Goal: Task Accomplishment & Management: Manage account settings

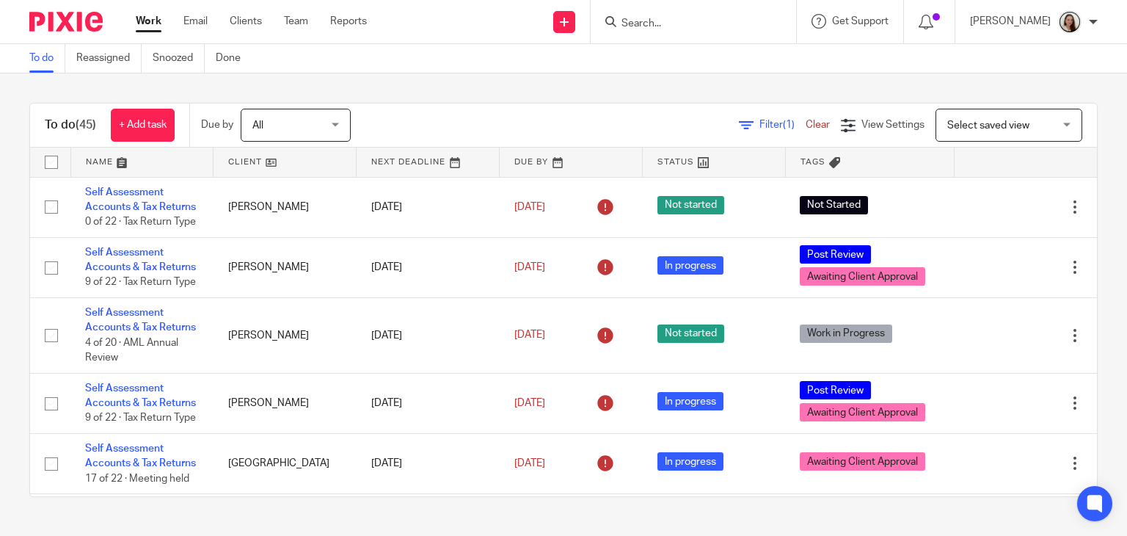
click at [698, 18] on input "Search" at bounding box center [686, 24] width 132 height 13
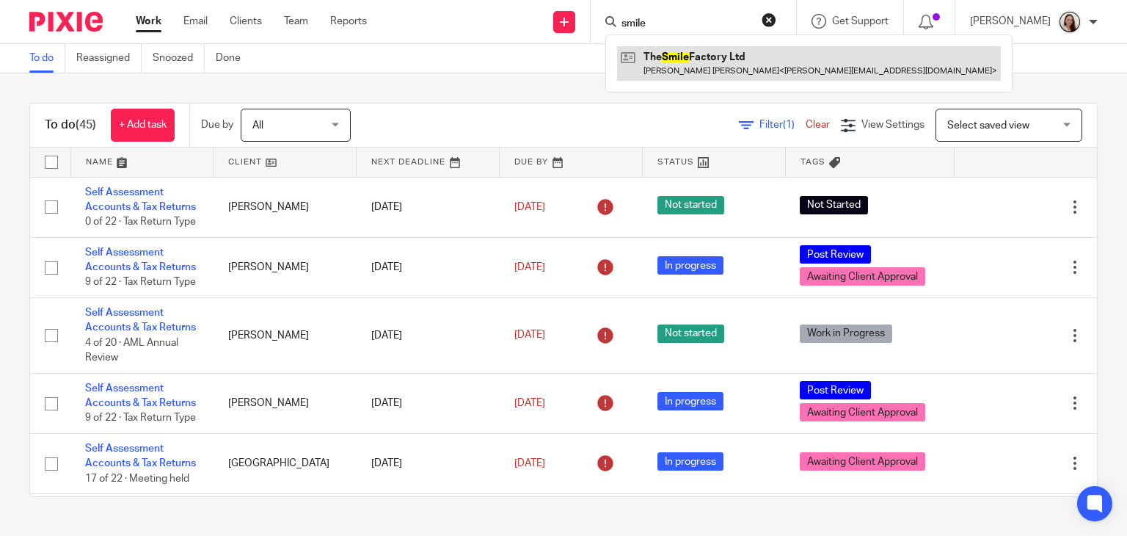
type input "smile"
click at [737, 51] on link at bounding box center [809, 63] width 384 height 34
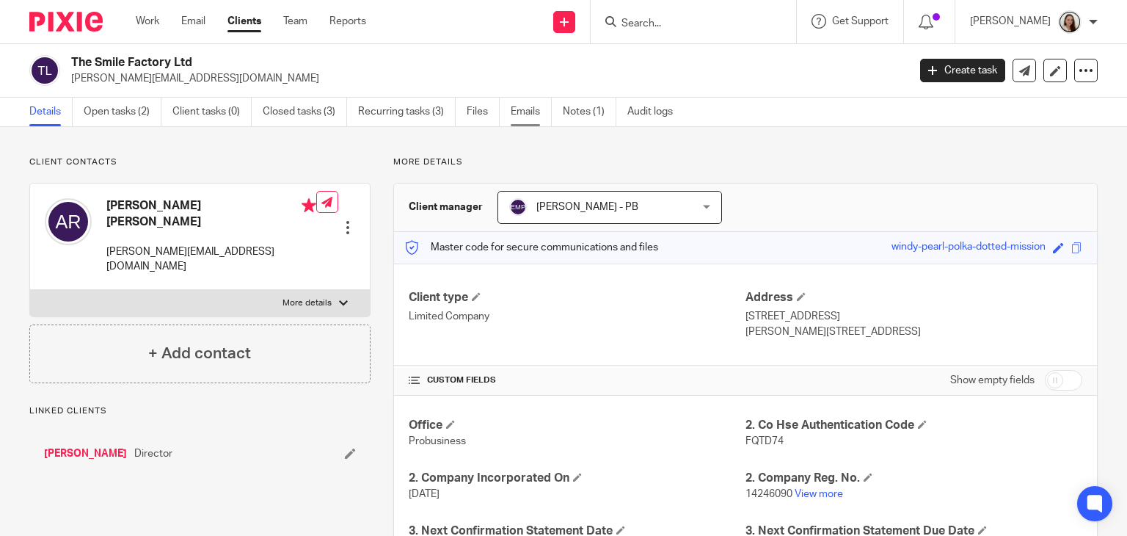
click at [519, 115] on link "Emails" at bounding box center [531, 112] width 41 height 29
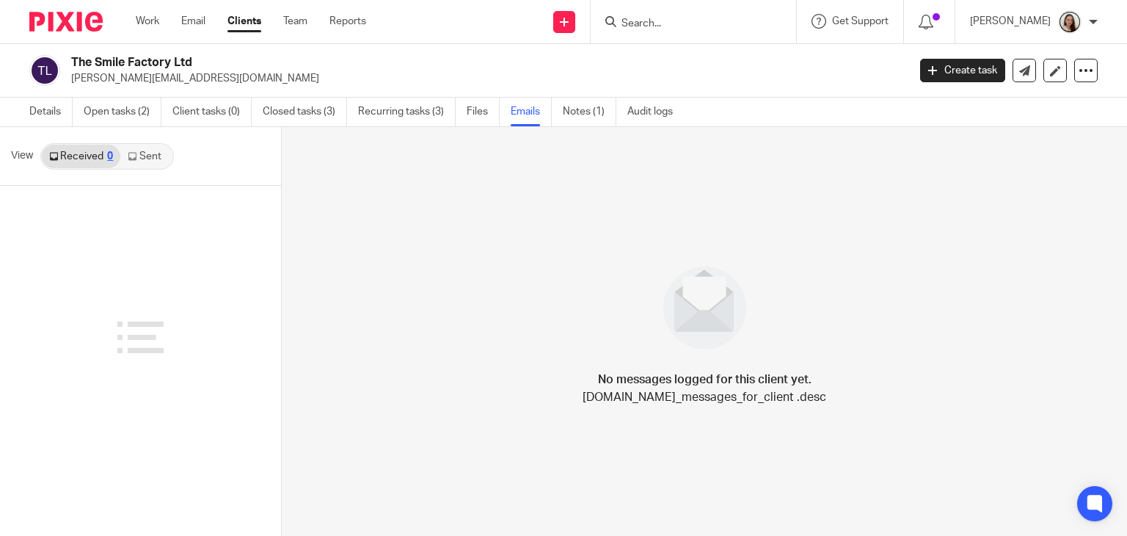
click at [139, 156] on link "Sent" at bounding box center [145, 156] width 51 height 23
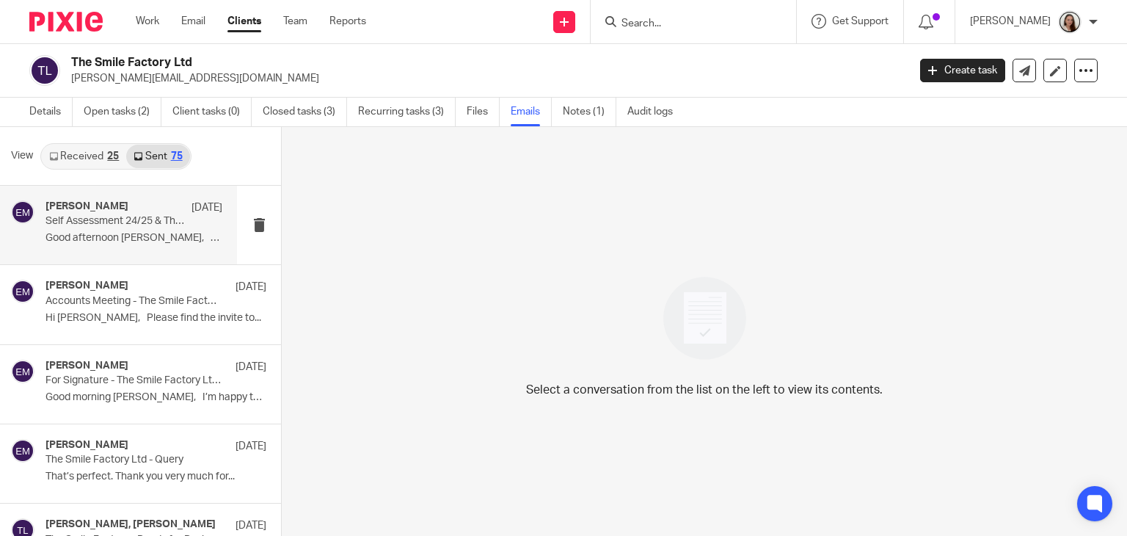
click at [96, 221] on p "Self Assessment 24/25 & The Smile Factory 2025" at bounding box center [117, 221] width 142 height 12
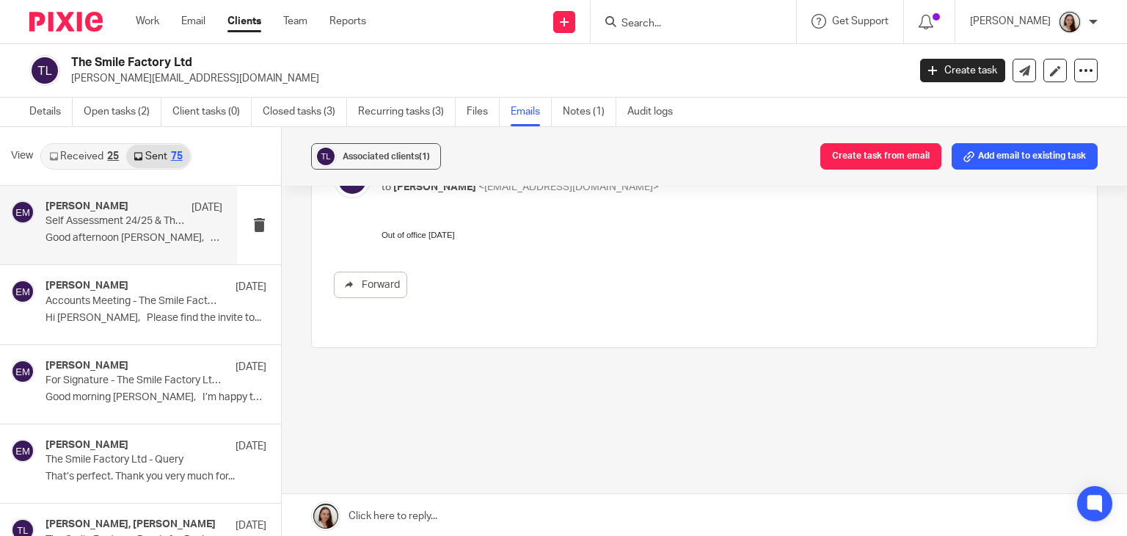
click at [87, 159] on link "Received 25" at bounding box center [84, 156] width 84 height 23
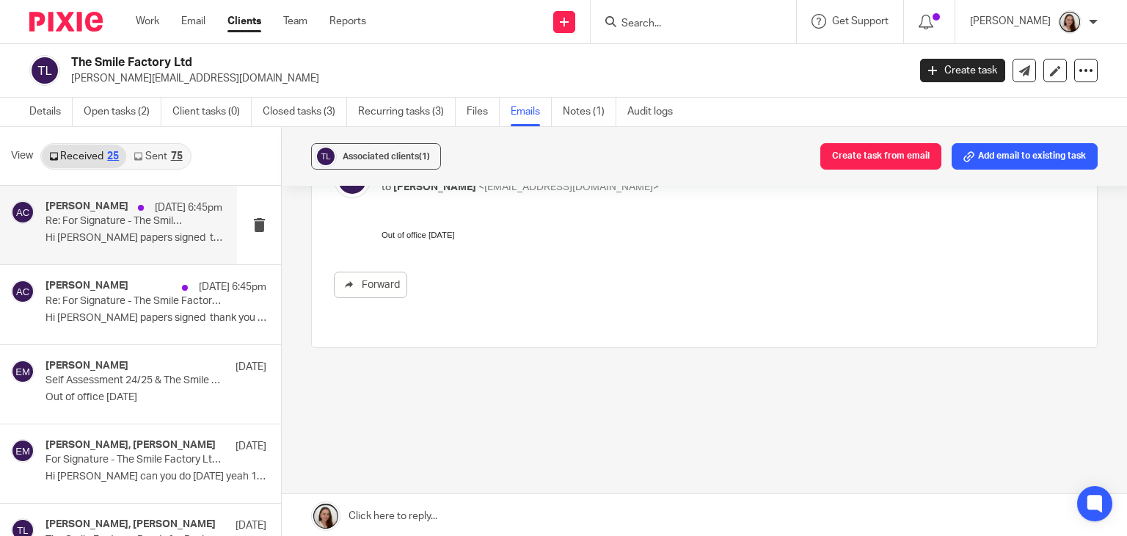
scroll to position [2, 0]
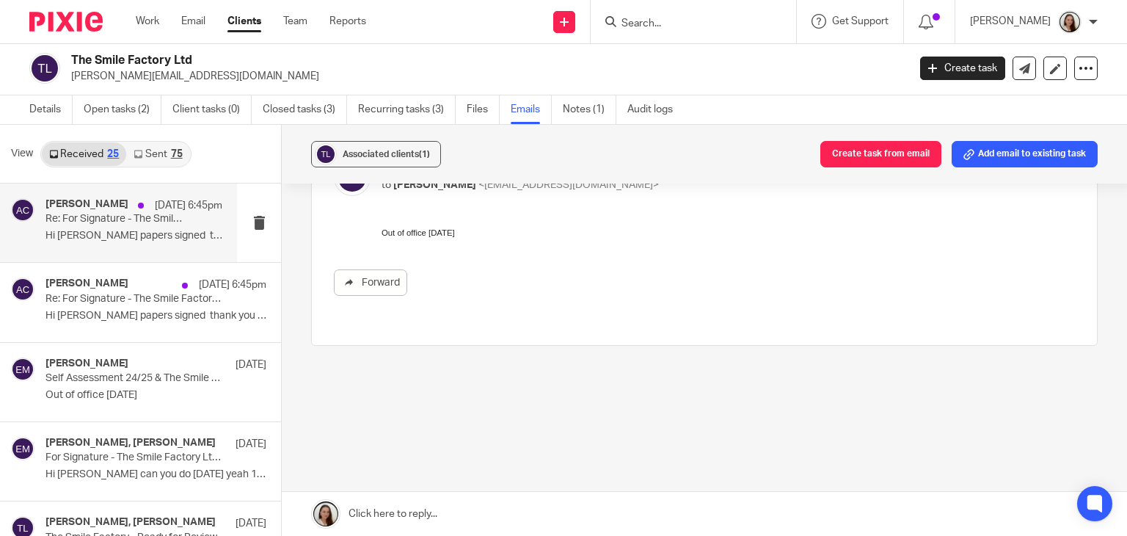
click at [107, 237] on p "Hi Erik papers signed thank you so much..." at bounding box center [134, 236] width 177 height 12
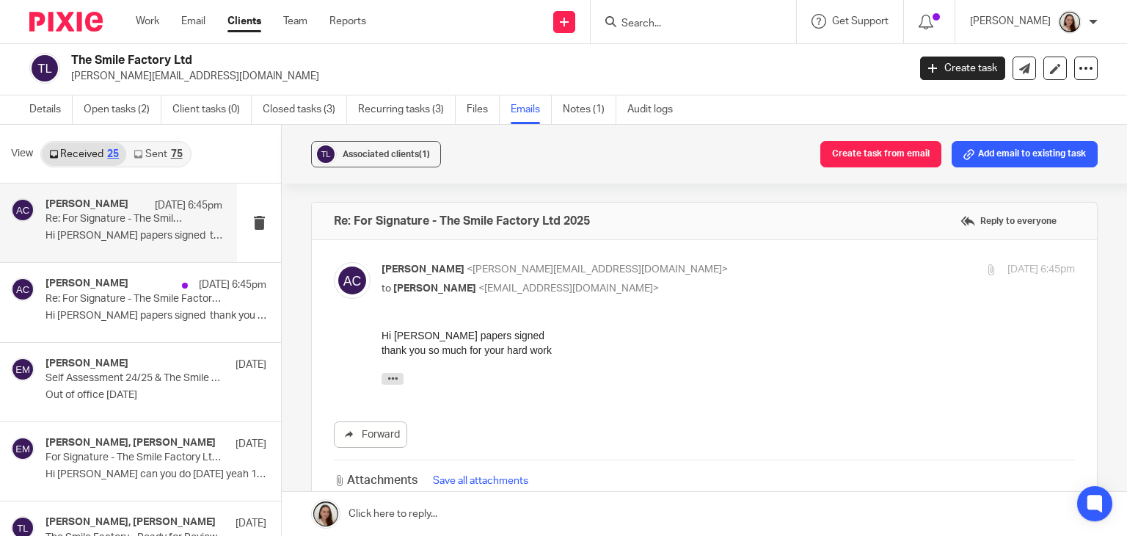
scroll to position [0, 0]
click at [385, 376] on button "button" at bounding box center [393, 379] width 22 height 12
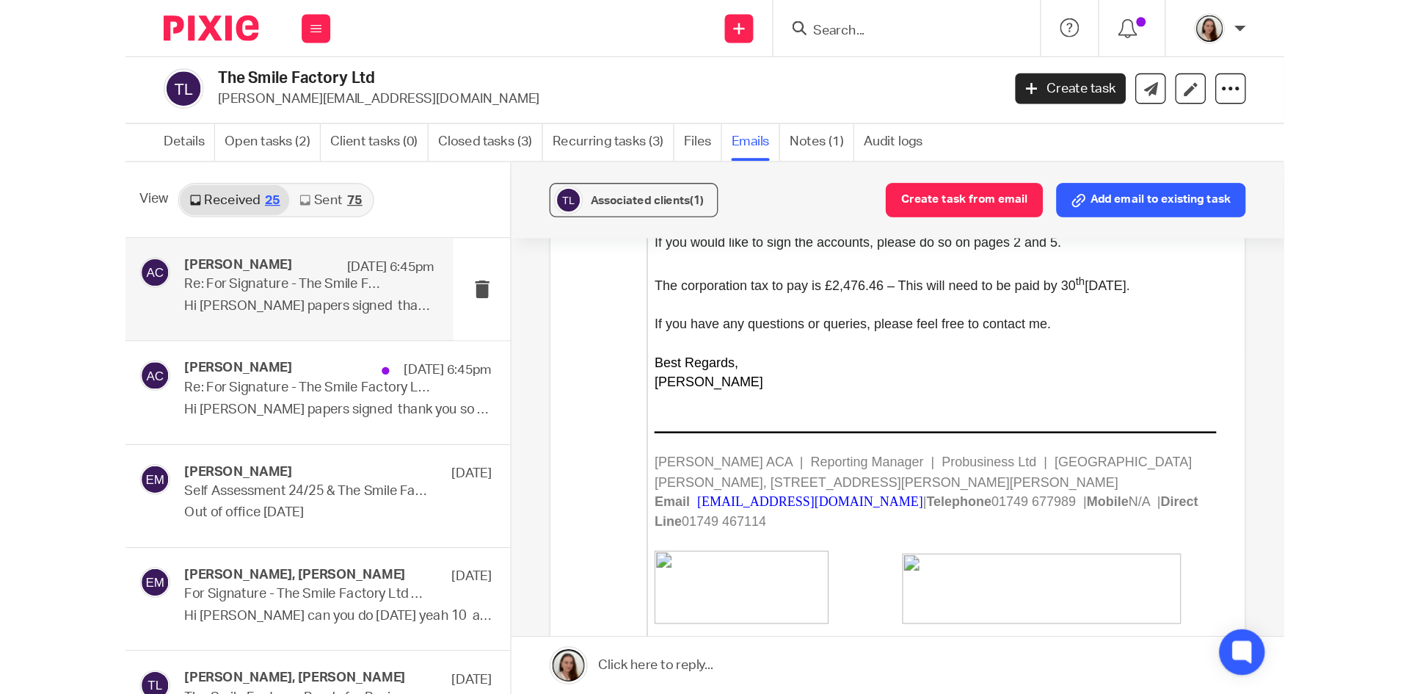
scroll to position [734, 0]
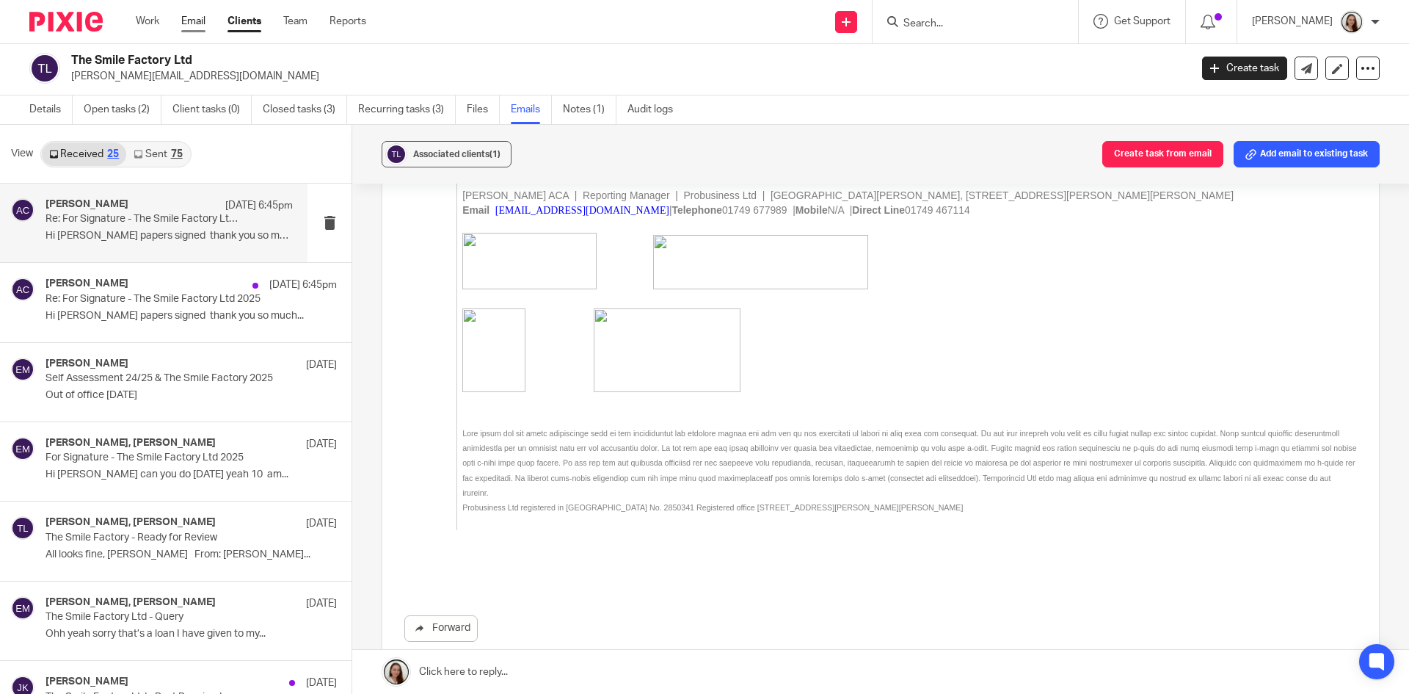
click at [186, 23] on link "Email" at bounding box center [193, 21] width 24 height 15
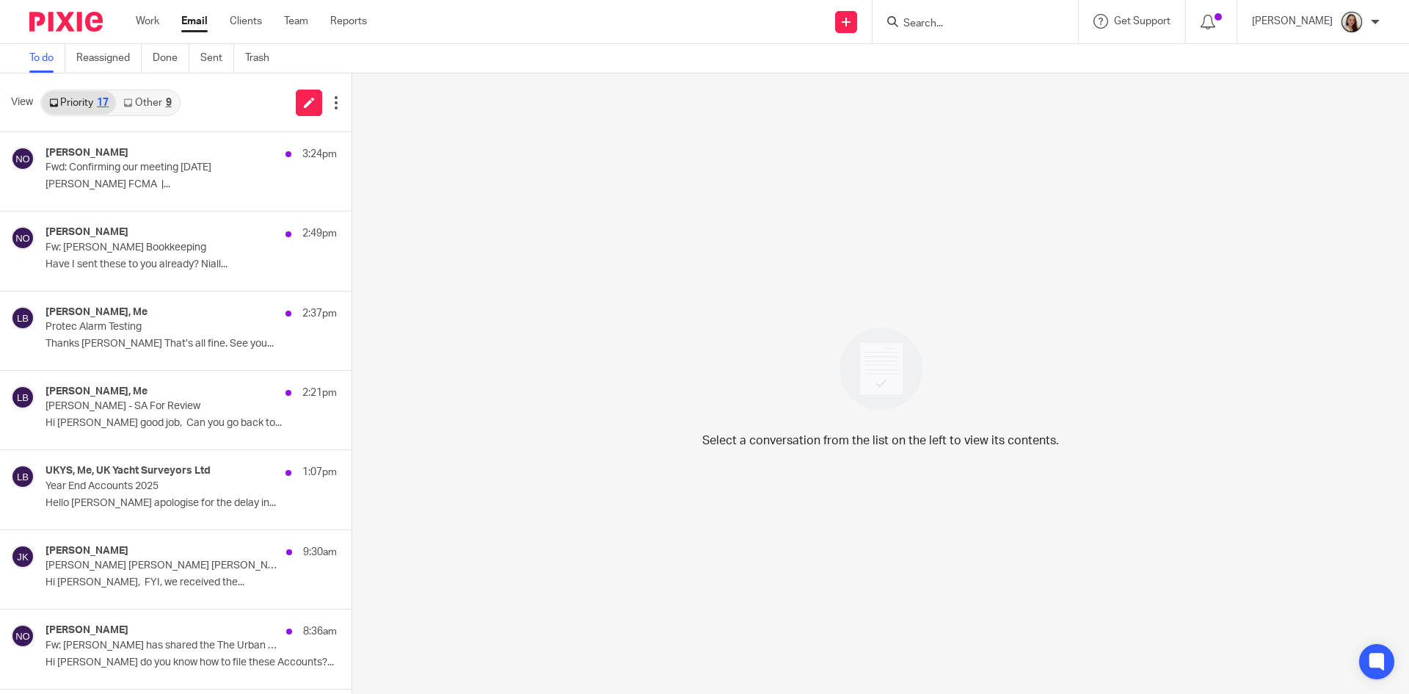
click at [171, 106] on div "9" at bounding box center [169, 103] width 6 height 10
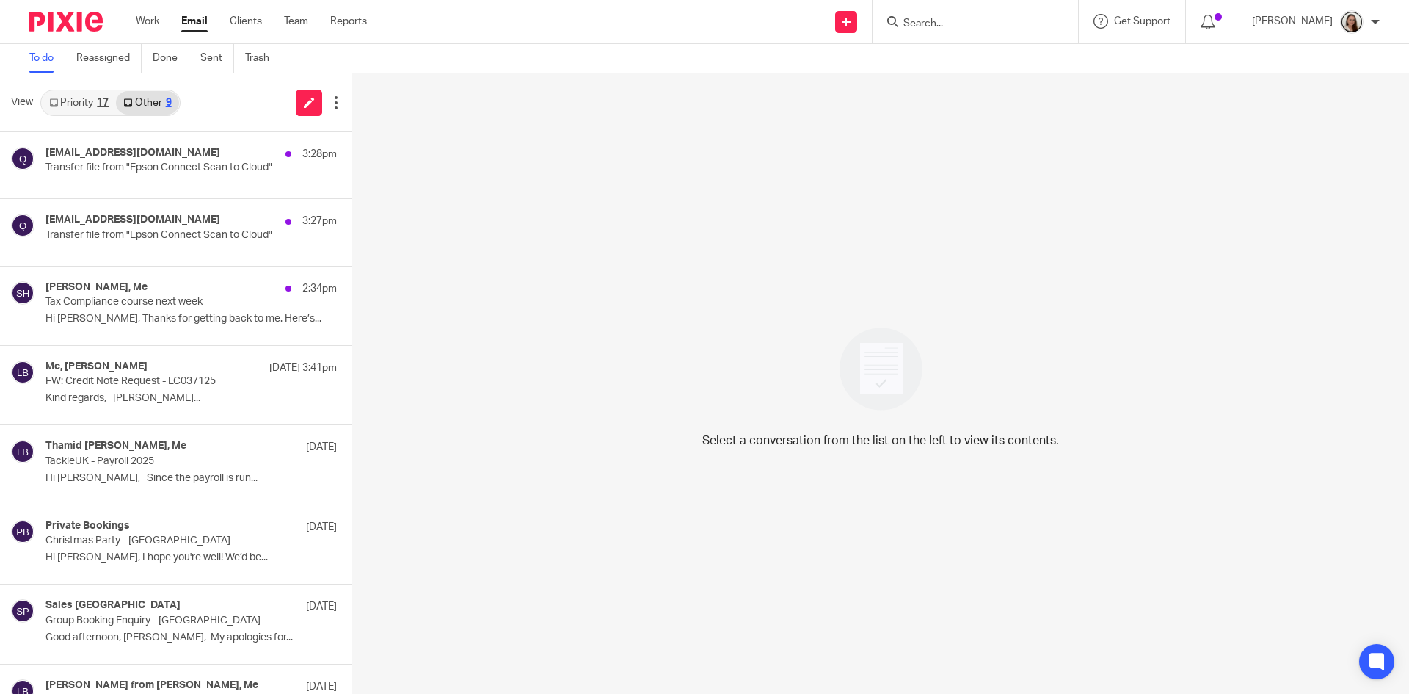
click at [103, 106] on div "17" at bounding box center [103, 103] width 12 height 10
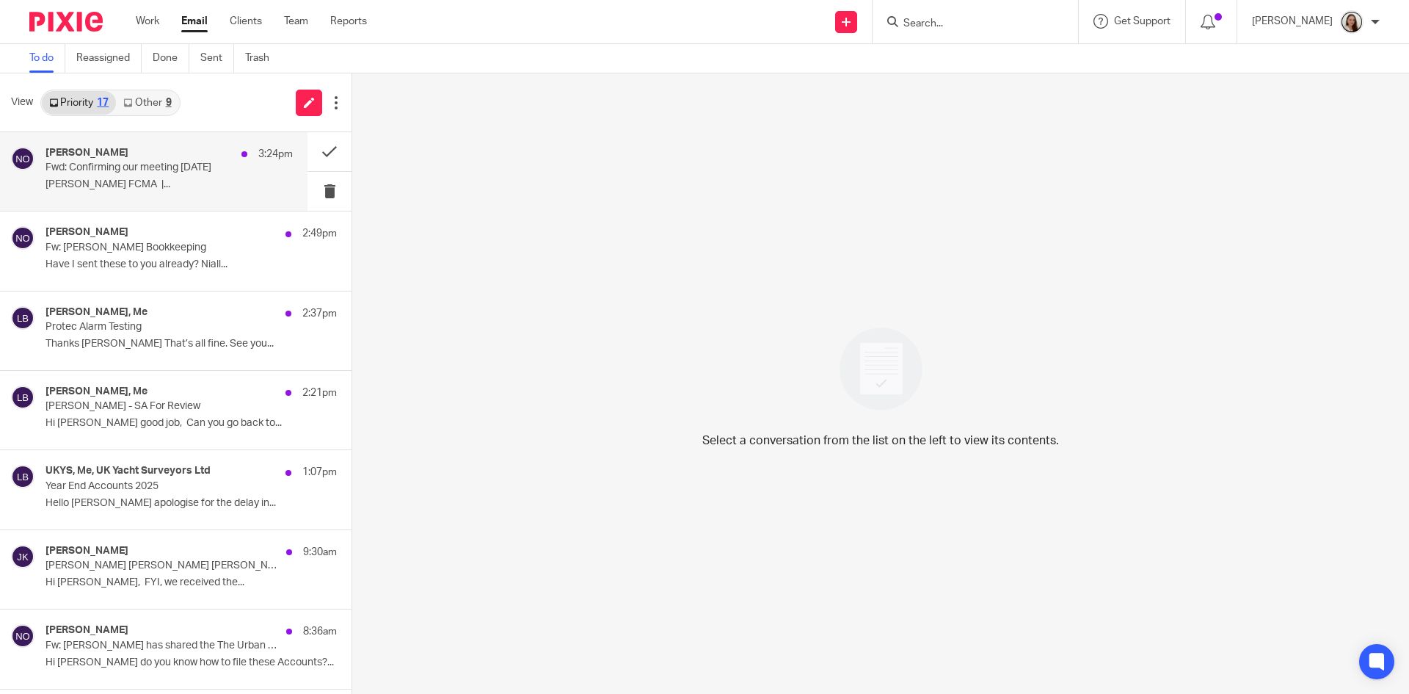
click at [159, 161] on p "Fwd: Confirming our meeting tomorrow" at bounding box center [145, 167] width 198 height 12
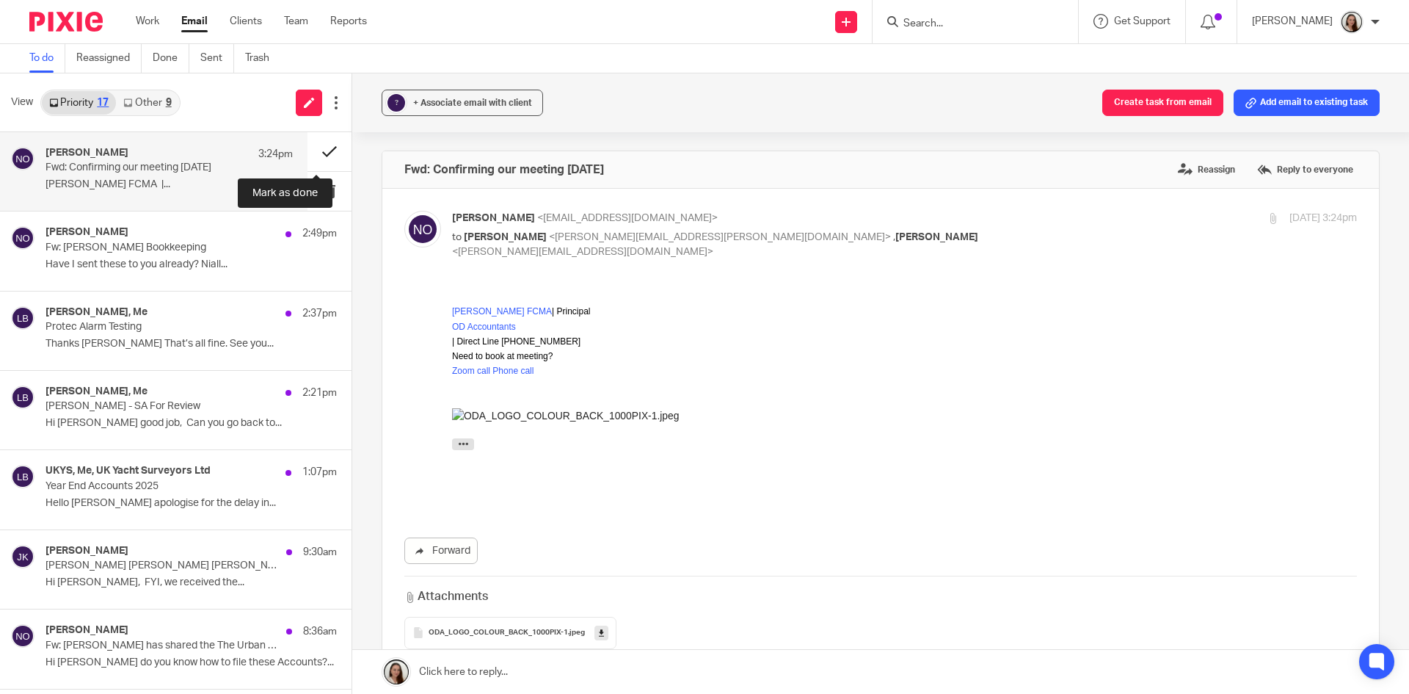
click at [317, 148] on button at bounding box center [330, 151] width 44 height 39
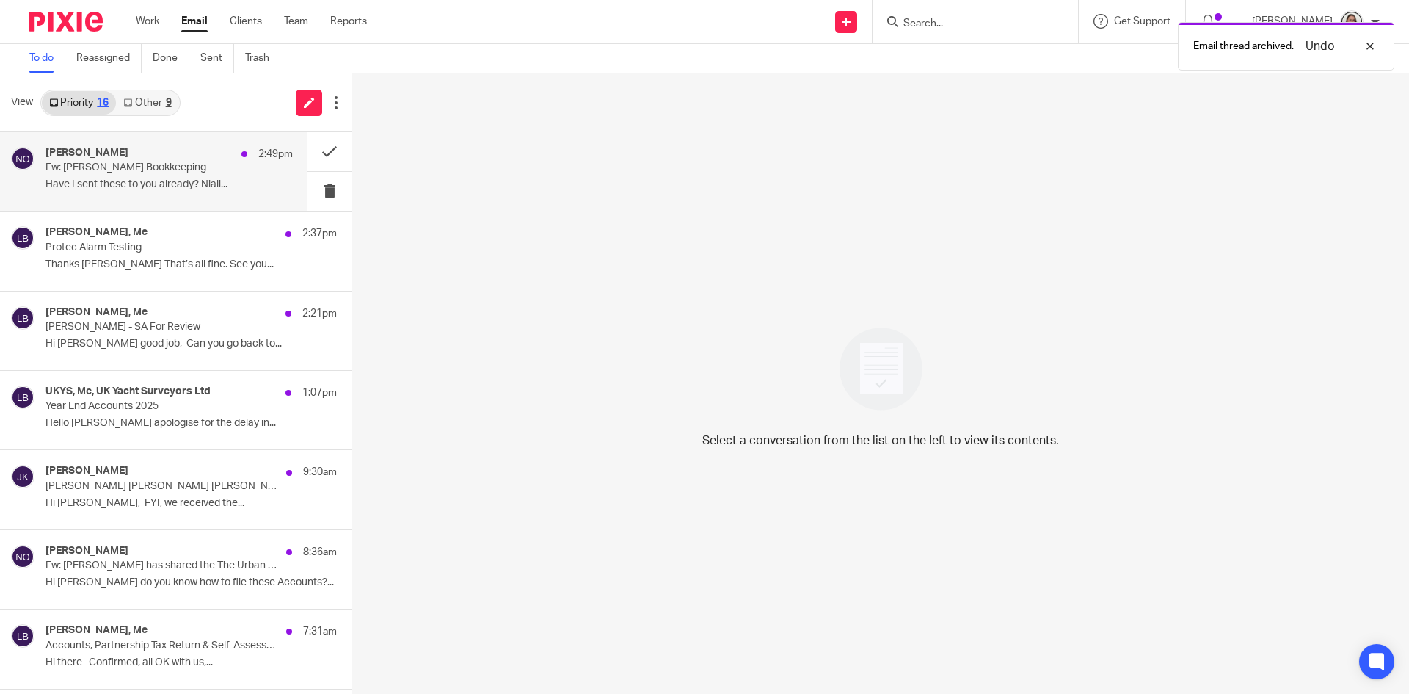
click at [139, 180] on p "Have I sent these to you already? Niall..." at bounding box center [169, 184] width 247 height 12
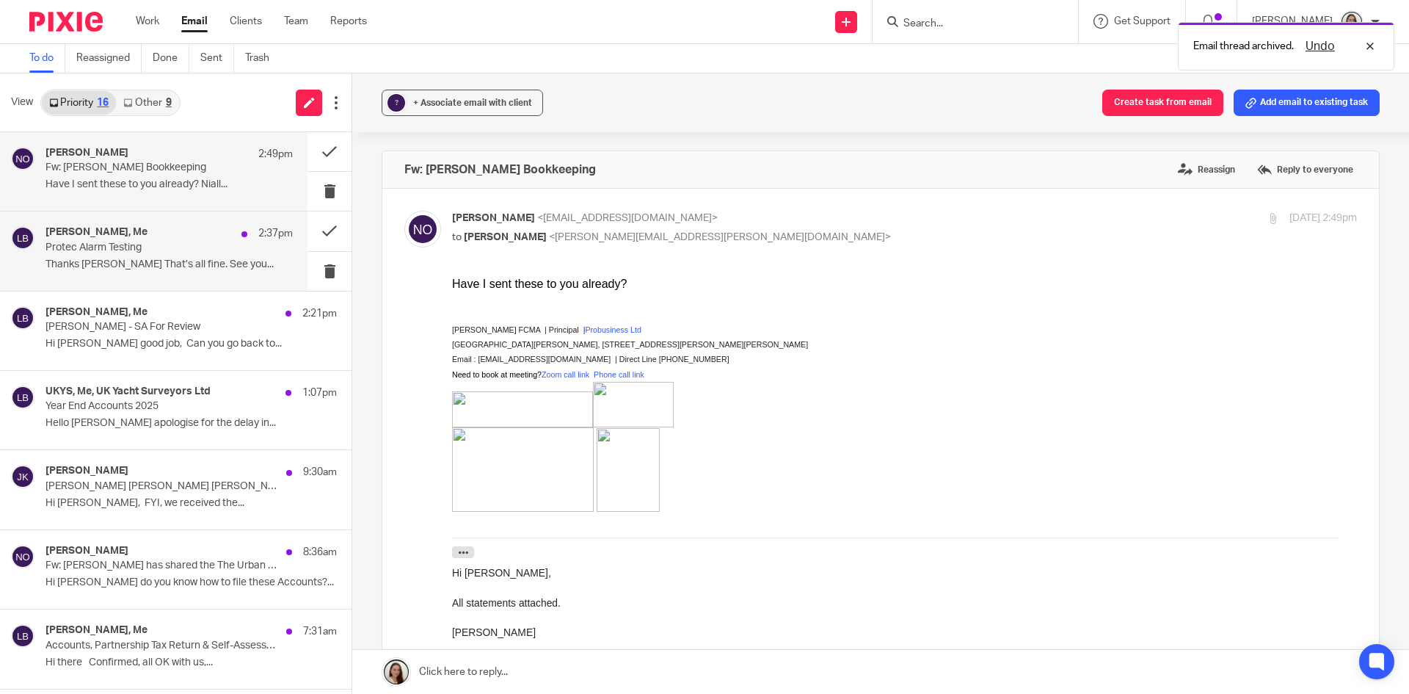
click at [141, 236] on div "Martin Bowe, Me 2:37pm" at bounding box center [169, 233] width 247 height 15
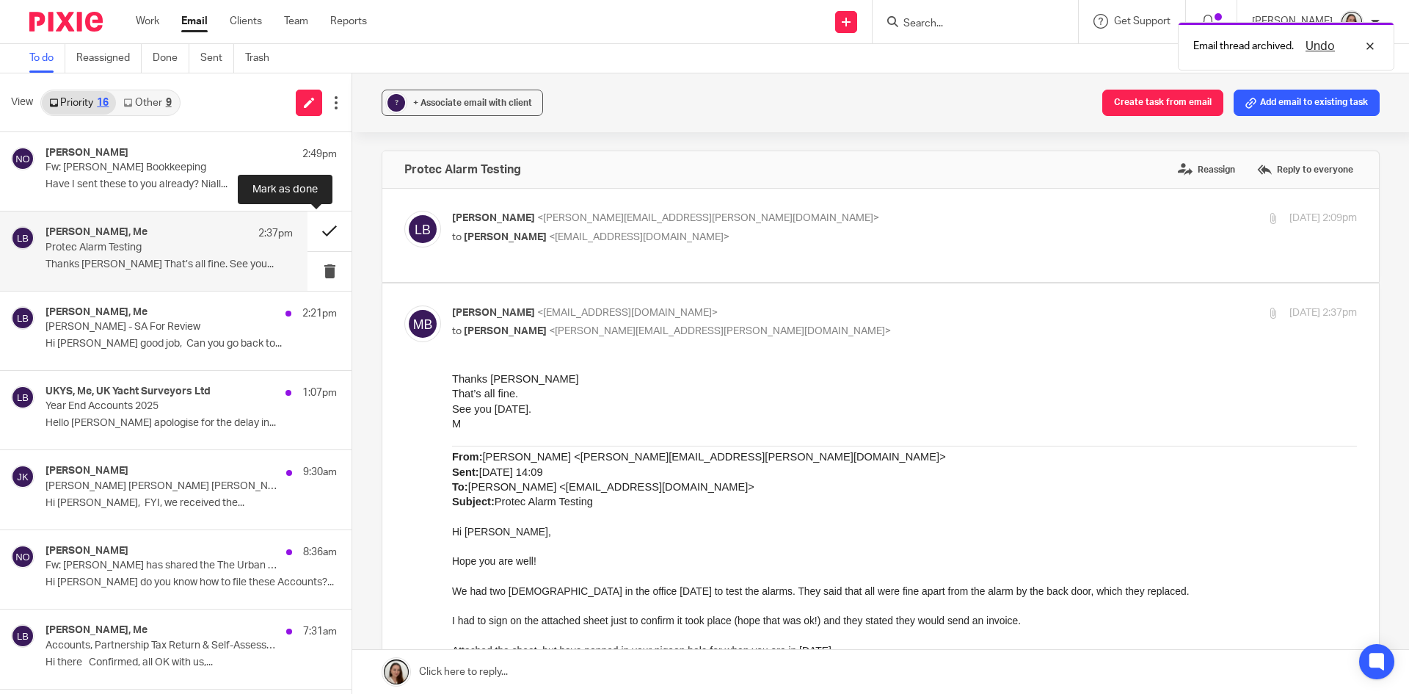
click at [317, 233] on button at bounding box center [330, 230] width 44 height 39
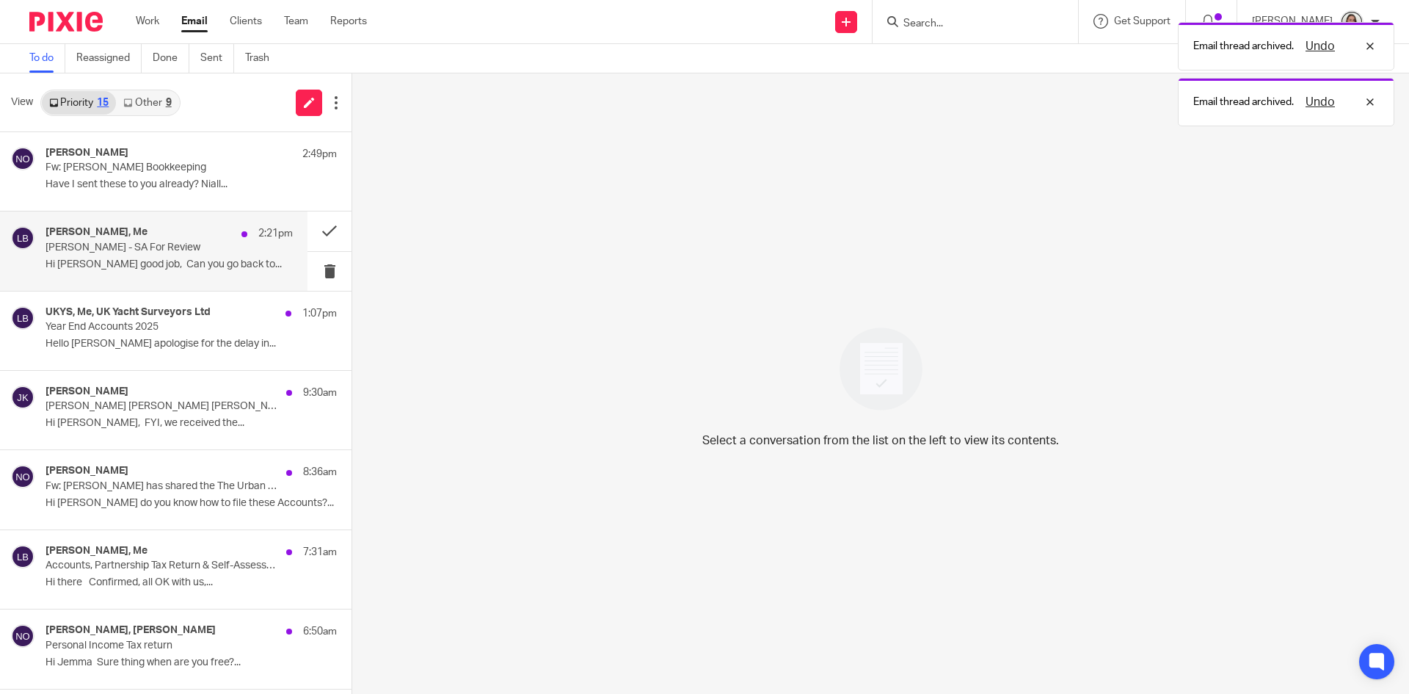
click at [150, 258] on p "Hi [PERSON_NAME] good job, Can you go back to..." at bounding box center [169, 264] width 247 height 12
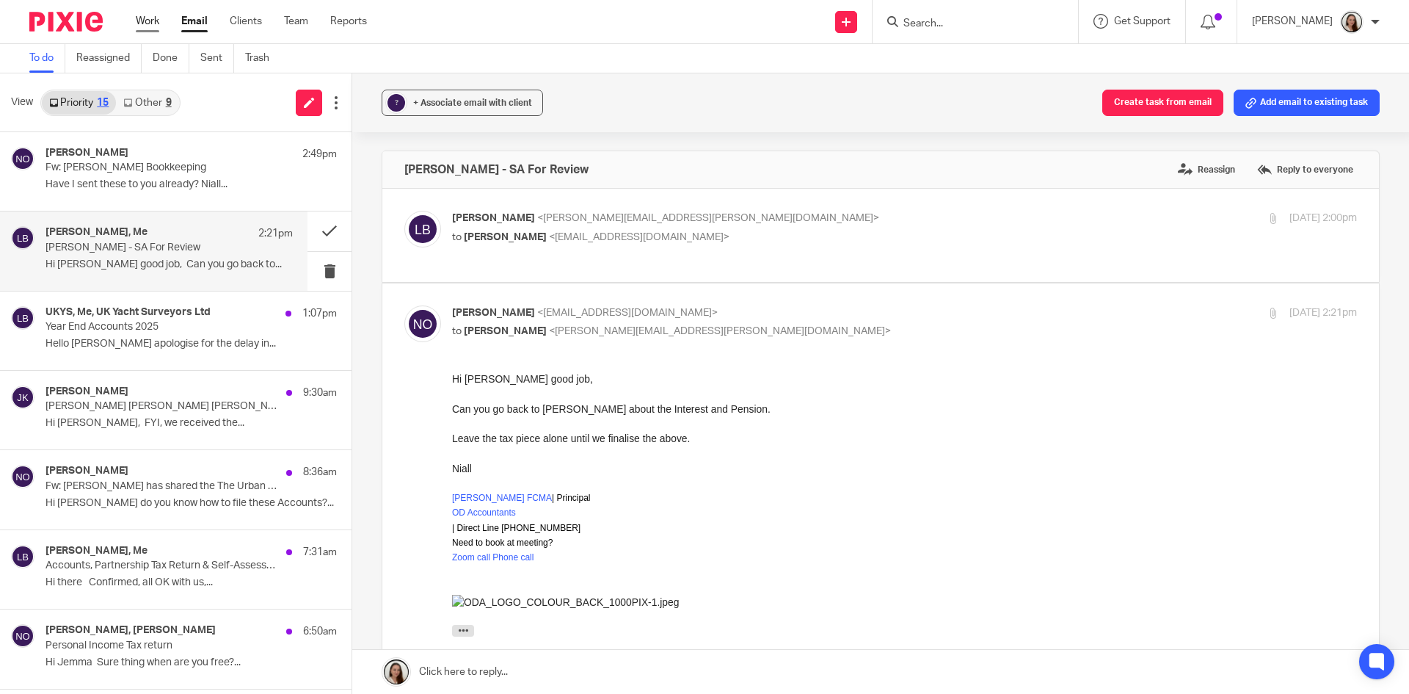
click at [150, 26] on link "Work" at bounding box center [147, 21] width 23 height 15
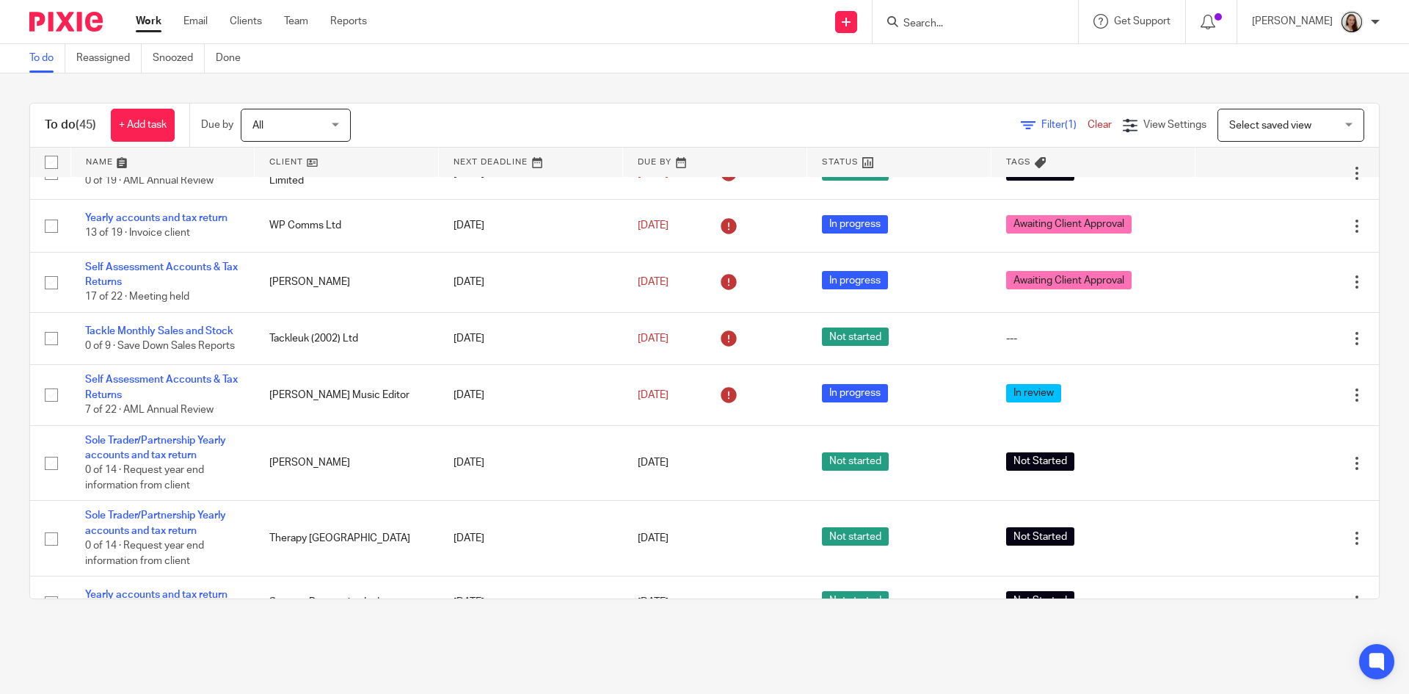
scroll to position [1101, 0]
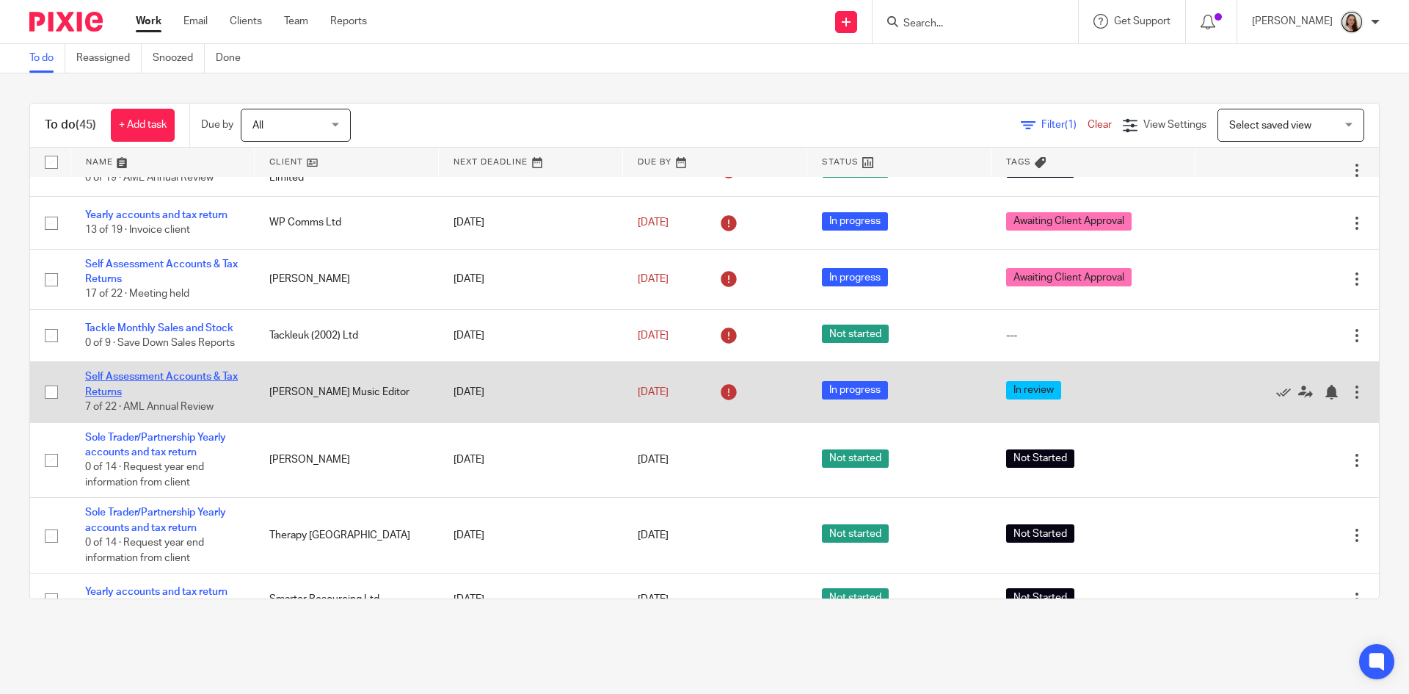
click at [189, 383] on link "Self Assessment Accounts & Tax Returns" at bounding box center [161, 383] width 153 height 25
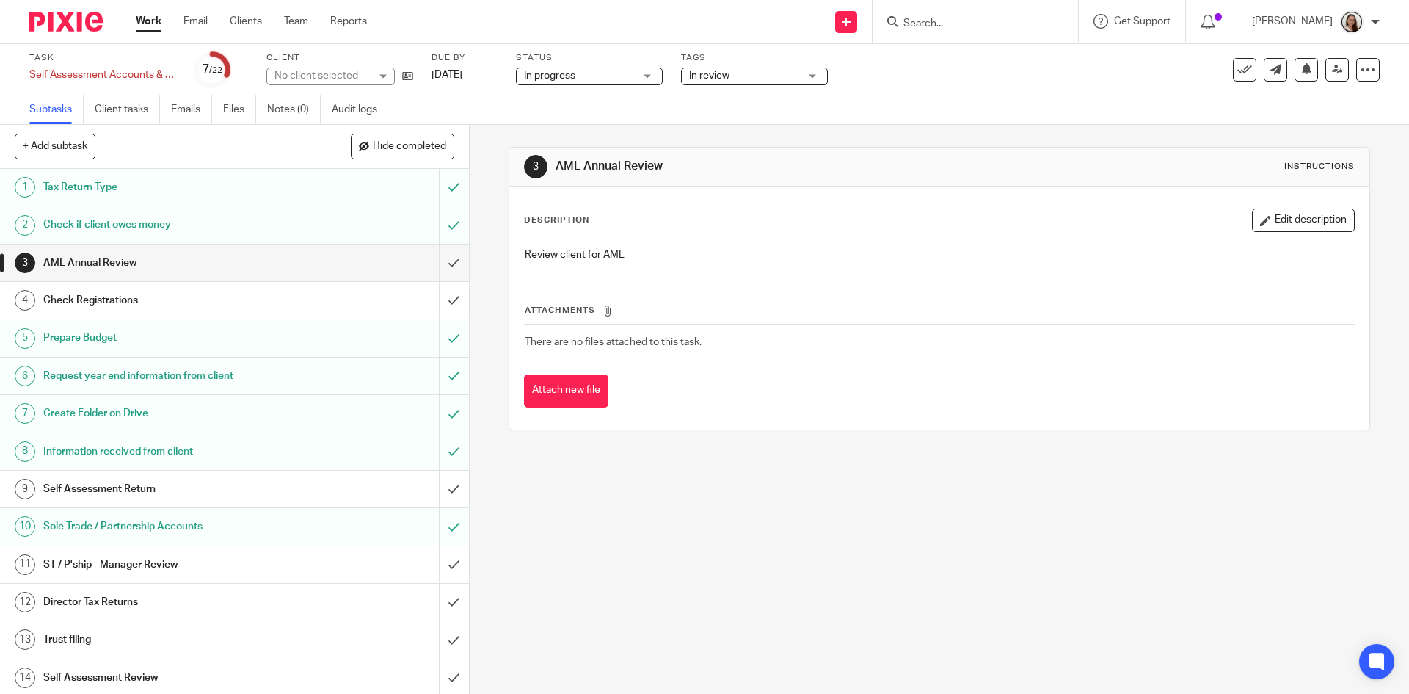
click at [771, 79] on span "In review" at bounding box center [744, 75] width 110 height 15
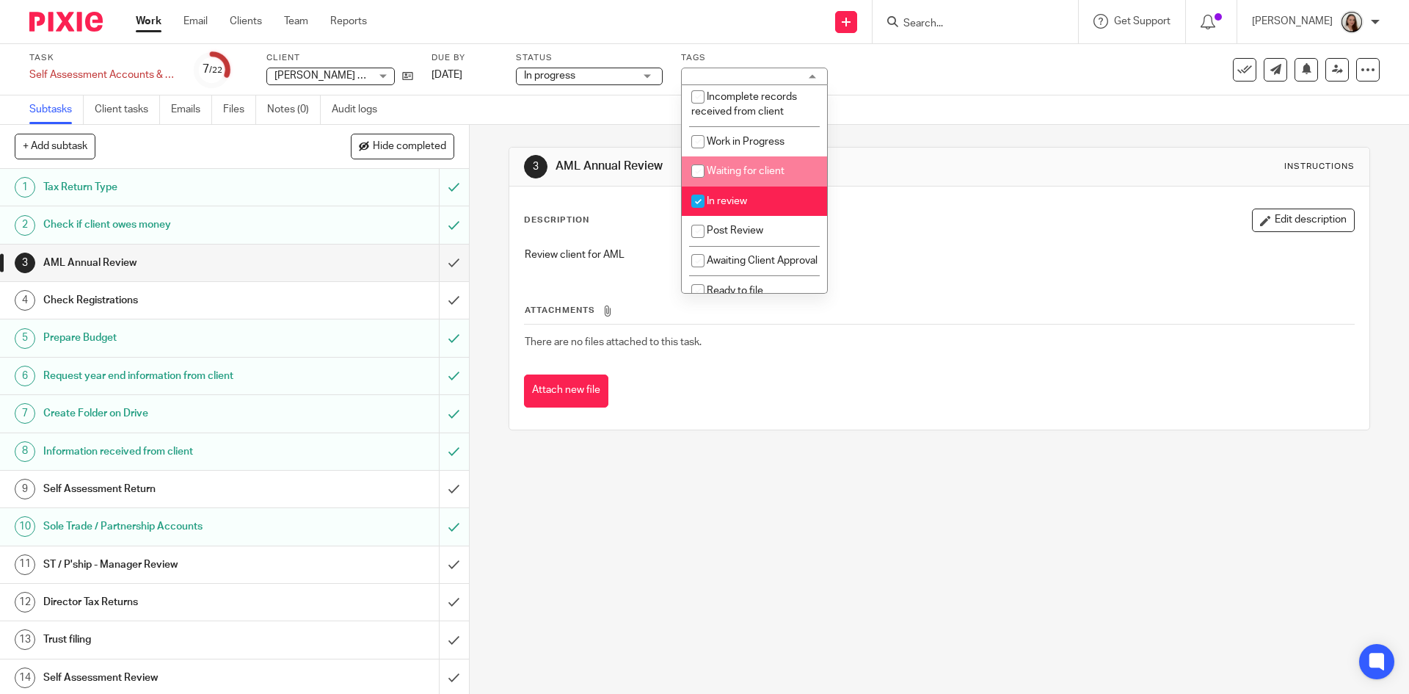
scroll to position [147, 0]
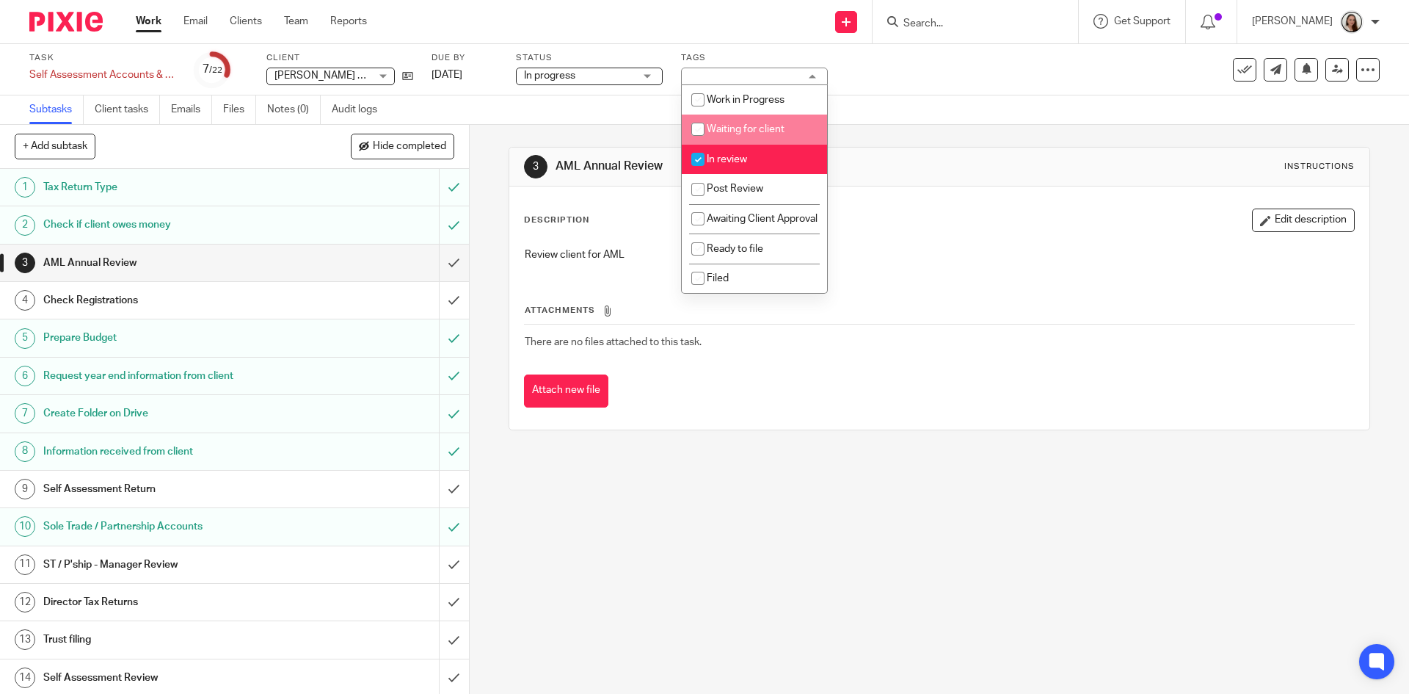
click at [748, 124] on span "Waiting for client" at bounding box center [746, 129] width 78 height 10
checkbox input "true"
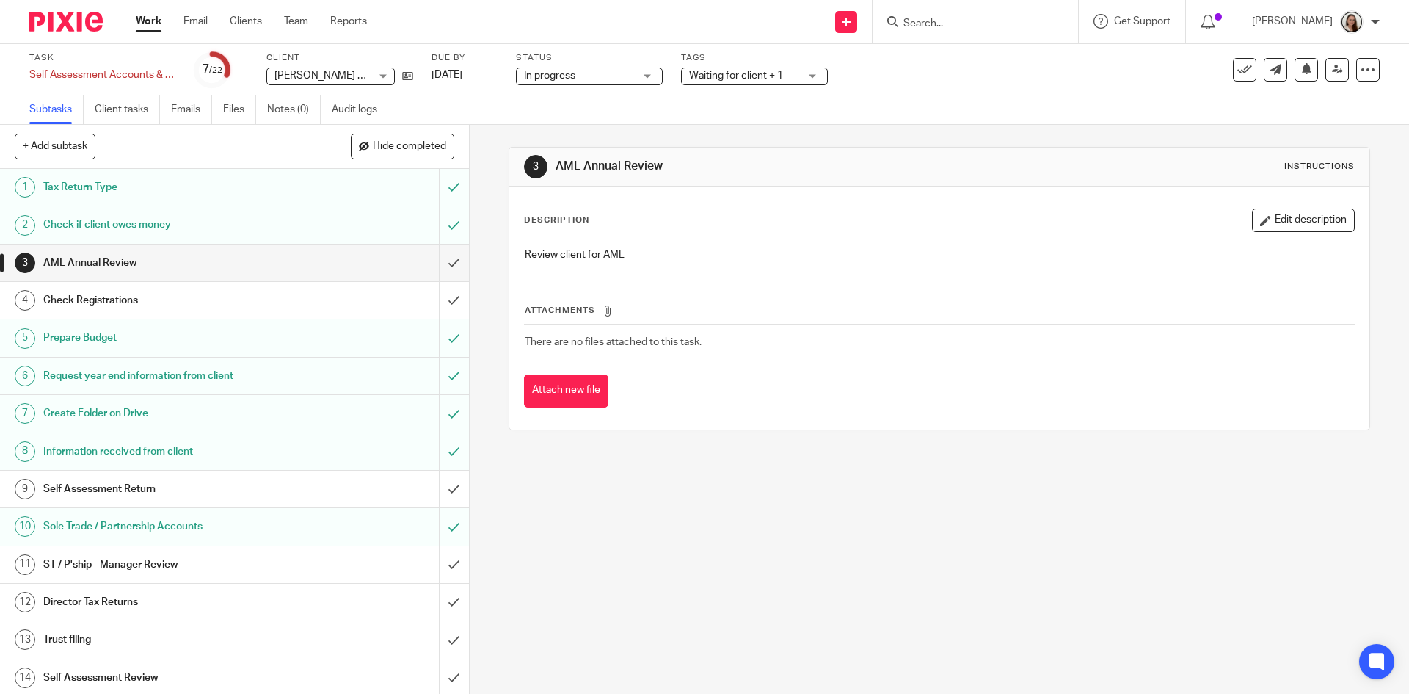
drag, startPoint x: 1000, startPoint y: 160, endPoint x: 948, endPoint y: 166, distance: 51.7
click at [999, 159] on div "3 AML Annual Review Instructions" at bounding box center [939, 166] width 830 height 23
click at [153, 11] on div "Work Email Clients Team Reports Work Email Clients Team Reports Settings" at bounding box center [255, 21] width 268 height 43
click at [159, 25] on link "Work" at bounding box center [149, 21] width 26 height 15
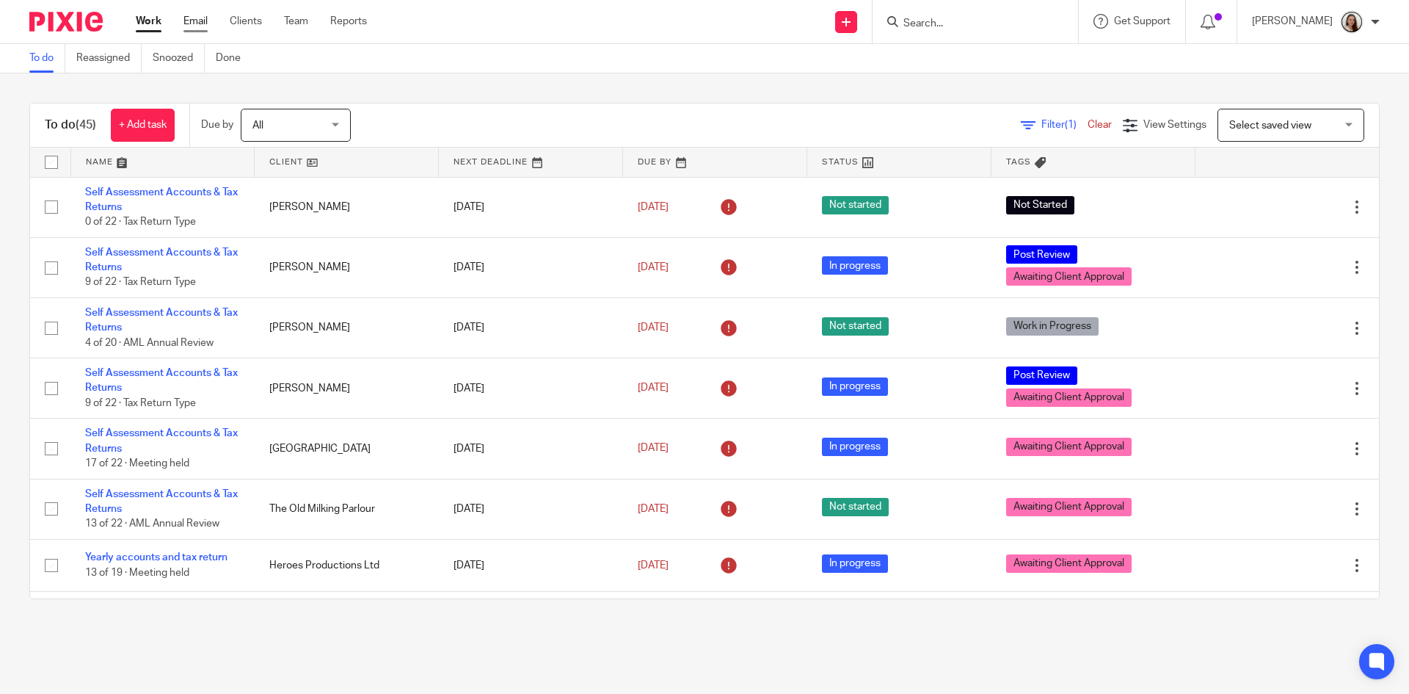
click at [196, 20] on link "Email" at bounding box center [195, 21] width 24 height 15
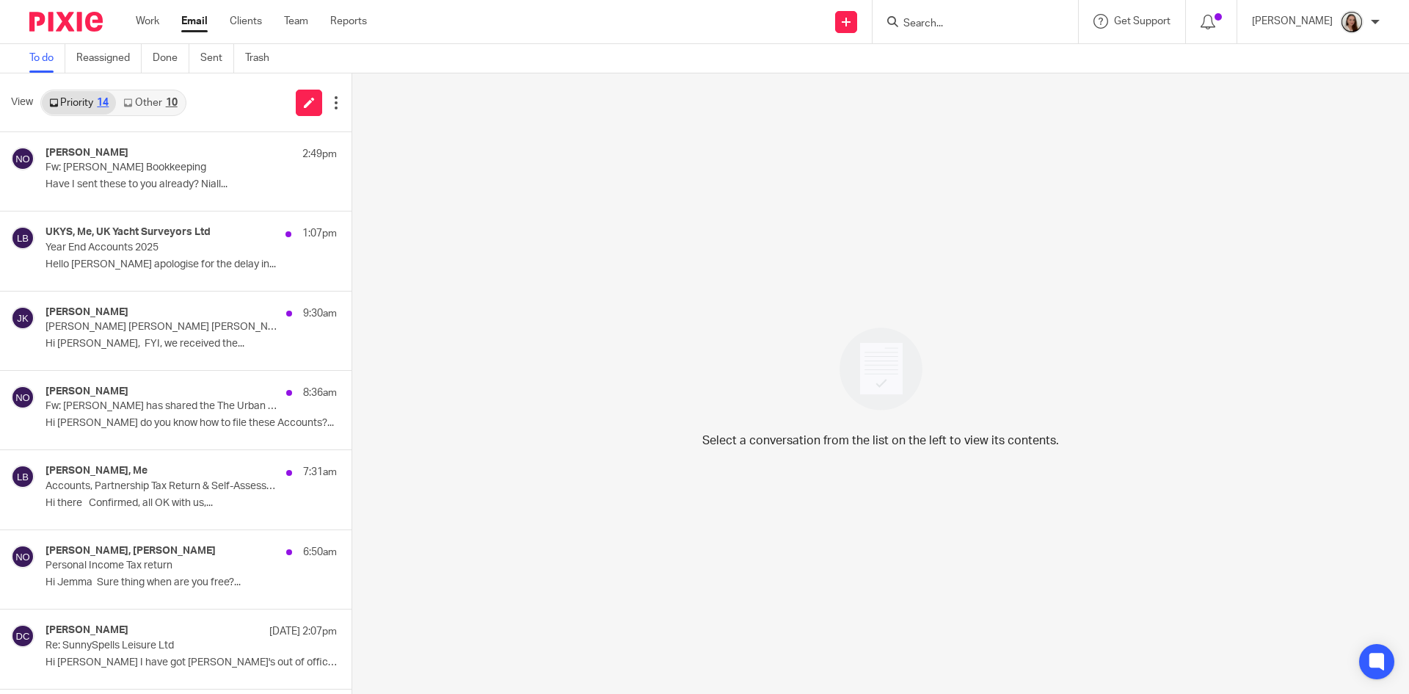
click at [156, 108] on link "Other 10" at bounding box center [150, 102] width 68 height 23
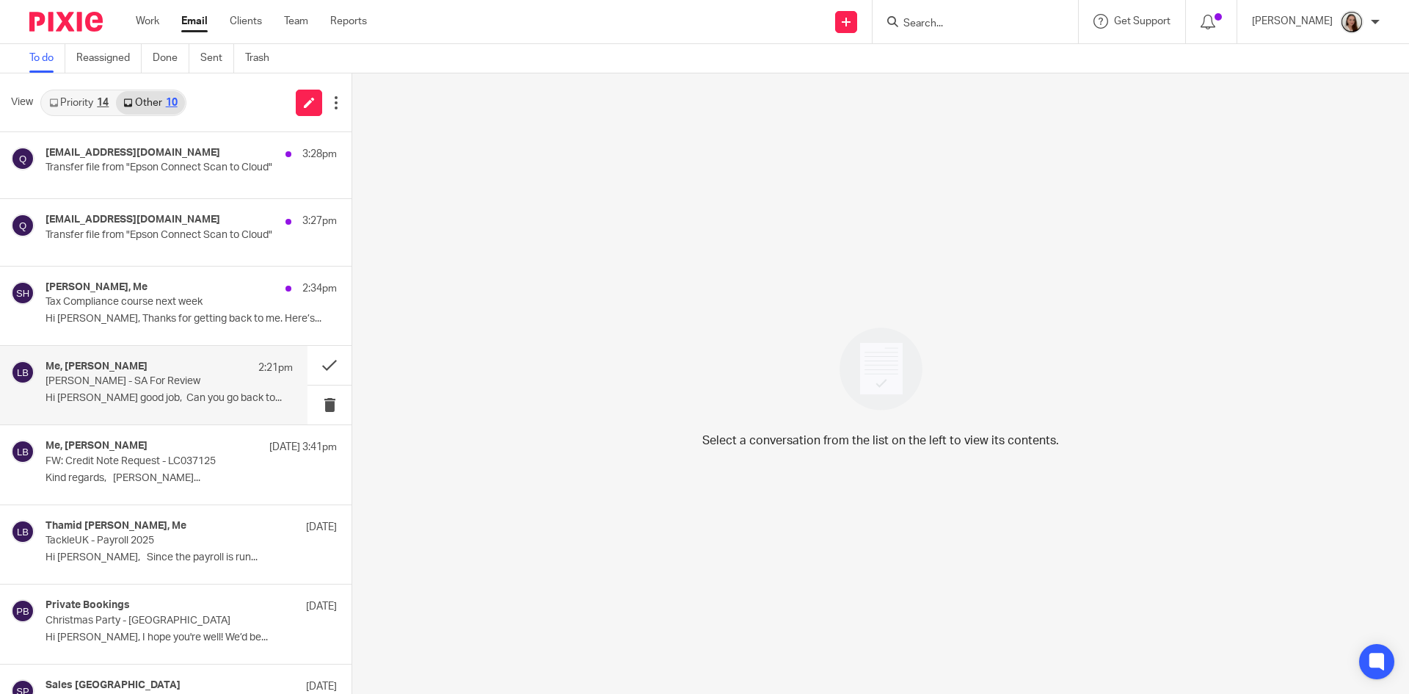
click at [172, 383] on p "[PERSON_NAME] - SA For Review" at bounding box center [145, 381] width 198 height 12
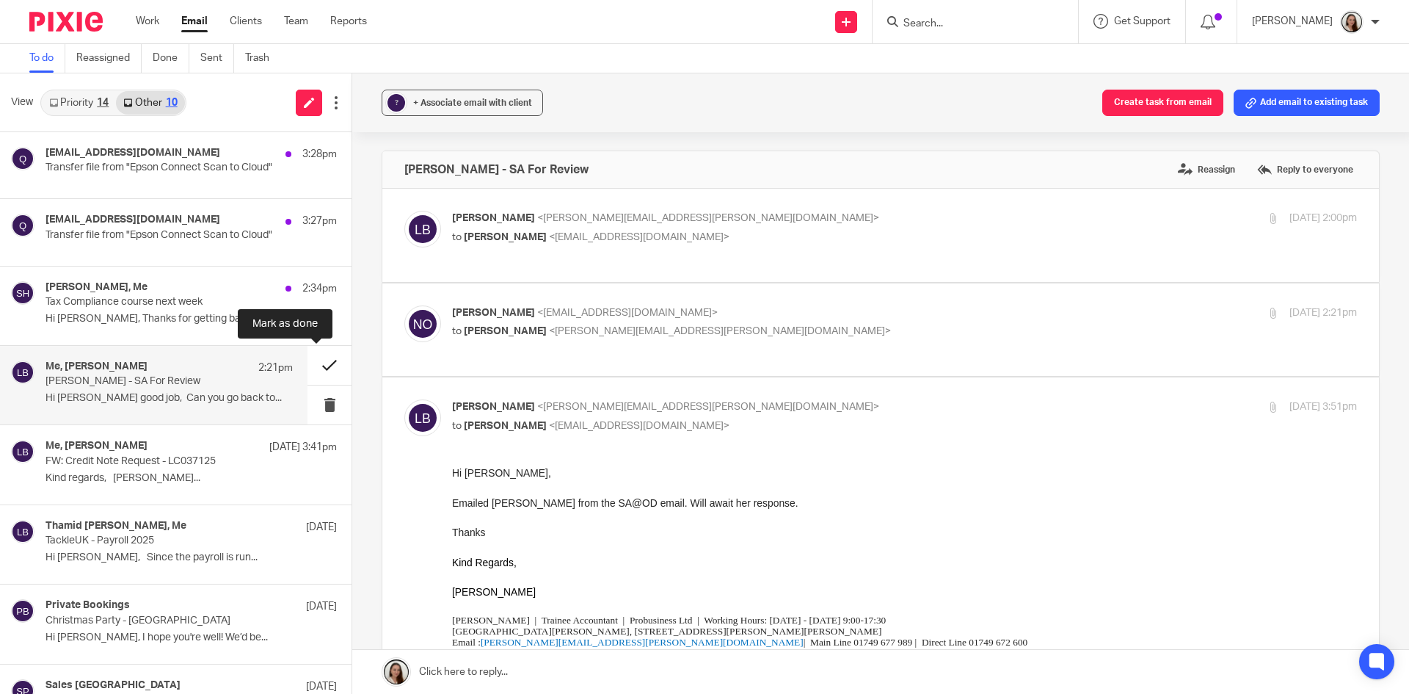
click at [318, 364] on button at bounding box center [330, 365] width 44 height 39
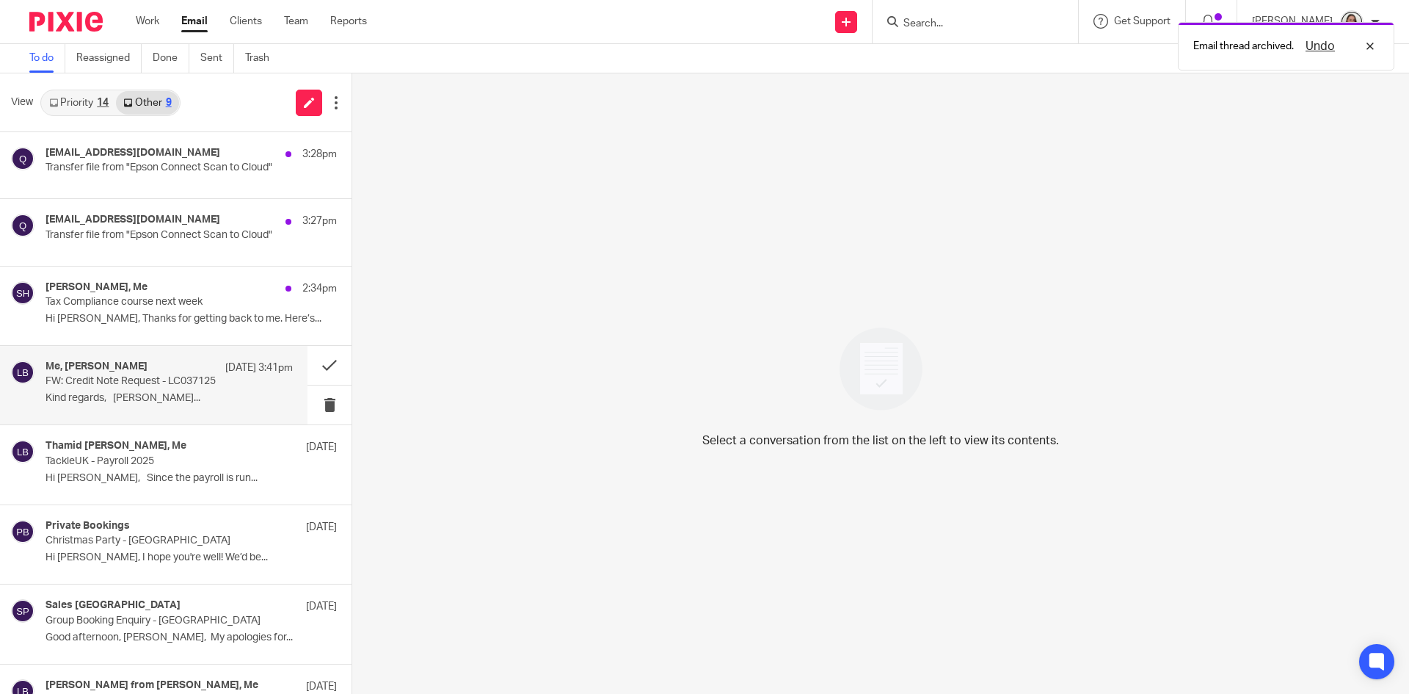
click at [148, 382] on p "FW: Credit Note Request - LC037125" at bounding box center [145, 381] width 198 height 12
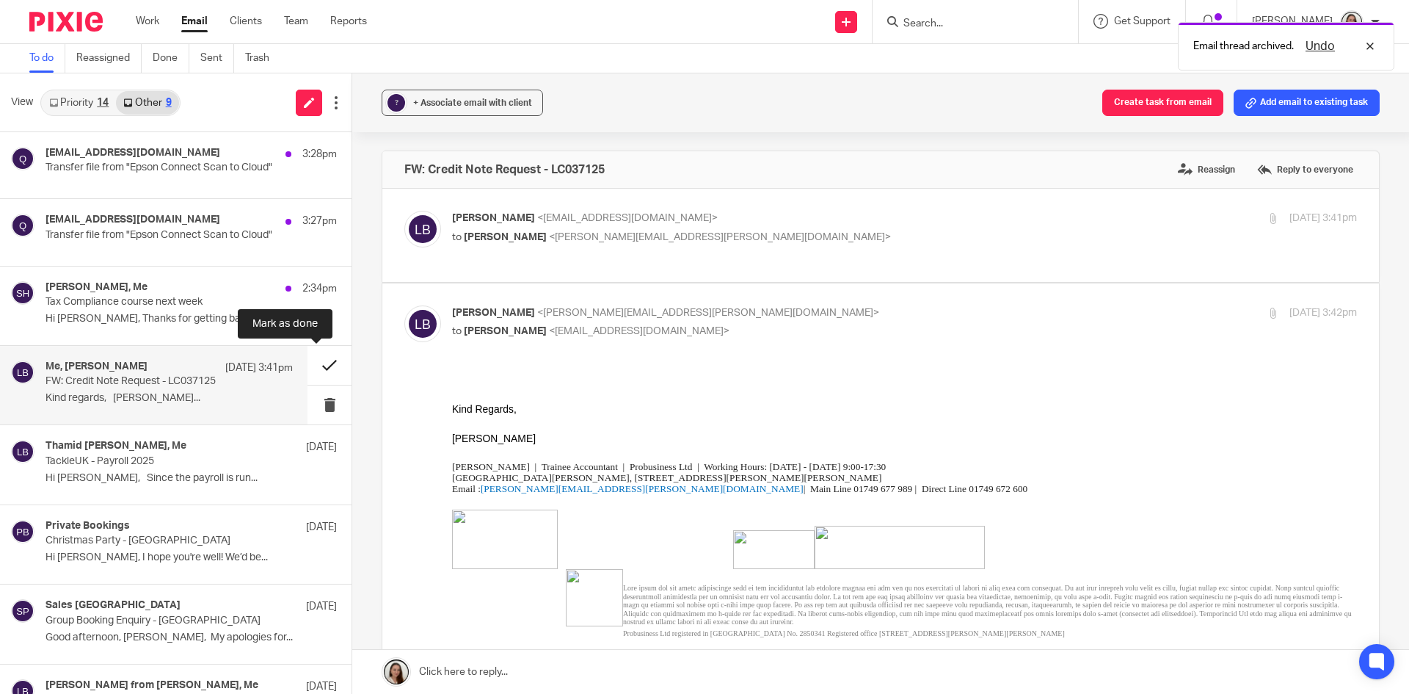
click at [316, 366] on button at bounding box center [330, 365] width 44 height 39
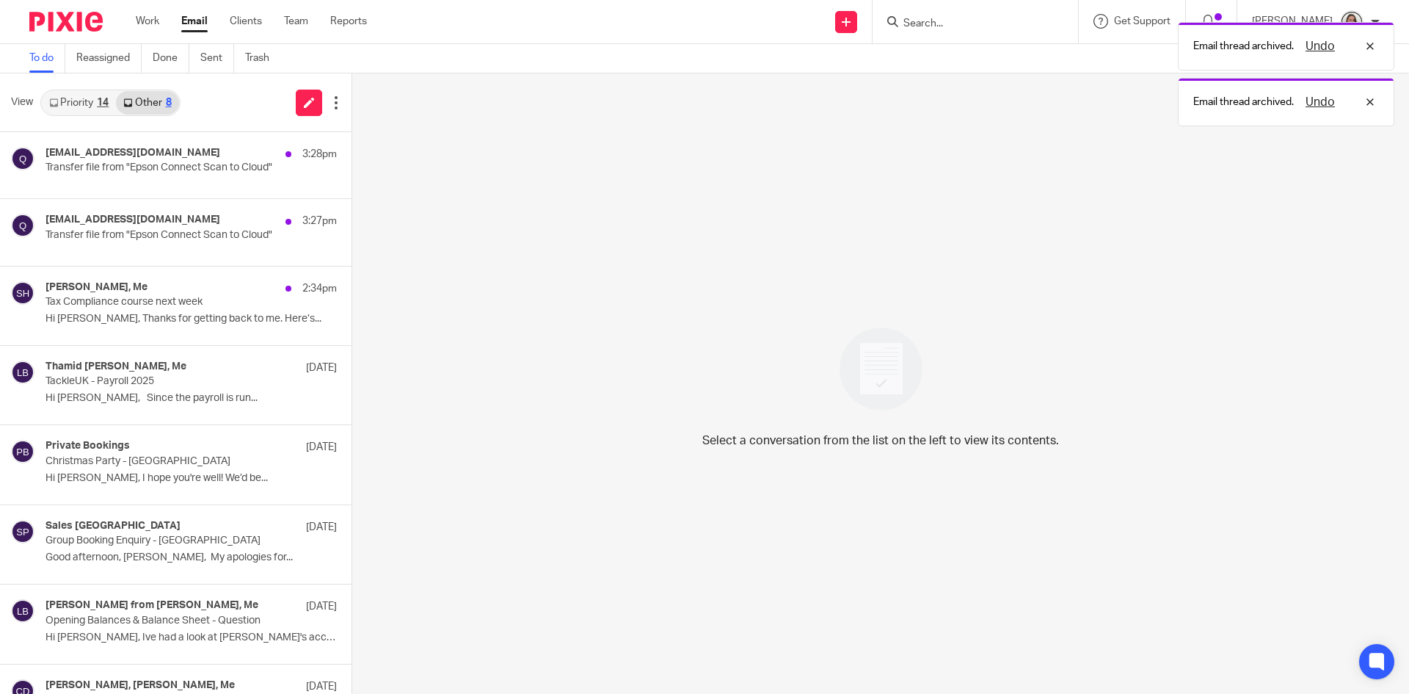
click at [103, 101] on div "14" at bounding box center [103, 103] width 12 height 10
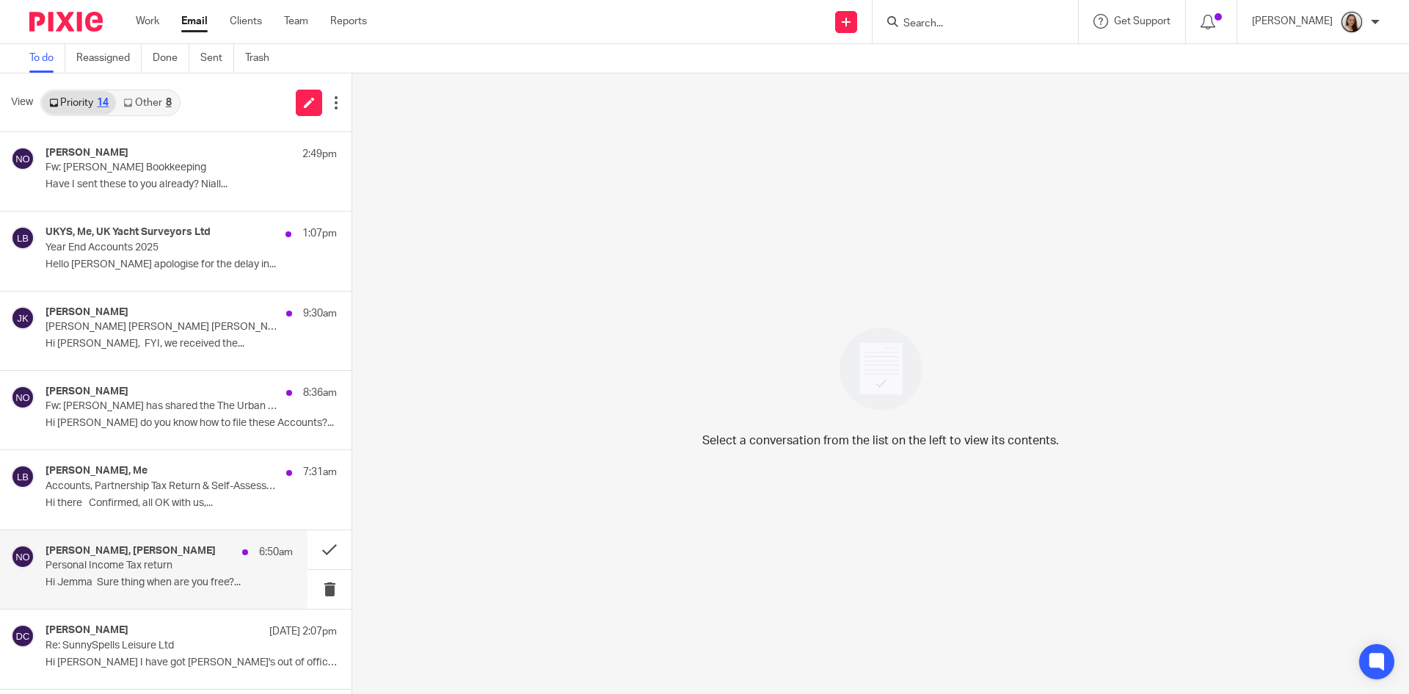
click at [125, 563] on p "Personal Income Tax return" at bounding box center [145, 565] width 198 height 12
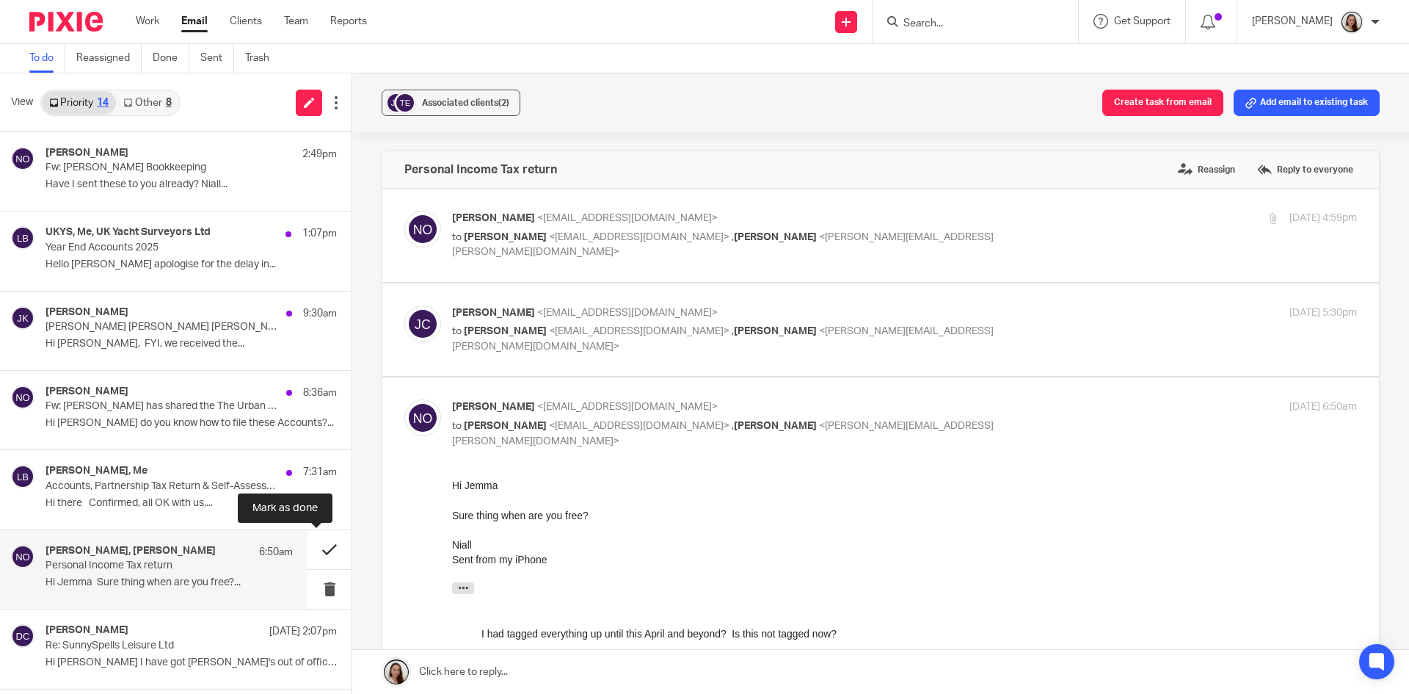
click at [312, 547] on button at bounding box center [330, 549] width 44 height 39
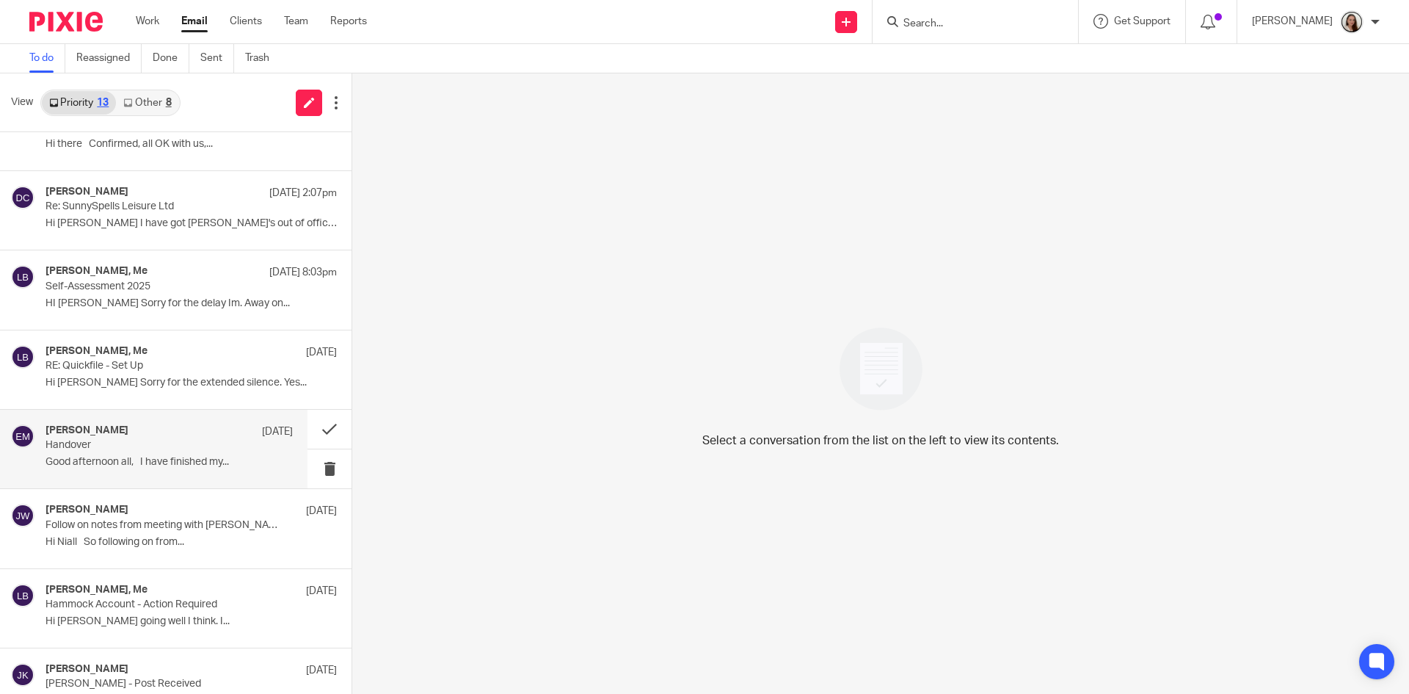
scroll to position [252, 0]
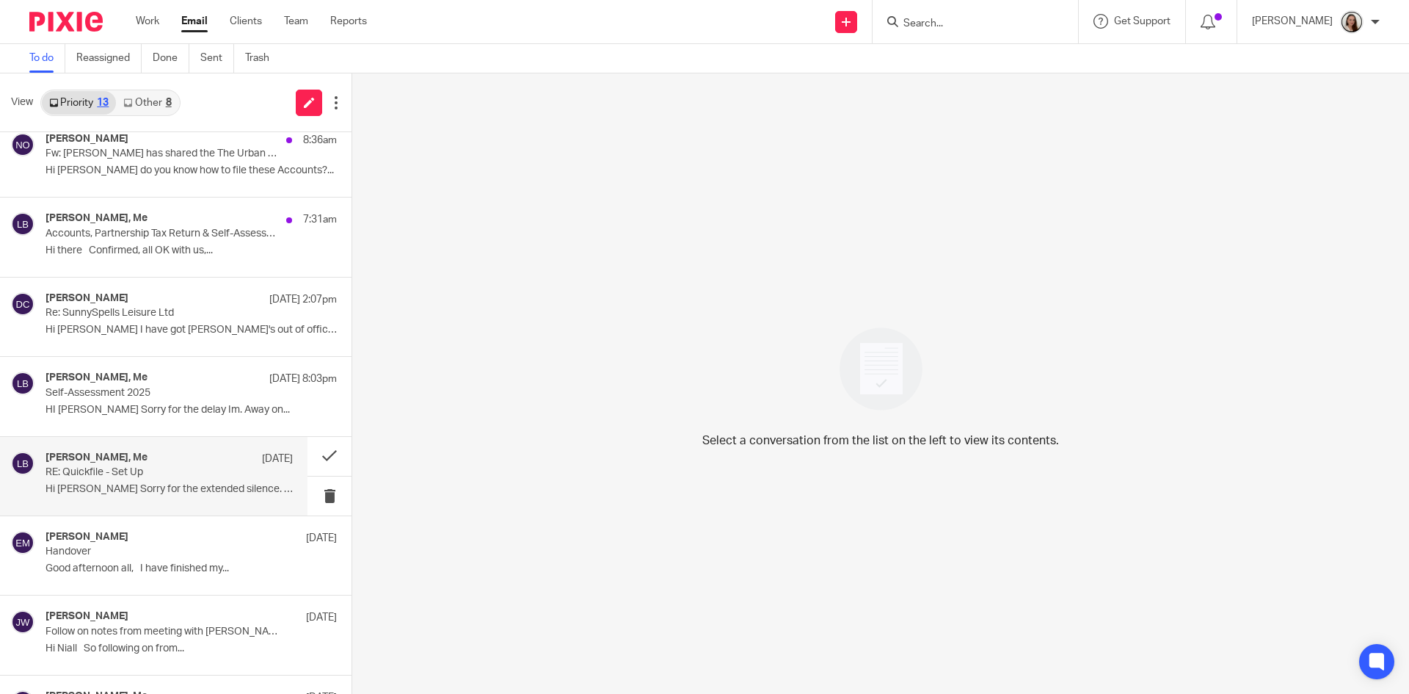
click at [95, 462] on h4 "Rowland Griffin, Me" at bounding box center [97, 457] width 102 height 12
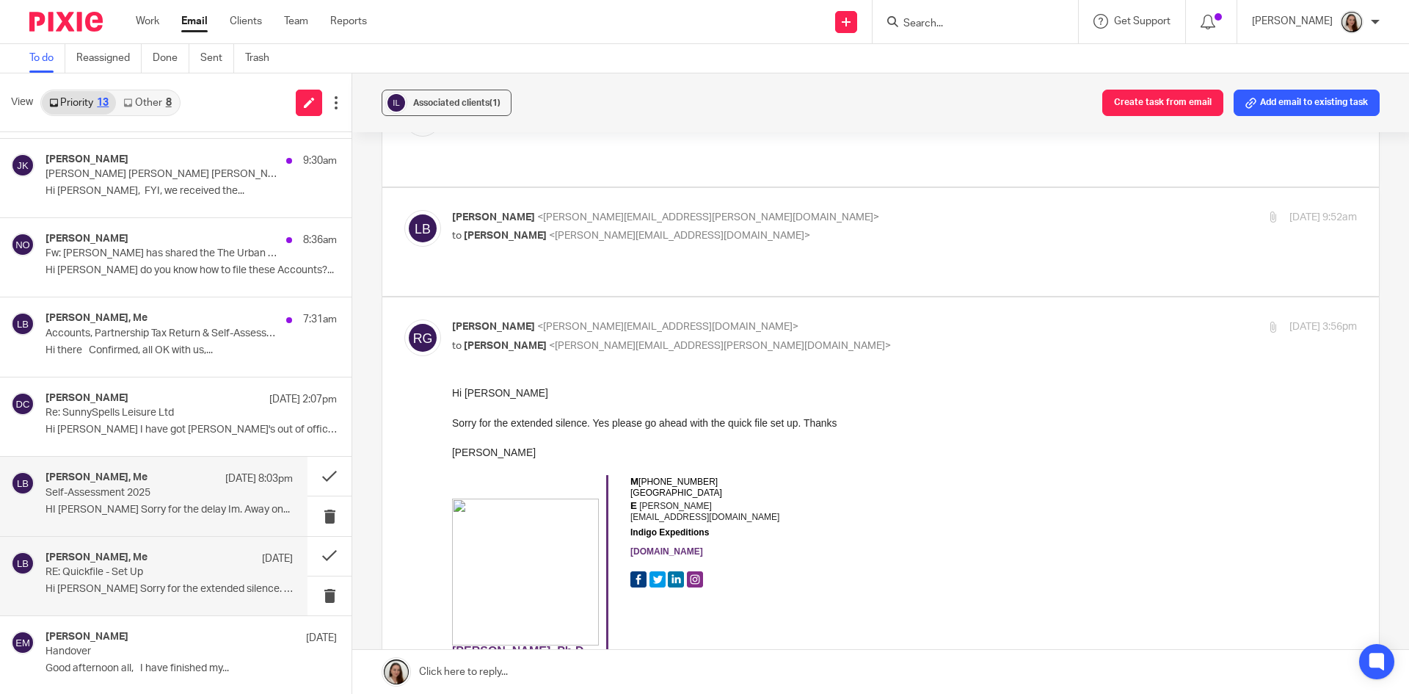
scroll to position [179, 0]
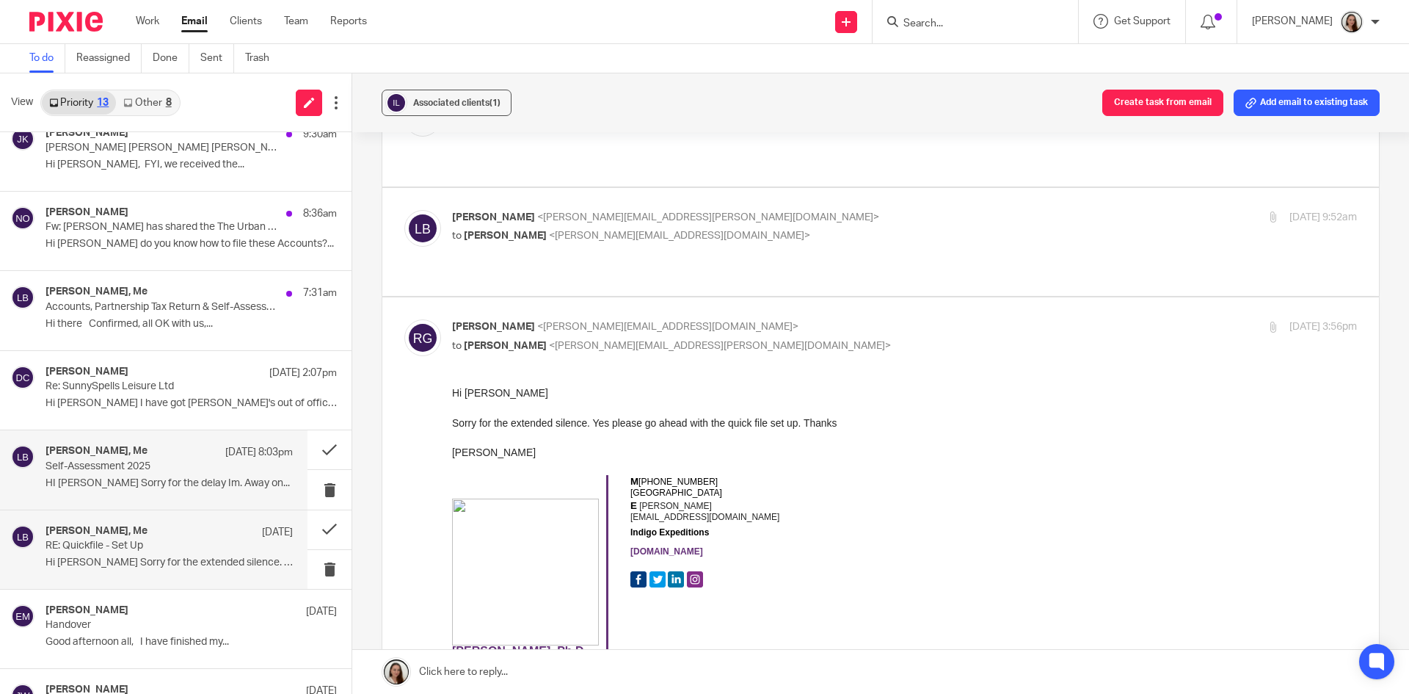
click at [153, 450] on div "Louise Prior, Me 14 Sep 8:03pm" at bounding box center [169, 452] width 247 height 15
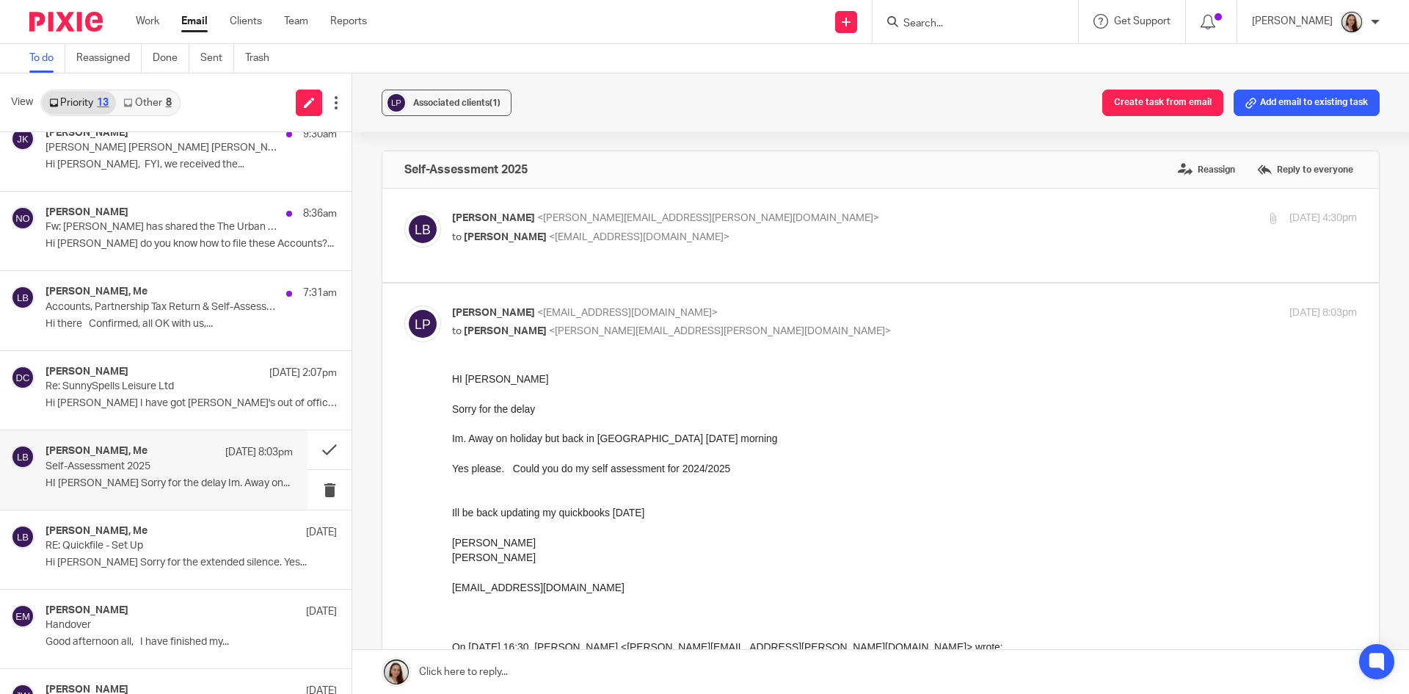
scroll to position [0, 0]
click at [93, 401] on p "Hi Lory I have got Nas's out of office...." at bounding box center [169, 403] width 247 height 12
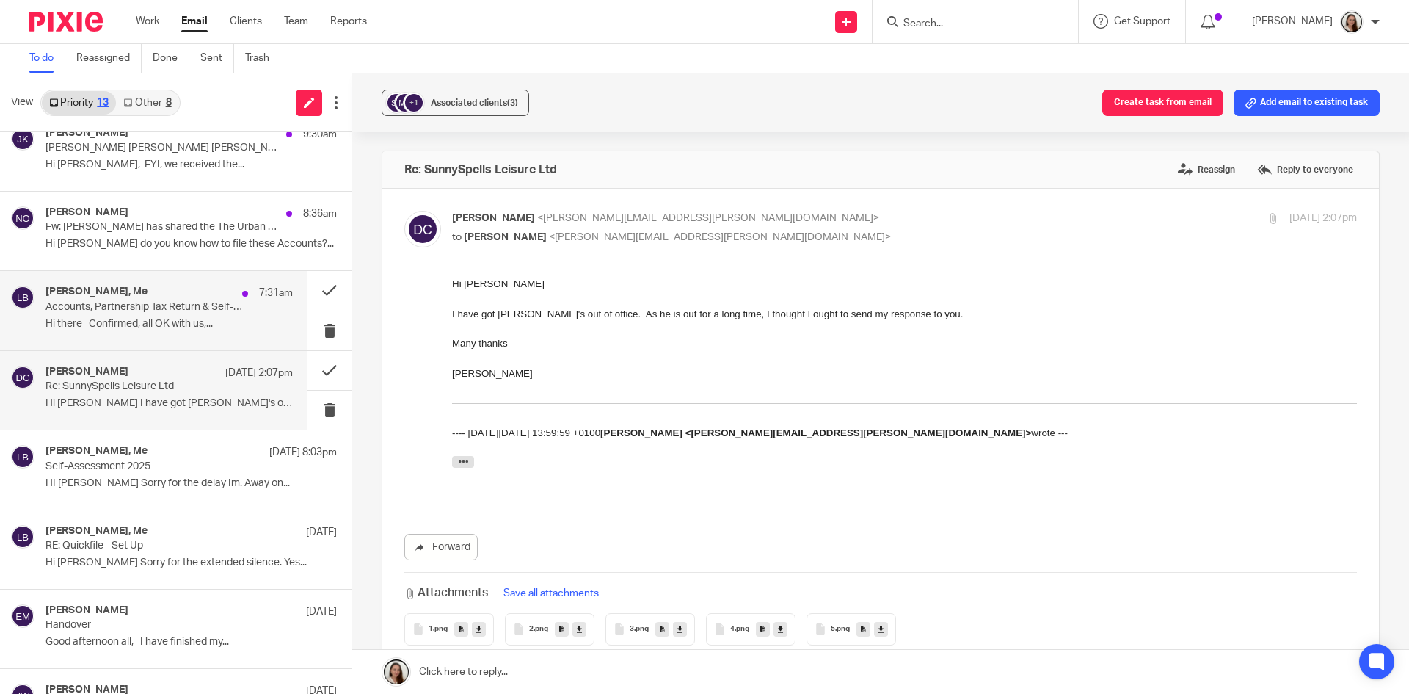
drag, startPoint x: 133, startPoint y: 303, endPoint x: 145, endPoint y: 331, distance: 30.3
click at [132, 303] on p "Accounts, Partnership Tax Return & Self-Assessments 2025" at bounding box center [145, 307] width 198 height 12
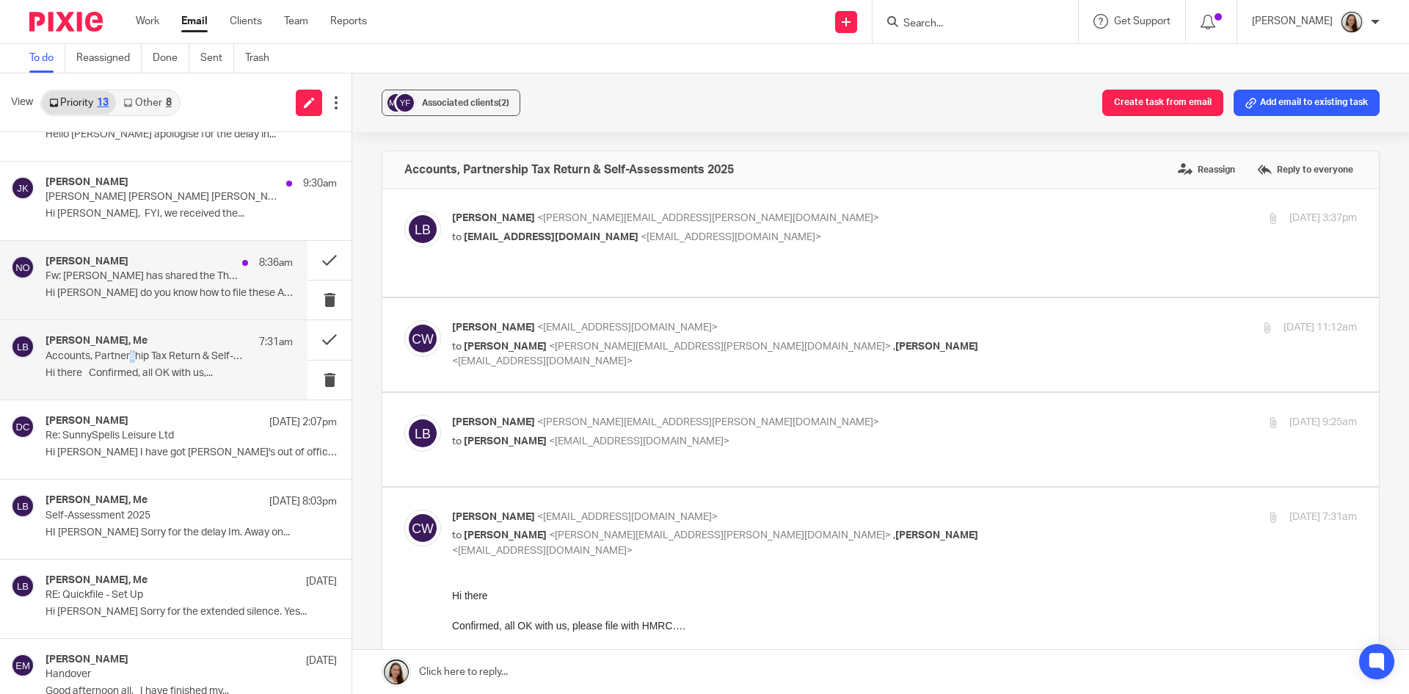
scroll to position [106, 0]
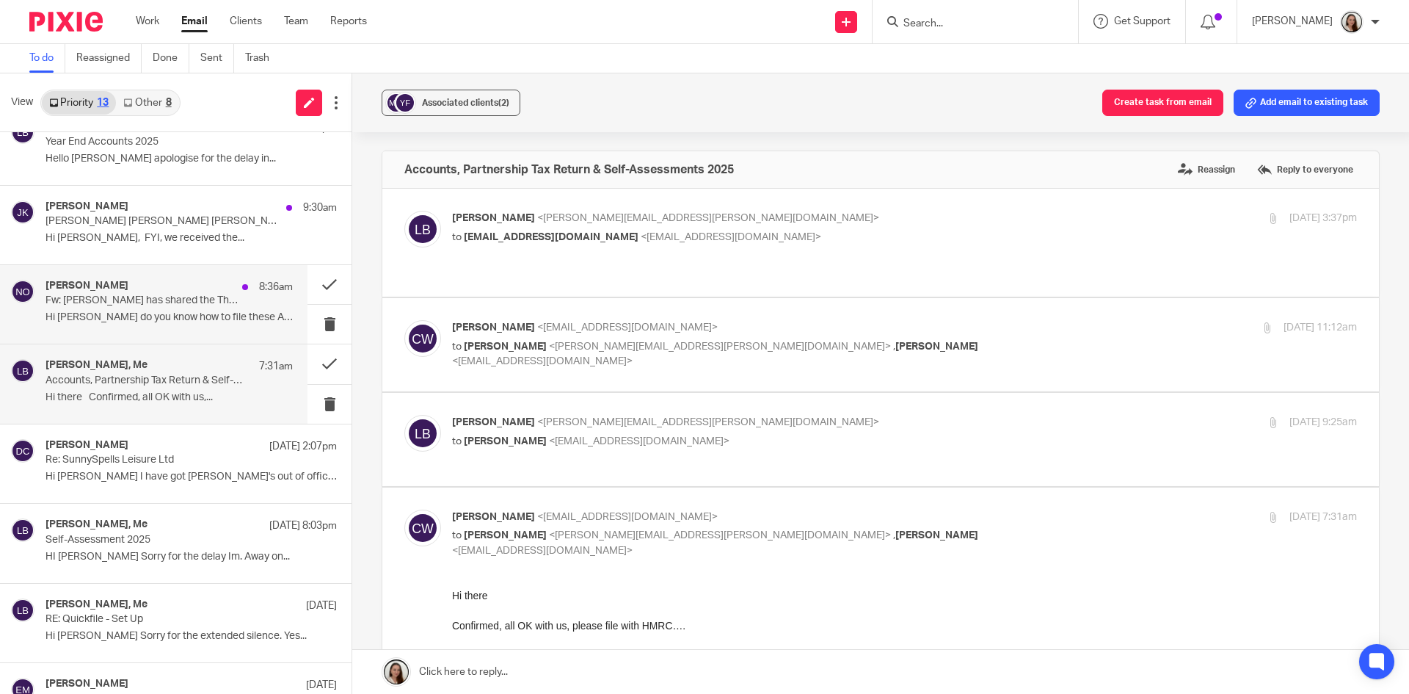
click at [167, 316] on p "Hi Lory do you know how to file these Accounts?..." at bounding box center [169, 317] width 247 height 12
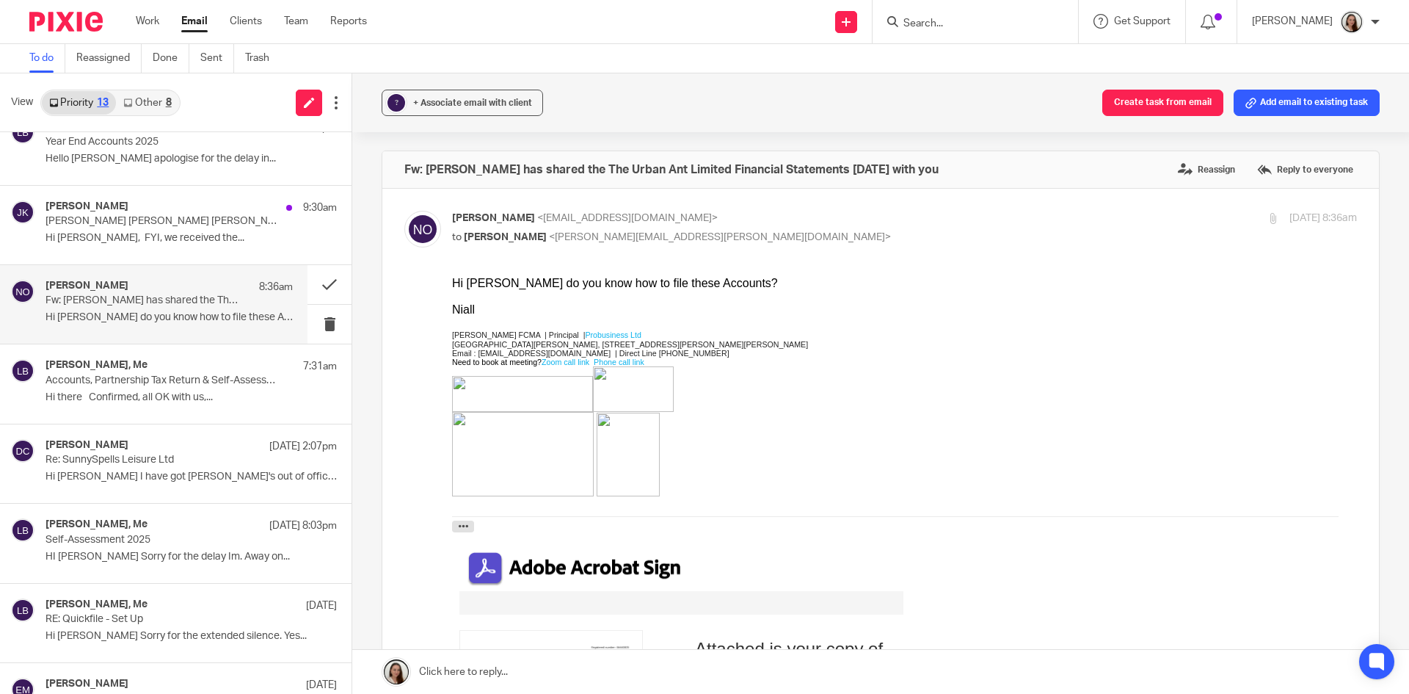
scroll to position [0, 0]
click at [87, 382] on p "Accounts, Partnership Tax Return & Self-Assessments 2025" at bounding box center [145, 380] width 198 height 12
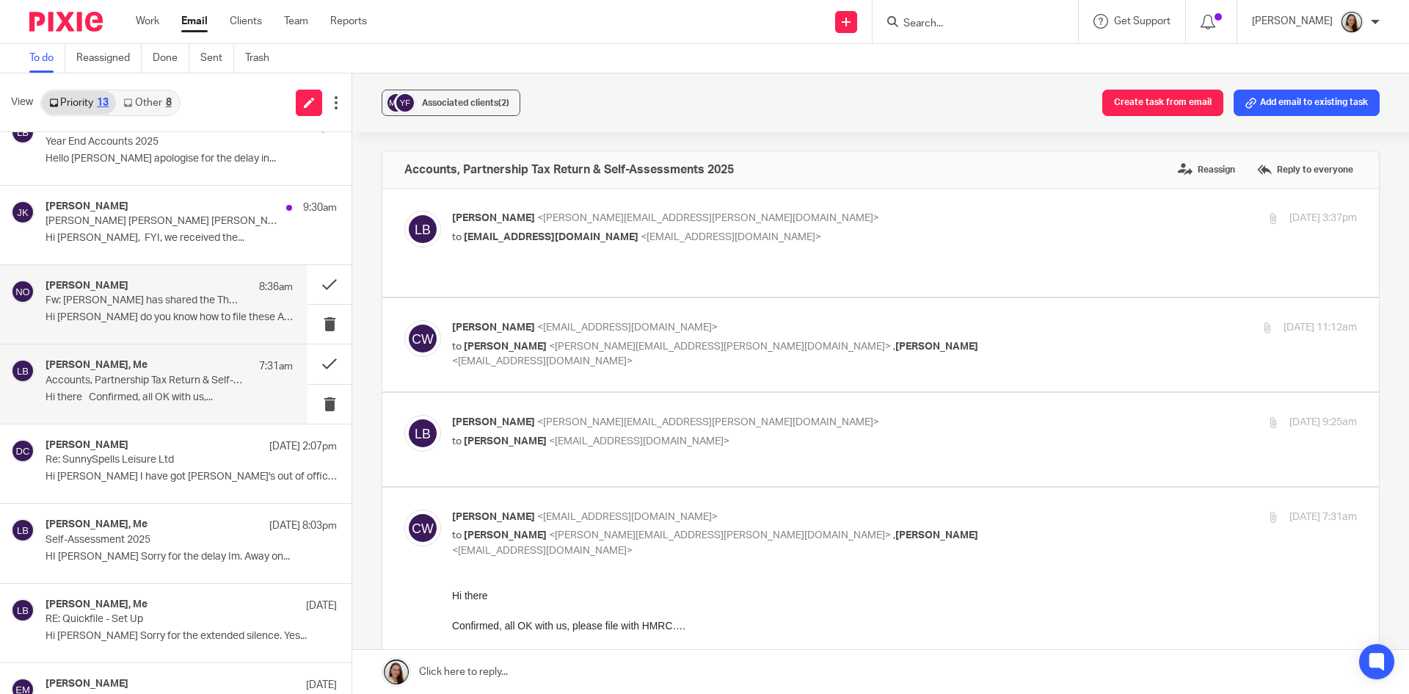
click at [106, 313] on p "Hi Lory do you know how to file these Accounts?..." at bounding box center [169, 317] width 247 height 12
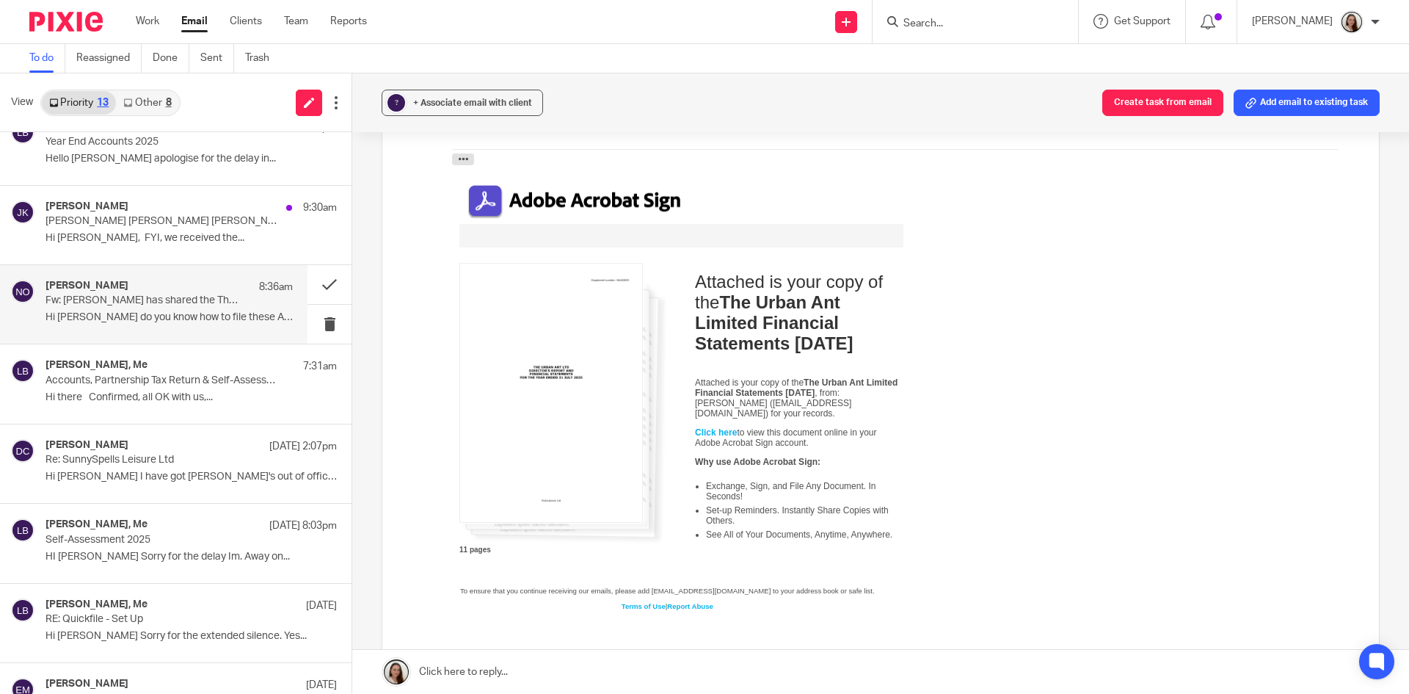
scroll to position [440, 0]
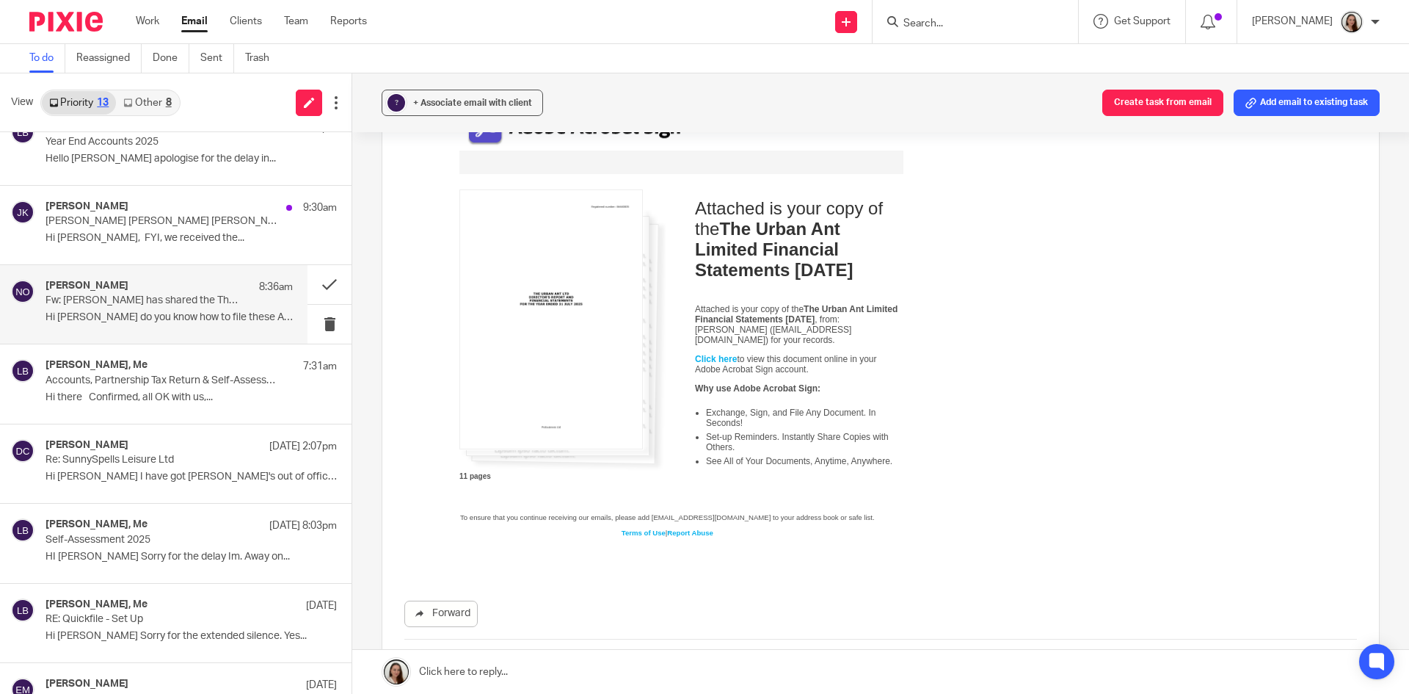
click at [980, 12] on form at bounding box center [980, 21] width 156 height 18
click at [985, 34] on div at bounding box center [975, 21] width 205 height 43
click at [985, 26] on input "Search" at bounding box center [968, 24] width 132 height 13
type input "urban"
click at [997, 59] on link at bounding box center [1023, 63] width 248 height 34
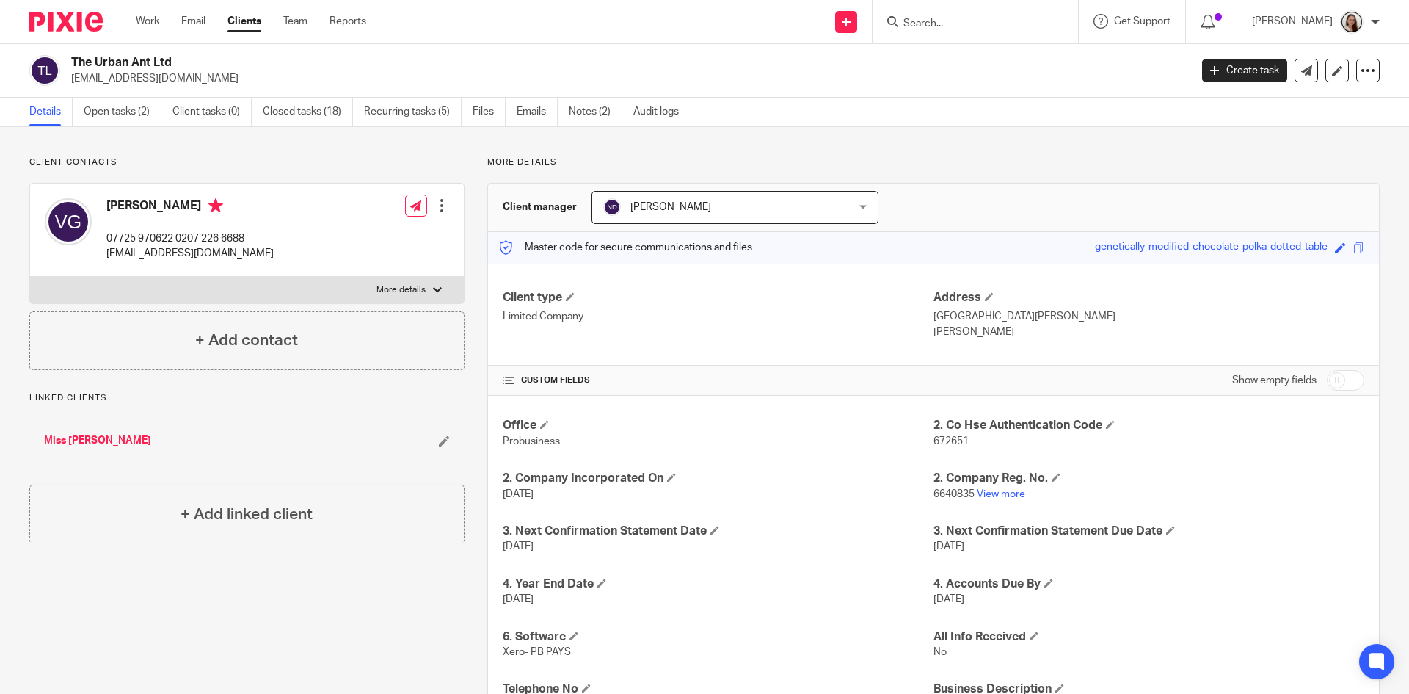
click at [685, 330] on div "Client type Limited Company" at bounding box center [718, 314] width 431 height 49
click at [539, 109] on link "Emails" at bounding box center [537, 112] width 41 height 29
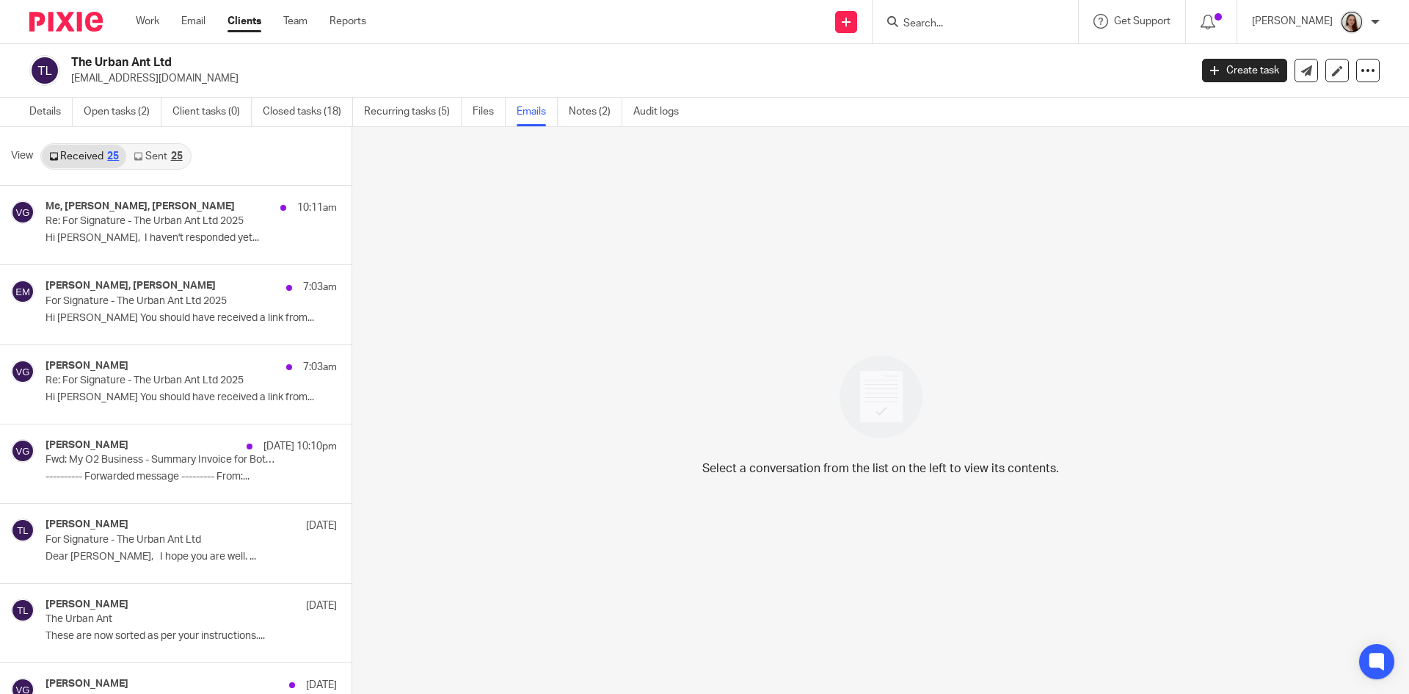
click at [159, 153] on link "Sent 25" at bounding box center [157, 156] width 63 height 23
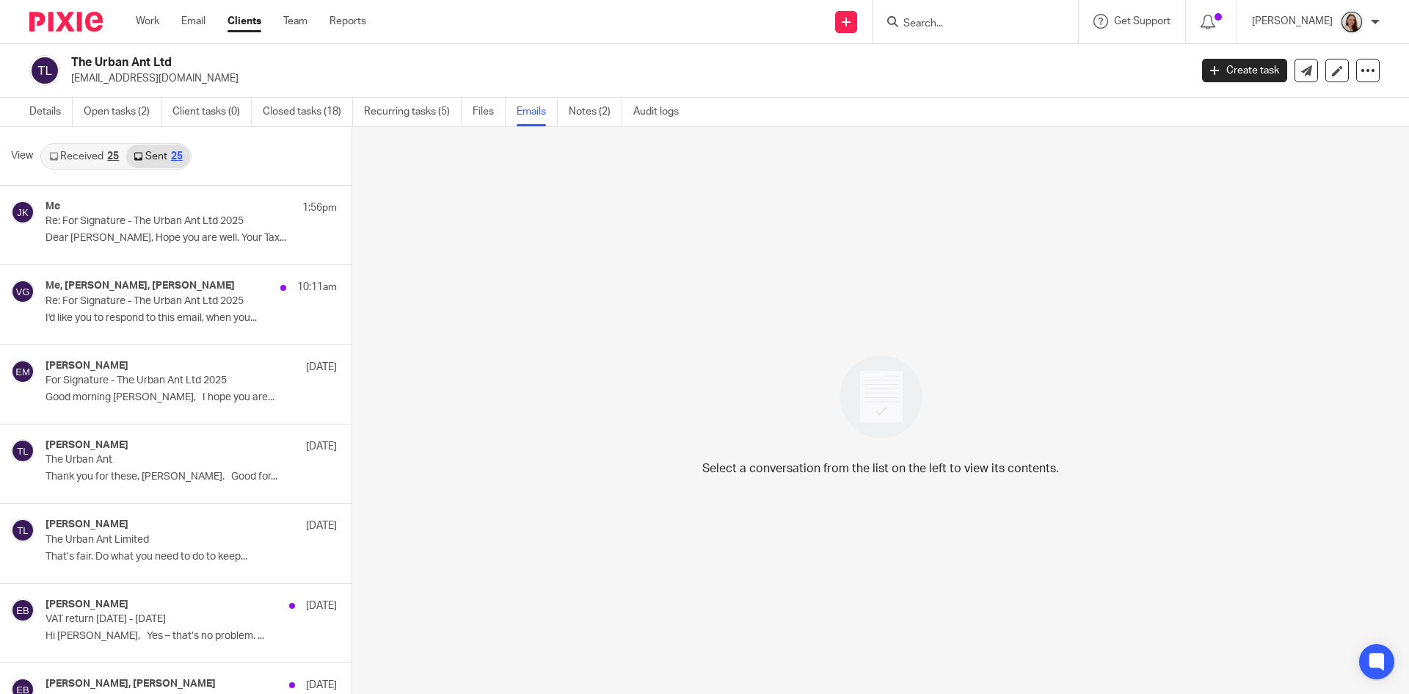
scroll to position [2, 0]
click at [115, 155] on div "25" at bounding box center [113, 154] width 12 height 10
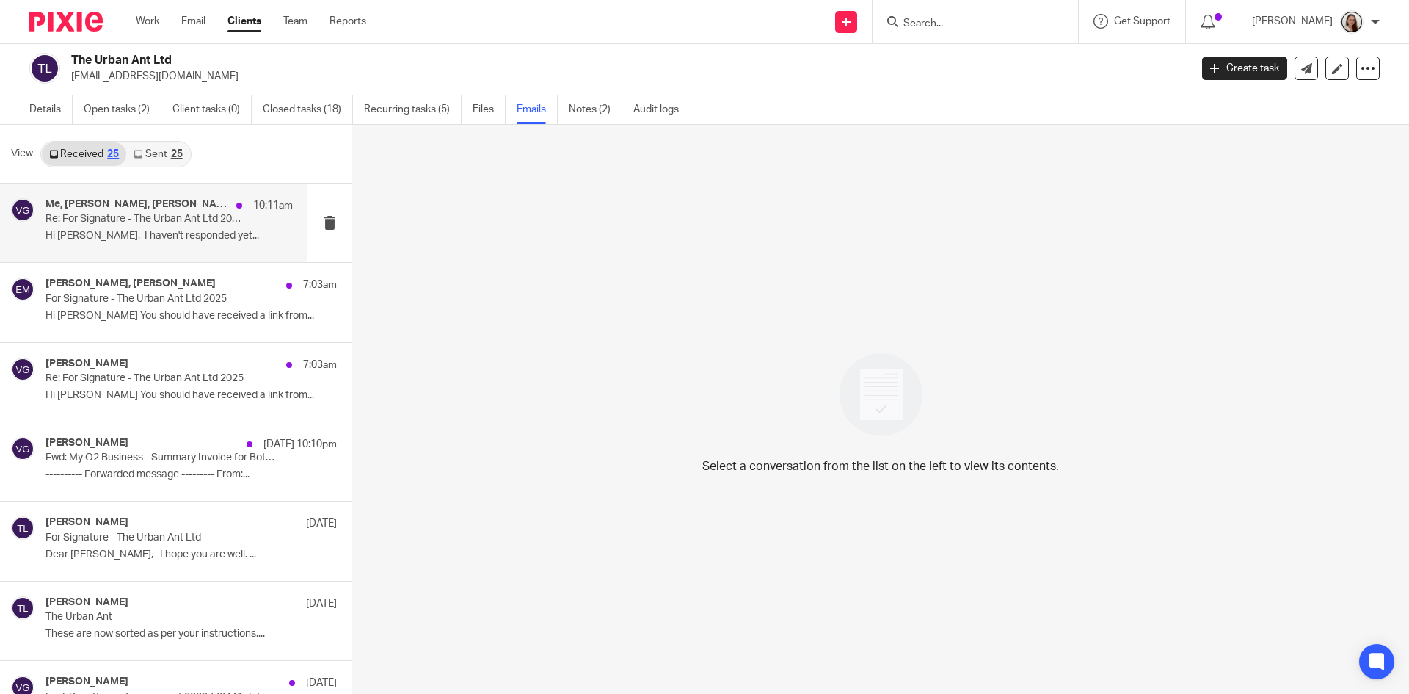
click at [148, 228] on div "Me, [PERSON_NAME], [PERSON_NAME] 10:11am Re: For Signature - The Urban Ant Ltd …" at bounding box center [169, 222] width 247 height 49
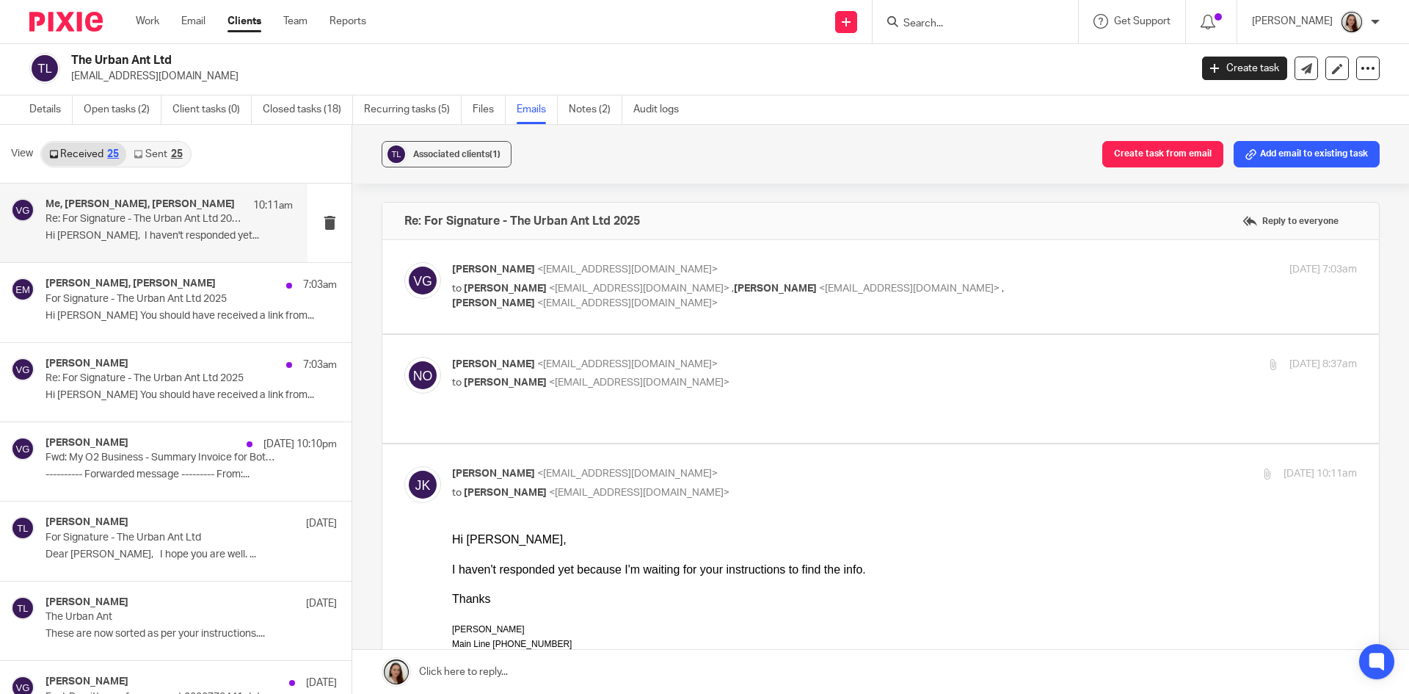
scroll to position [0, 0]
click at [702, 306] on p "to [PERSON_NAME] <[EMAIL_ADDRESS][DOMAIN_NAME]> , [PERSON_NAME] <[EMAIL_ADDRESS…" at bounding box center [753, 296] width 603 height 30
checkbox input "true"
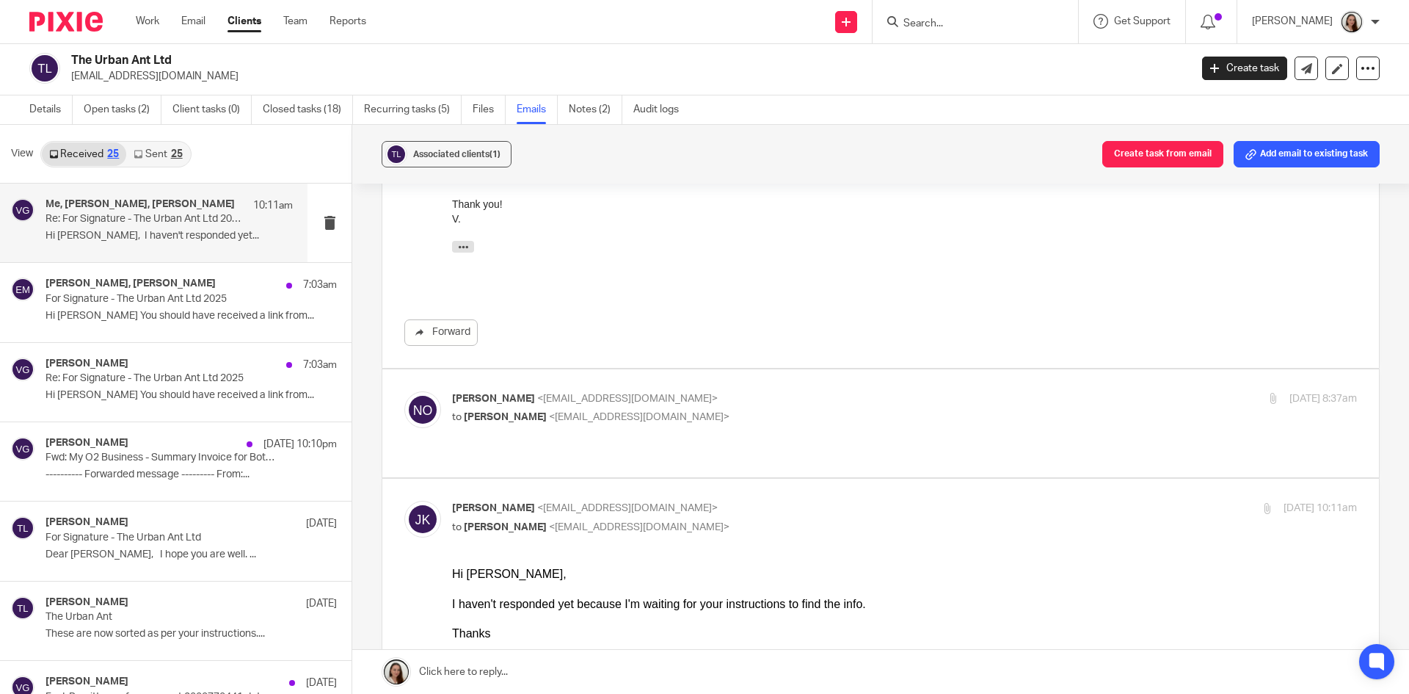
scroll to position [294, 0]
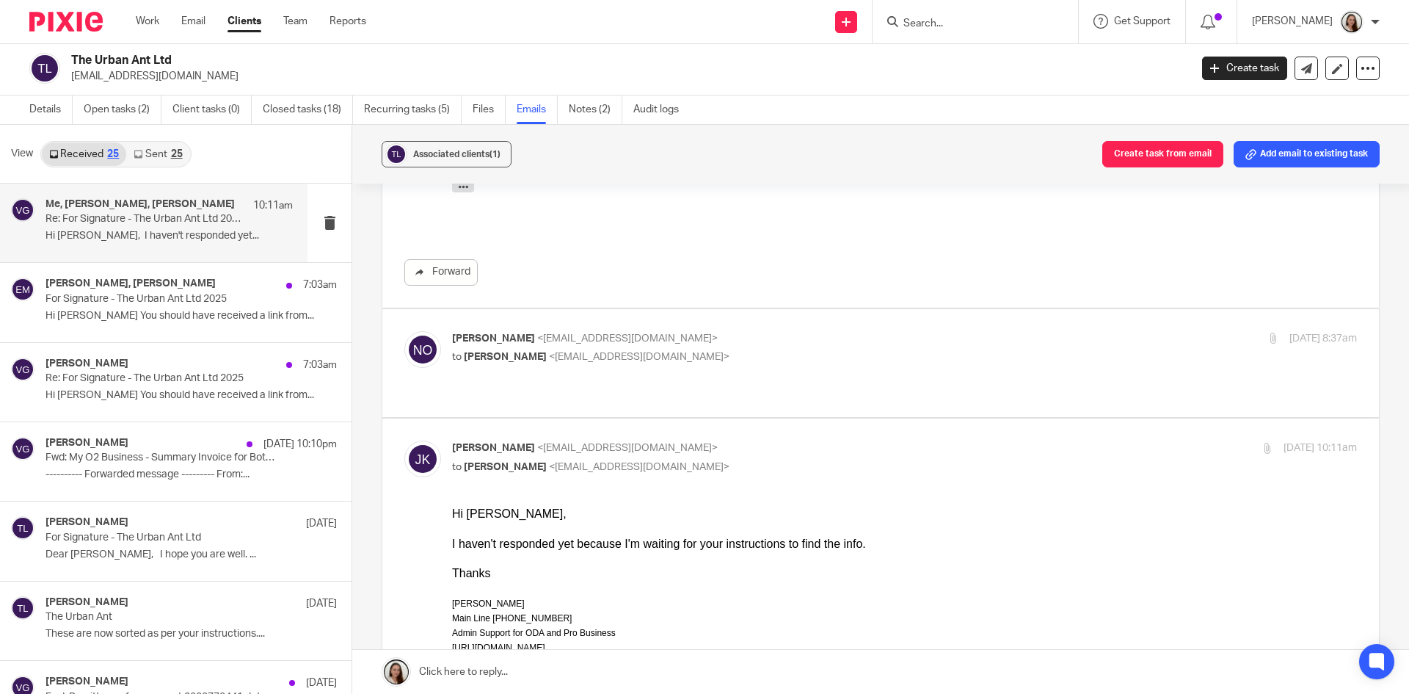
click at [806, 378] on div "[PERSON_NAME] <[EMAIL_ADDRESS][DOMAIN_NAME]> to [PERSON_NAME] <[EMAIL_ADDRESS][…" at bounding box center [880, 363] width 953 height 64
click at [820, 385] on label at bounding box center [880, 363] width 997 height 108
click at [404, 331] on input "checkbox" at bounding box center [404, 330] width 1 height 1
checkbox input "true"
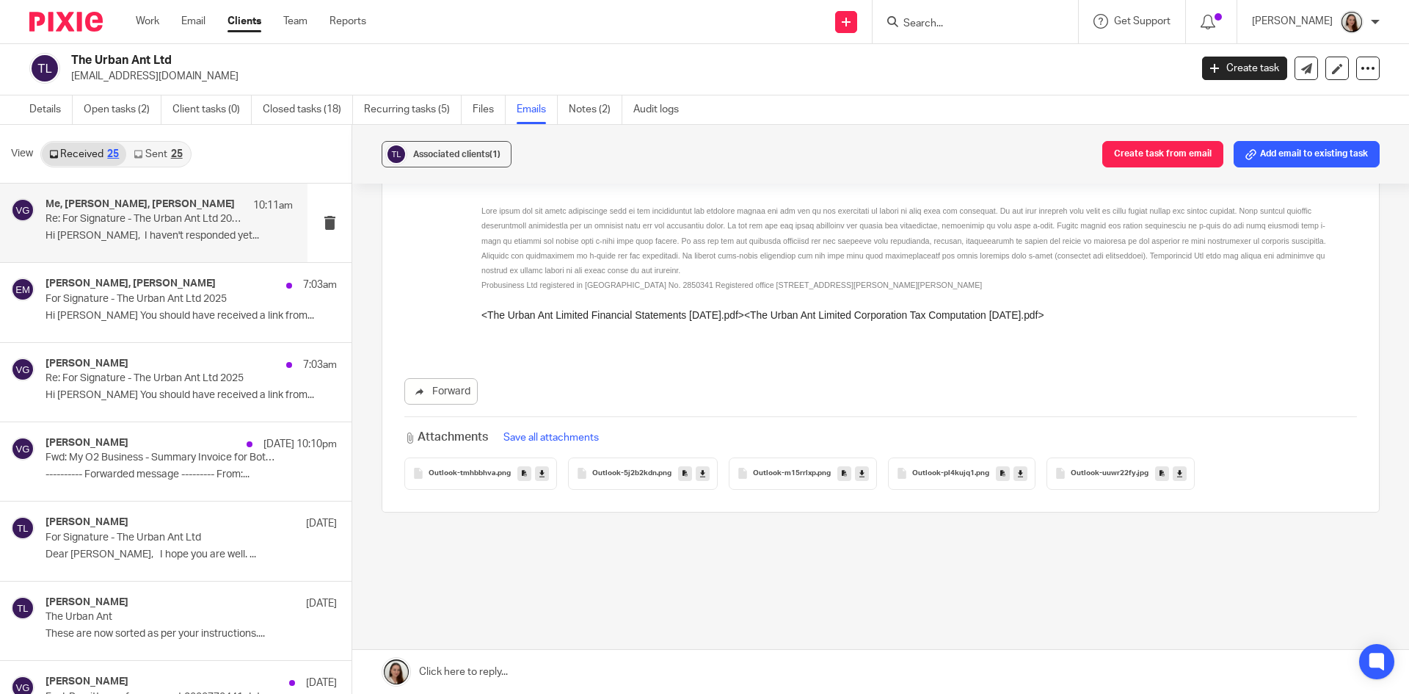
scroll to position [3345, 0]
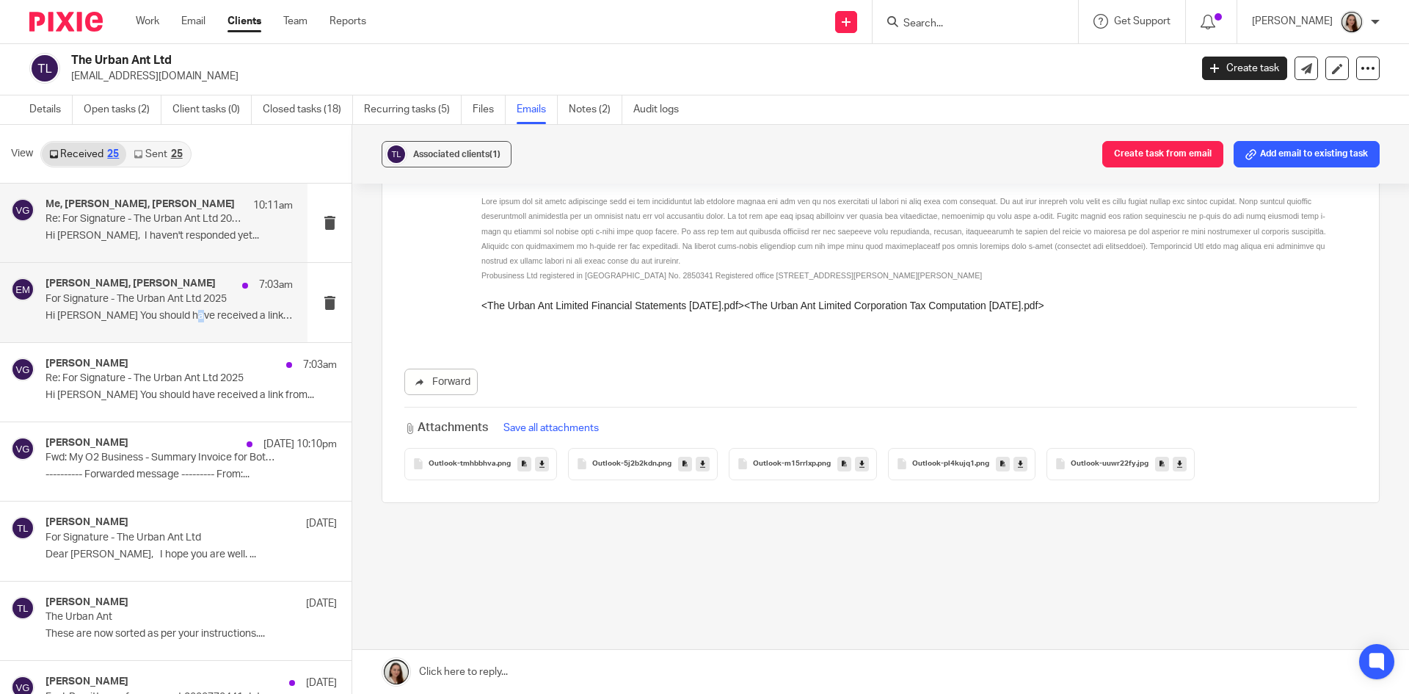
click at [181, 307] on div "Vanessa Green, Erik Molnar 7:03am For Signature - The Urban Ant Ltd 2025 Hi Eri…" at bounding box center [169, 301] width 247 height 49
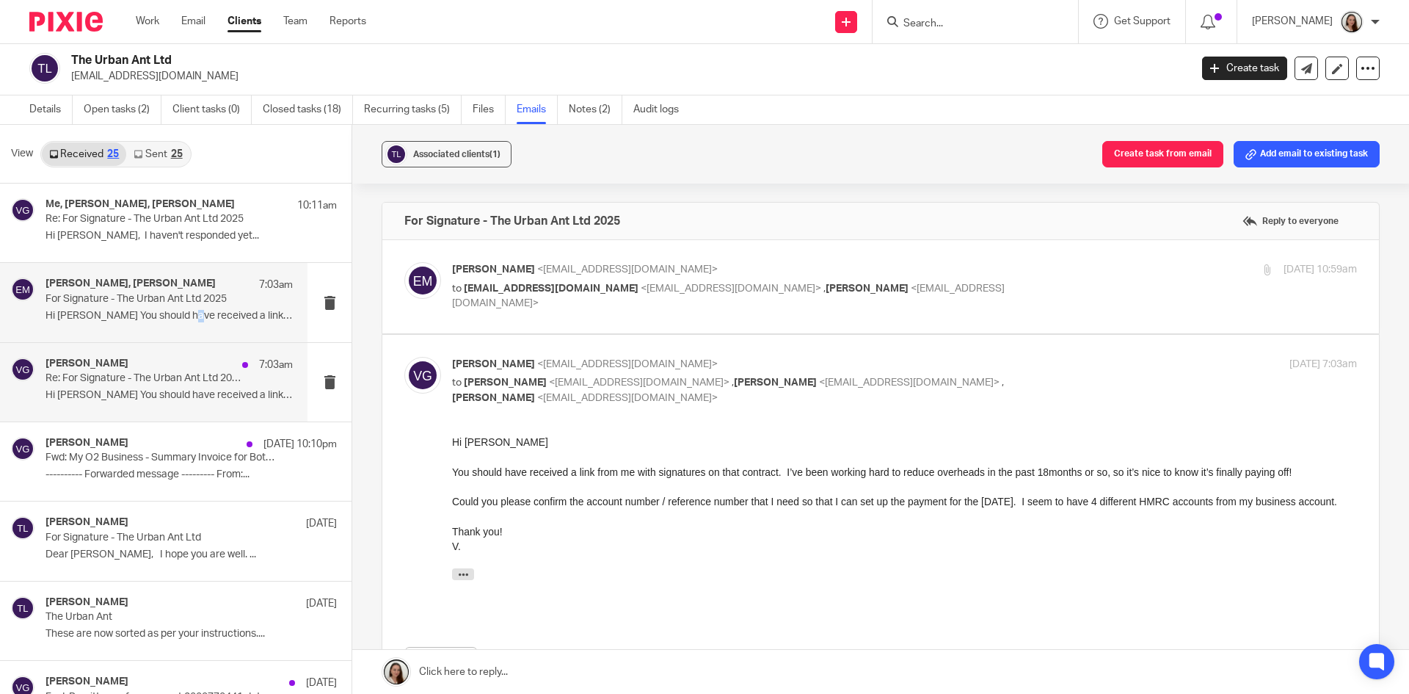
scroll to position [0, 0]
click at [173, 397] on p "Hi Erik You should have received a link from..." at bounding box center [169, 395] width 247 height 12
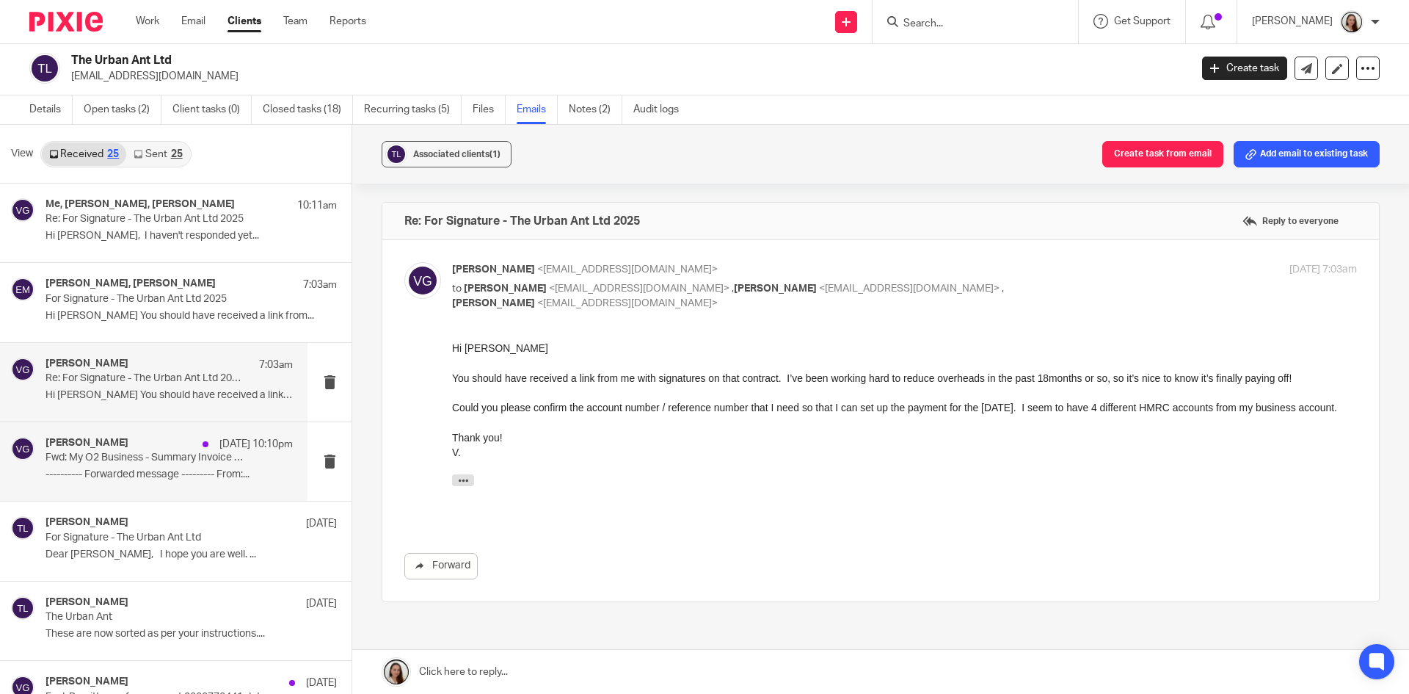
click at [161, 445] on div "Vanessa Green 14 Sep 10:10pm" at bounding box center [169, 444] width 247 height 15
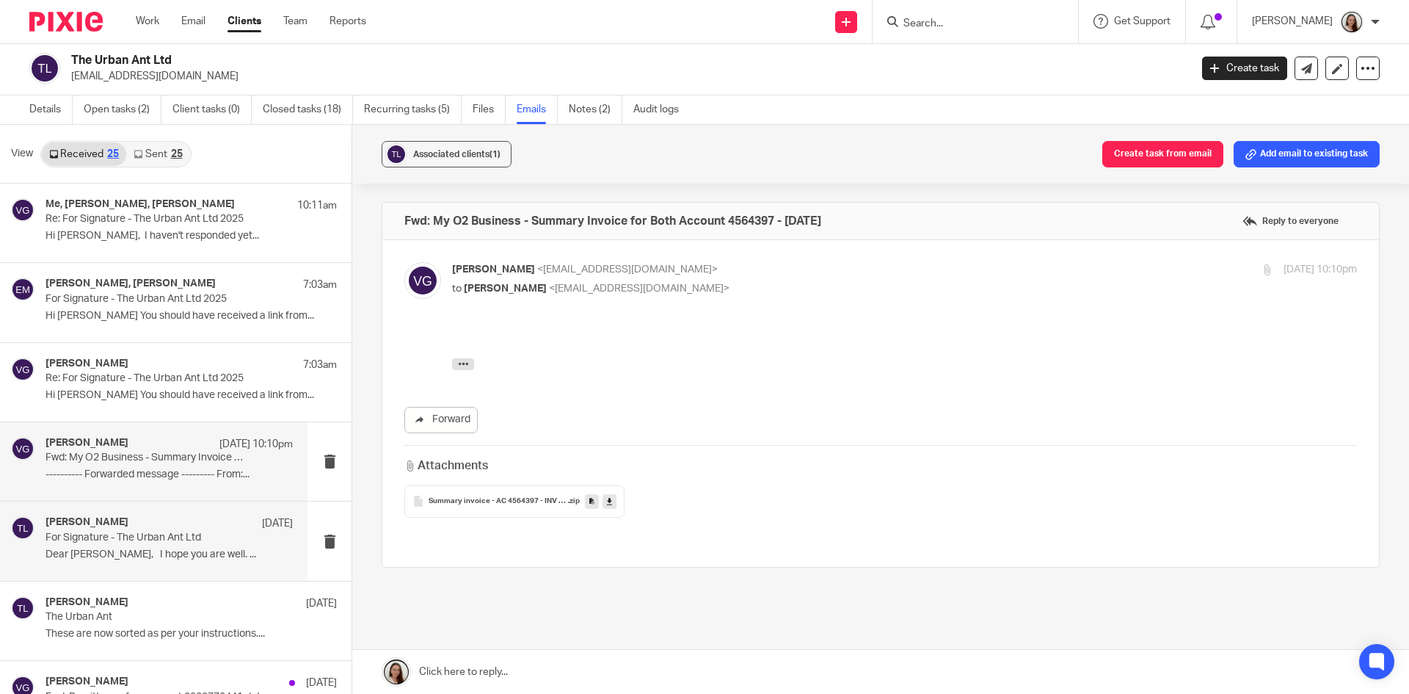
drag, startPoint x: 121, startPoint y: 542, endPoint x: 153, endPoint y: 416, distance: 130.1
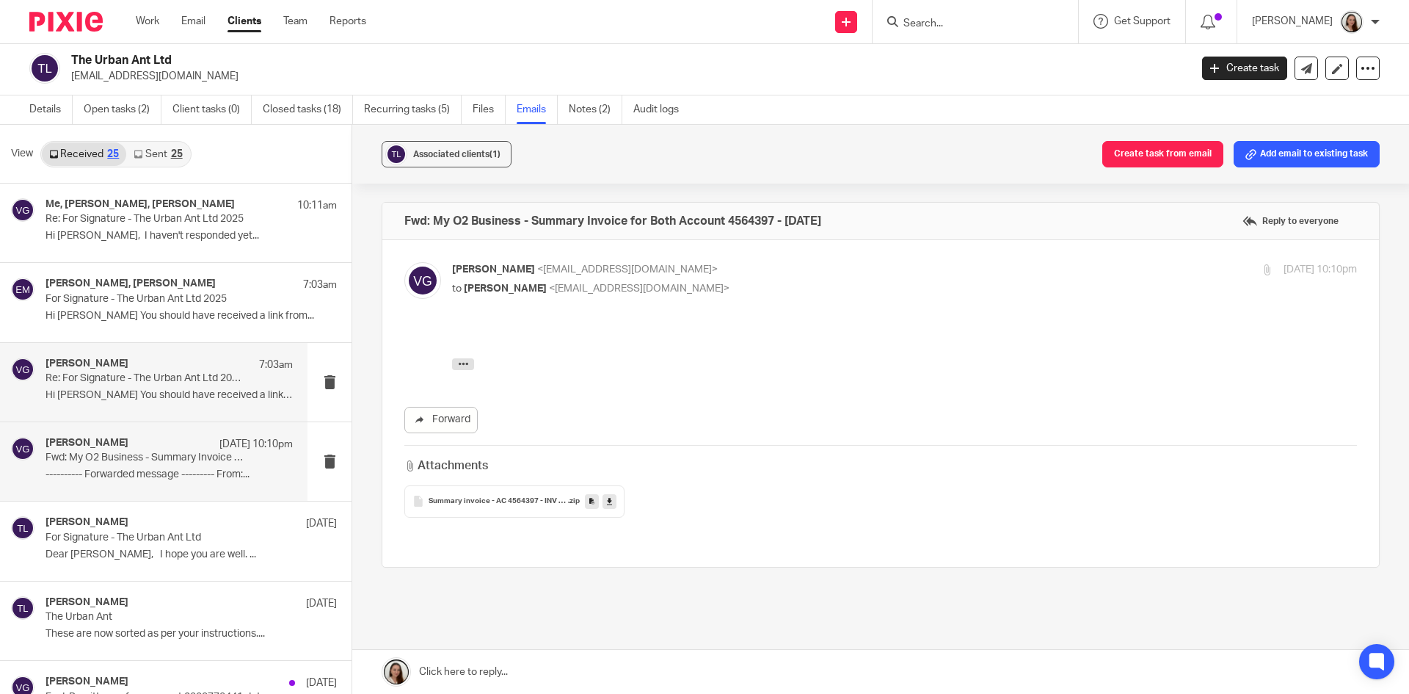
click at [121, 543] on p "For Signature - The Urban Ant Ltd" at bounding box center [162, 537] width 233 height 12
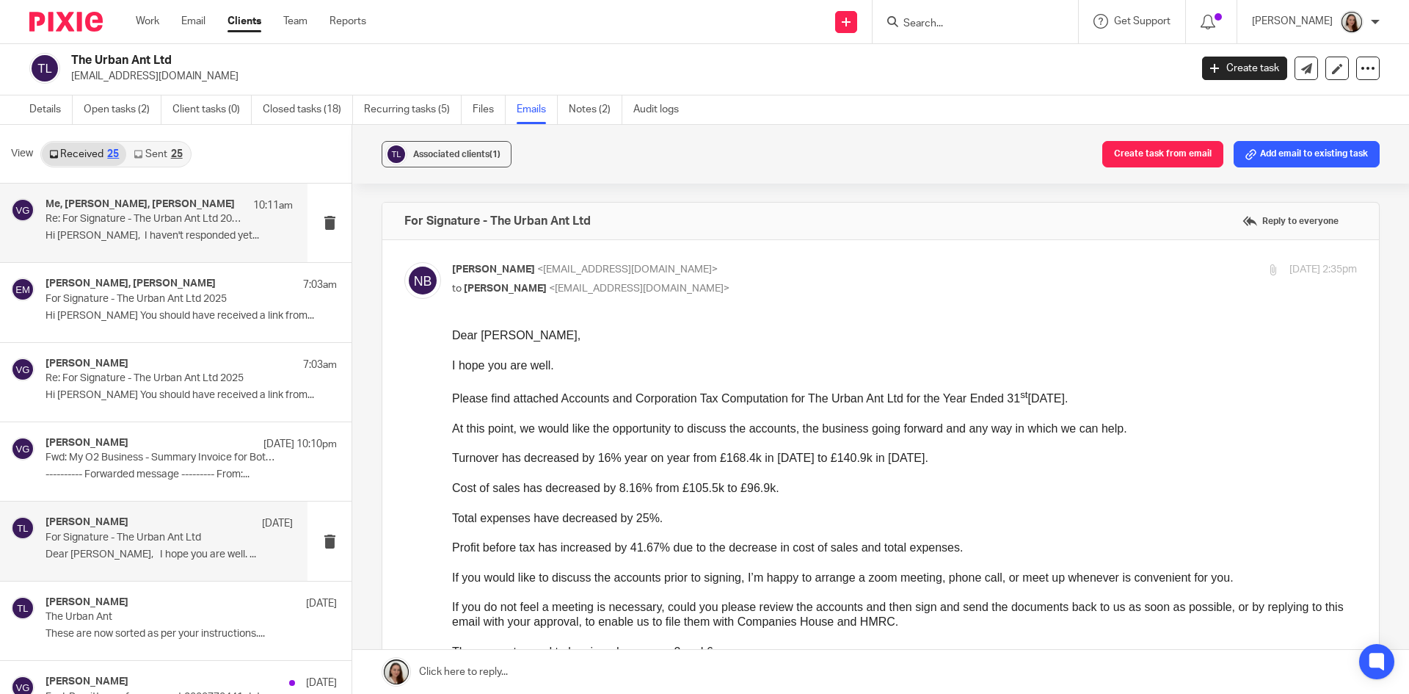
click at [131, 230] on p "Hi Niall, I haven't responded yet..." at bounding box center [169, 236] width 247 height 12
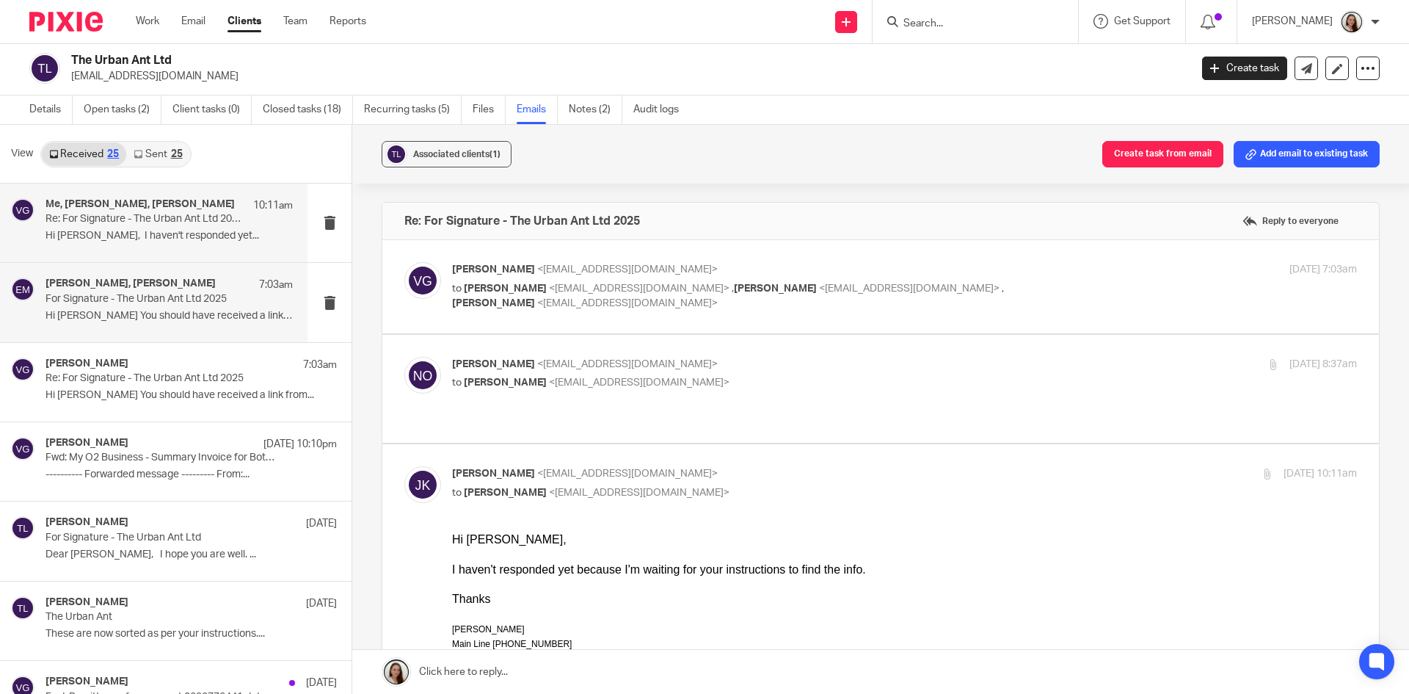
click at [212, 293] on p "For Signature - The Urban Ant Ltd 2025" at bounding box center [145, 299] width 198 height 12
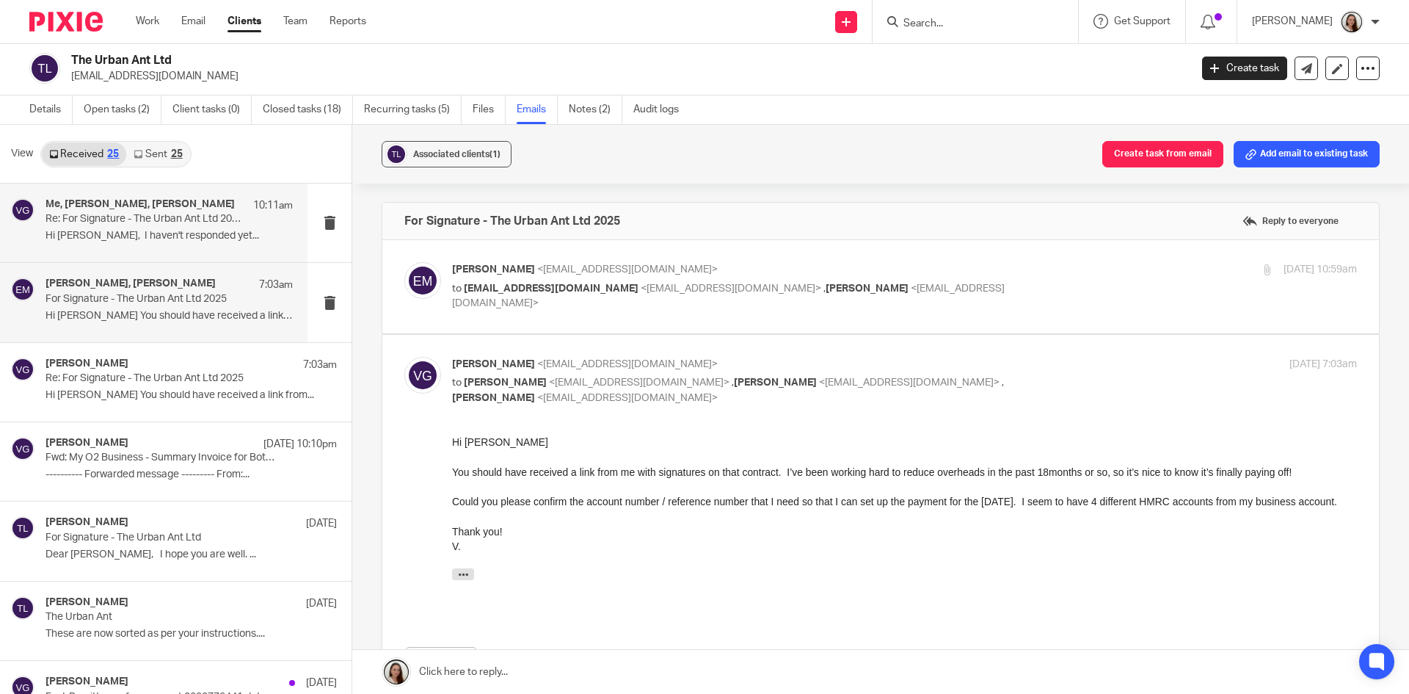
click at [148, 220] on p "Re: For Signature - The Urban Ant Ltd 2025" at bounding box center [145, 219] width 198 height 12
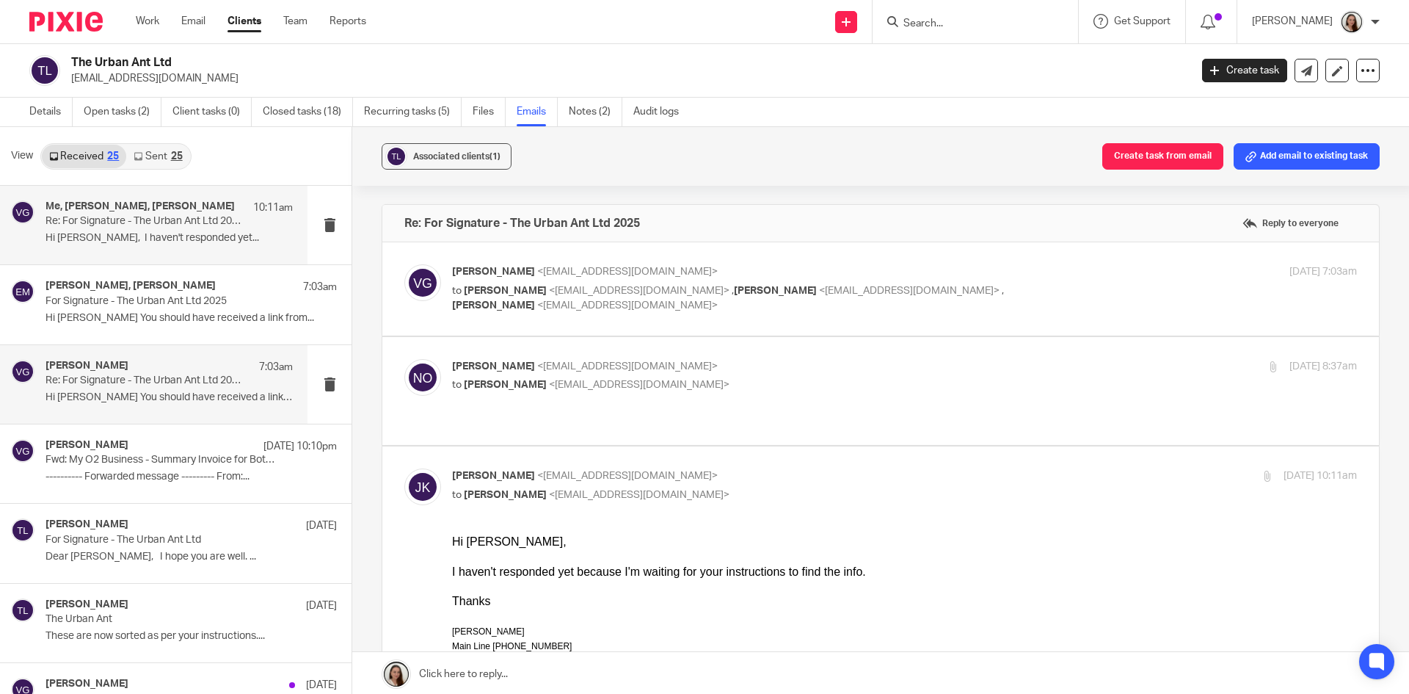
click at [134, 396] on p "Hi Erik You should have received a link from..." at bounding box center [169, 397] width 247 height 12
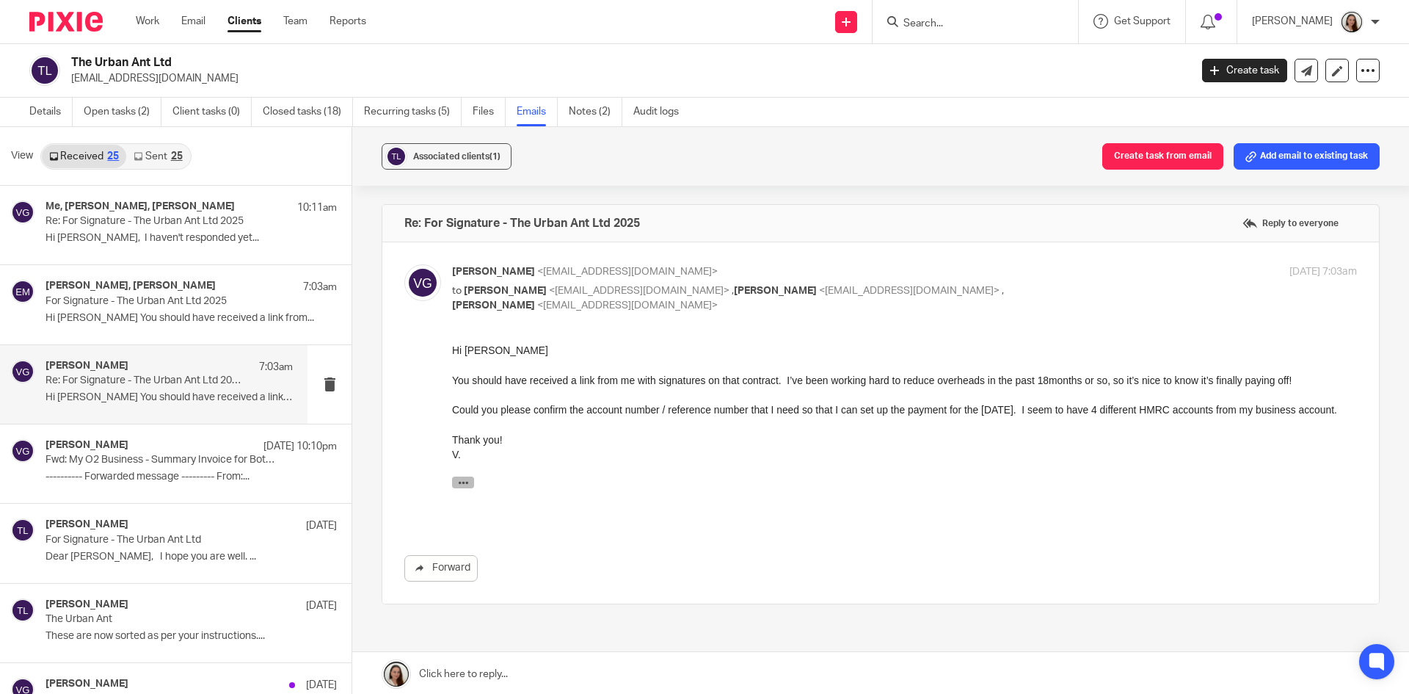
click at [468, 487] on button "button" at bounding box center [463, 482] width 22 height 12
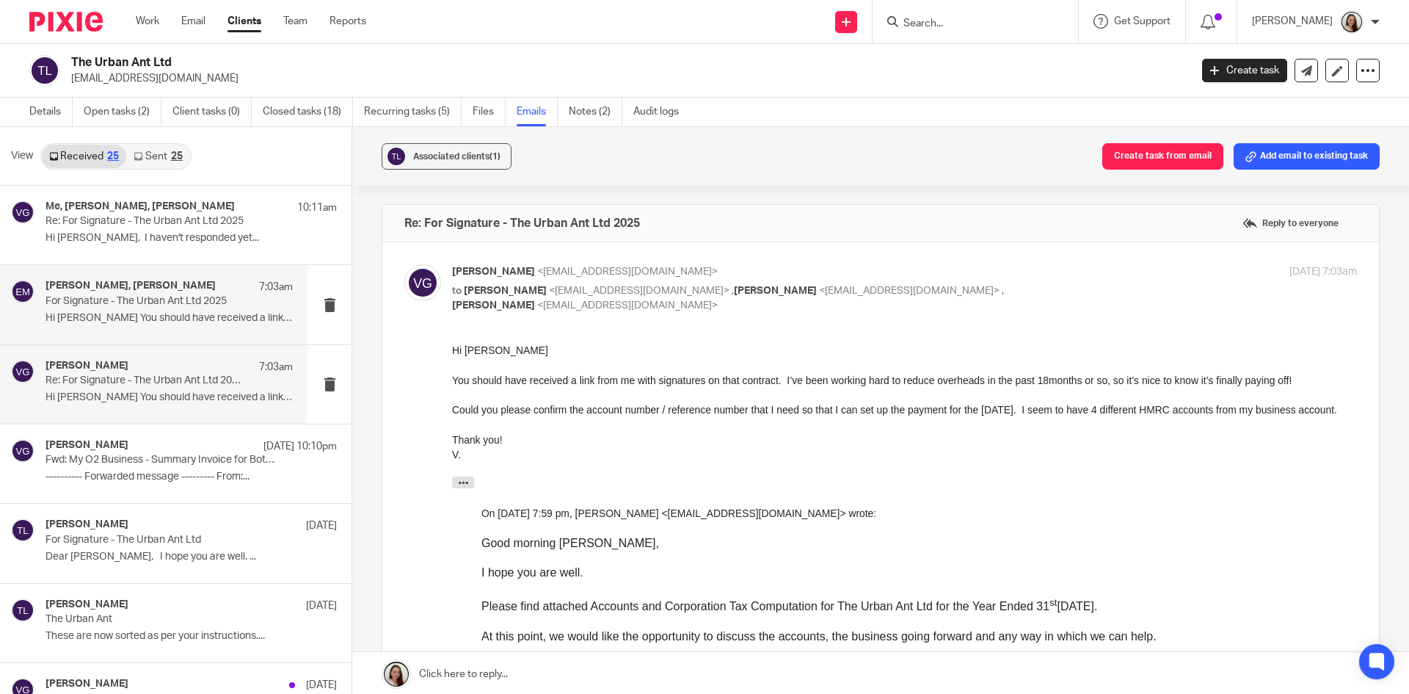
click at [134, 302] on p "For Signature - The Urban Ant Ltd 2025" at bounding box center [145, 301] width 198 height 12
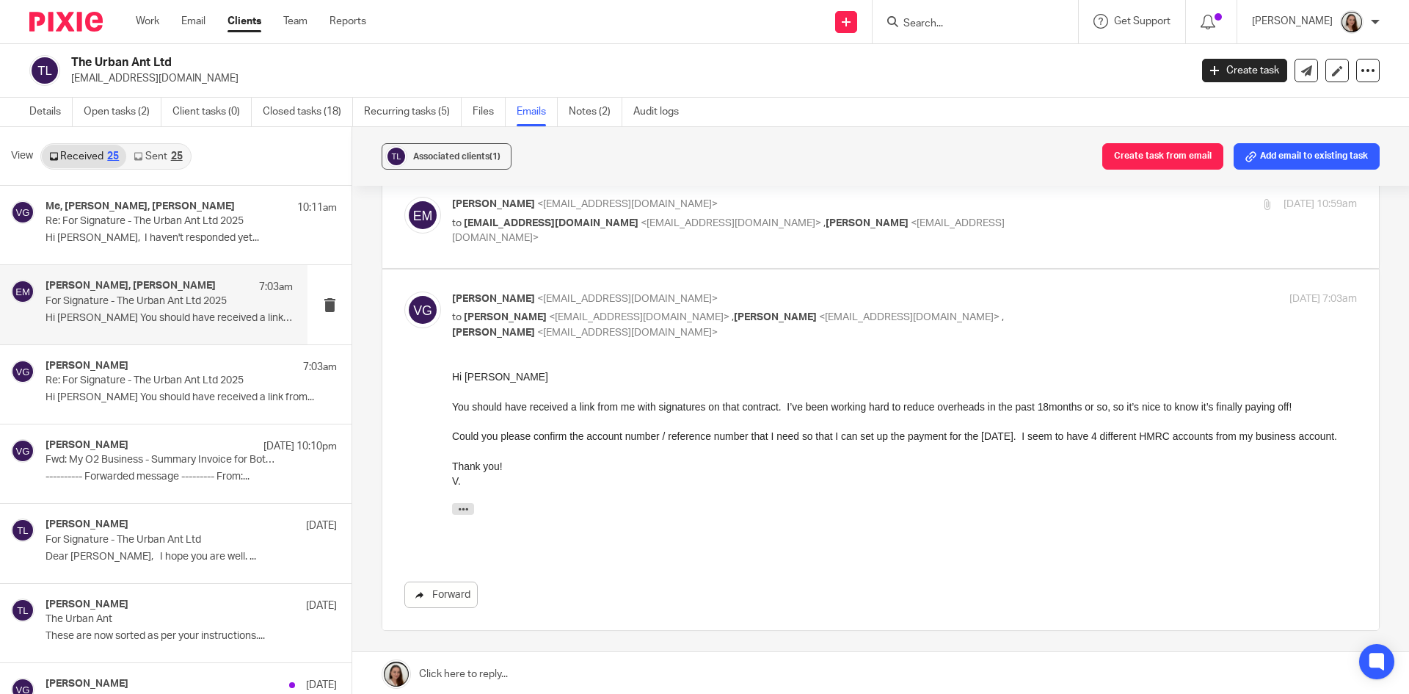
scroll to position [147, 0]
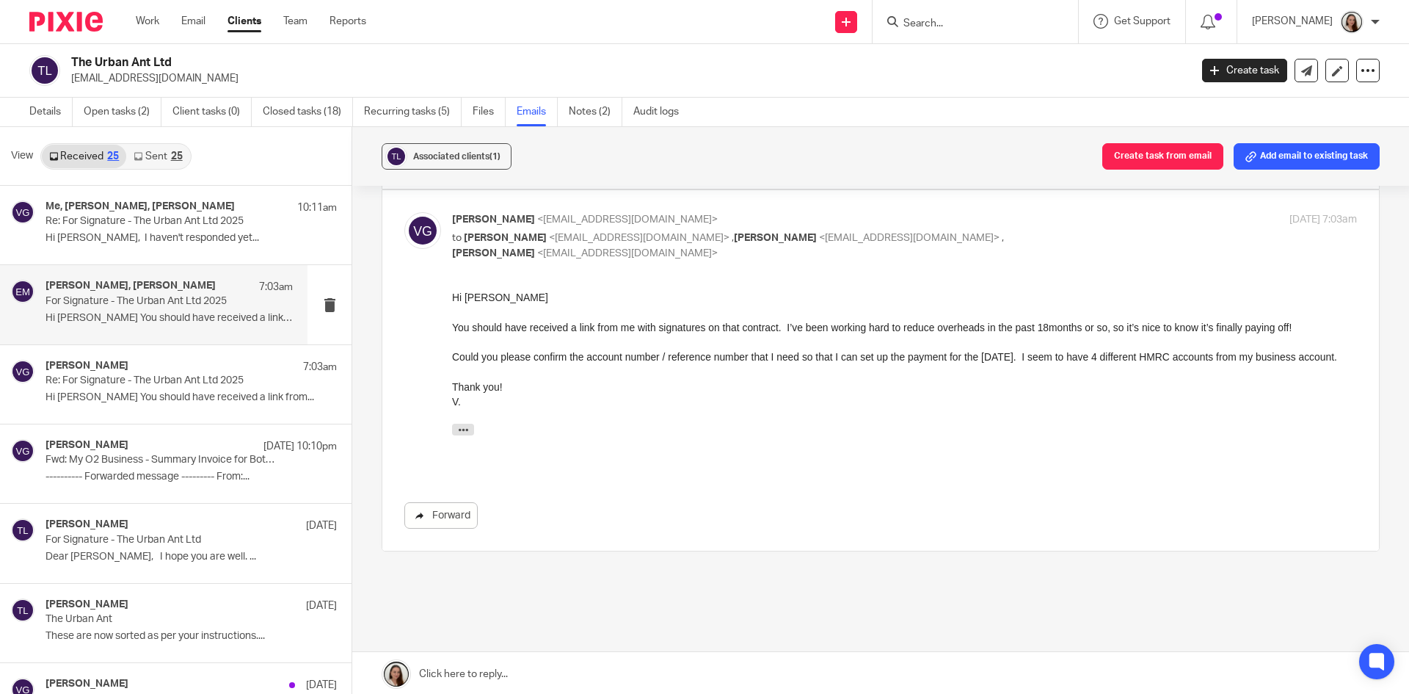
click at [430, 504] on link "Forward" at bounding box center [440, 515] width 73 height 26
click at [145, 110] on link "Open tasks (2)" at bounding box center [123, 112] width 78 height 29
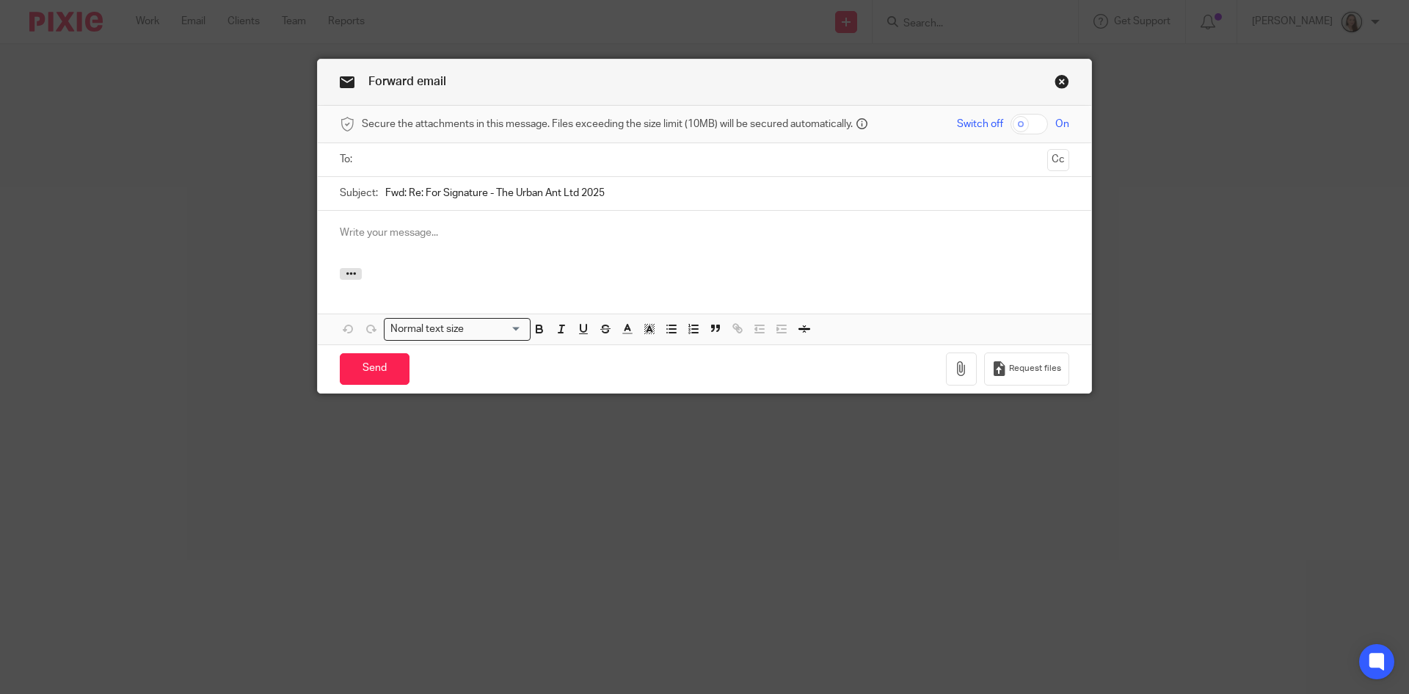
click at [432, 161] on input "text" at bounding box center [704, 159] width 674 height 17
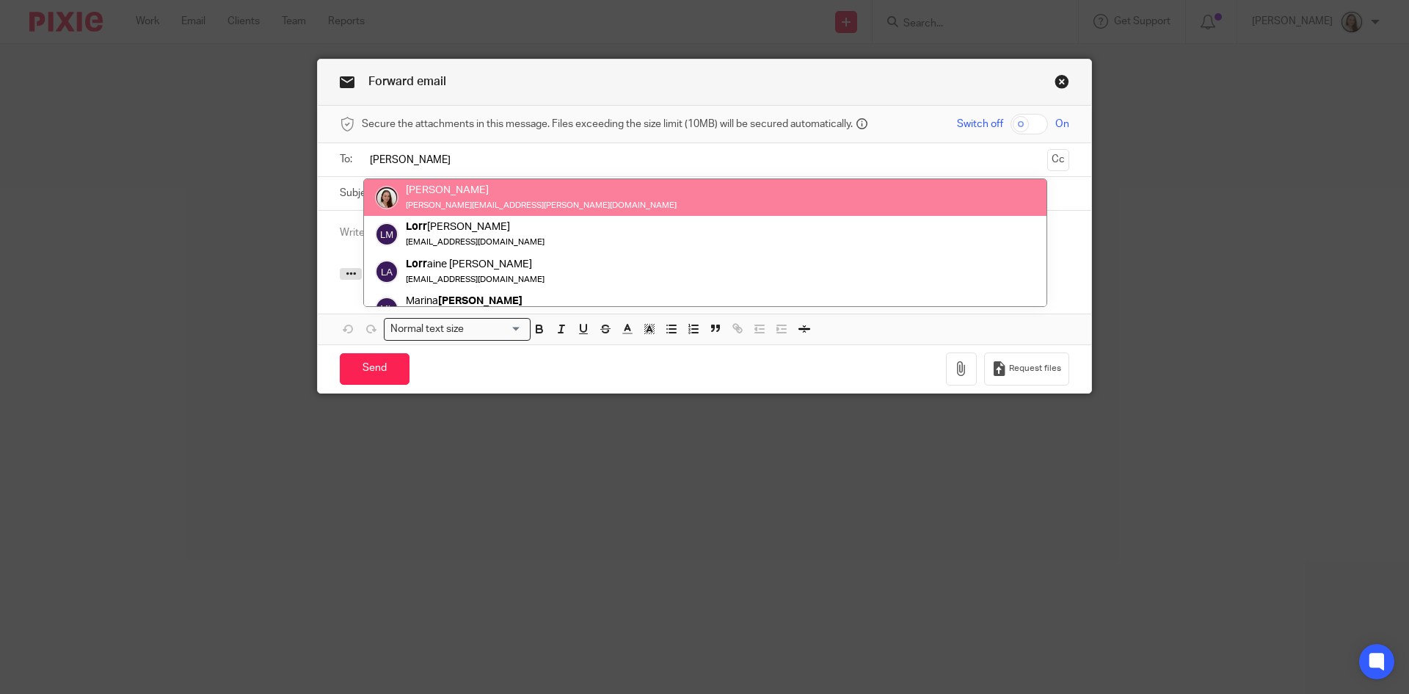
type input "[PERSON_NAME]"
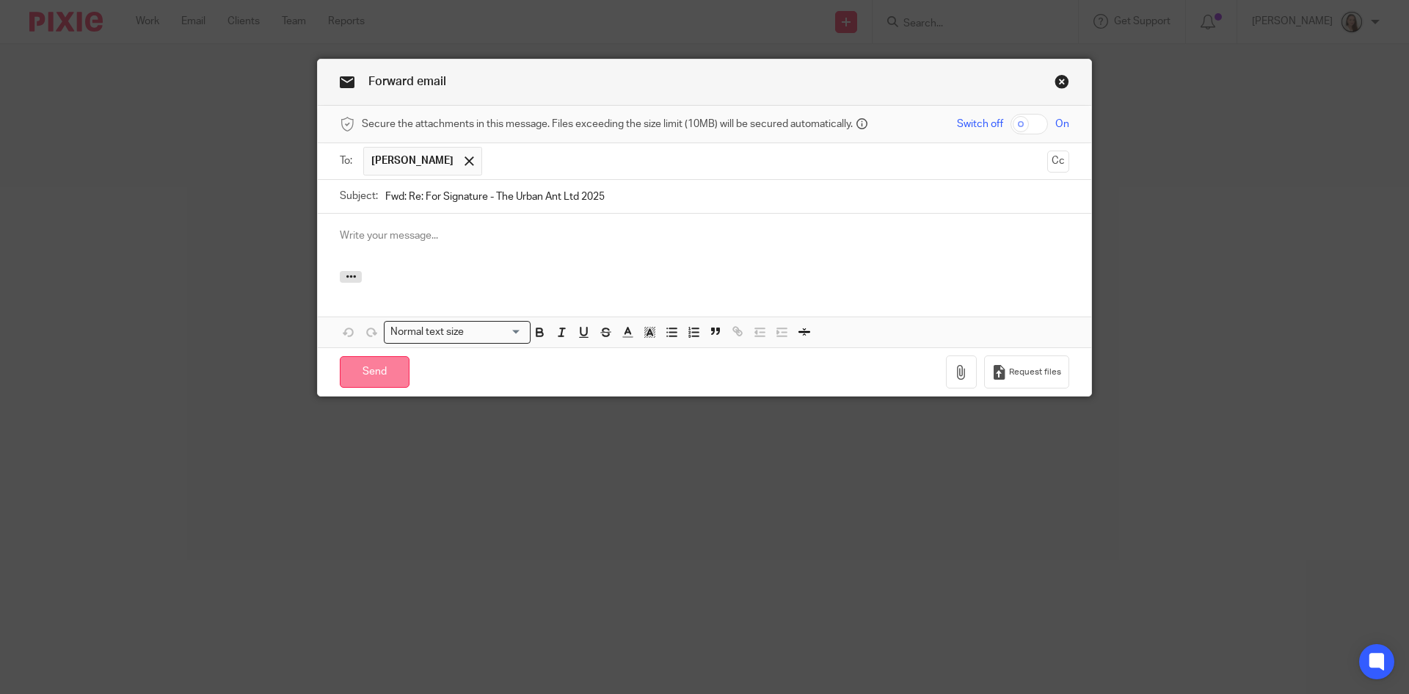
click at [371, 371] on input "Send" at bounding box center [375, 372] width 70 height 32
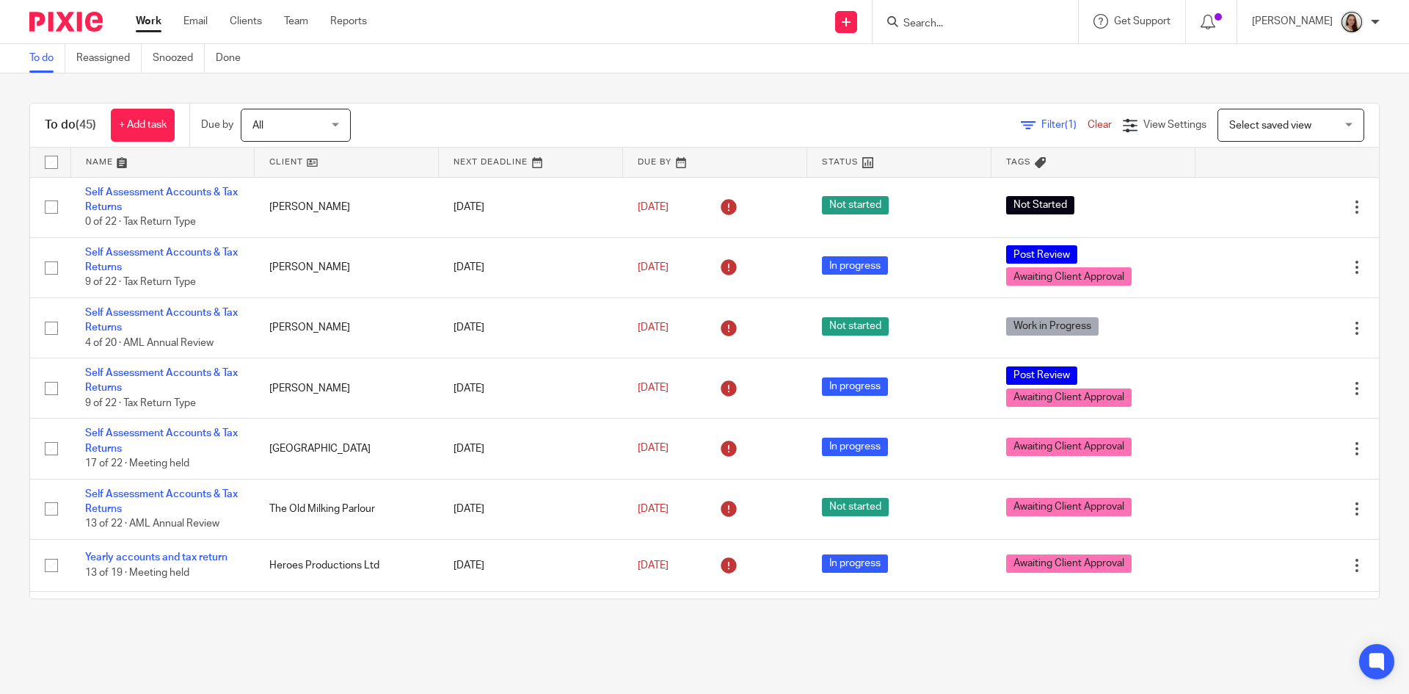
click at [975, 23] on input "Search" at bounding box center [968, 24] width 132 height 13
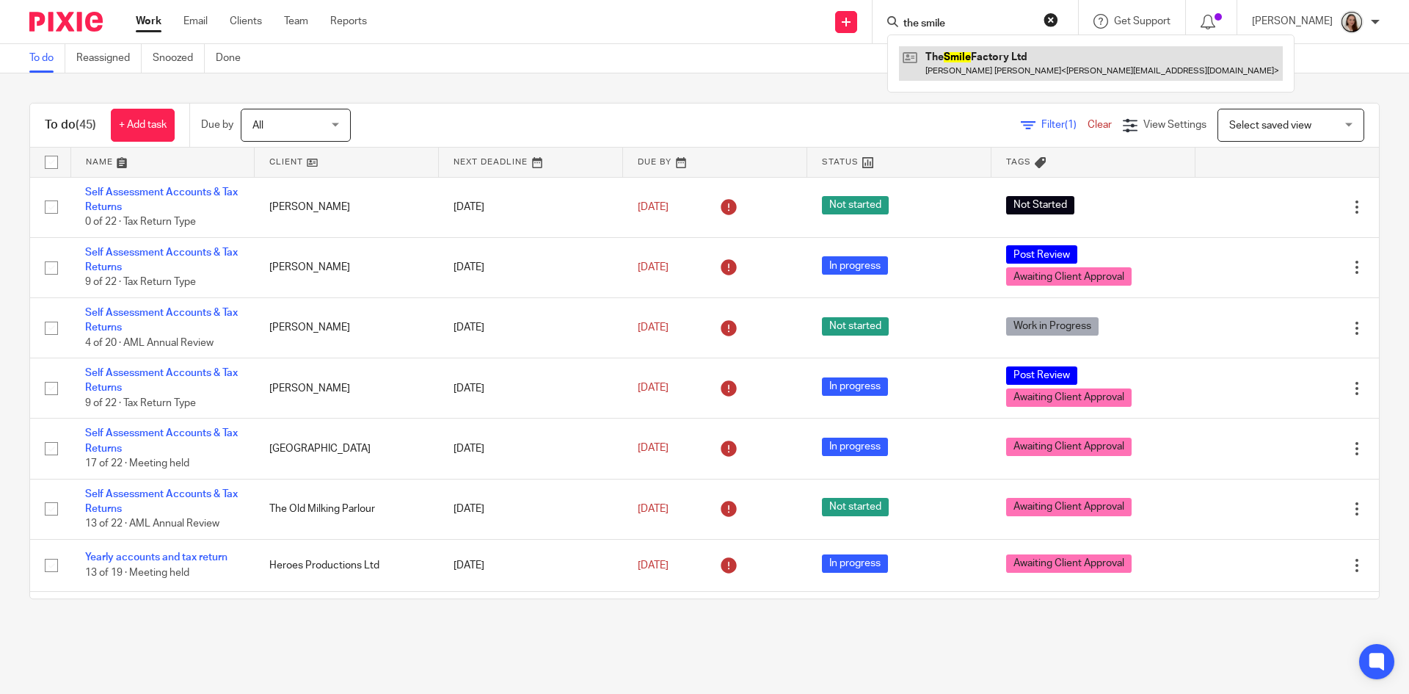
type input "the smile"
click at [987, 61] on link at bounding box center [1091, 63] width 384 height 34
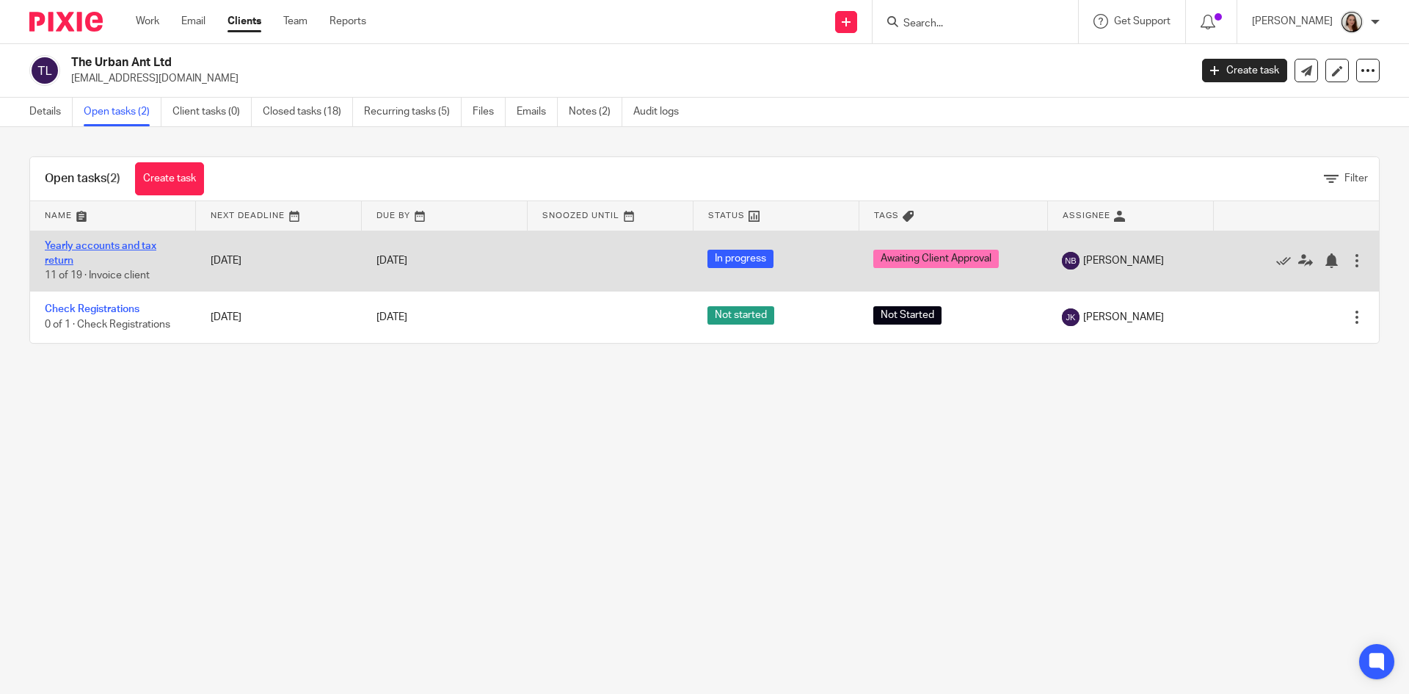
drag, startPoint x: 102, startPoint y: 244, endPoint x: 292, endPoint y: 337, distance: 211.7
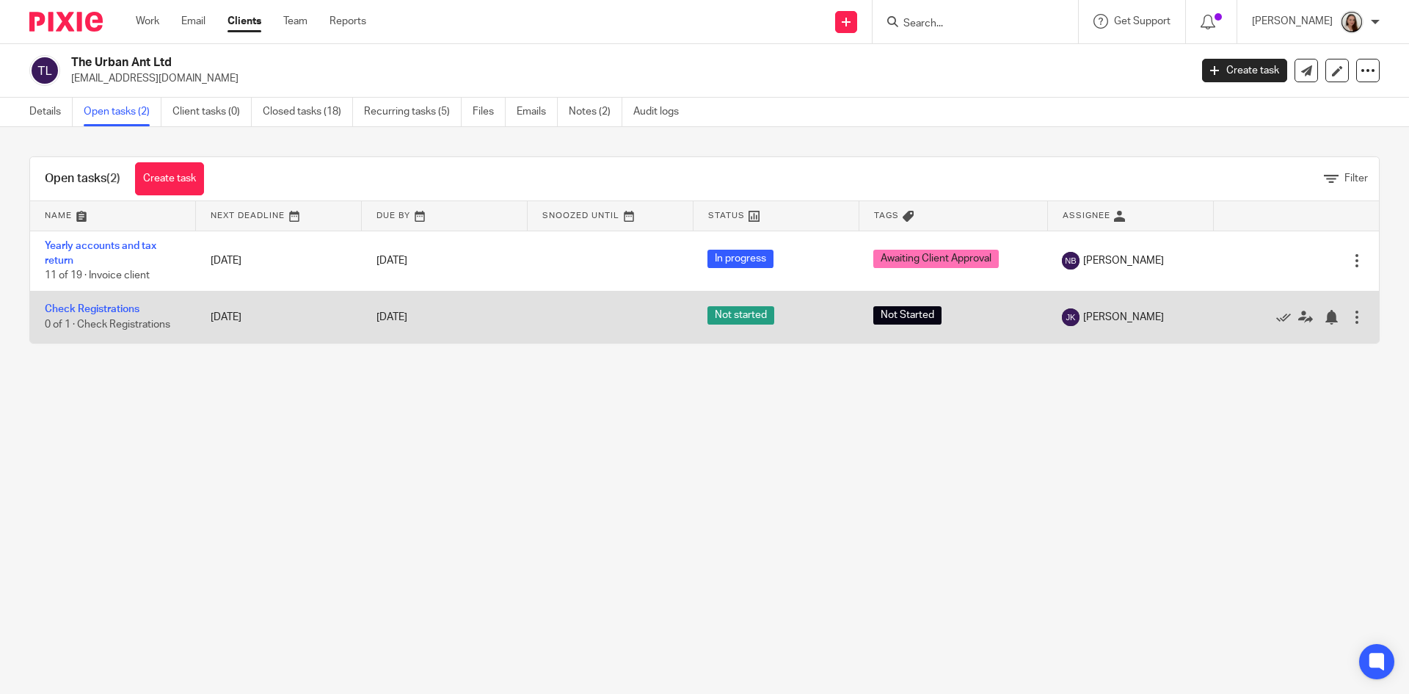
click at [103, 244] on link "Yearly accounts and tax return" at bounding box center [101, 253] width 112 height 25
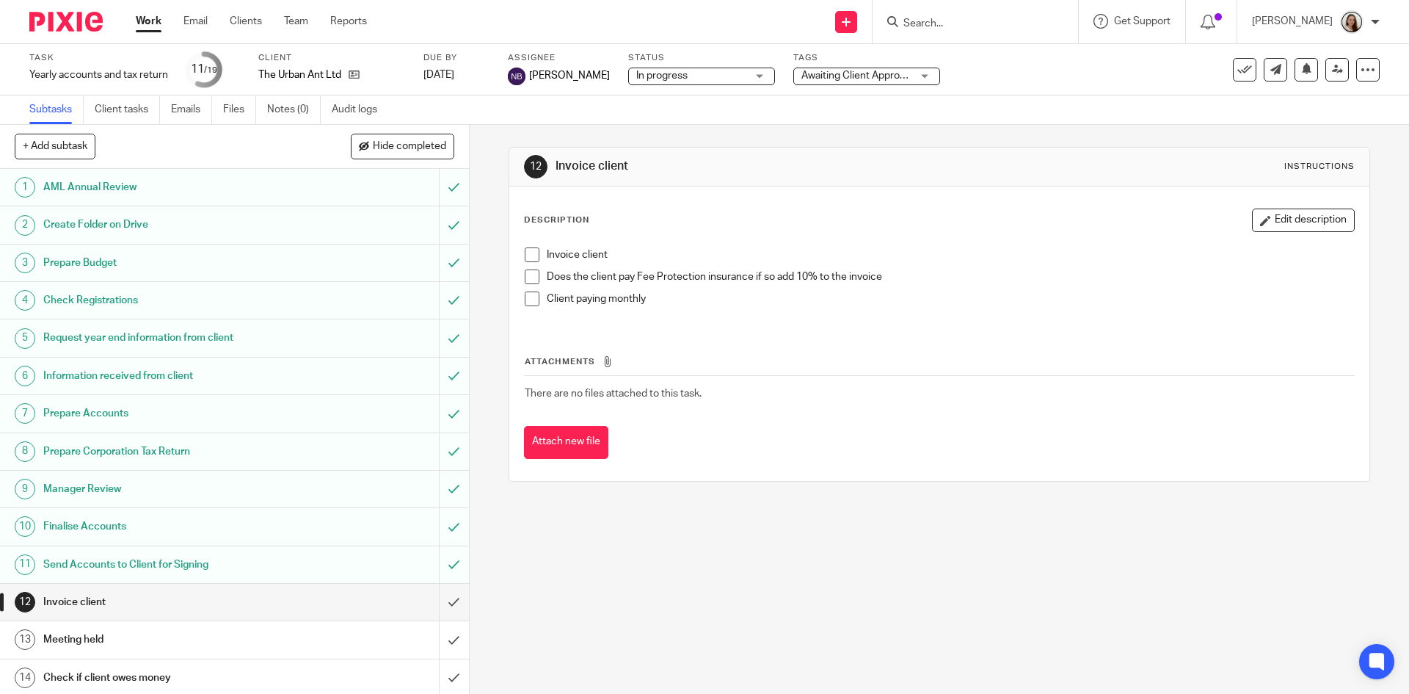
click at [824, 72] on span "Awaiting Client Approval" at bounding box center [856, 75] width 111 height 10
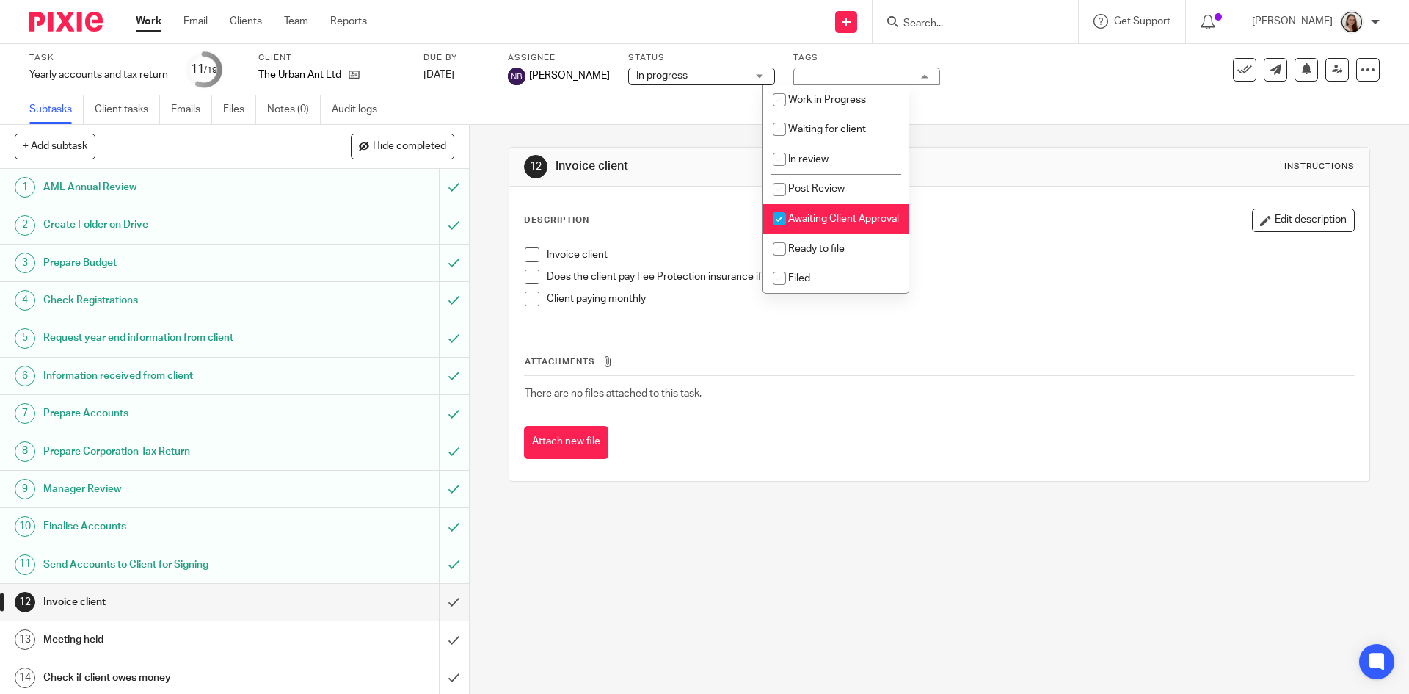
scroll to position [150, 0]
click at [843, 214] on span "Awaiting Client Approval" at bounding box center [843, 219] width 111 height 10
checkbox input "false"
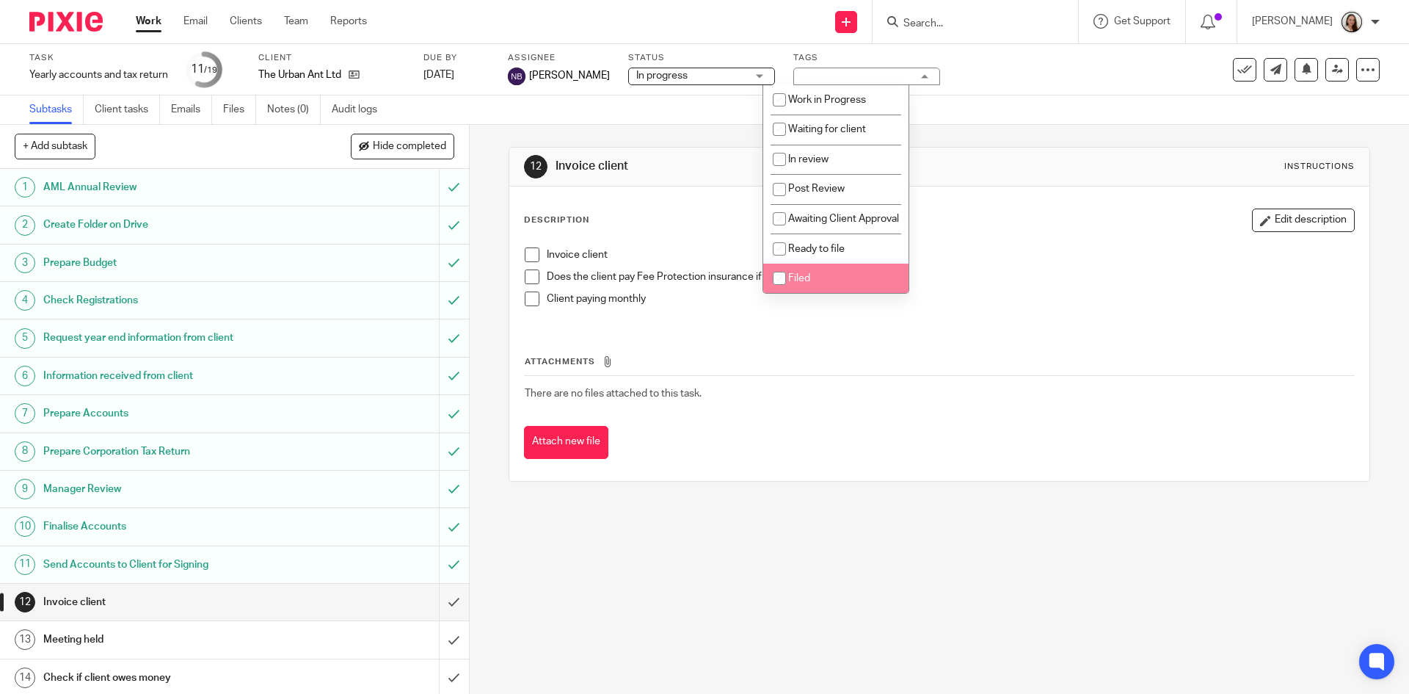
click at [829, 269] on li "Filed" at bounding box center [835, 278] width 145 height 30
checkbox input "true"
click at [1027, 164] on div "12 Invoice client Instructions" at bounding box center [939, 166] width 830 height 23
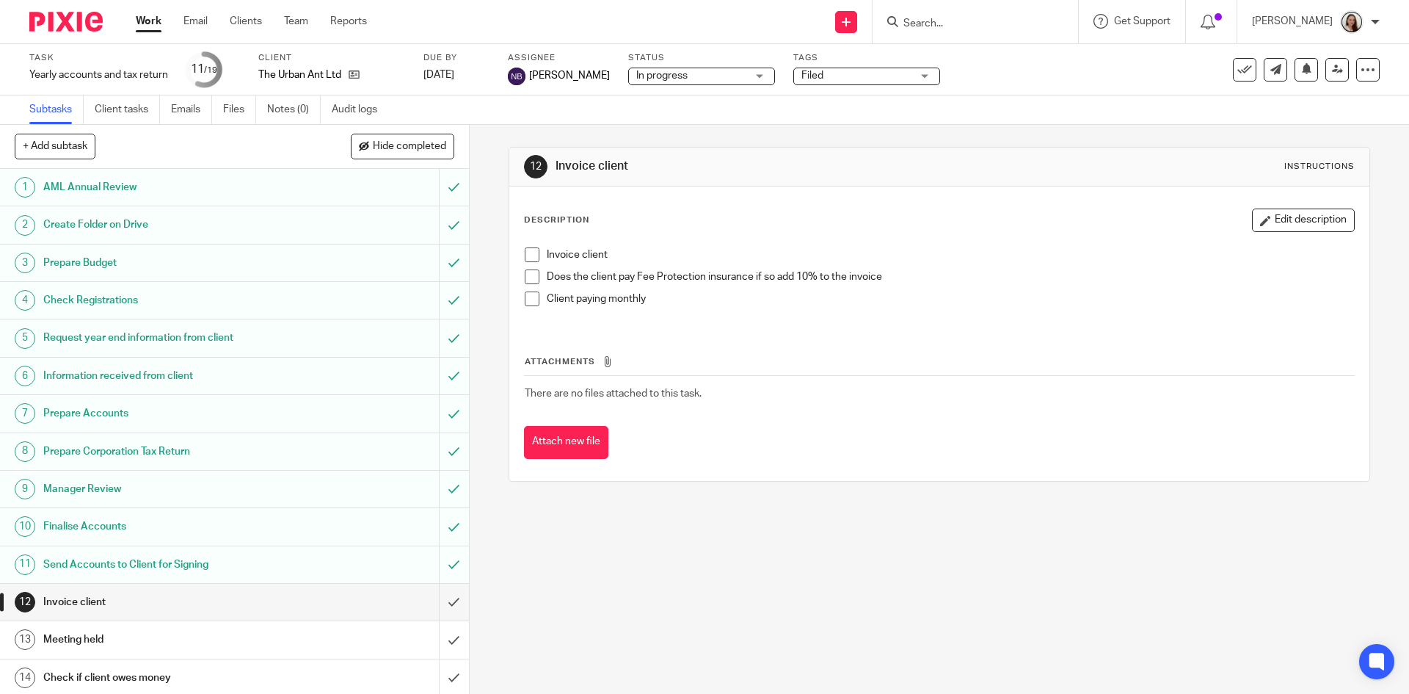
click at [666, 75] on span "In progress" at bounding box center [691, 75] width 110 height 15
click at [661, 124] on li "In progress" at bounding box center [670, 129] width 145 height 30
click at [902, 190] on div "Description Edit description Invoice client Does the client pay Fee Protection …" at bounding box center [938, 333] width 859 height 294
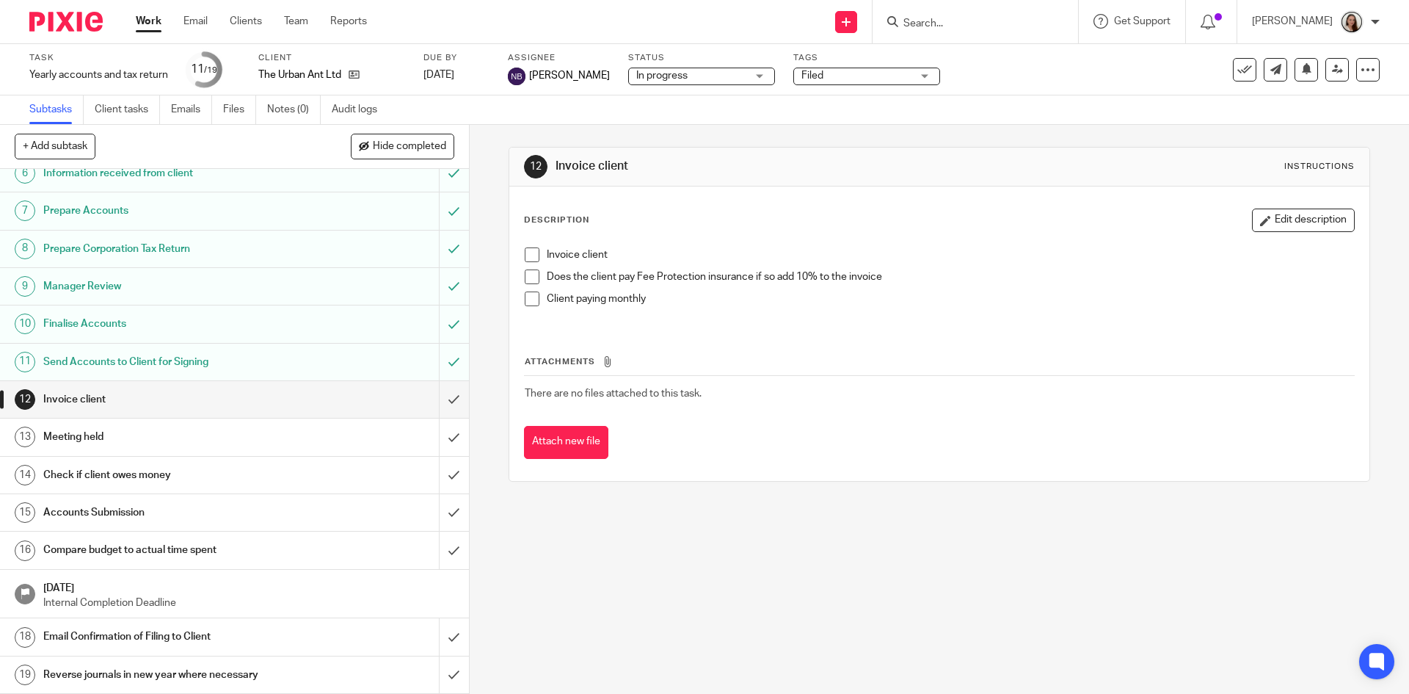
click at [126, 514] on h1 "Accounts Submission" at bounding box center [170, 512] width 254 height 22
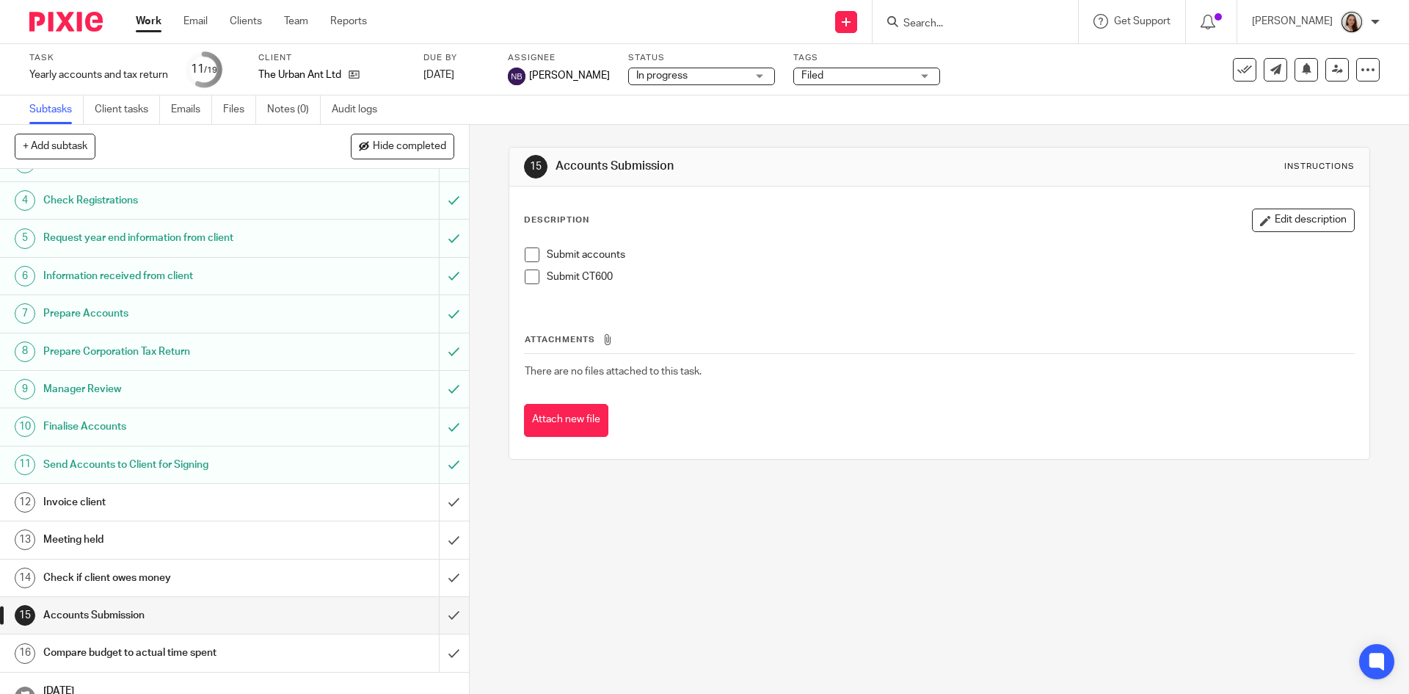
scroll to position [203, 0]
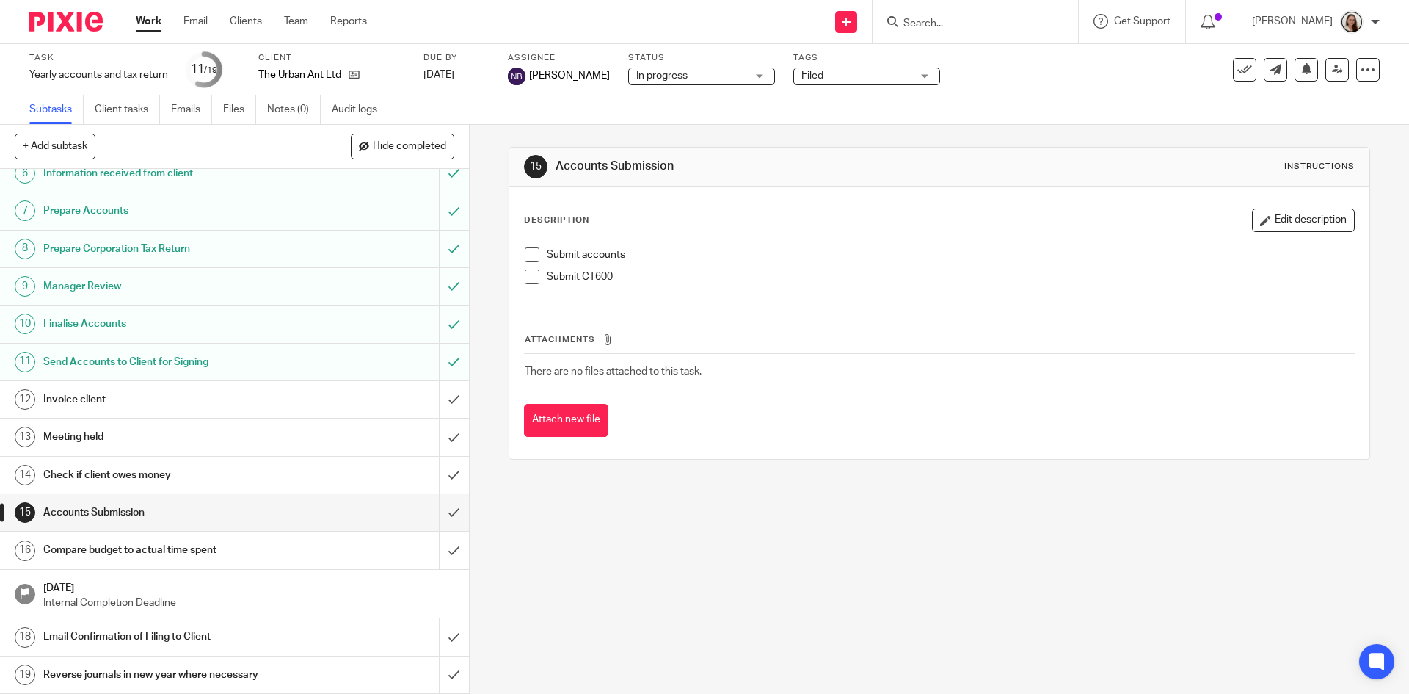
click at [519, 250] on div "Submit accounts Submit CT600" at bounding box center [938, 271] width 843 height 62
click at [527, 256] on span at bounding box center [532, 254] width 15 height 15
click at [529, 270] on span at bounding box center [532, 276] width 15 height 15
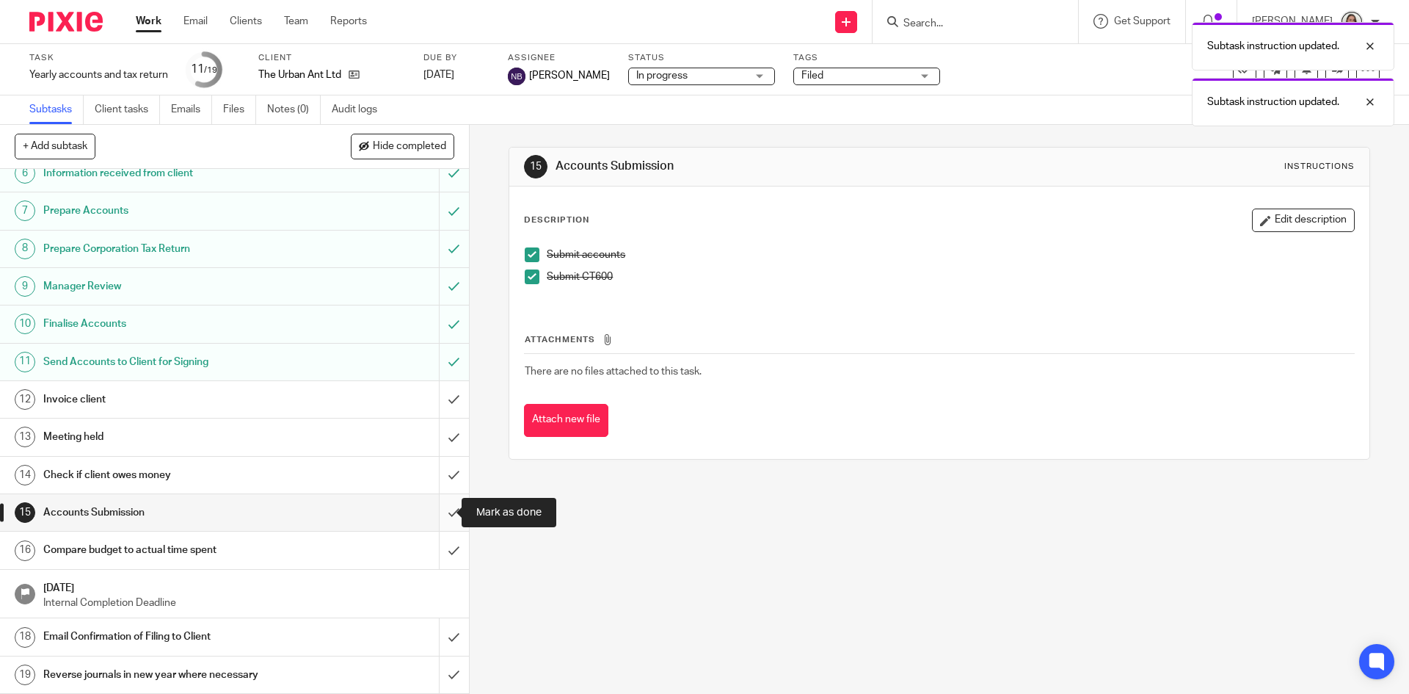
click at [437, 515] on input "submit" at bounding box center [234, 512] width 469 height 37
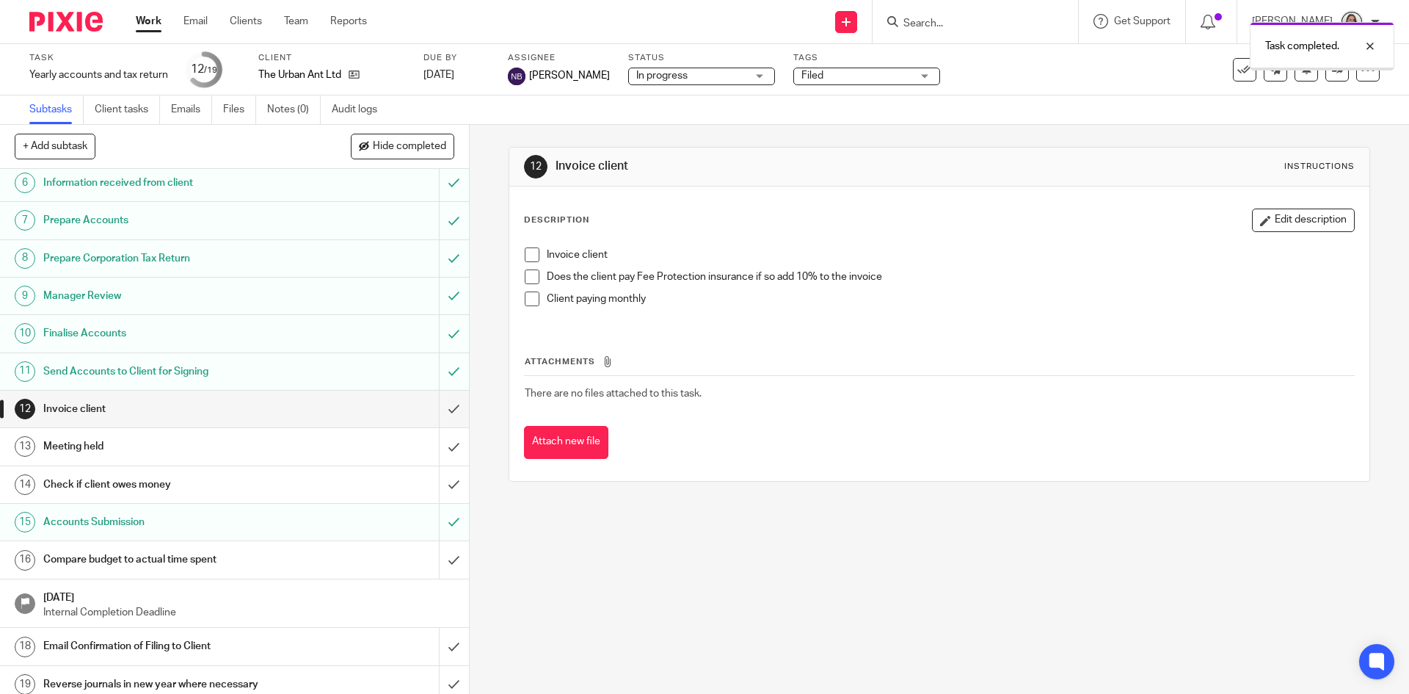
scroll to position [203, 0]
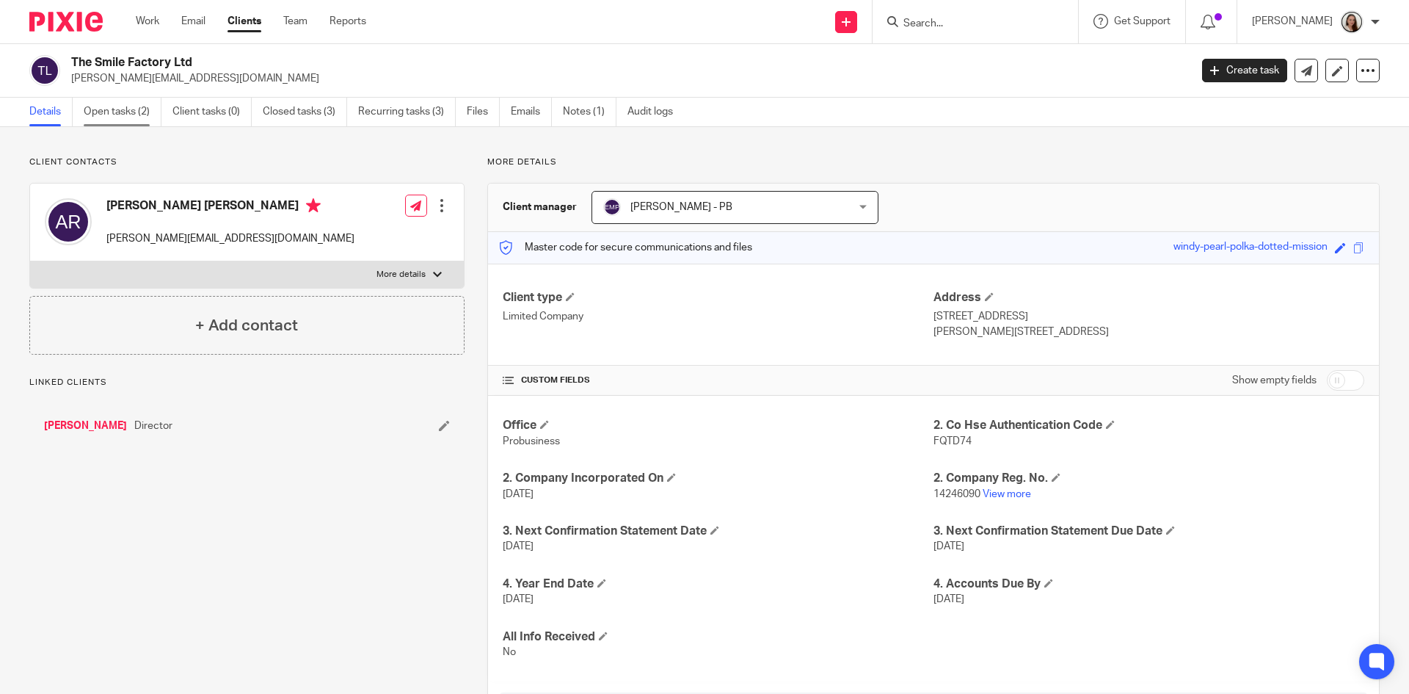
click at [126, 114] on link "Open tasks (2)" at bounding box center [123, 112] width 78 height 29
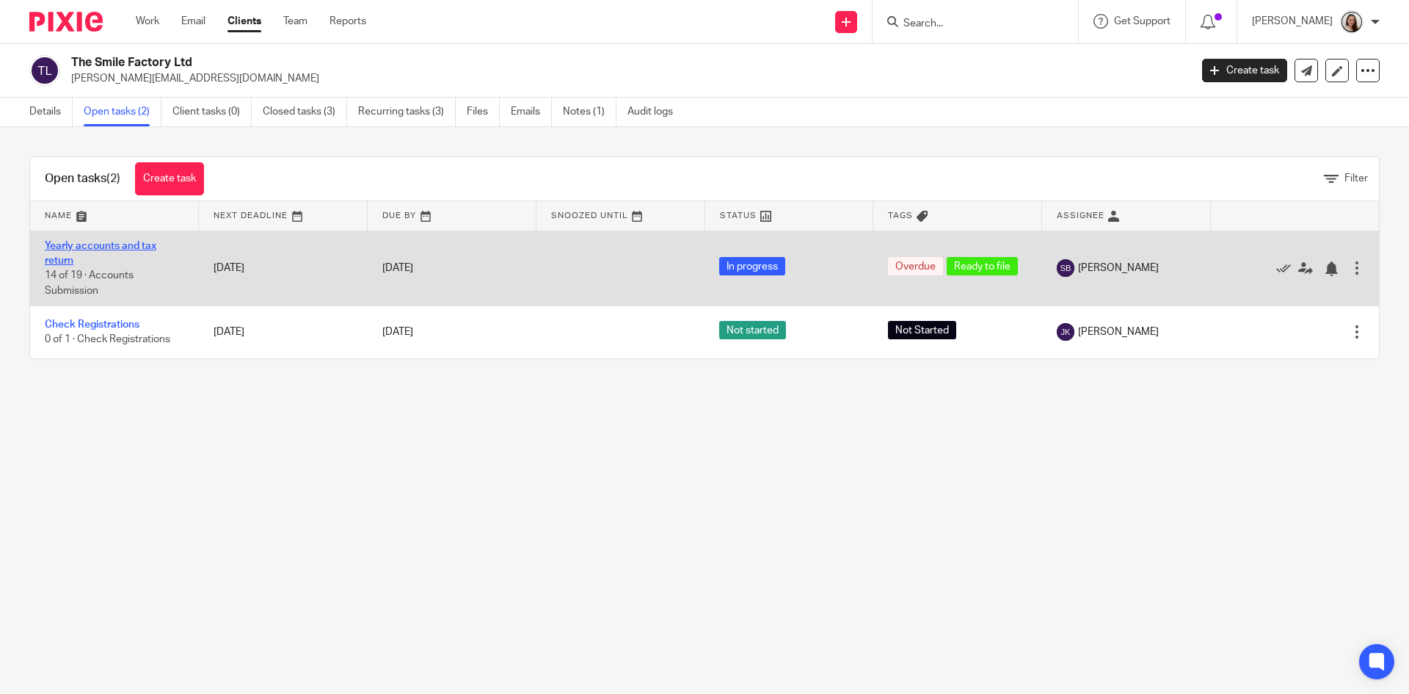
click at [121, 246] on link "Yearly accounts and tax return" at bounding box center [101, 253] width 112 height 25
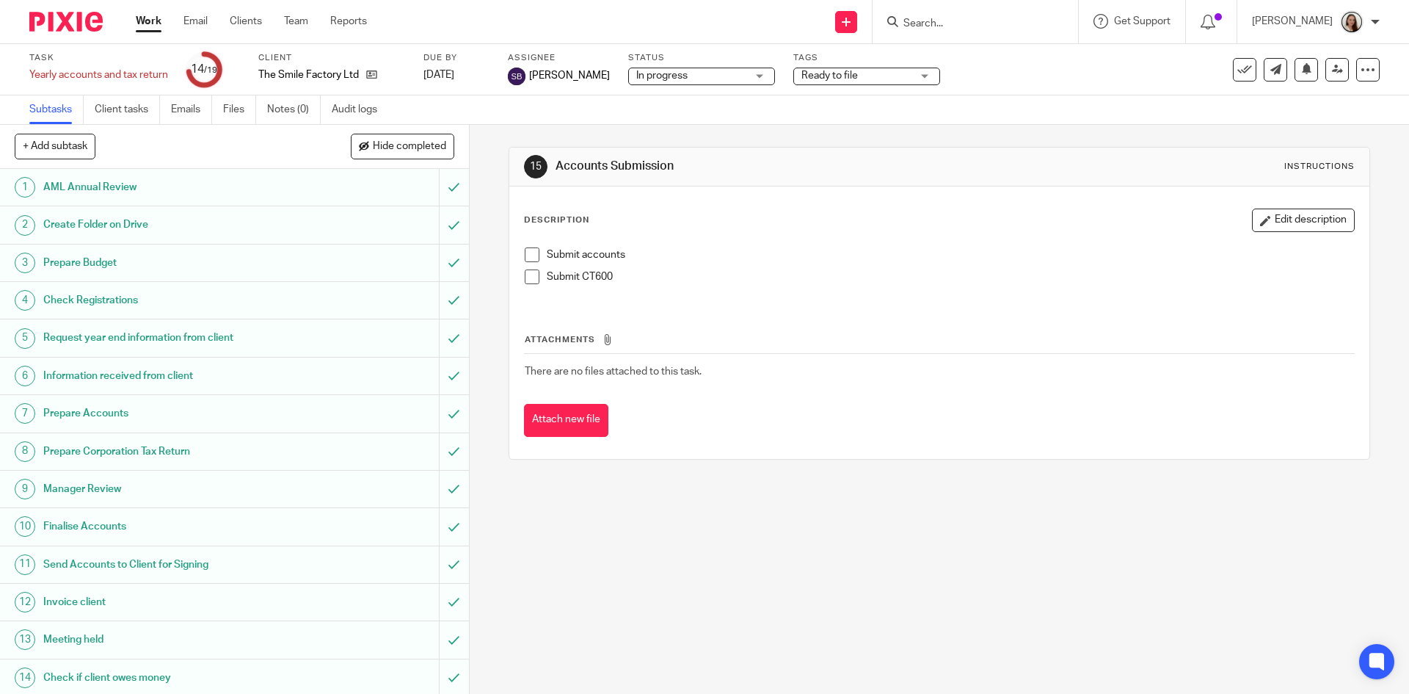
click at [817, 74] on span "Ready to file" at bounding box center [829, 75] width 57 height 10
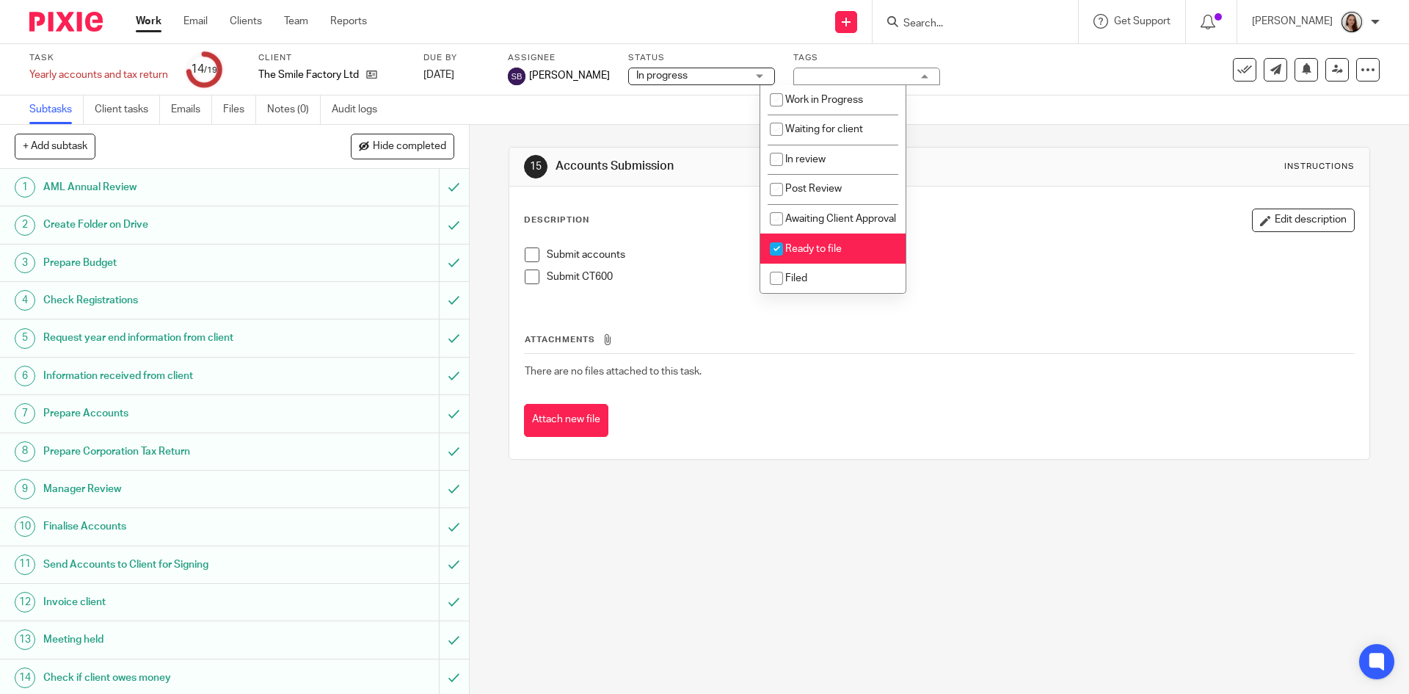
scroll to position [150, 0]
click at [824, 257] on li "Ready to file" at bounding box center [832, 248] width 145 height 30
checkbox input "false"
click at [819, 274] on li "Filed" at bounding box center [832, 278] width 145 height 30
checkbox input "true"
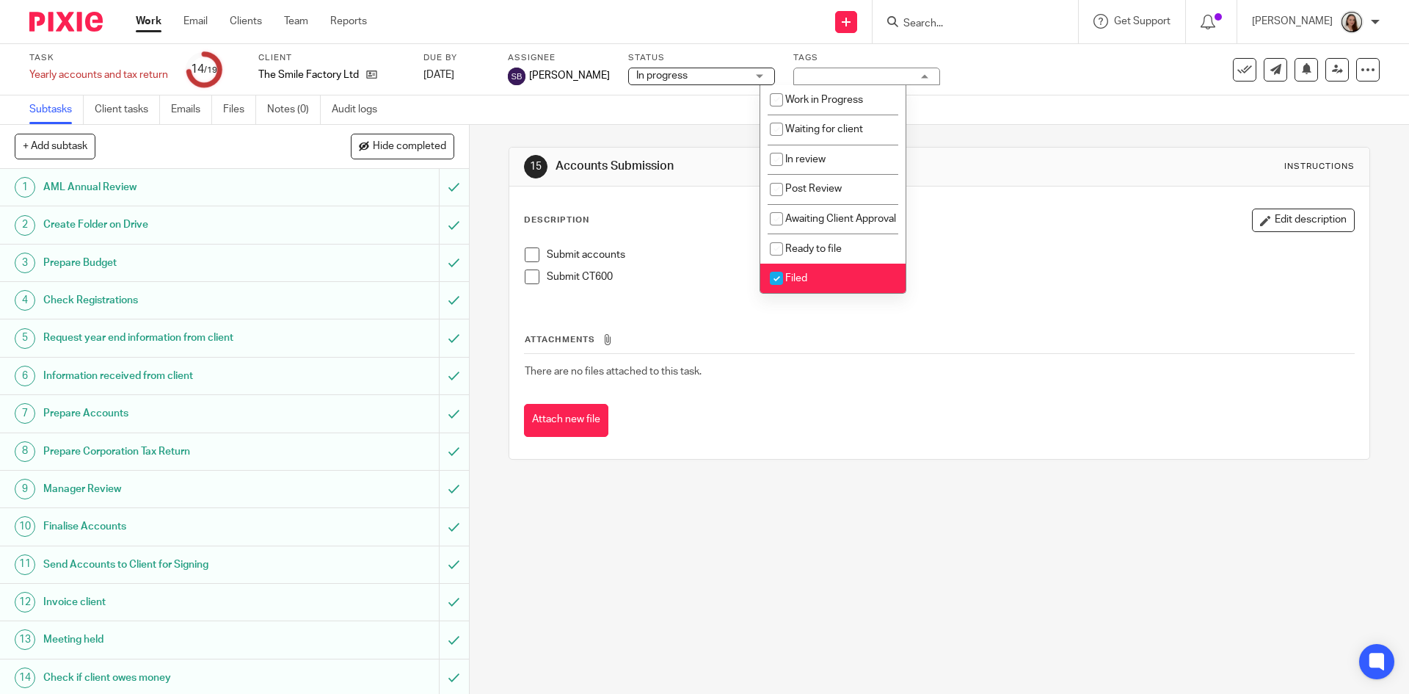
click at [1043, 153] on div "15 Accounts Submission Instructions" at bounding box center [938, 167] width 859 height 39
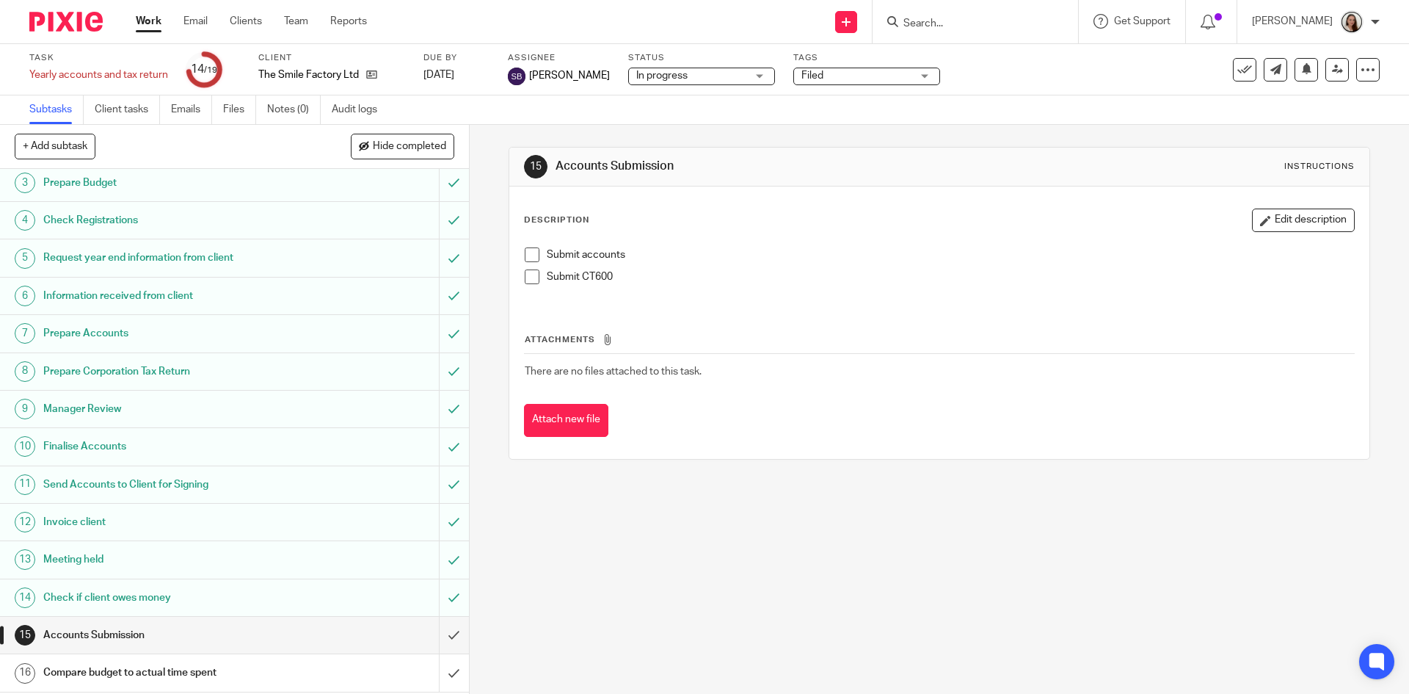
scroll to position [203, 0]
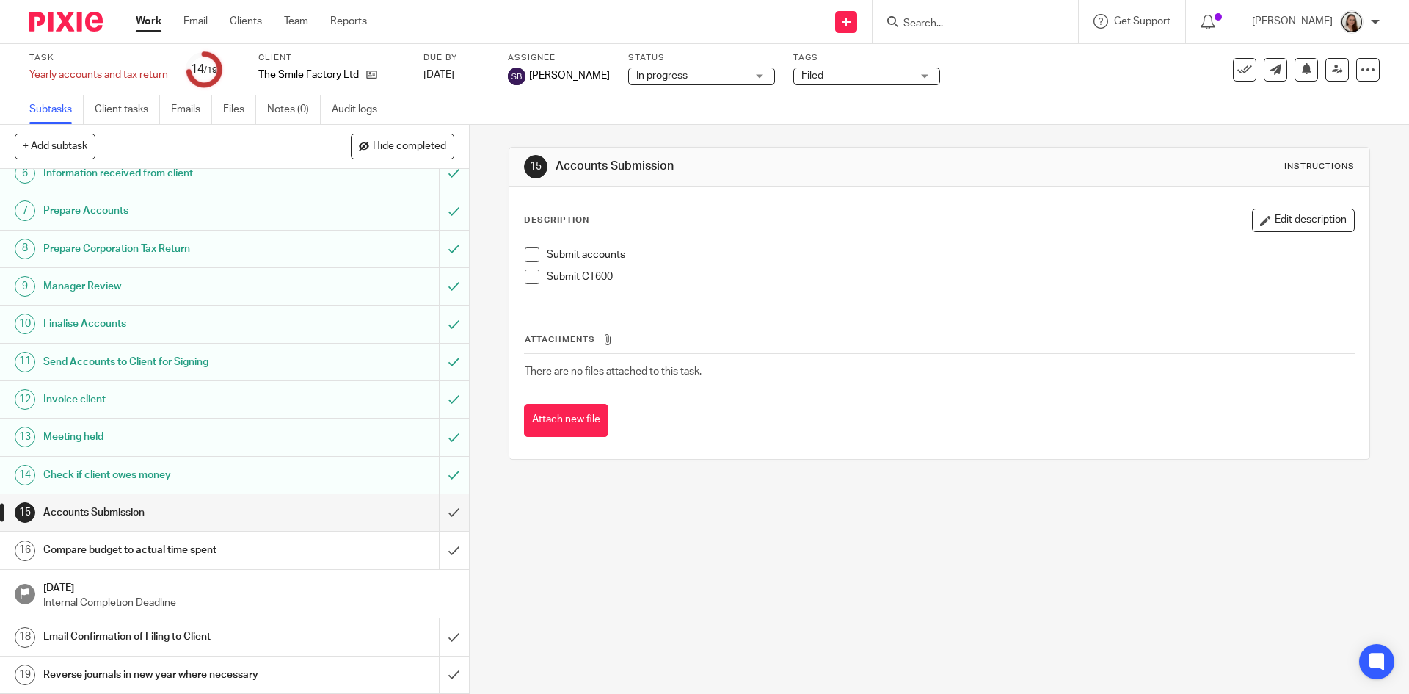
drag, startPoint x: 531, startPoint y: 258, endPoint x: 529, endPoint y: 274, distance: 15.6
click at [531, 258] on span at bounding box center [532, 254] width 15 height 15
click at [523, 291] on div "Submit accounts Submit CT600" at bounding box center [938, 271] width 843 height 62
click at [525, 277] on span at bounding box center [532, 276] width 15 height 15
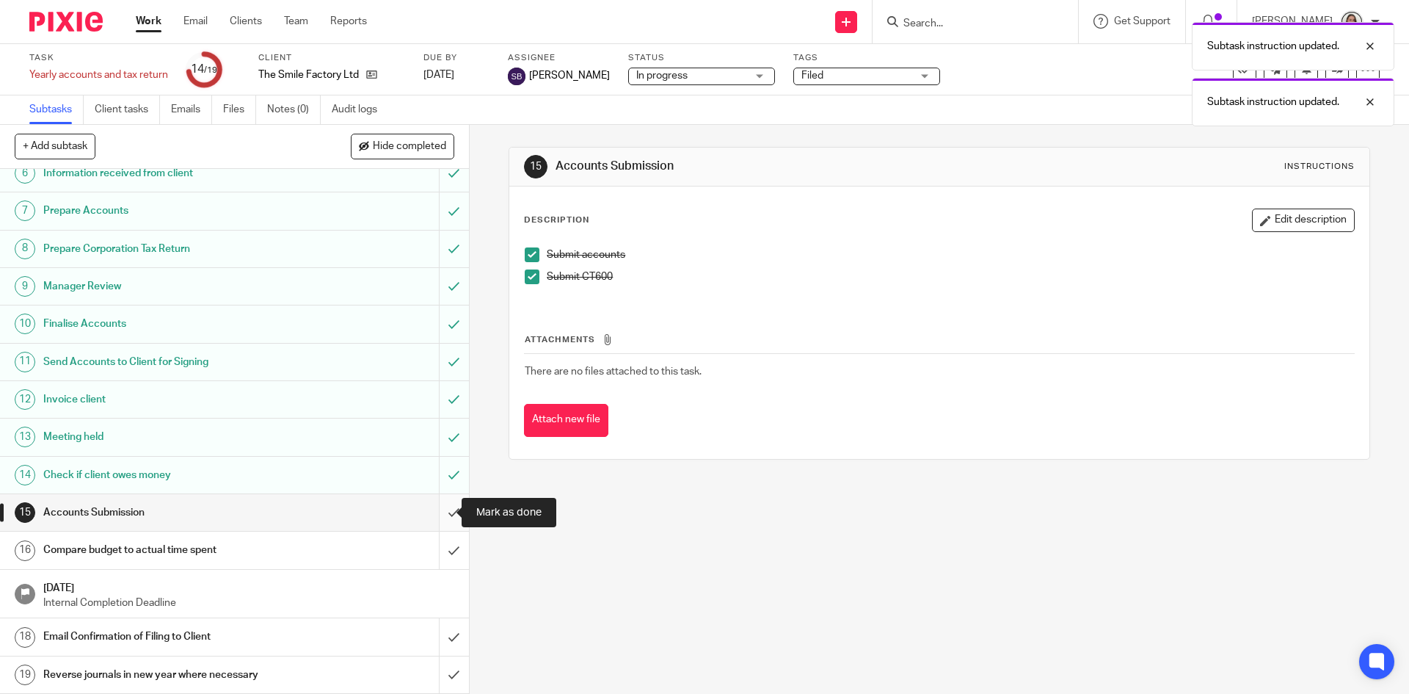
click at [443, 504] on input "submit" at bounding box center [234, 512] width 469 height 37
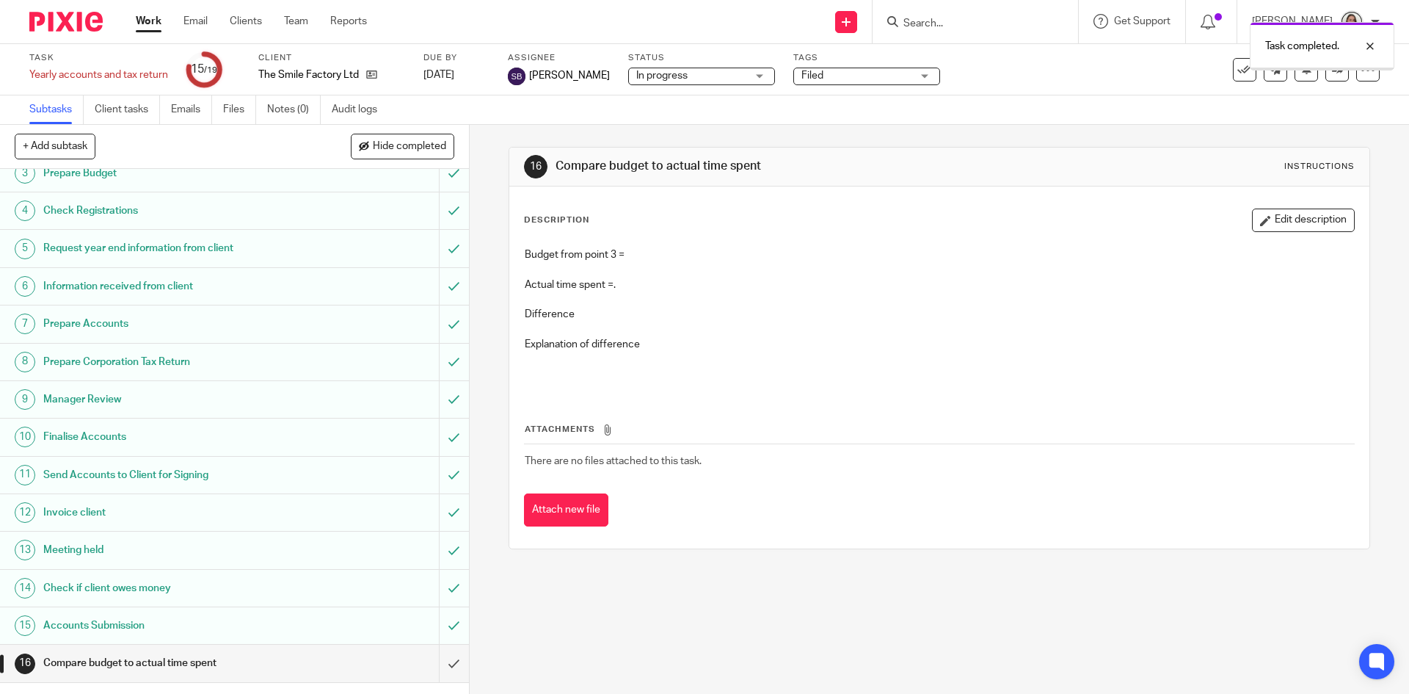
scroll to position [203, 0]
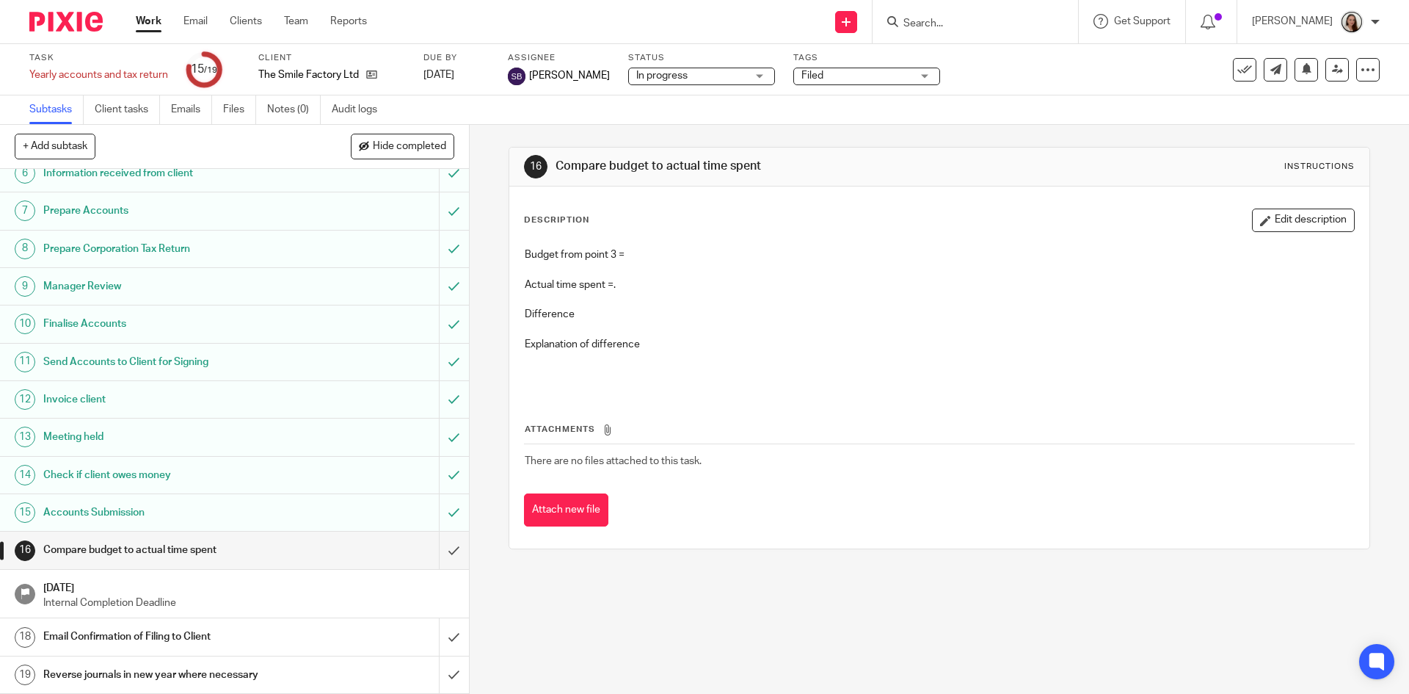
click at [1007, 16] on form at bounding box center [980, 21] width 156 height 18
click at [1003, 25] on input "Search" at bounding box center [968, 24] width 132 height 13
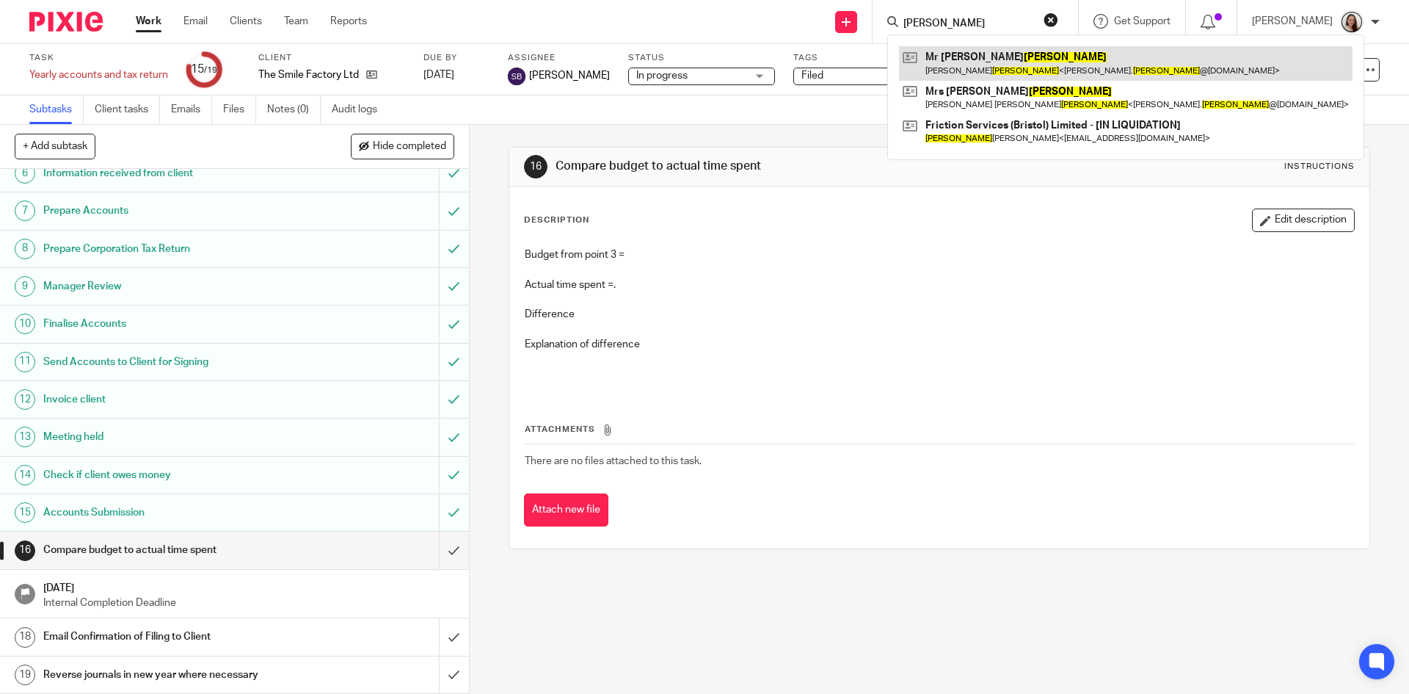
type input "[PERSON_NAME]"
click at [1016, 65] on link at bounding box center [1126, 63] width 454 height 34
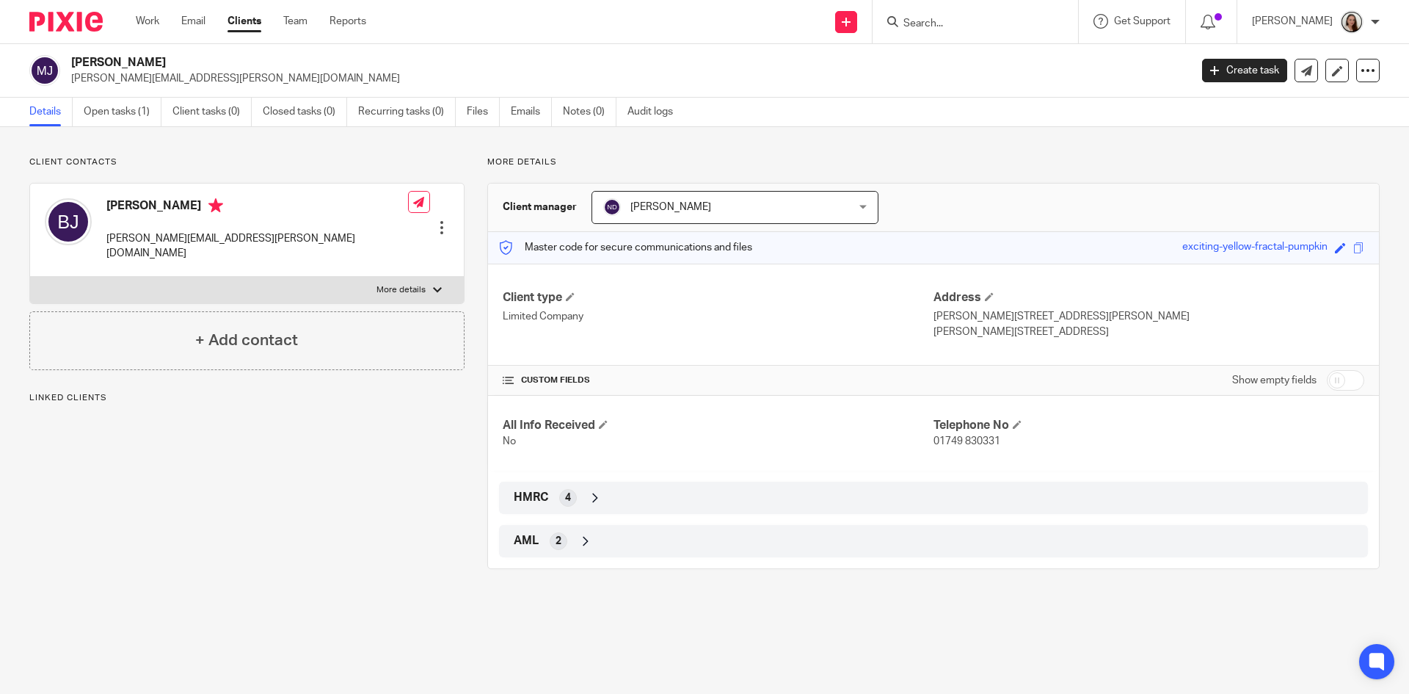
click at [438, 220] on div at bounding box center [441, 227] width 15 height 15
drag, startPoint x: 365, startPoint y: 236, endPoint x: 280, endPoint y: 250, distance: 87.0
click at [365, 236] on link "Edit contact" at bounding box center [372, 238] width 140 height 21
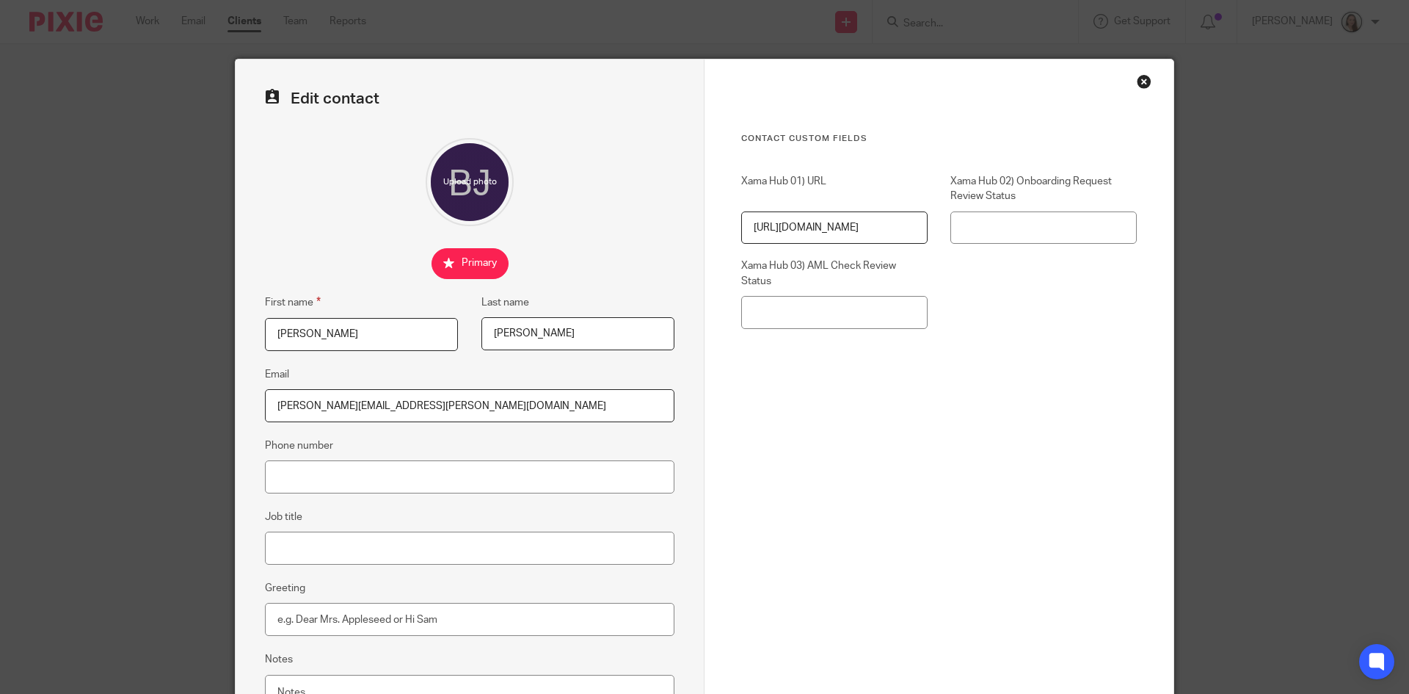
drag, startPoint x: 435, startPoint y: 405, endPoint x: 217, endPoint y: 402, distance: 218.7
click at [225, 403] on div "Edit contact First name [PERSON_NAME] Last name [PERSON_NAME] Email [PERSON_NAM…" at bounding box center [704, 347] width 1409 height 694
drag, startPoint x: 412, startPoint y: 406, endPoint x: 210, endPoint y: 404, distance: 202.6
click at [210, 404] on div "Edit contact First name Brian Last name Jeffery Email bjeffery99@gmail.com Phon…" at bounding box center [704, 347] width 1409 height 694
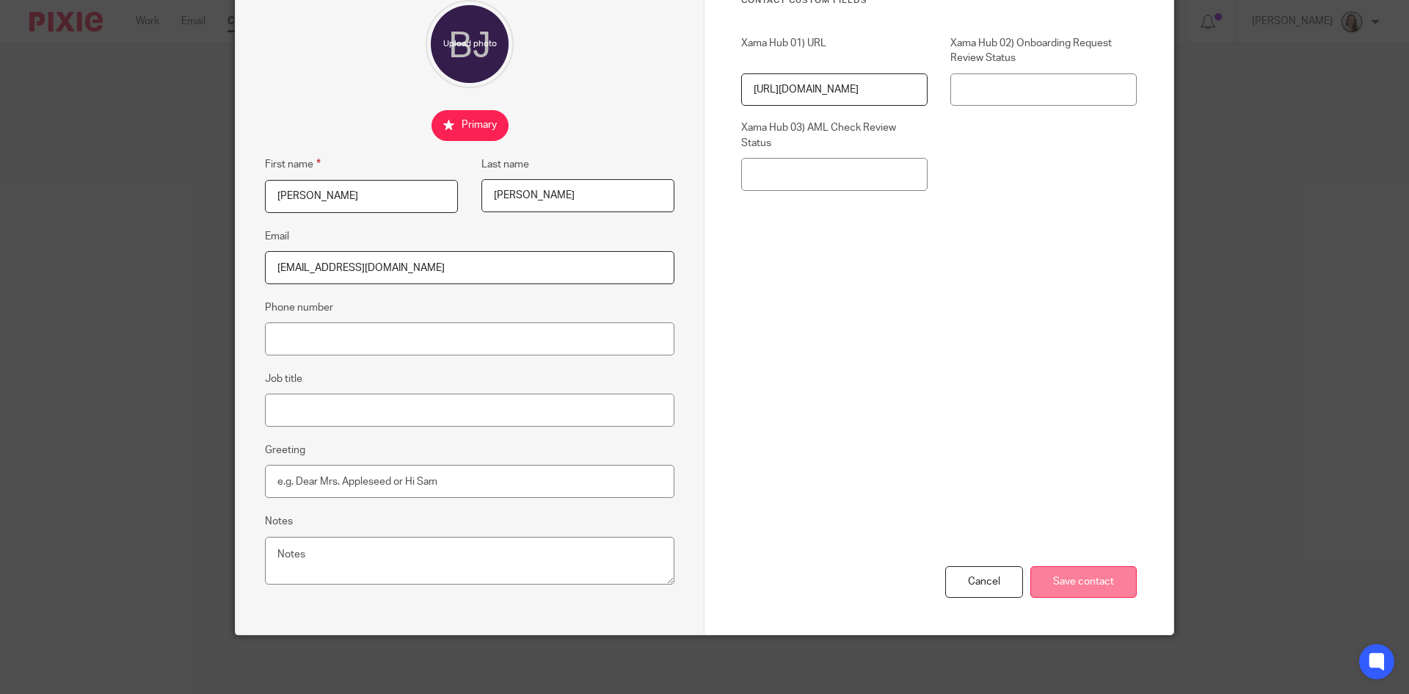
type input "[EMAIL_ADDRESS][DOMAIN_NAME]"
click at [1085, 576] on input "Save contact" at bounding box center [1083, 582] width 106 height 32
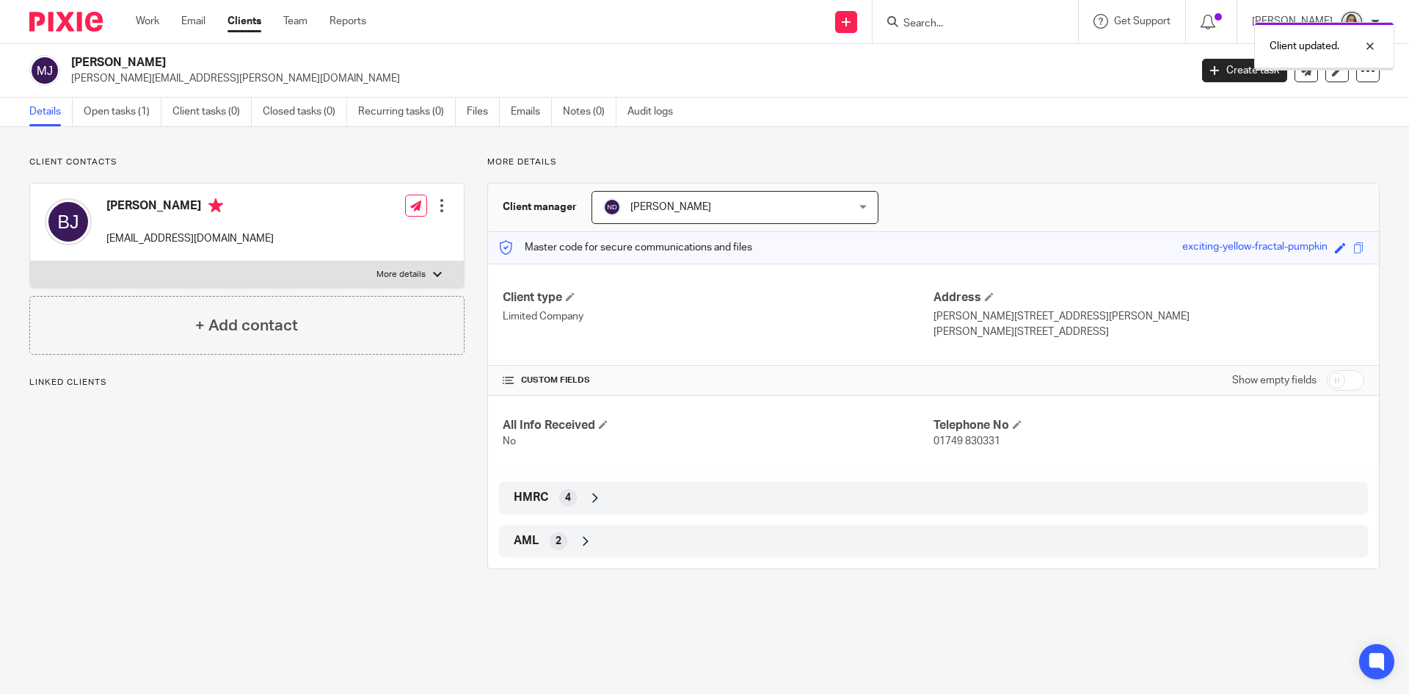
click at [962, 15] on div "Client updated." at bounding box center [1050, 43] width 690 height 56
drag, startPoint x: 964, startPoint y: 17, endPoint x: 969, endPoint y: 24, distance: 9.0
click at [964, 18] on div "Client updated." at bounding box center [1050, 43] width 690 height 56
click at [970, 25] on div "Client updated." at bounding box center [1050, 43] width 690 height 56
click at [954, 28] on div "Client updated." at bounding box center [1050, 43] width 690 height 56
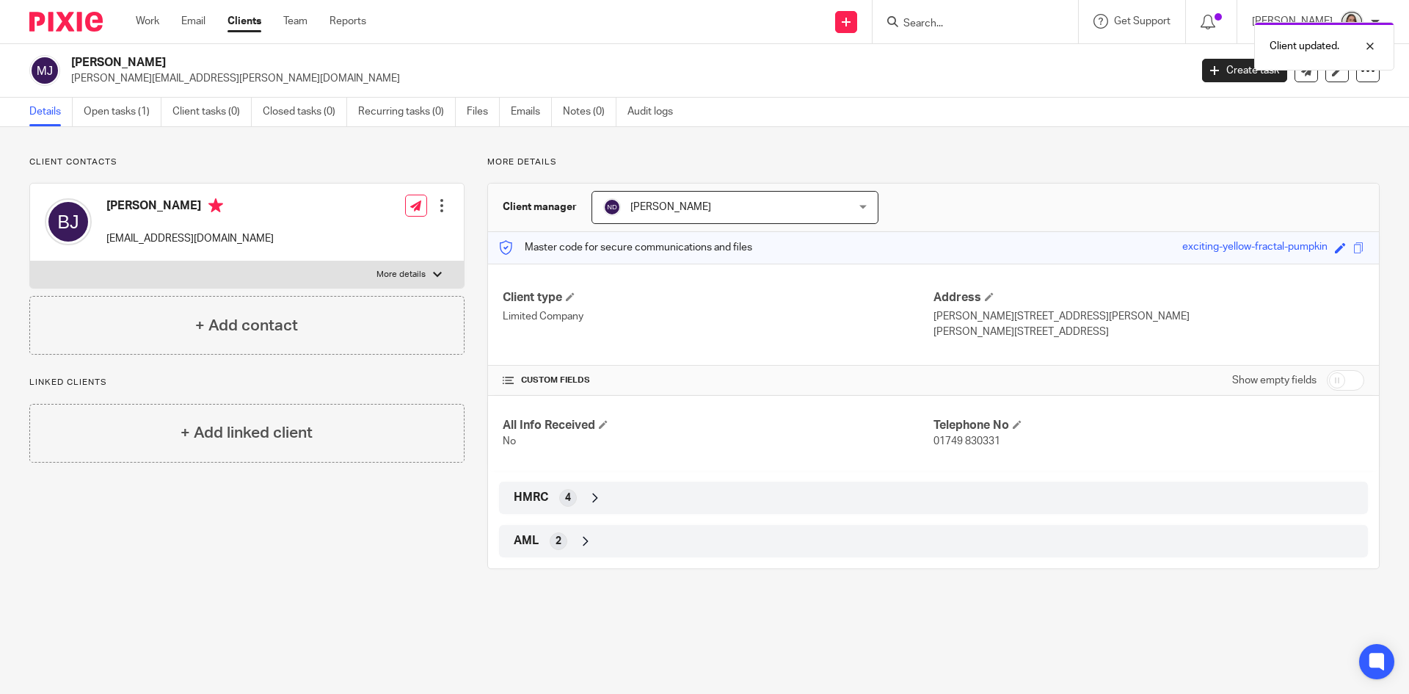
click at [942, 18] on div "Client updated." at bounding box center [1050, 43] width 690 height 56
click at [1369, 48] on div at bounding box center [1359, 46] width 40 height 18
click at [945, 29] on input "Search" at bounding box center [968, 24] width 132 height 13
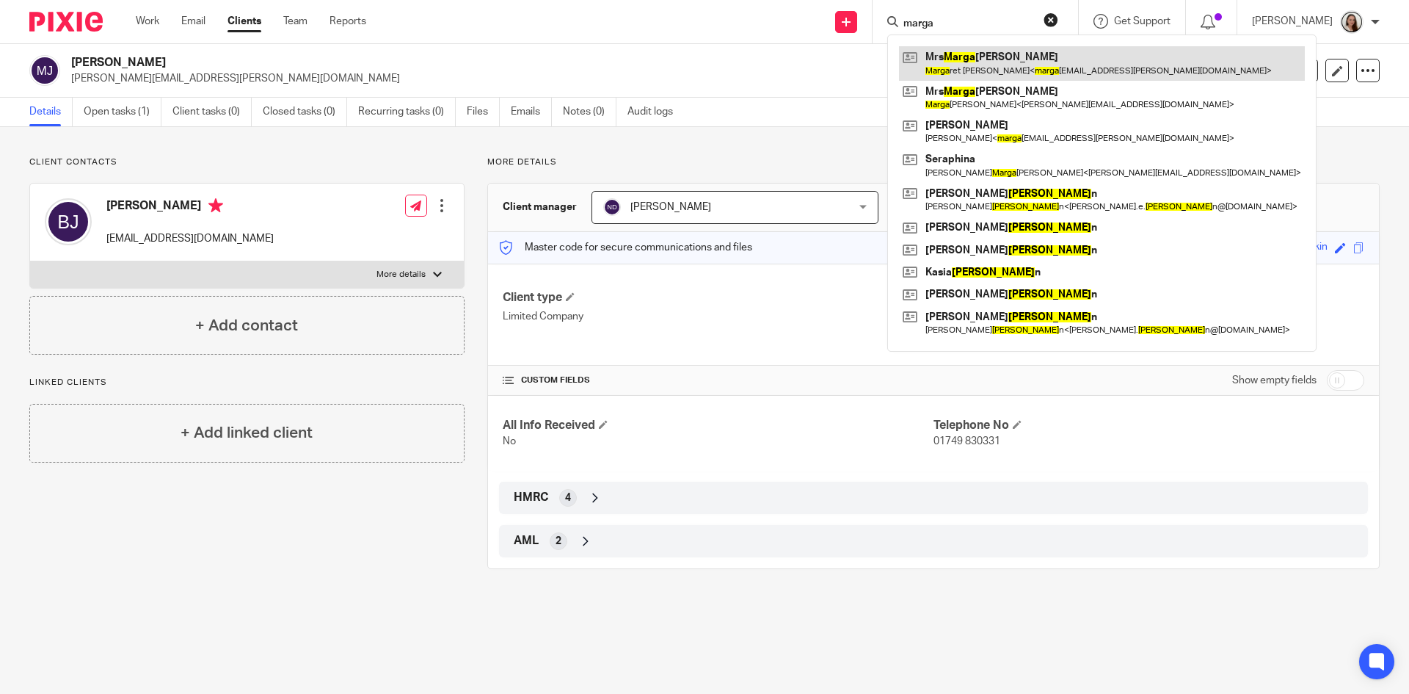
type input "marga"
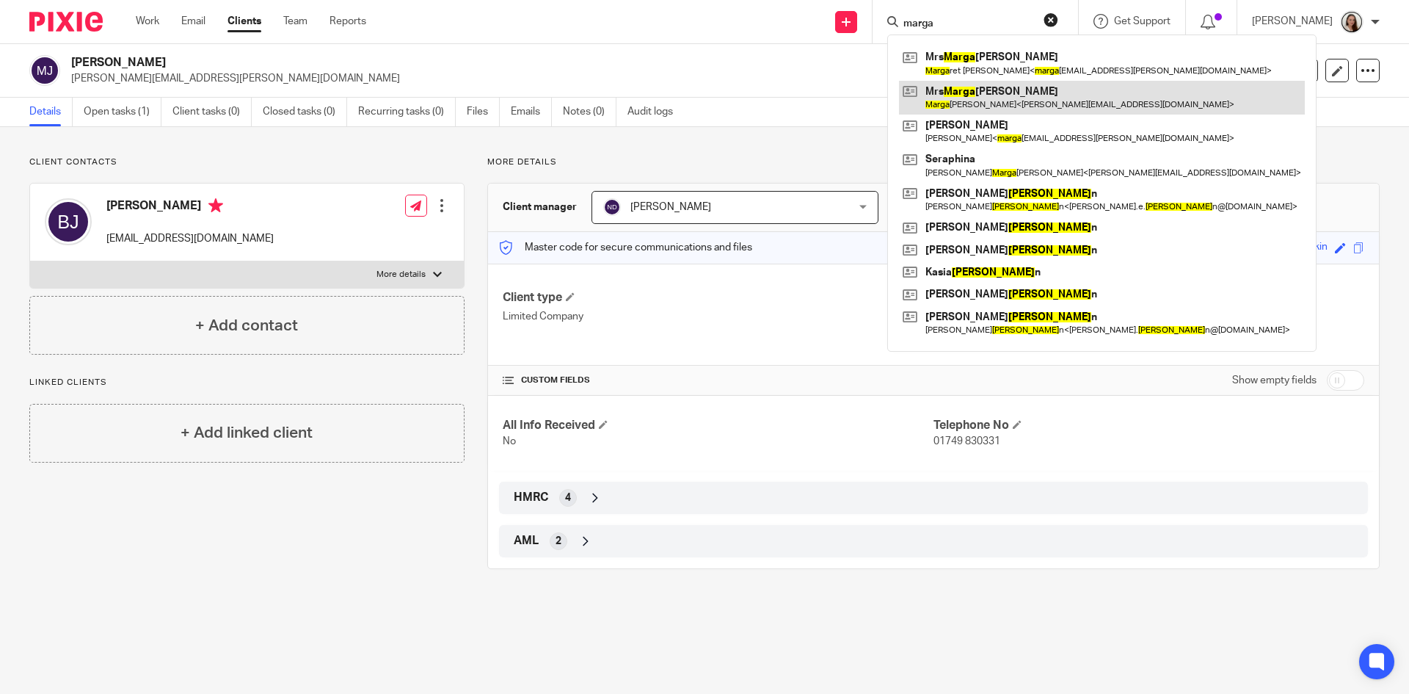
drag, startPoint x: 996, startPoint y: 62, endPoint x: 936, endPoint y: 109, distance: 76.8
click at [996, 62] on link at bounding box center [1102, 63] width 406 height 34
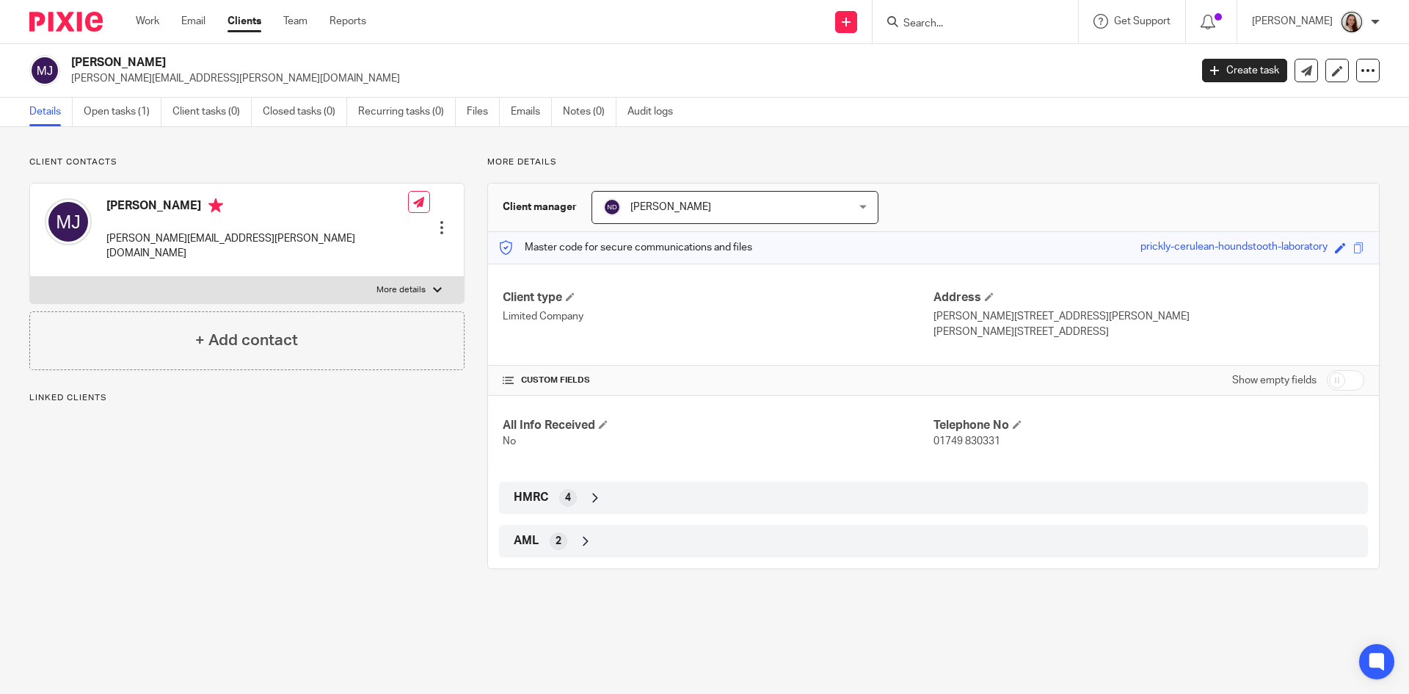
drag, startPoint x: 437, startPoint y: 205, endPoint x: 430, endPoint y: 213, distance: 9.9
click at [435, 220] on div at bounding box center [441, 227] width 15 height 15
click at [348, 238] on link "Edit contact" at bounding box center [372, 238] width 140 height 21
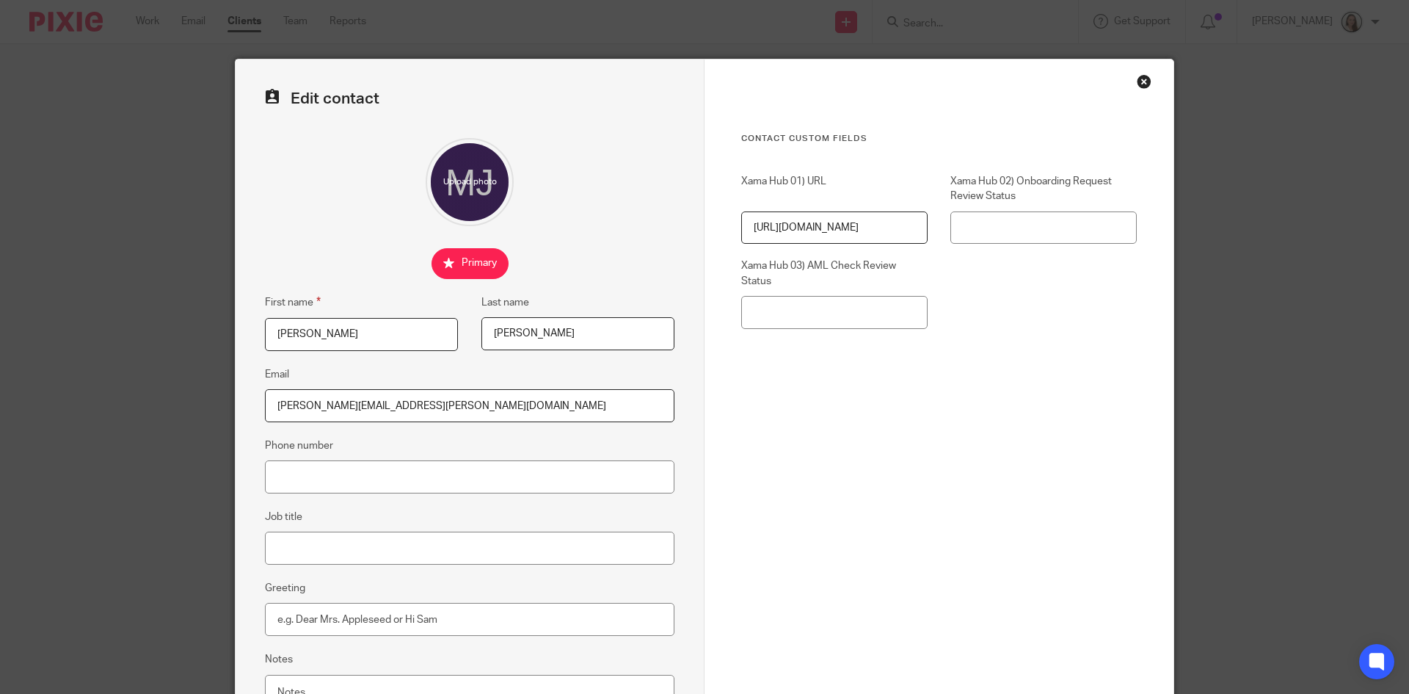
drag, startPoint x: 440, startPoint y: 410, endPoint x: 236, endPoint y: 409, distance: 203.3
click at [236, 409] on div "Edit contact First name Margaret Last name Jane Jeffery Email margaret.jeffery@…" at bounding box center [470, 415] width 469 height 713
paste input "[EMAIL_ADDRESS][DOMAIN_NAME]"
type input "[EMAIL_ADDRESS][DOMAIN_NAME]"
click at [732, 465] on div "Contact Custom fields Xama Hub 01) URL https://platform.xamatech.com/portal/crm…" at bounding box center [939, 415] width 469 height 713
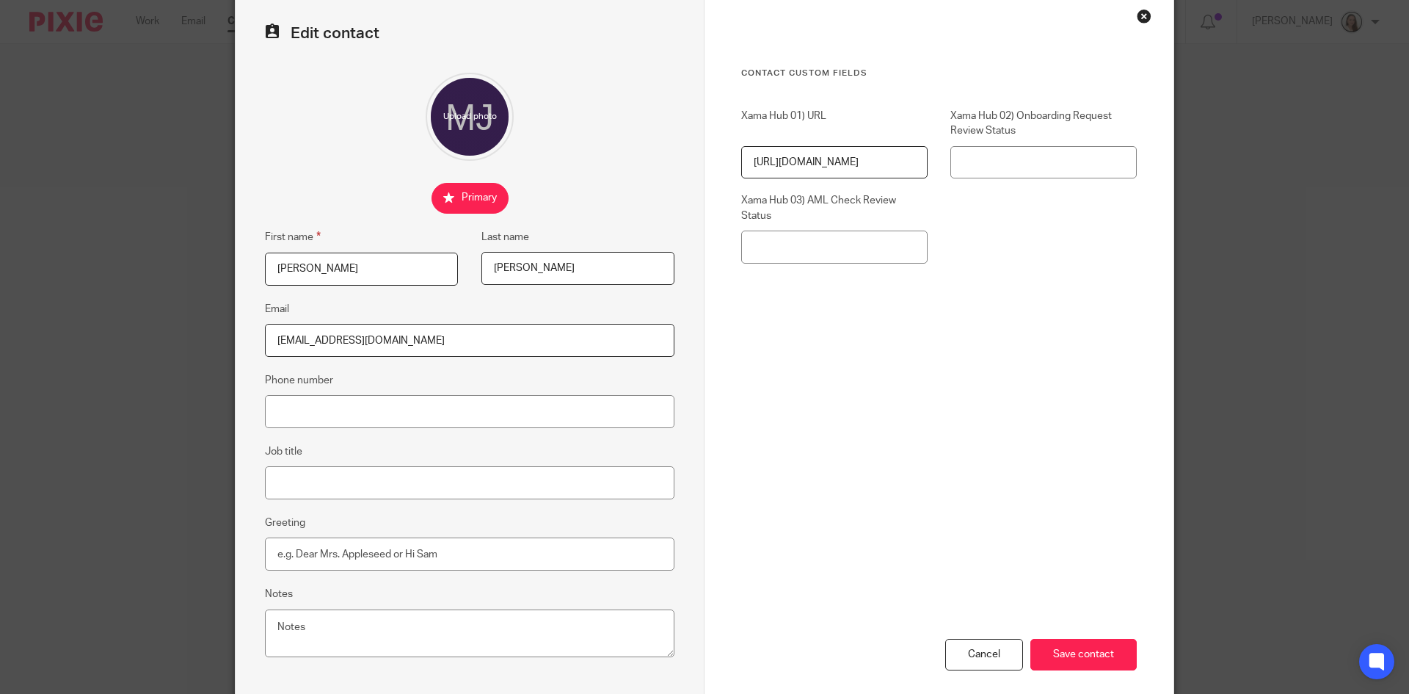
scroll to position [138, 0]
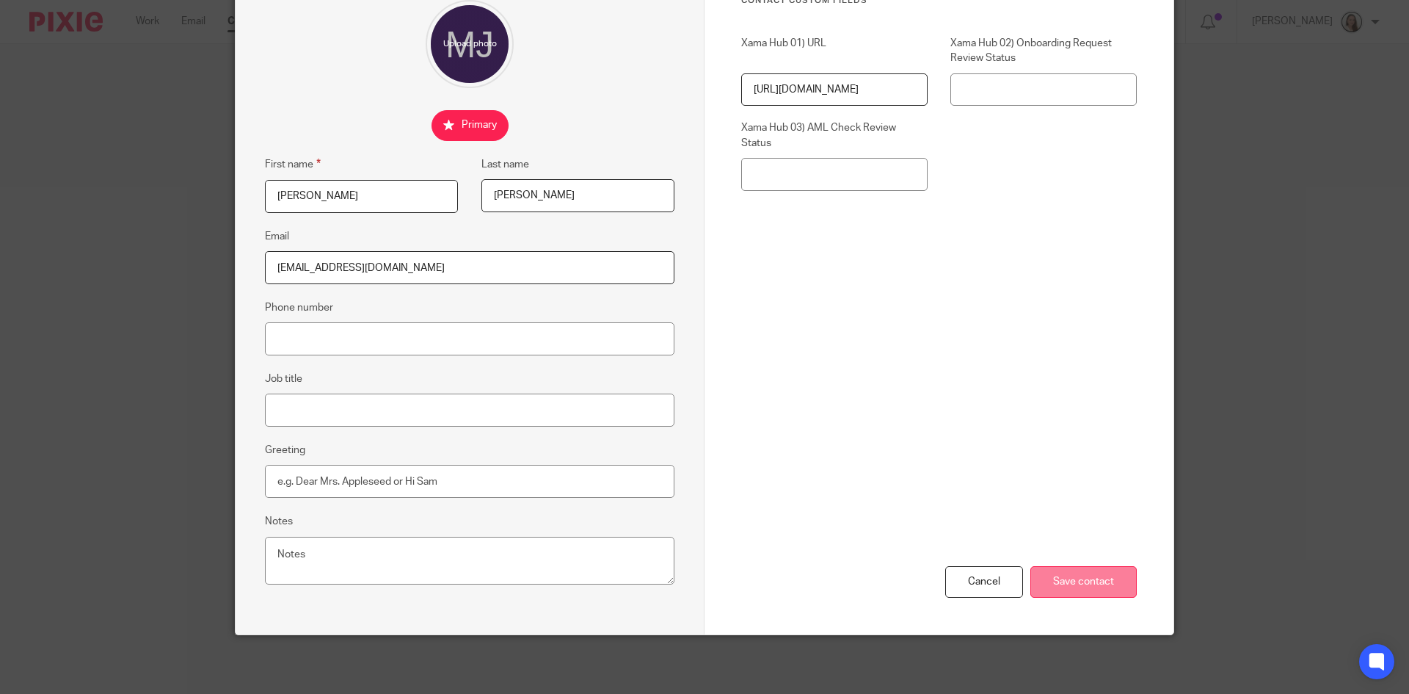
click at [1102, 575] on input "Save contact" at bounding box center [1083, 582] width 106 height 32
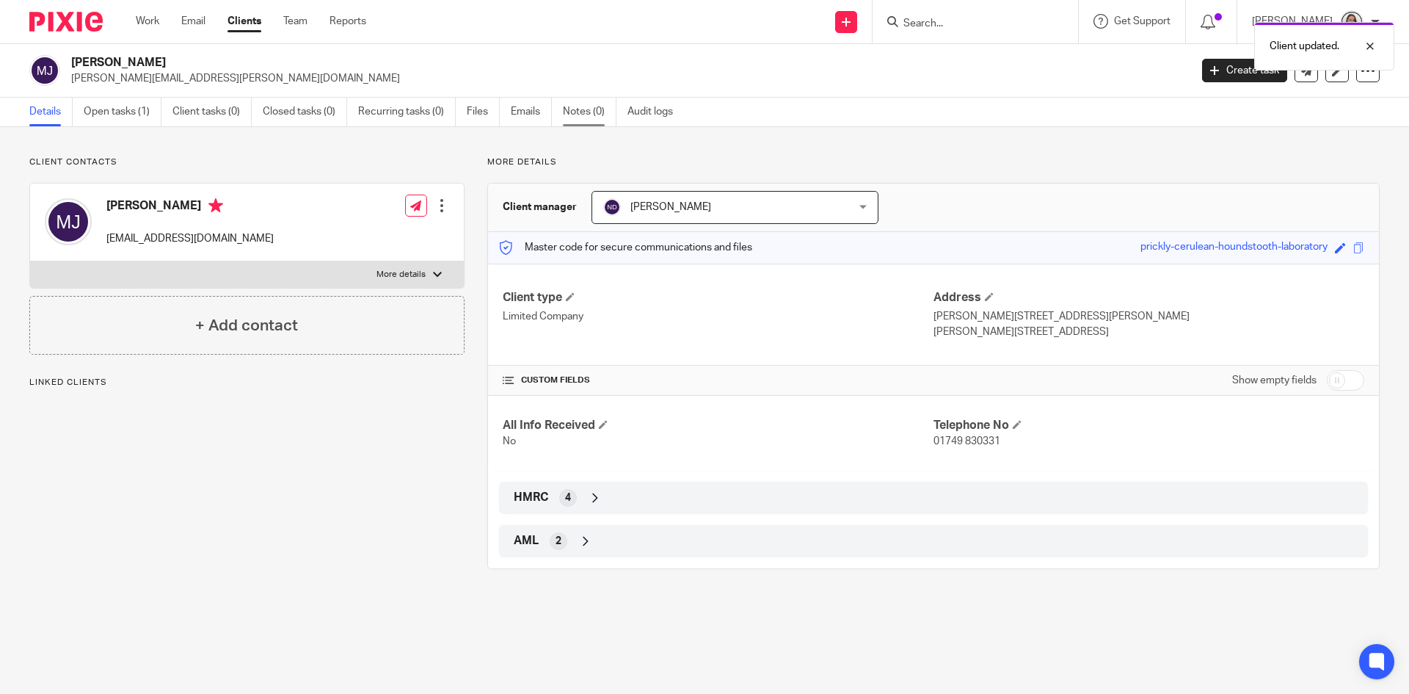
click at [579, 109] on link "Notes (0)" at bounding box center [590, 112] width 54 height 29
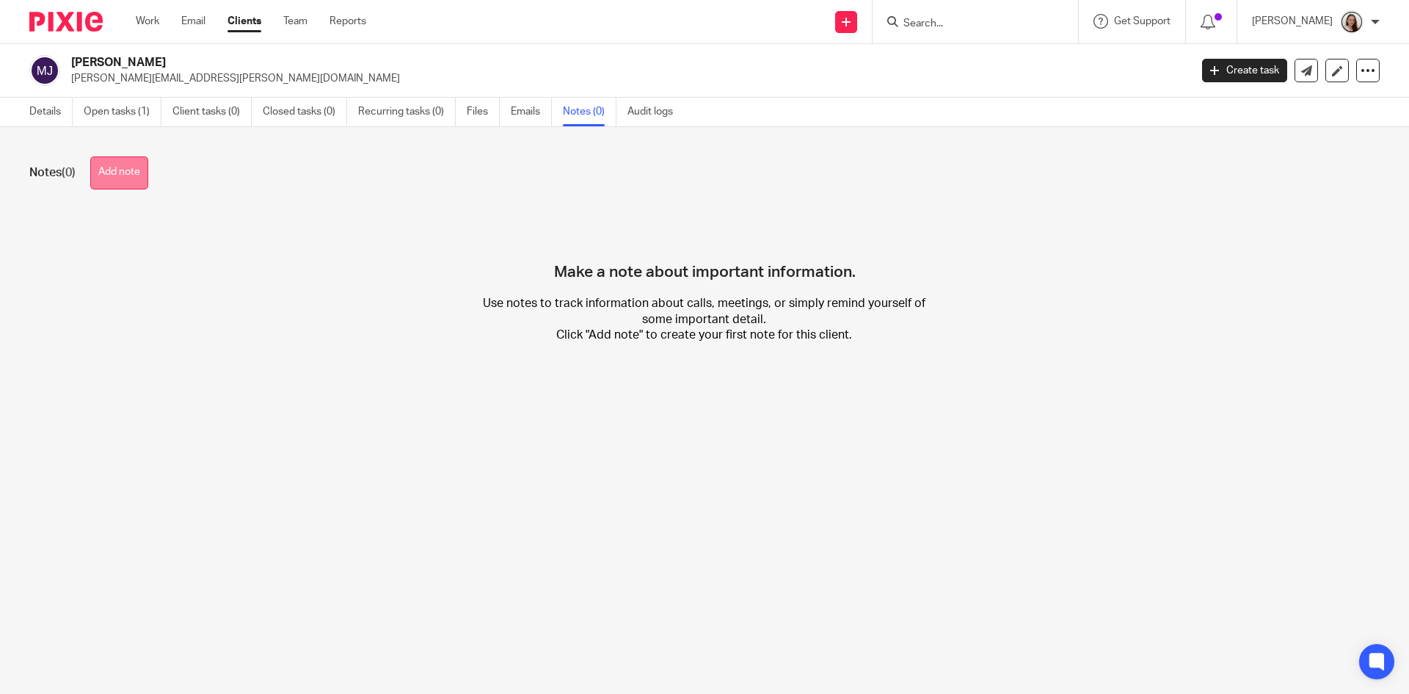
click at [134, 172] on button "Add note" at bounding box center [119, 172] width 58 height 33
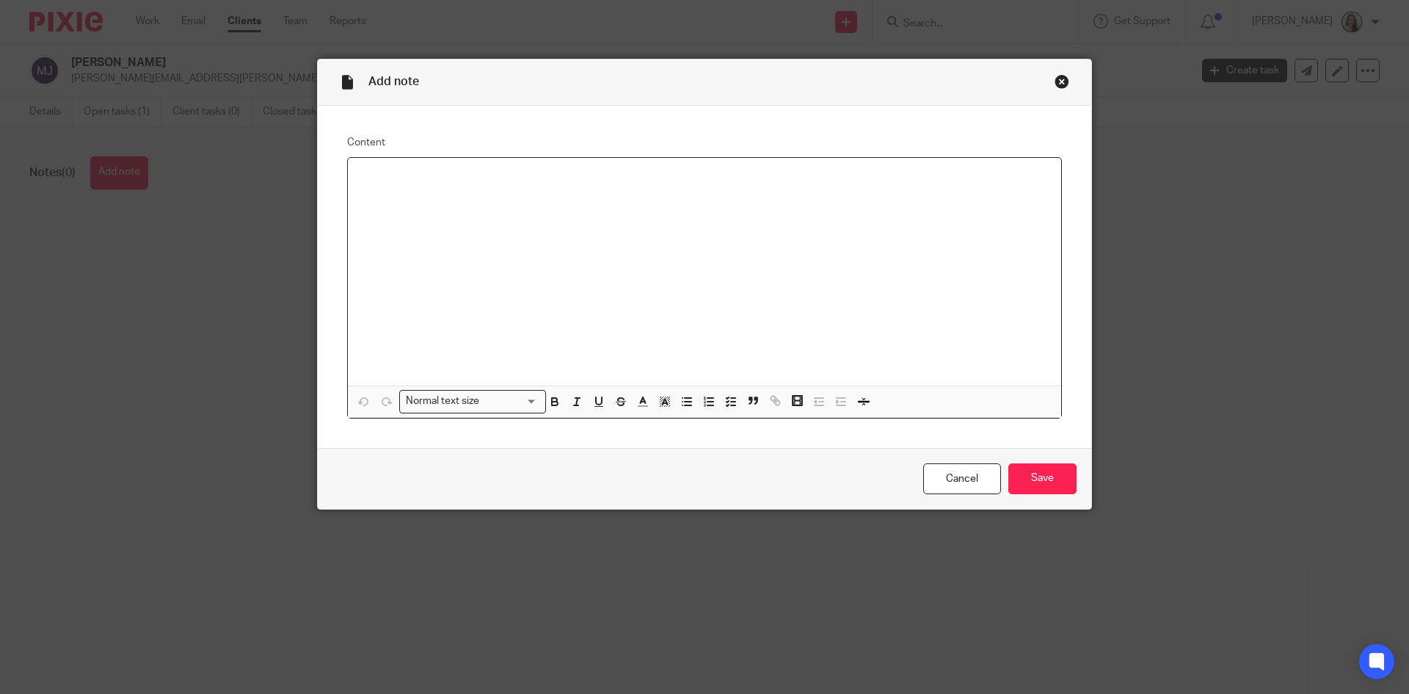
click at [432, 235] on div at bounding box center [704, 272] width 713 height 228
click at [1061, 478] on input "Save" at bounding box center [1042, 479] width 68 height 32
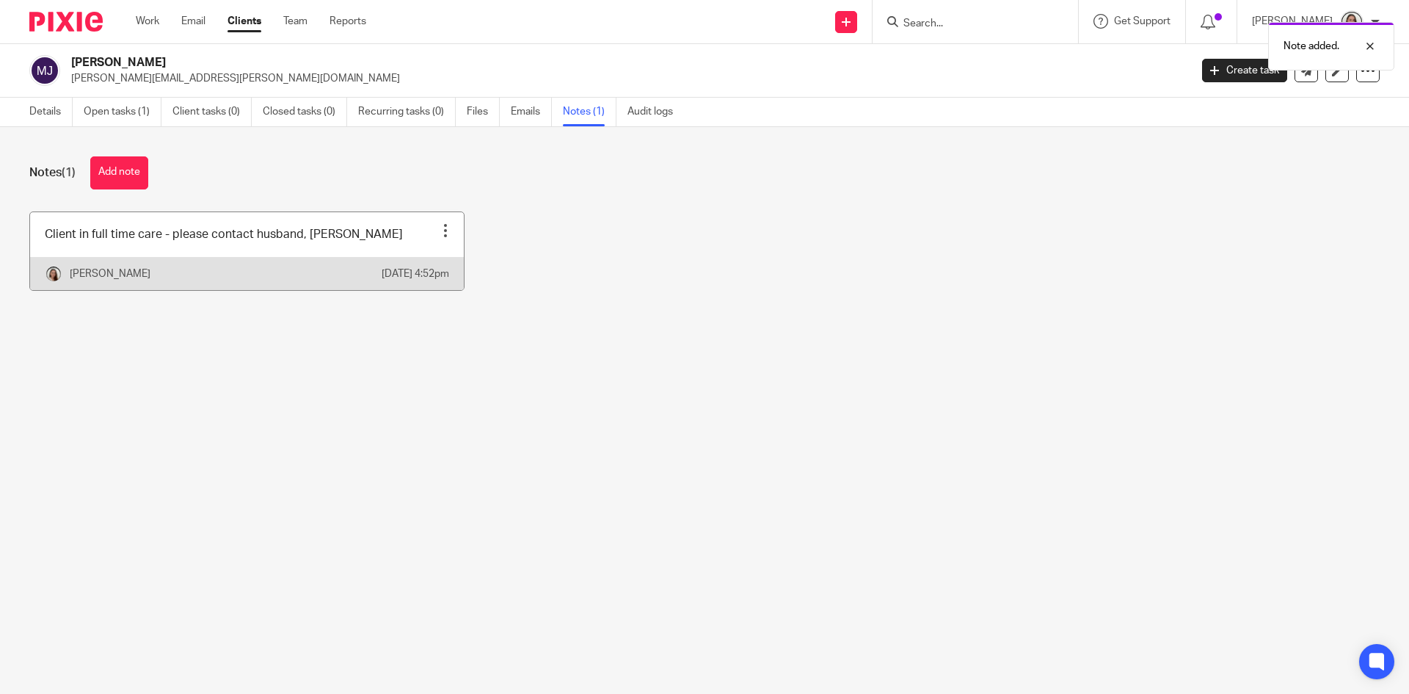
click at [443, 230] on div at bounding box center [445, 230] width 15 height 15
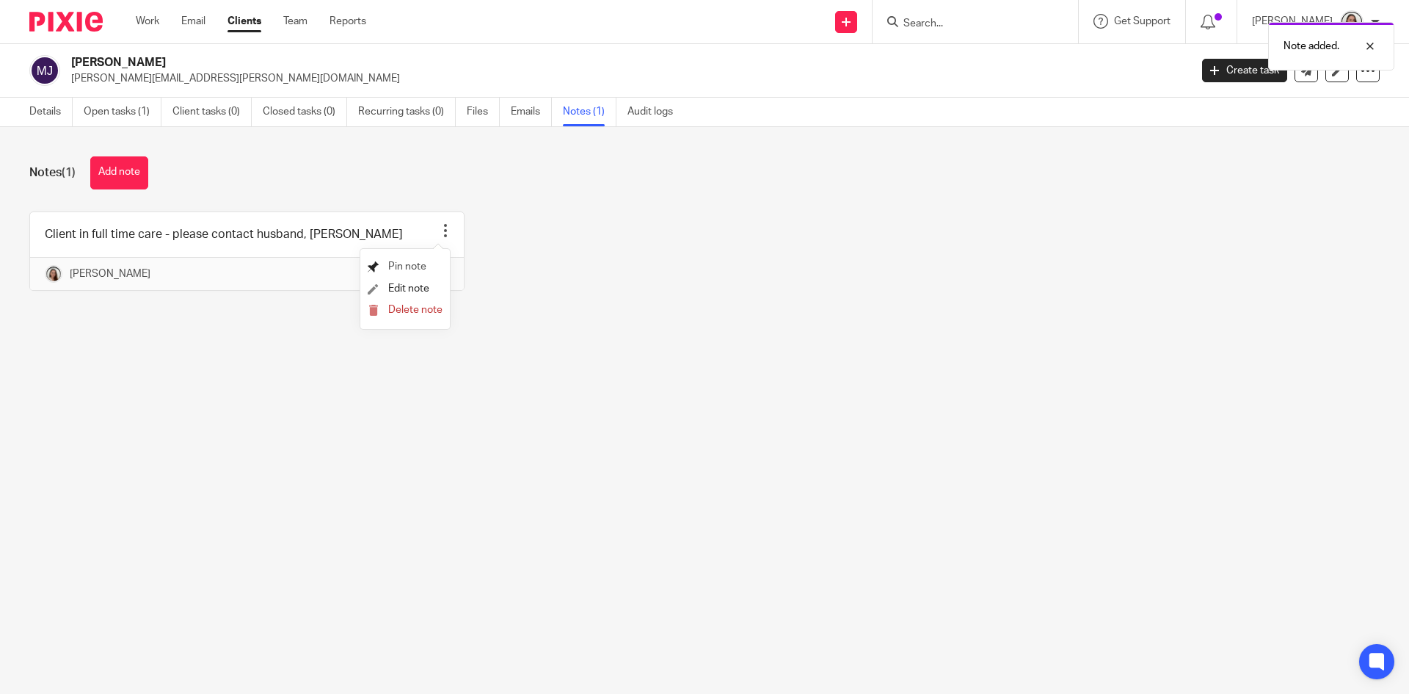
click at [399, 261] on span "Pin note" at bounding box center [407, 266] width 38 height 10
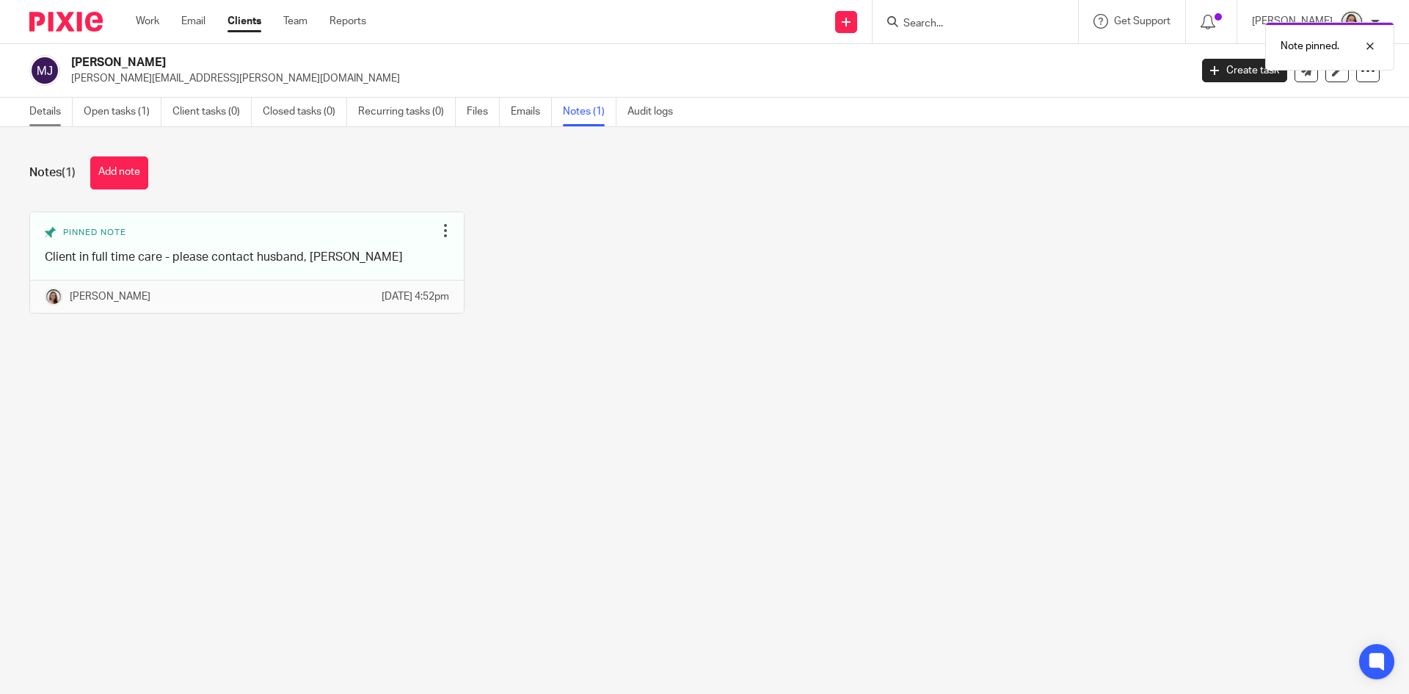
click at [57, 109] on link "Details" at bounding box center [50, 112] width 43 height 29
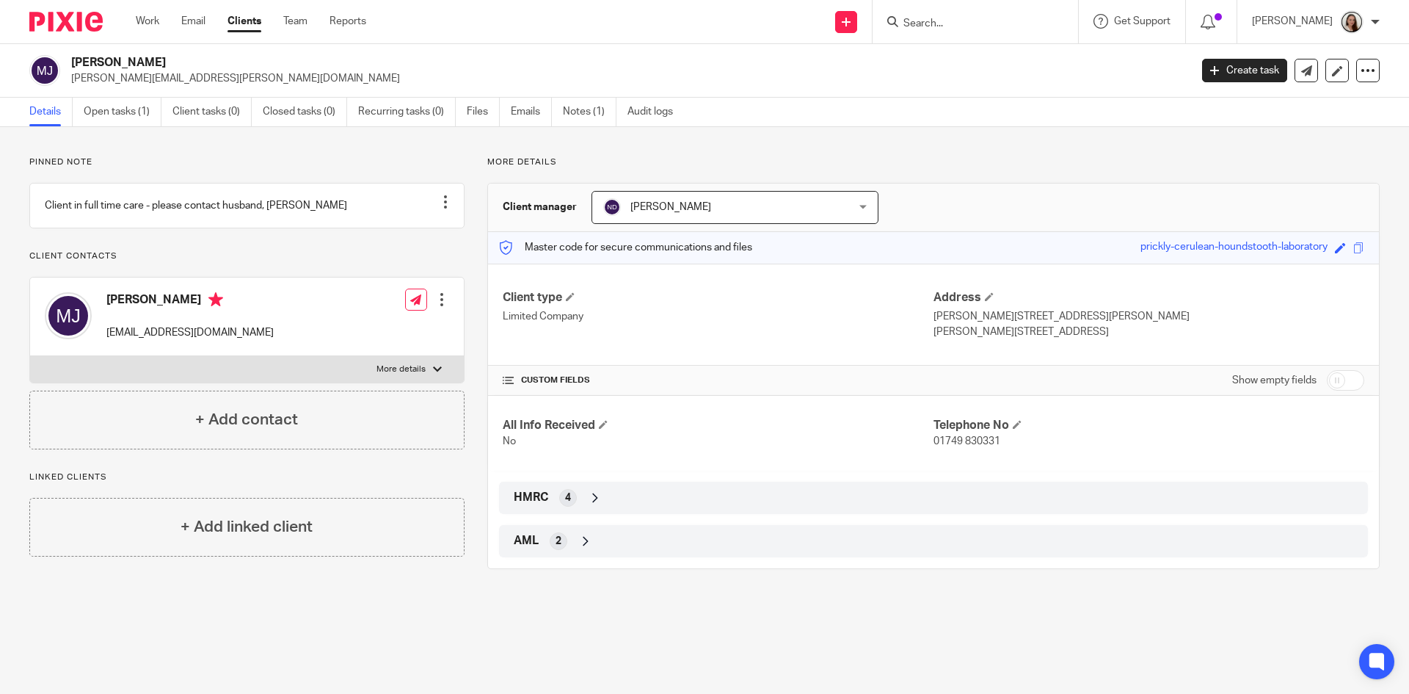
drag, startPoint x: 881, startPoint y: 12, endPoint x: 906, endPoint y: 12, distance: 25.0
click at [873, 16] on div "Send new email Create task Add client" at bounding box center [847, 21] width 52 height 43
click at [1000, 23] on input "Search" at bounding box center [968, 24] width 132 height 13
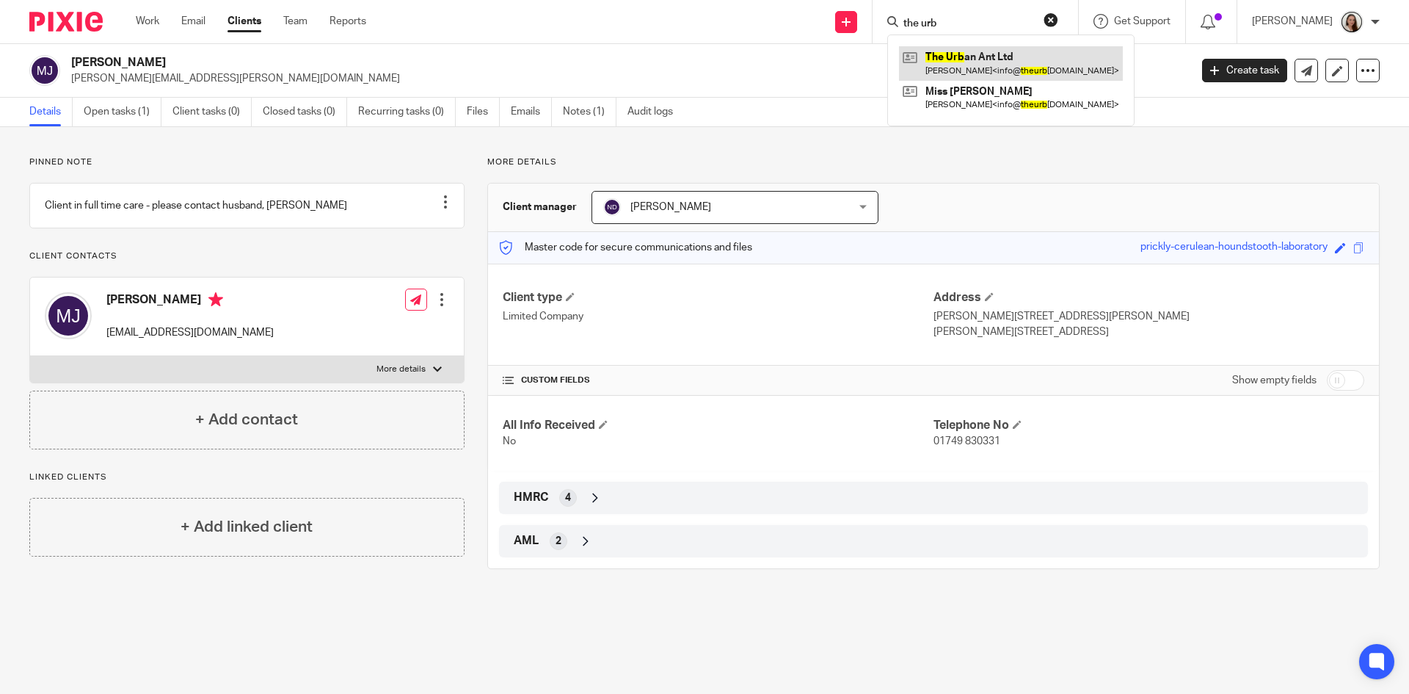
type input "the urb"
click at [995, 60] on link at bounding box center [1011, 63] width 224 height 34
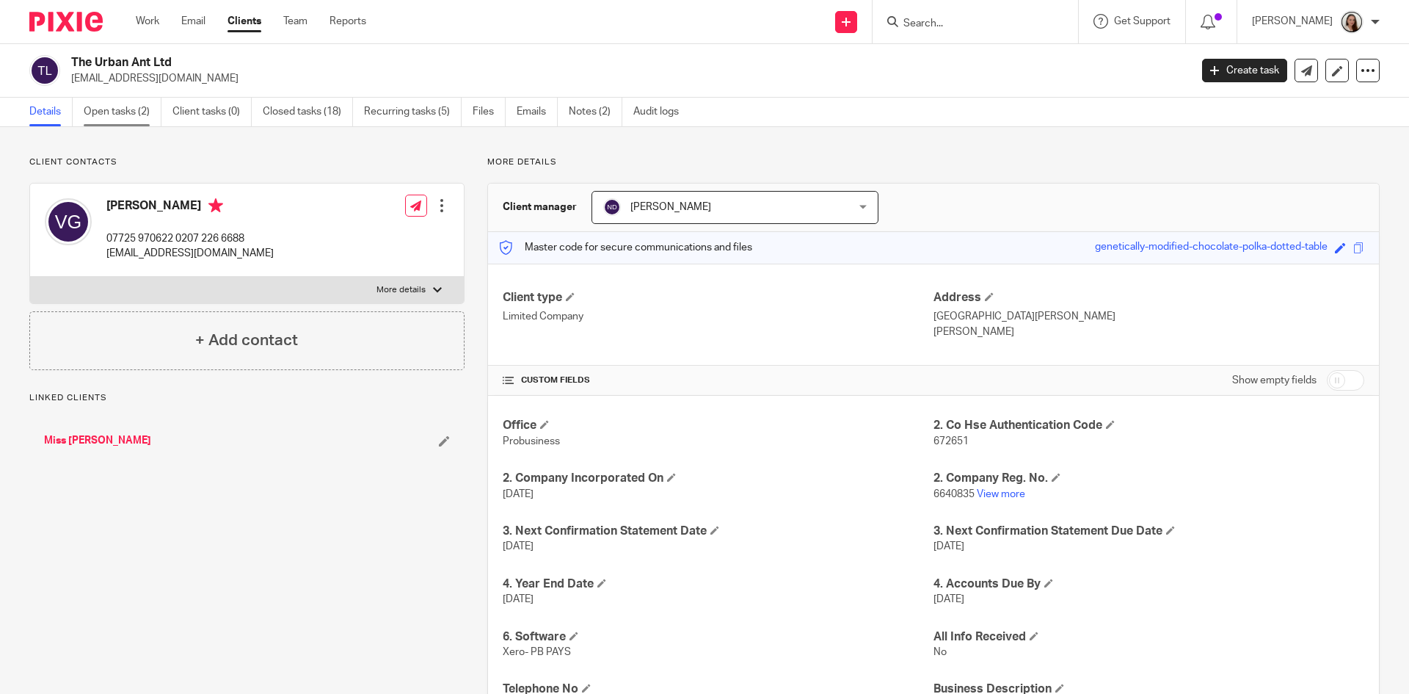
click at [107, 114] on link "Open tasks (2)" at bounding box center [123, 112] width 78 height 29
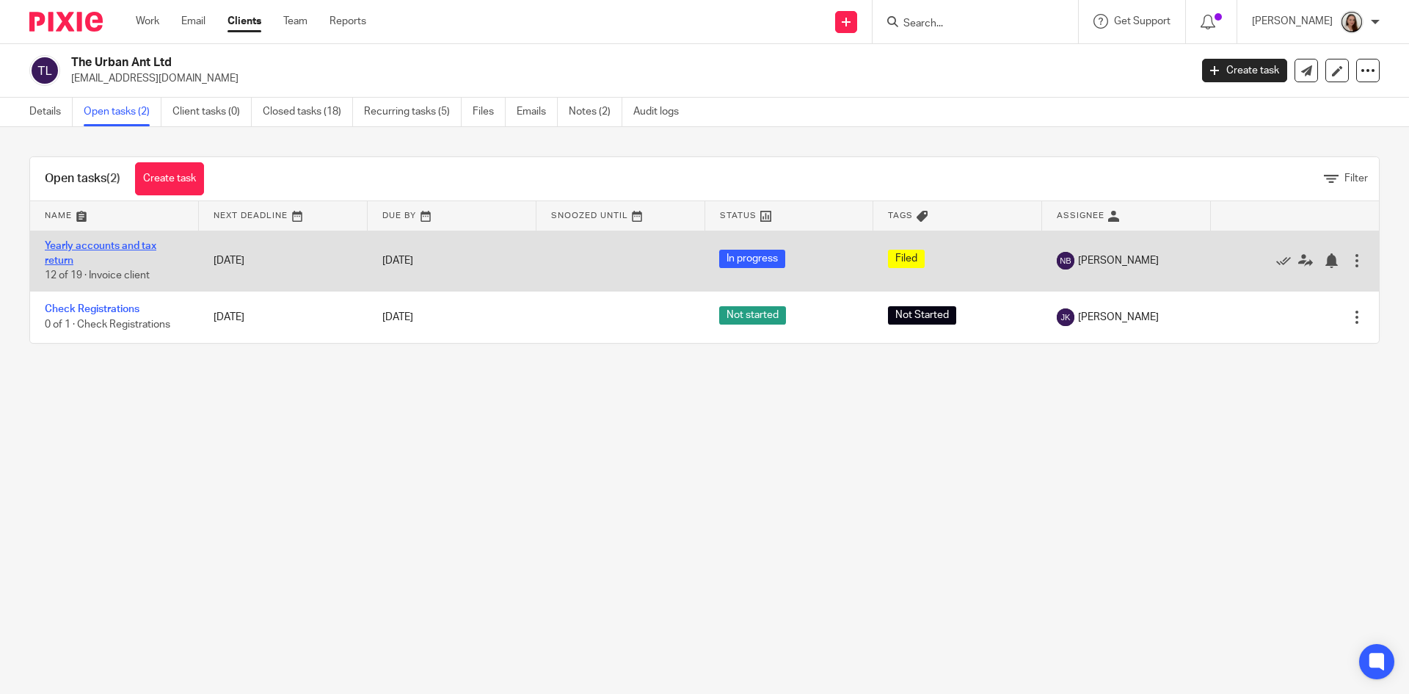
click at [114, 241] on link "Yearly accounts and tax return" at bounding box center [101, 253] width 112 height 25
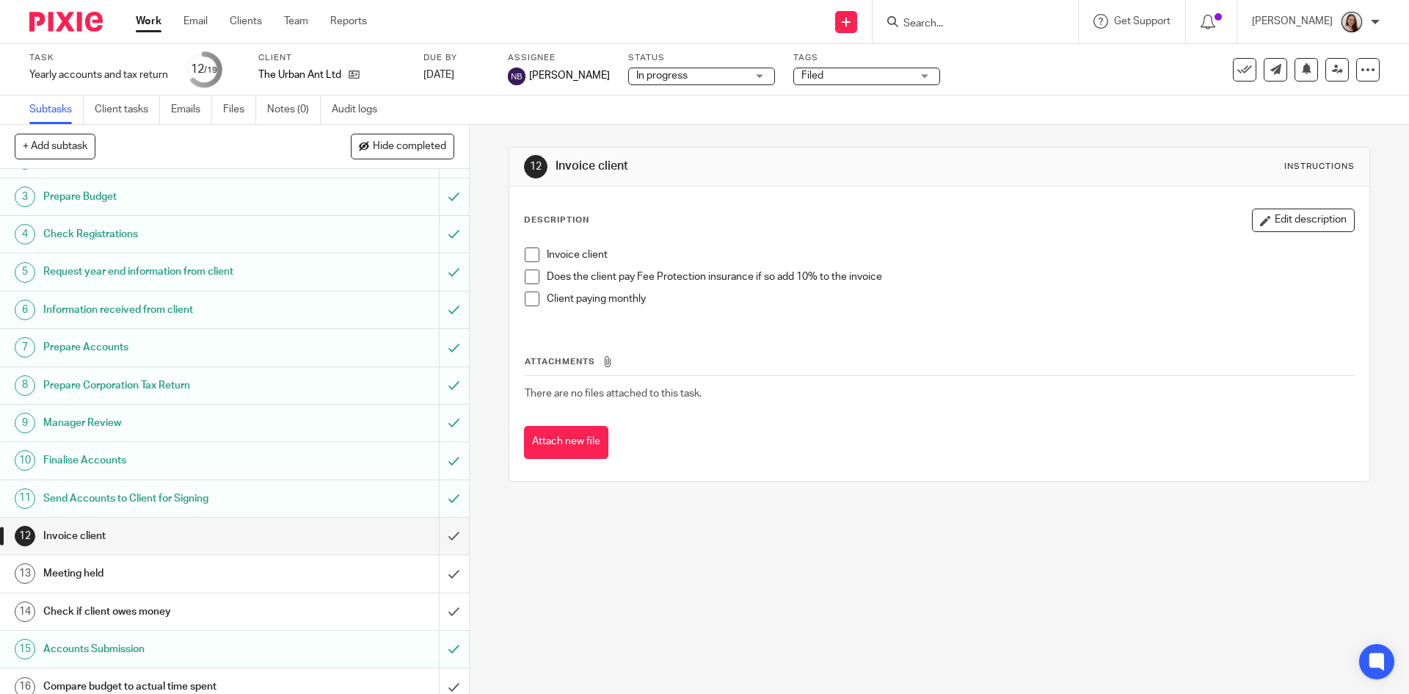
scroll to position [203, 0]
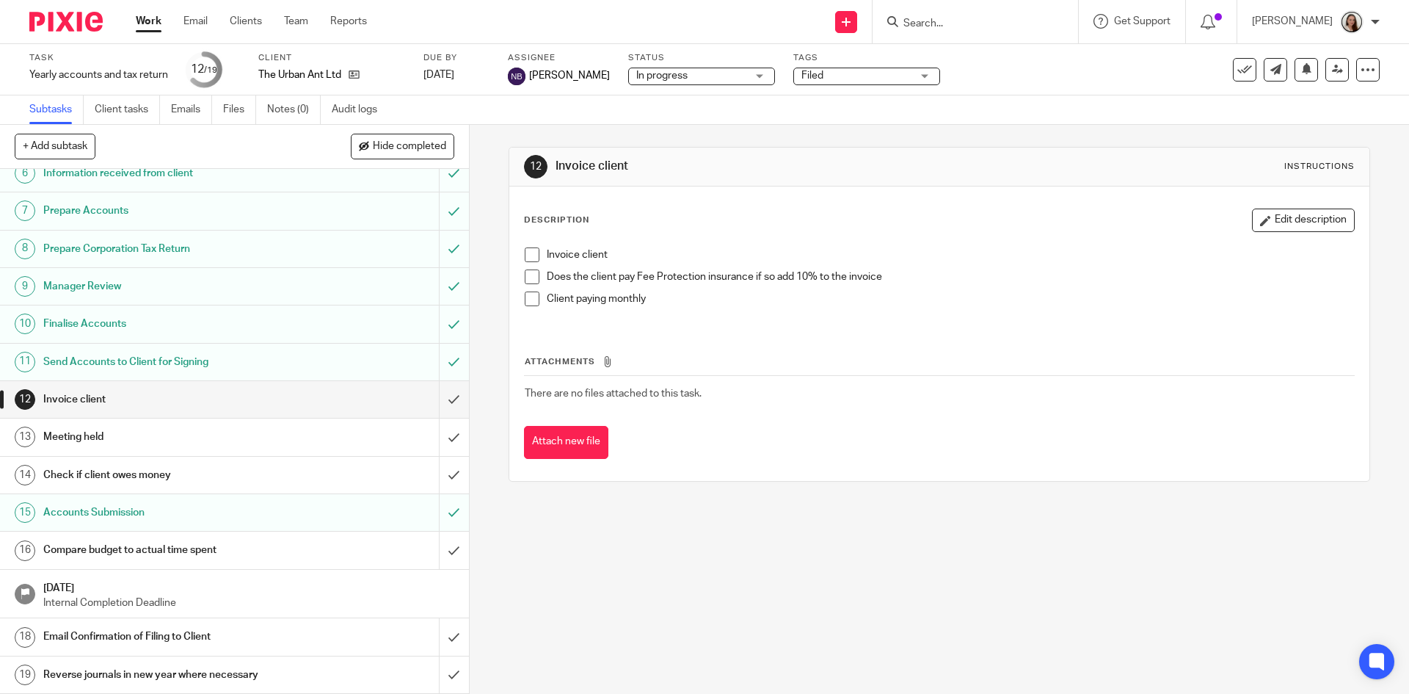
click at [530, 300] on span at bounding box center [532, 298] width 15 height 15
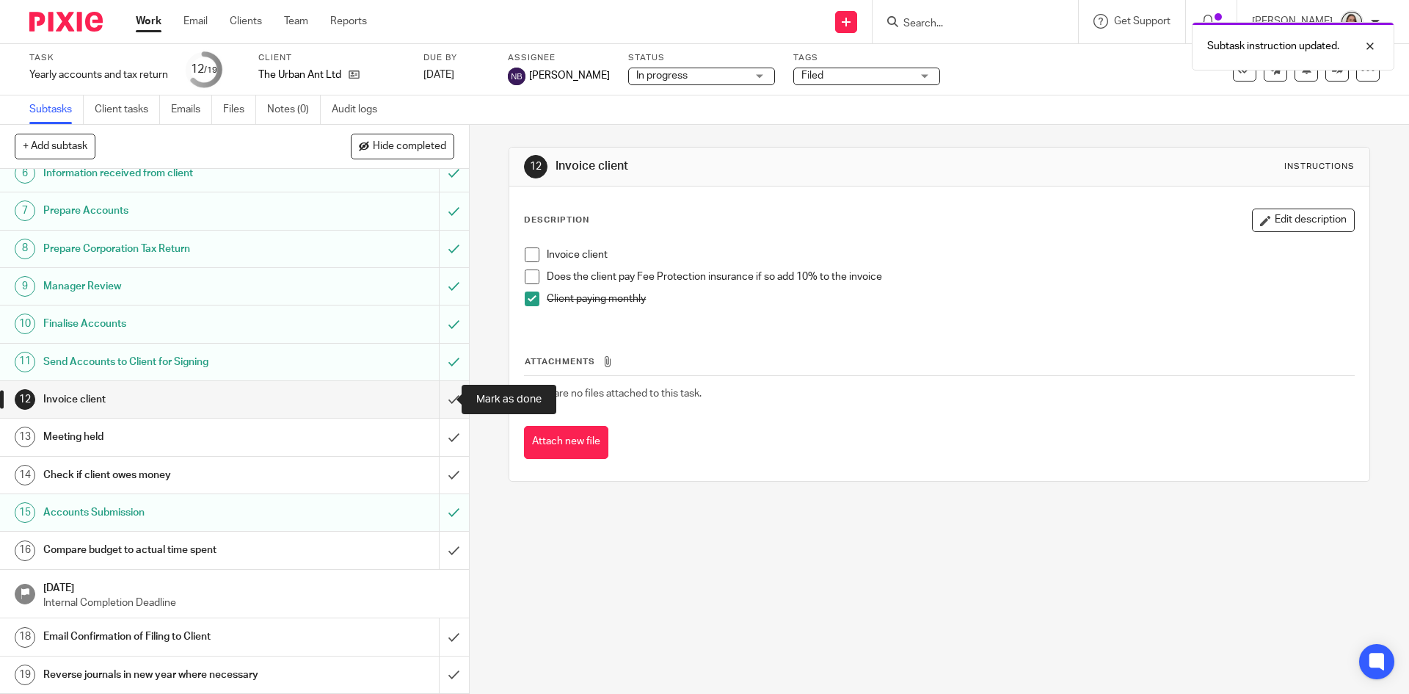
drag, startPoint x: 441, startPoint y: 394, endPoint x: 376, endPoint y: 410, distance: 67.3
click at [441, 394] on input "submit" at bounding box center [234, 399] width 469 height 37
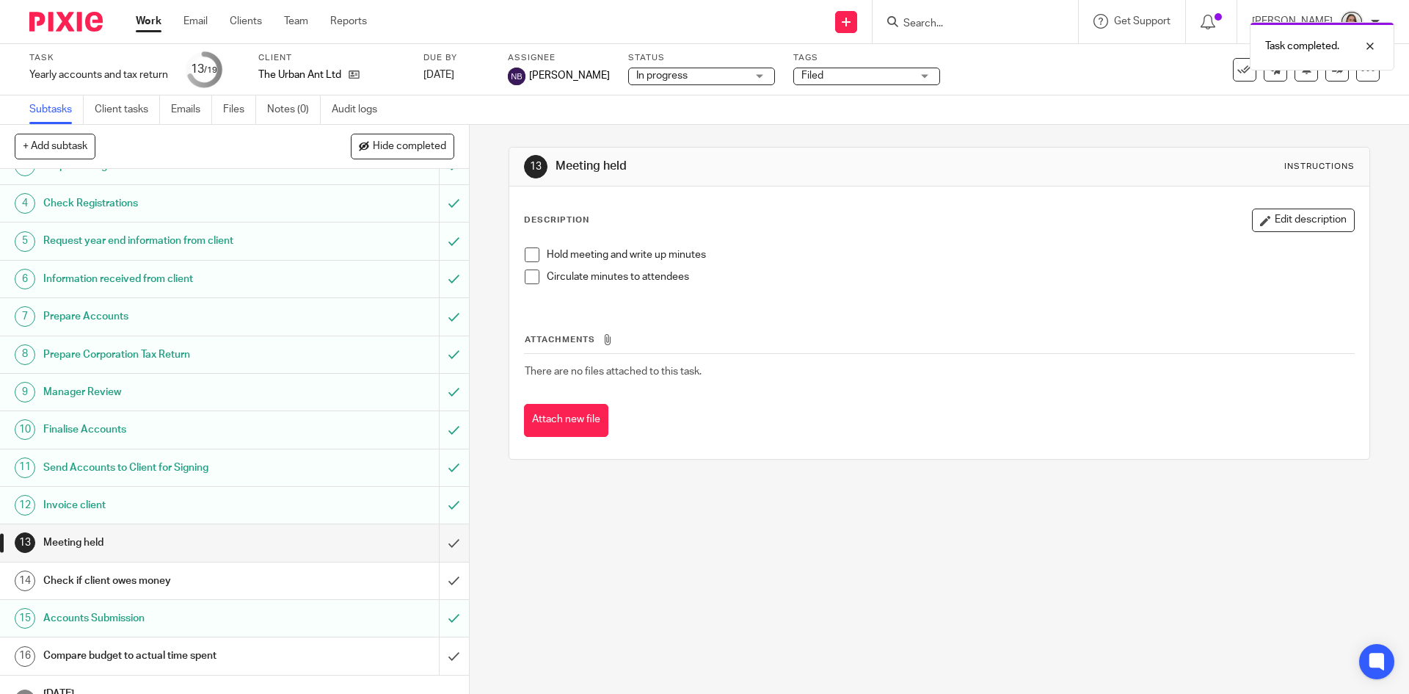
scroll to position [203, 0]
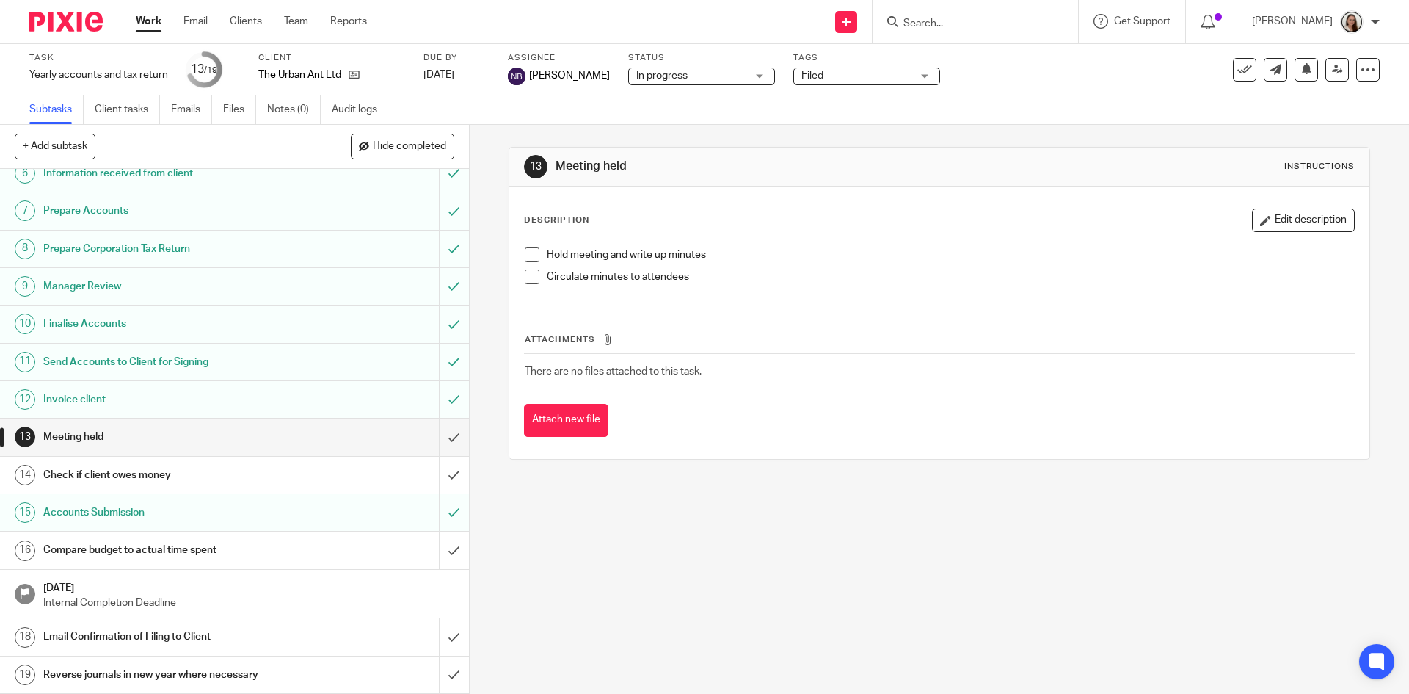
click at [149, 22] on link "Work" at bounding box center [149, 21] width 26 height 15
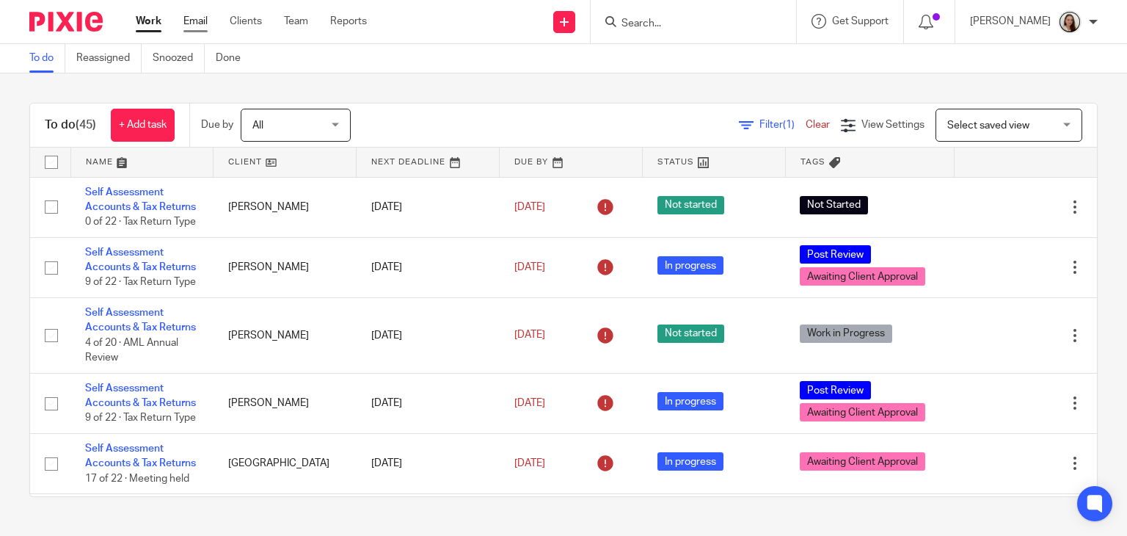
click at [196, 21] on link "Email" at bounding box center [195, 21] width 24 height 15
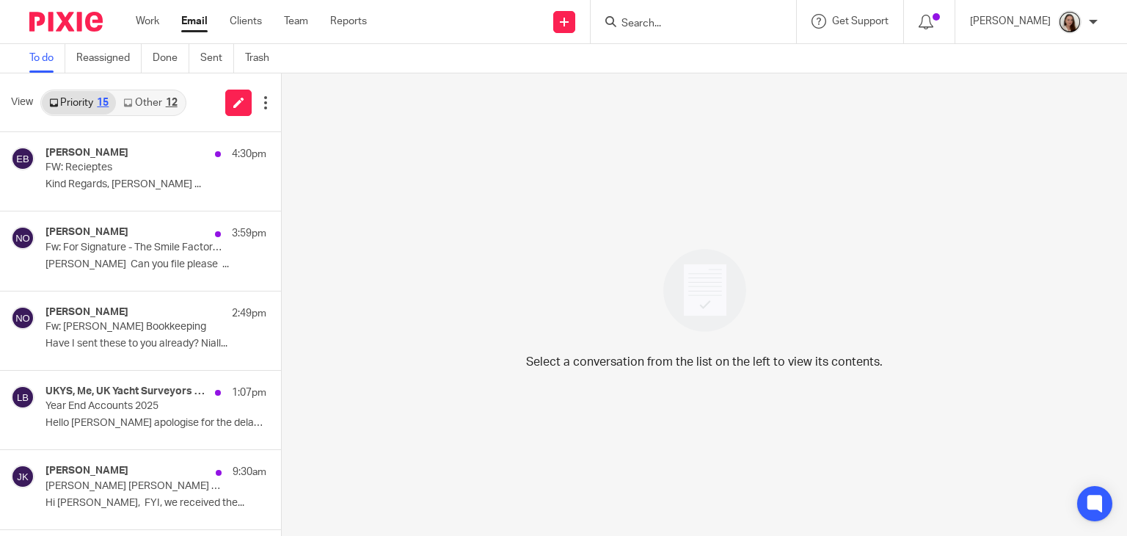
click at [167, 102] on div "12" at bounding box center [172, 103] width 12 height 10
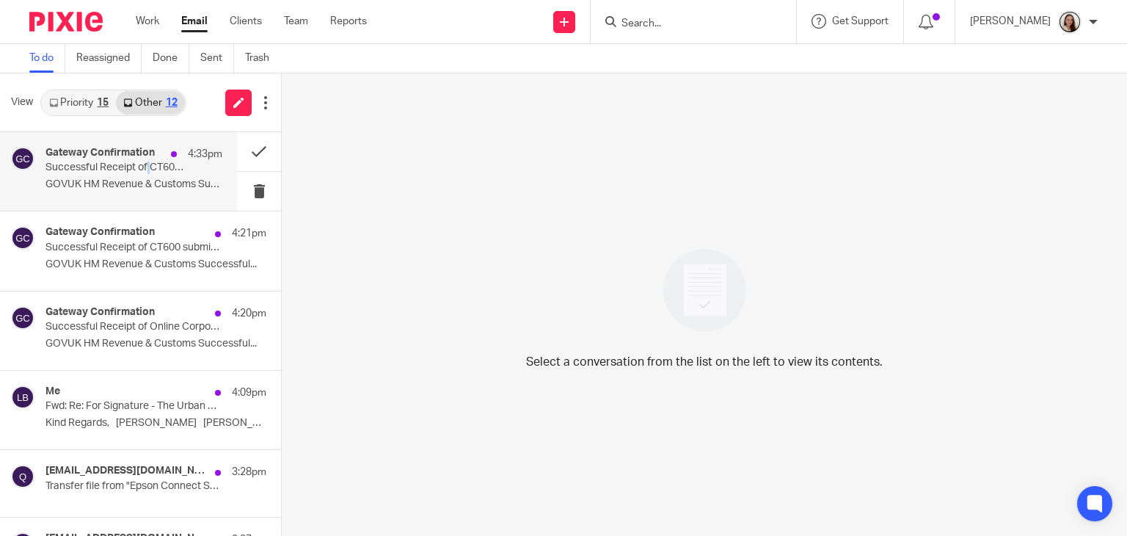
drag, startPoint x: 149, startPoint y: 173, endPoint x: 161, endPoint y: 173, distance: 12.5
click at [148, 173] on p "Successful Receipt of CT600 submission online for Reference xxxxx17769" at bounding box center [117, 167] width 142 height 12
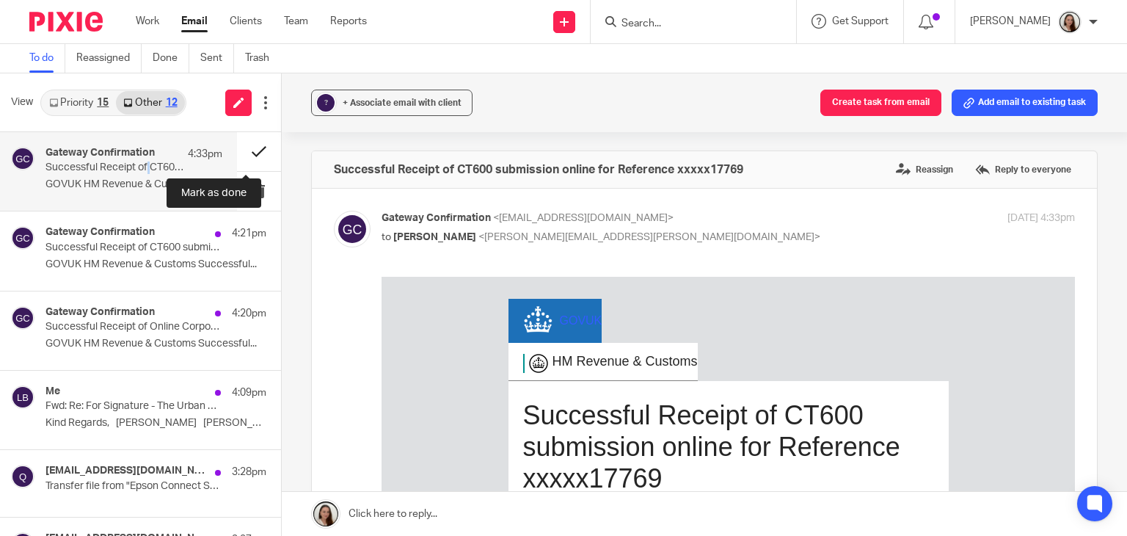
click at [255, 150] on button at bounding box center [259, 151] width 44 height 39
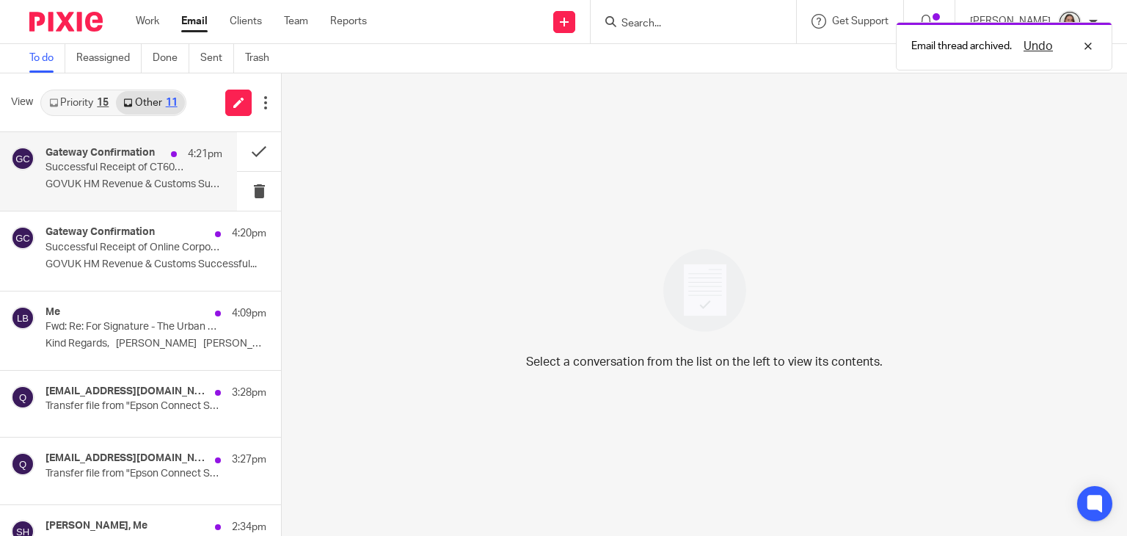
drag, startPoint x: 110, startPoint y: 183, endPoint x: 157, endPoint y: 183, distance: 47.0
click at [110, 182] on p "GOVUK HM Revenue & Customs Successful..." at bounding box center [134, 184] width 177 height 12
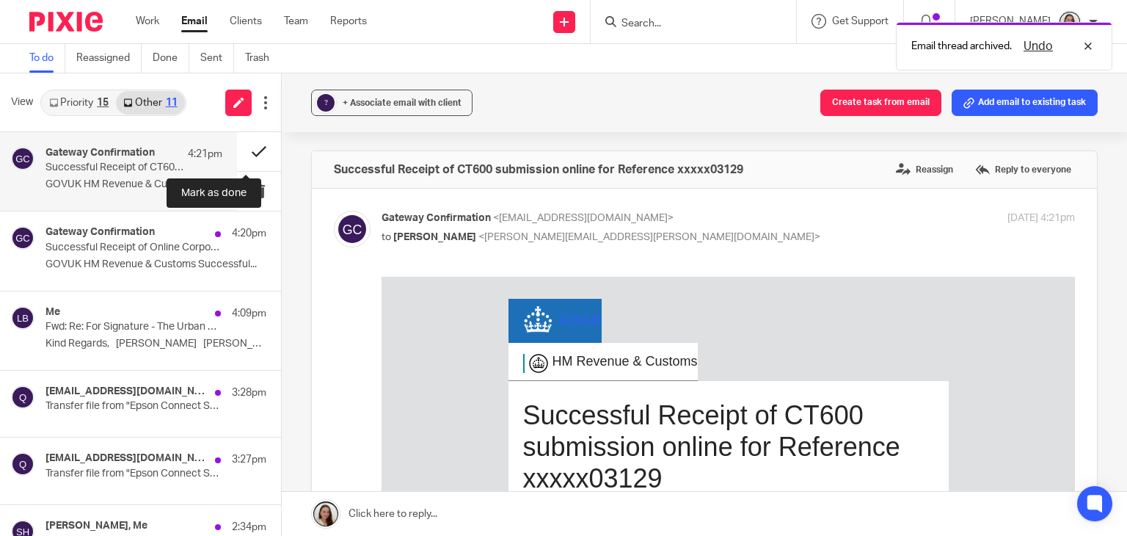
drag, startPoint x: 252, startPoint y: 148, endPoint x: 205, endPoint y: 165, distance: 50.2
click at [252, 148] on button at bounding box center [259, 151] width 44 height 39
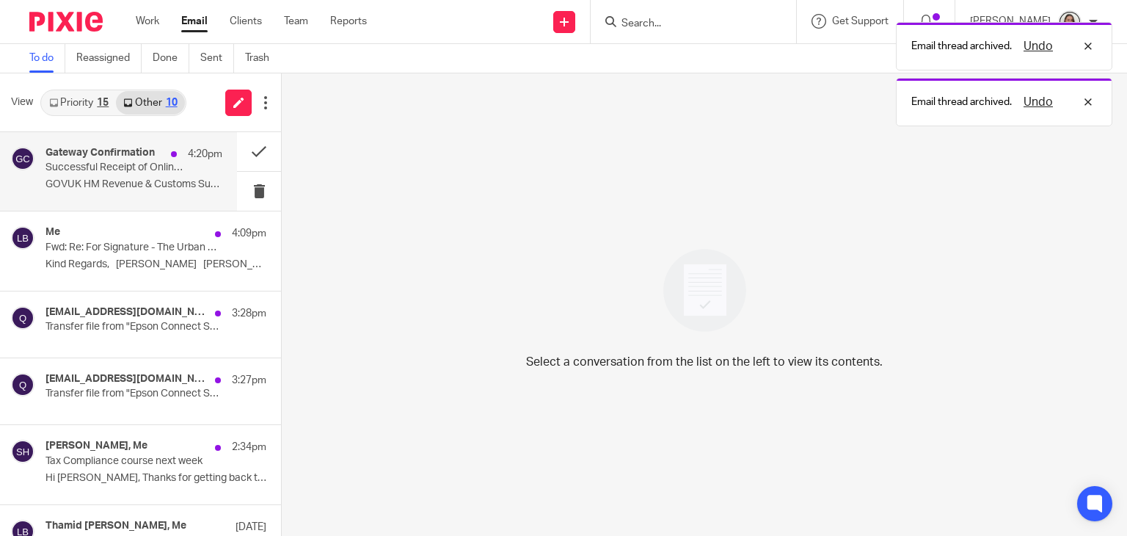
click at [139, 164] on p "Successful Receipt of Online Corporation Tax test submission for Reference xxxx…" at bounding box center [117, 167] width 142 height 12
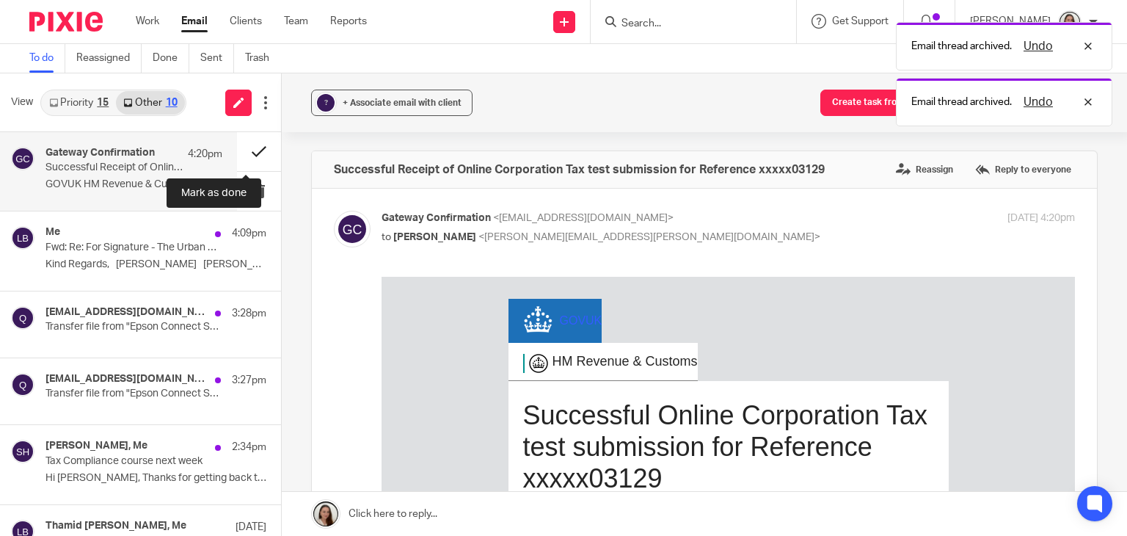
click at [247, 148] on button at bounding box center [259, 151] width 44 height 39
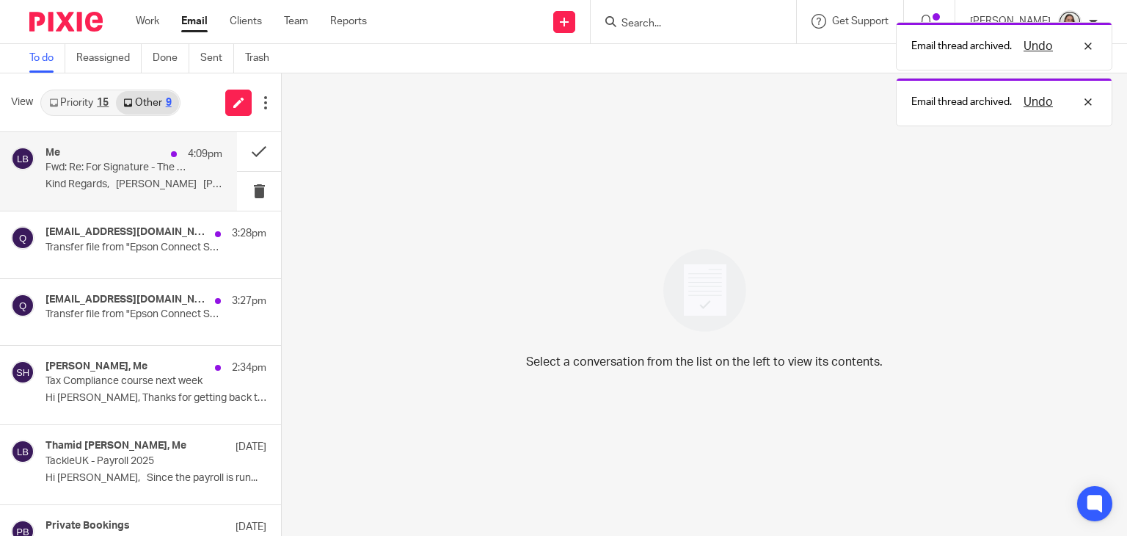
click at [91, 166] on p "Fwd: Re: For Signature - The Urban Ant Ltd 2025" at bounding box center [117, 167] width 142 height 12
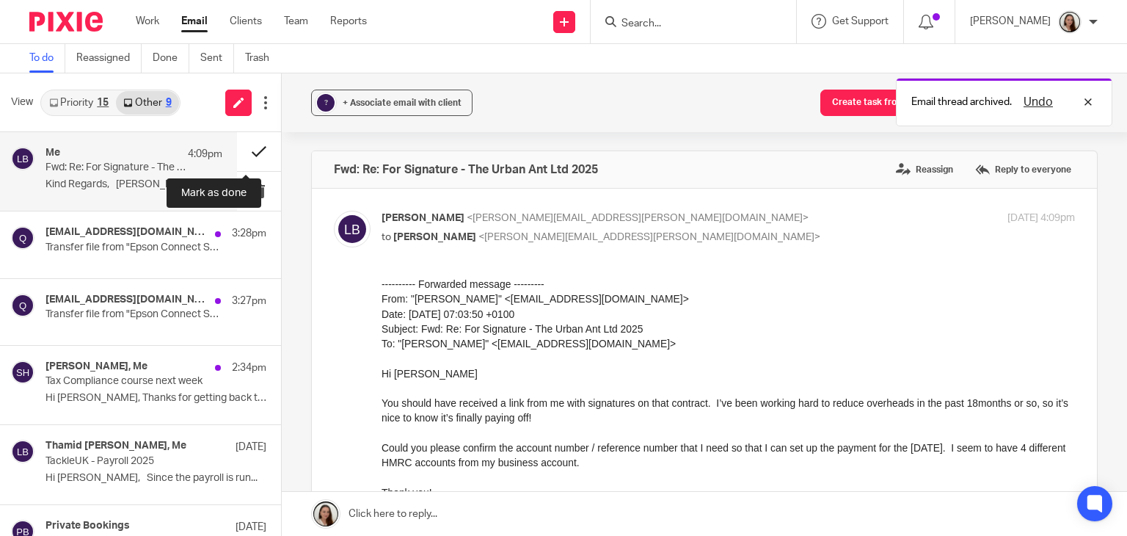
click at [248, 148] on button at bounding box center [259, 151] width 44 height 39
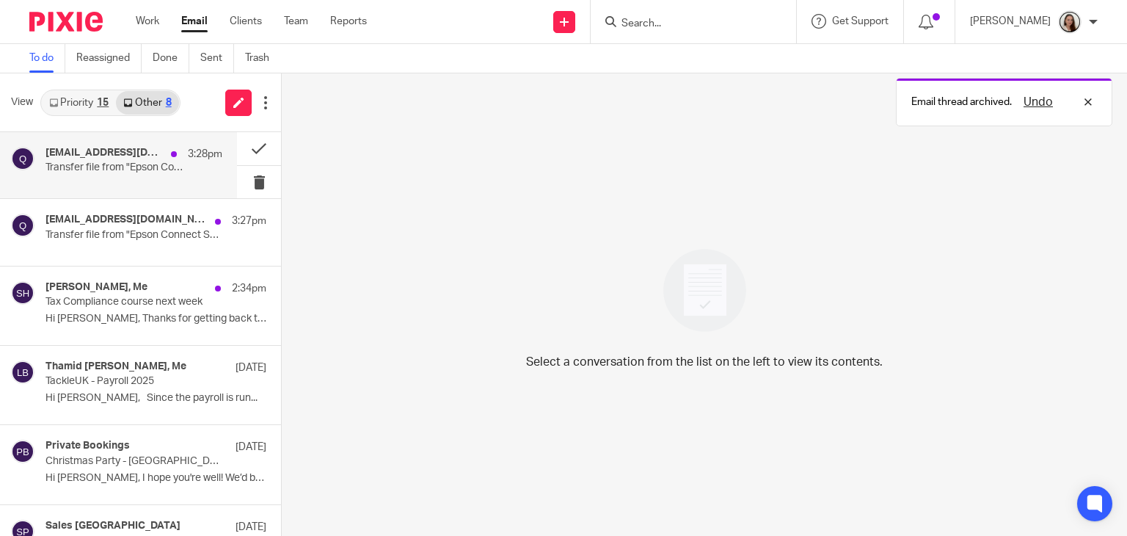
click at [98, 168] on p "Transfer file from "Epson Connect Scan to Cloud"" at bounding box center [117, 167] width 142 height 12
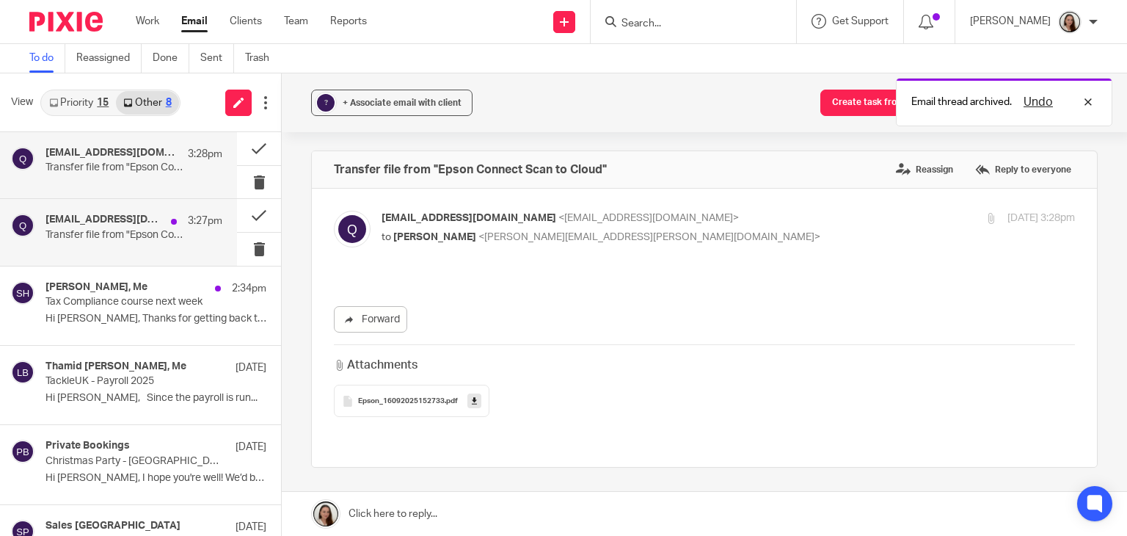
click at [93, 221] on h4 "qij71425qutiw3@print.epsonconnect.com" at bounding box center [105, 220] width 118 height 12
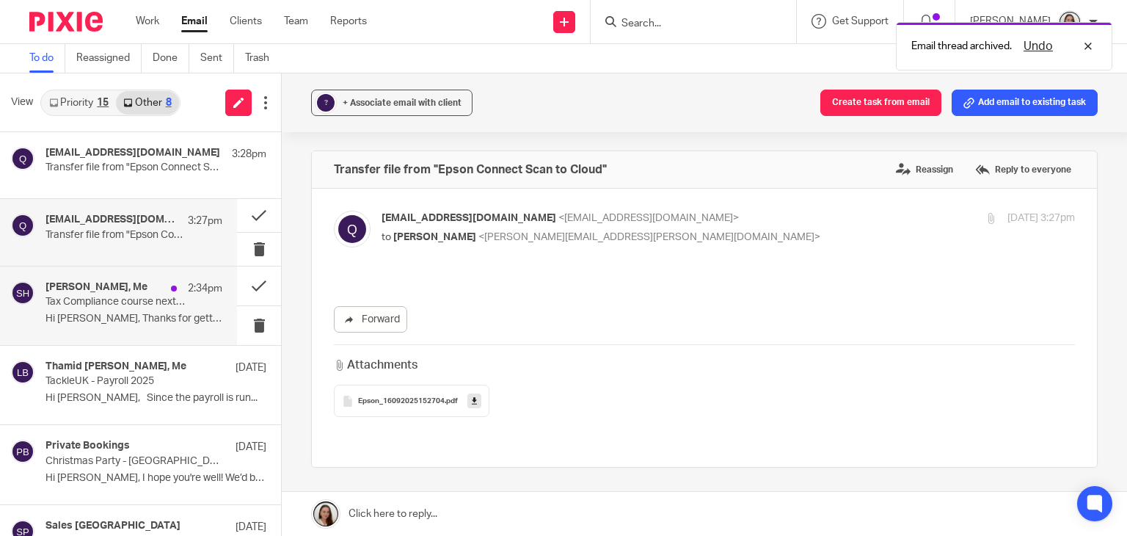
drag, startPoint x: 117, startPoint y: 298, endPoint x: 121, endPoint y: 331, distance: 33.3
click at [117, 297] on p "Tax Compliance course next week" at bounding box center [117, 302] width 142 height 12
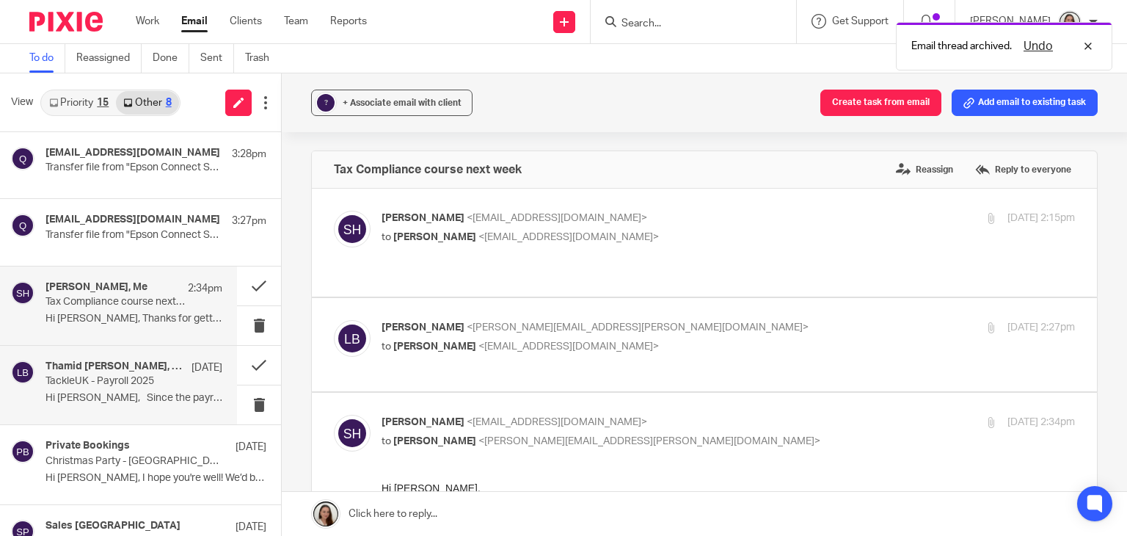
click at [120, 363] on h4 "Thamid Haque, Me" at bounding box center [115, 366] width 139 height 12
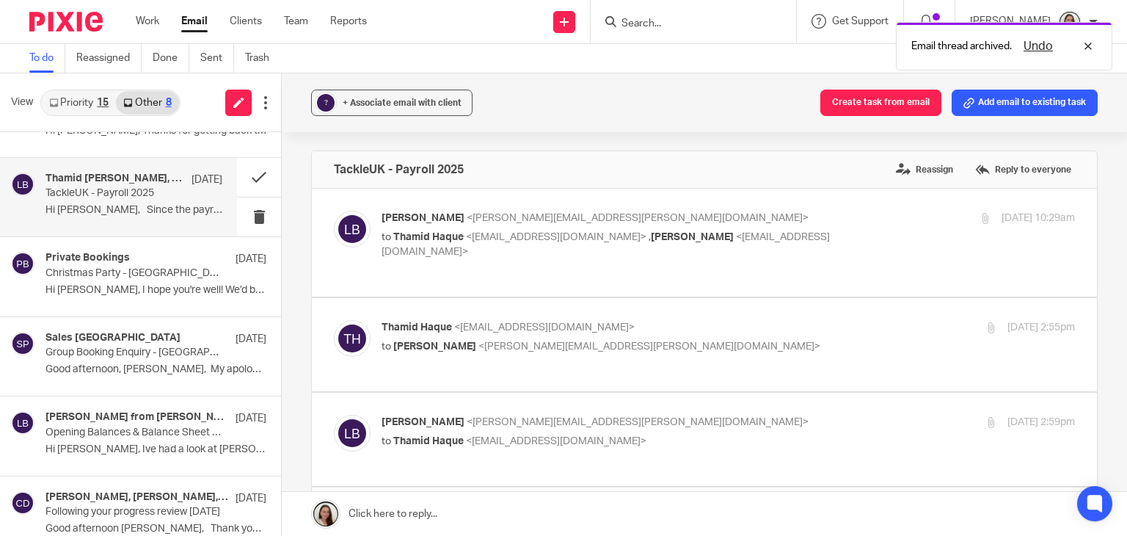
scroll to position [206, 0]
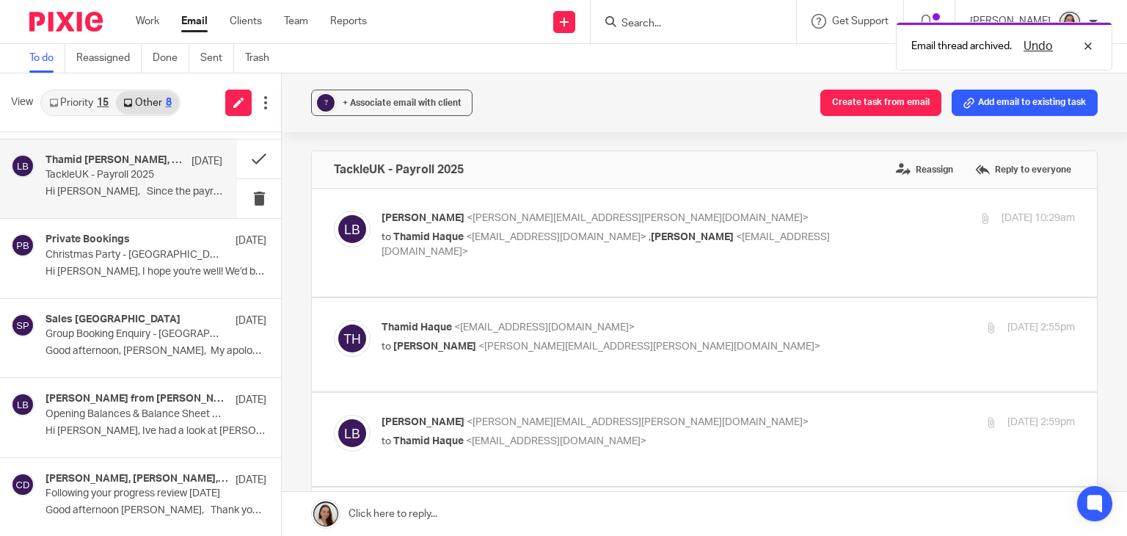
click at [96, 98] on link "Priority 15" at bounding box center [79, 102] width 74 height 23
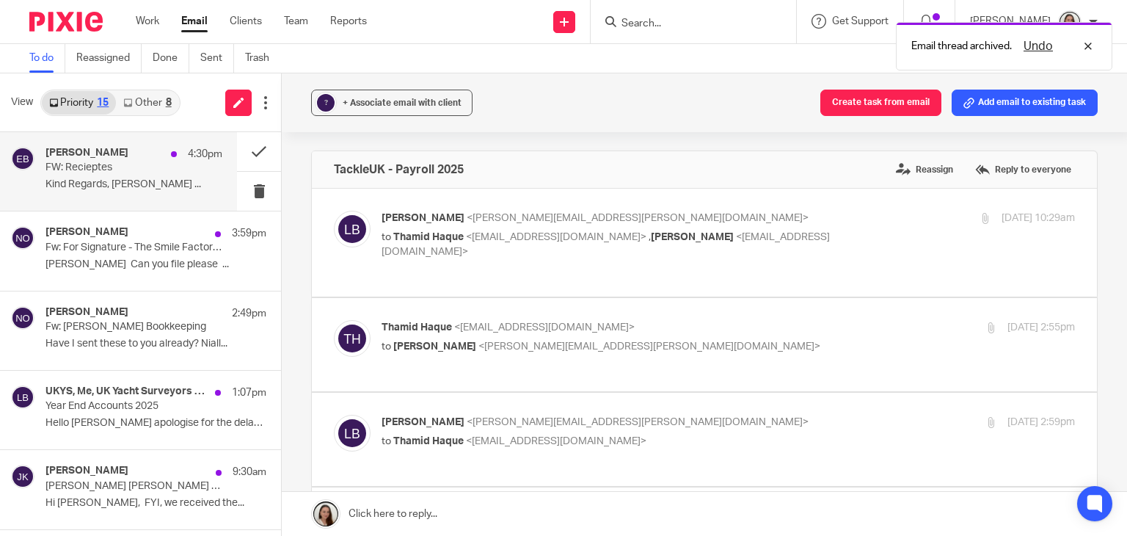
click at [116, 186] on p "Kind Regards, Emily Belcher ..." at bounding box center [134, 184] width 177 height 12
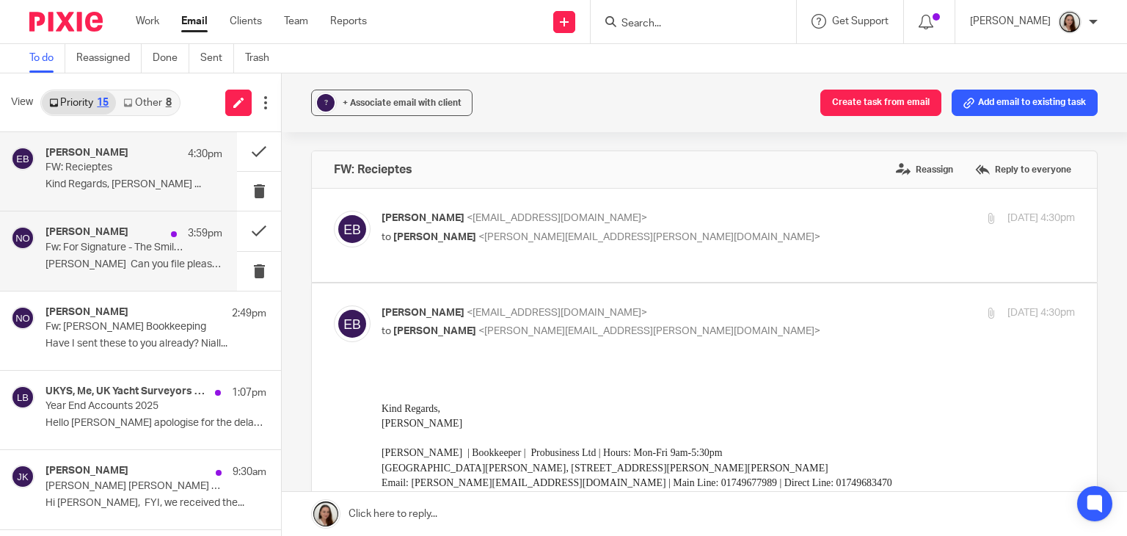
drag, startPoint x: 106, startPoint y: 251, endPoint x: 112, endPoint y: 272, distance: 21.6
click at [106, 252] on p "Fw: For Signature - The Smile Factory Ltd 2025" at bounding box center [117, 247] width 142 height 12
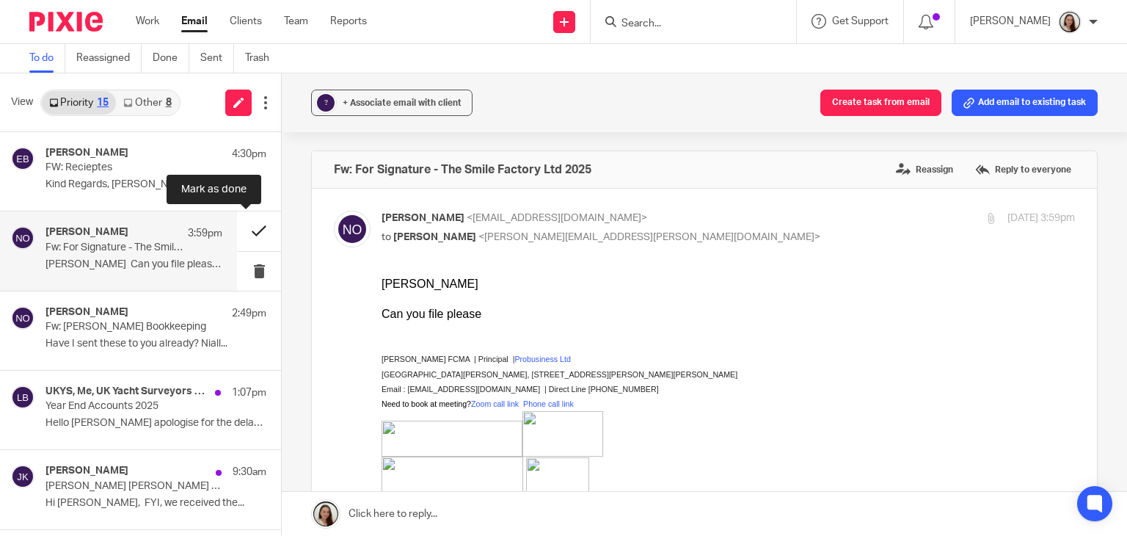
click at [249, 226] on button at bounding box center [259, 230] width 44 height 39
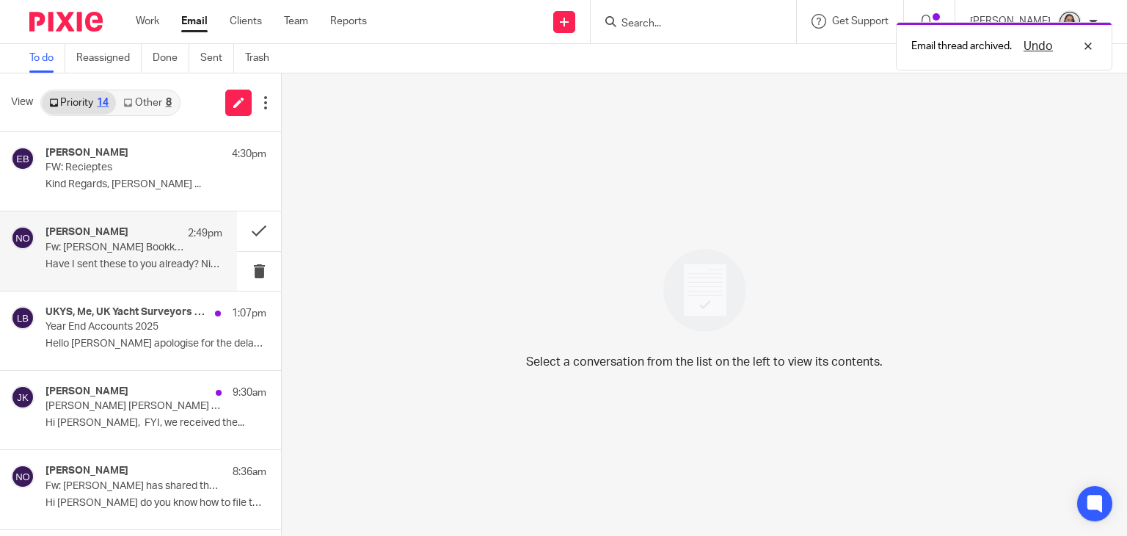
click at [103, 243] on p "Fw: Rosa Medica Bookkeeping" at bounding box center [117, 247] width 142 height 12
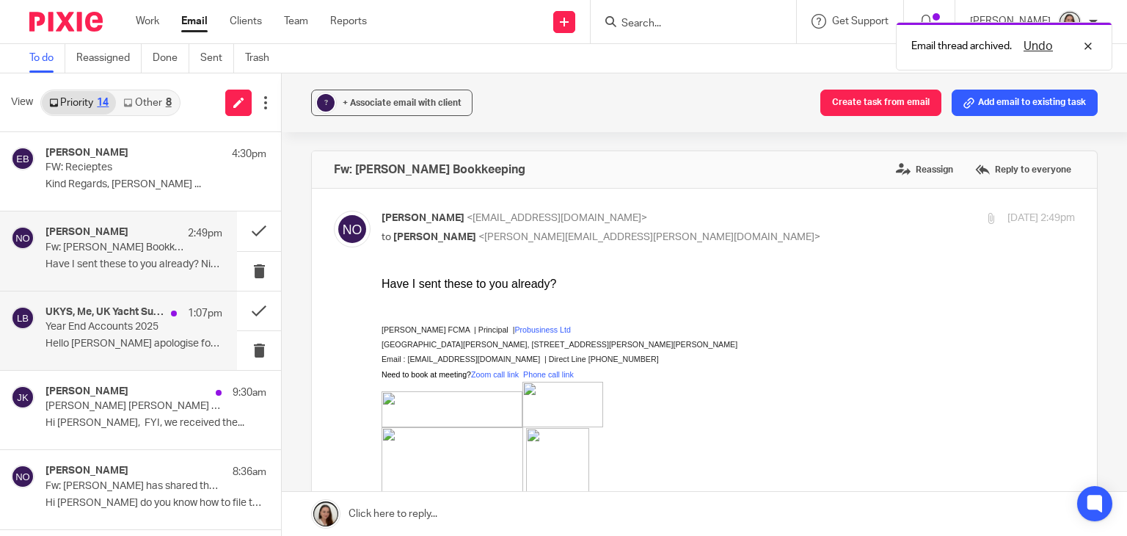
click at [109, 330] on p "Year End Accounts 2025" at bounding box center [117, 327] width 142 height 12
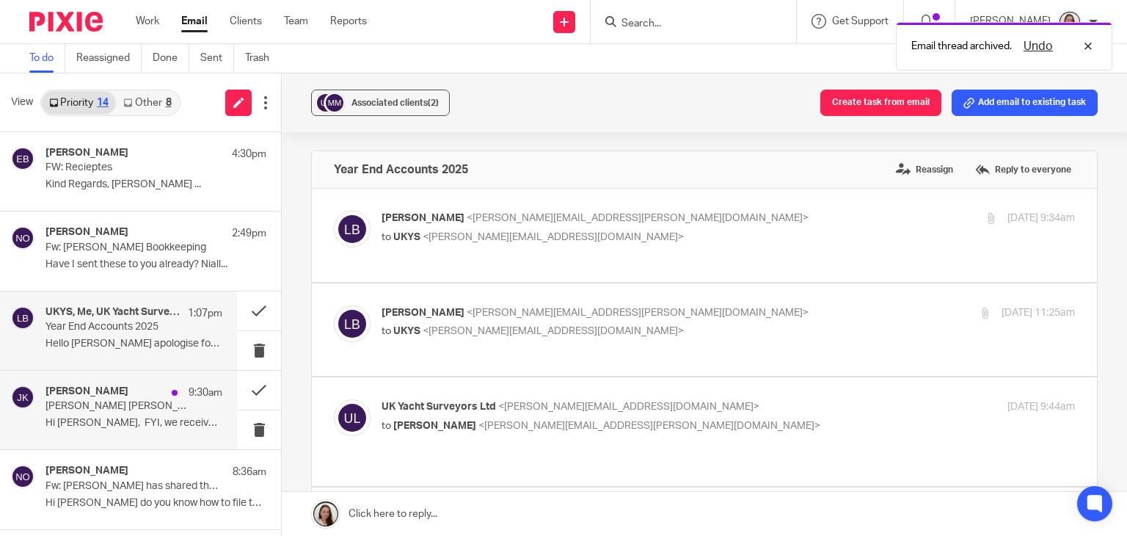
click at [112, 404] on p "Mr Laurence Thomas Fowler Stevens - HMRC full tax calculation" at bounding box center [117, 406] width 142 height 12
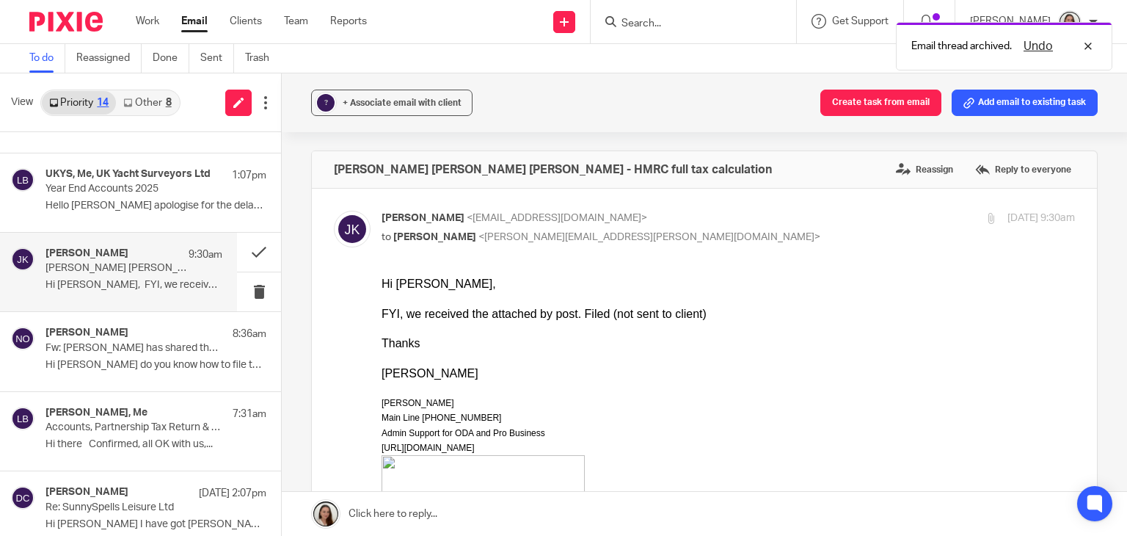
scroll to position [147, 0]
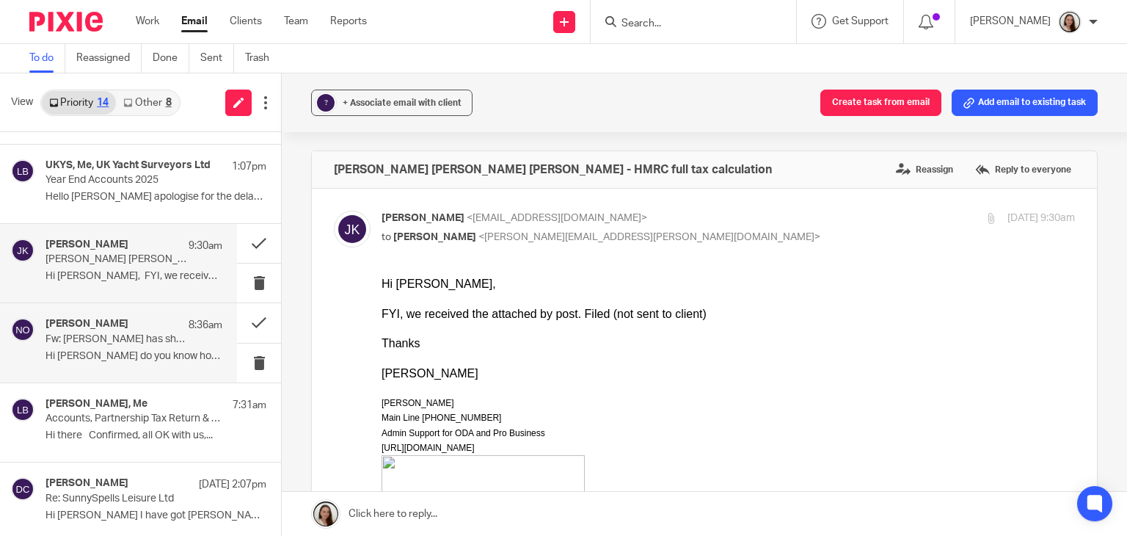
click at [106, 335] on p "Fw: Vanessa Green has shared the The Urban Ant Limited Financial Statements 31s…" at bounding box center [117, 339] width 142 height 12
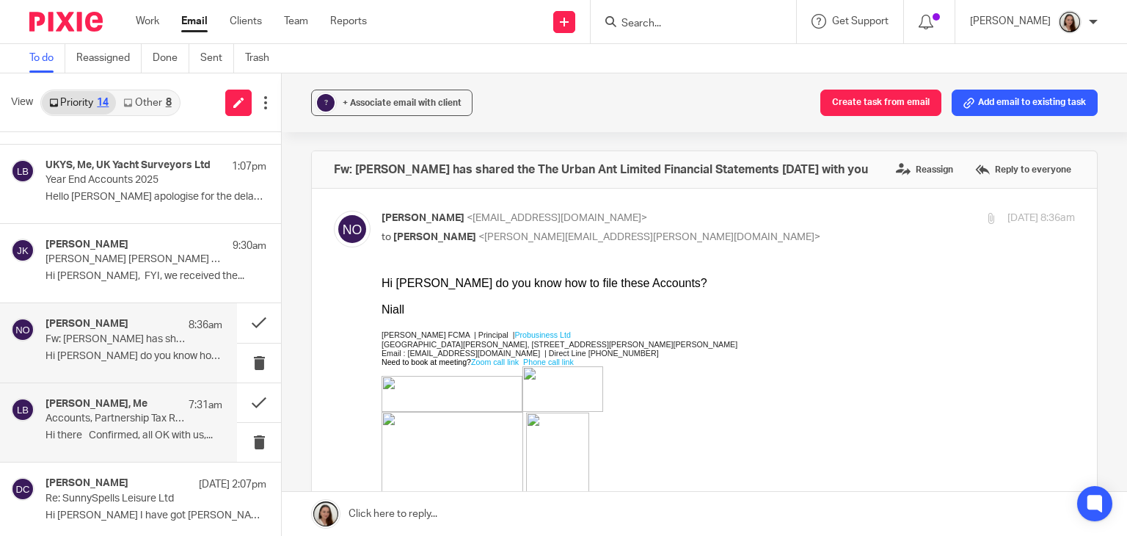
scroll to position [0, 0]
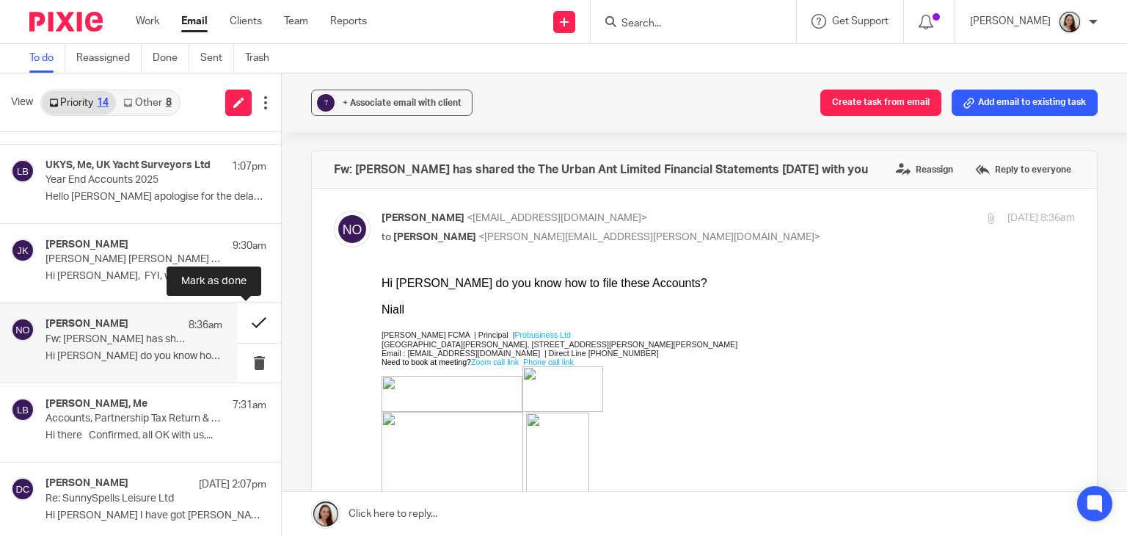
click at [245, 319] on button at bounding box center [259, 322] width 44 height 39
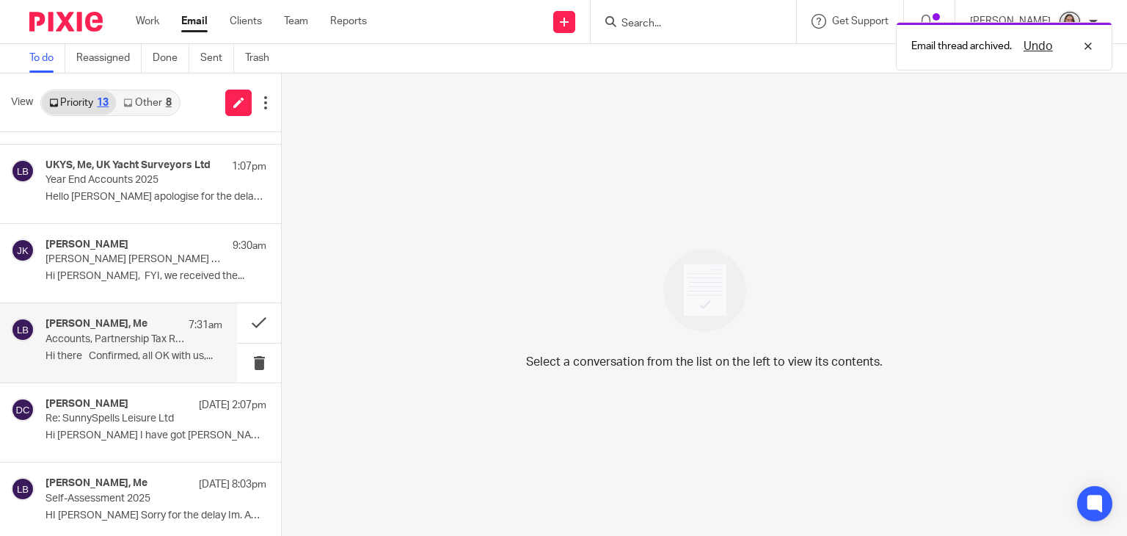
click at [105, 346] on div "Chris Ward, Me 7:31am Accounts, Partnership Tax Return & Self-Assessments 2025 …" at bounding box center [134, 342] width 177 height 49
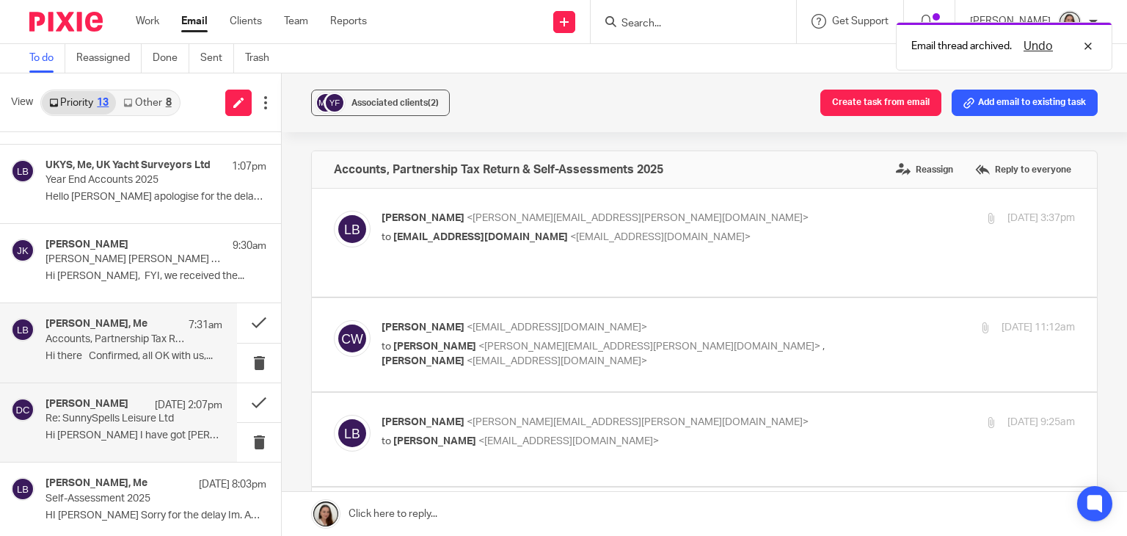
click at [88, 409] on h4 "Debbie Cowie" at bounding box center [87, 404] width 83 height 12
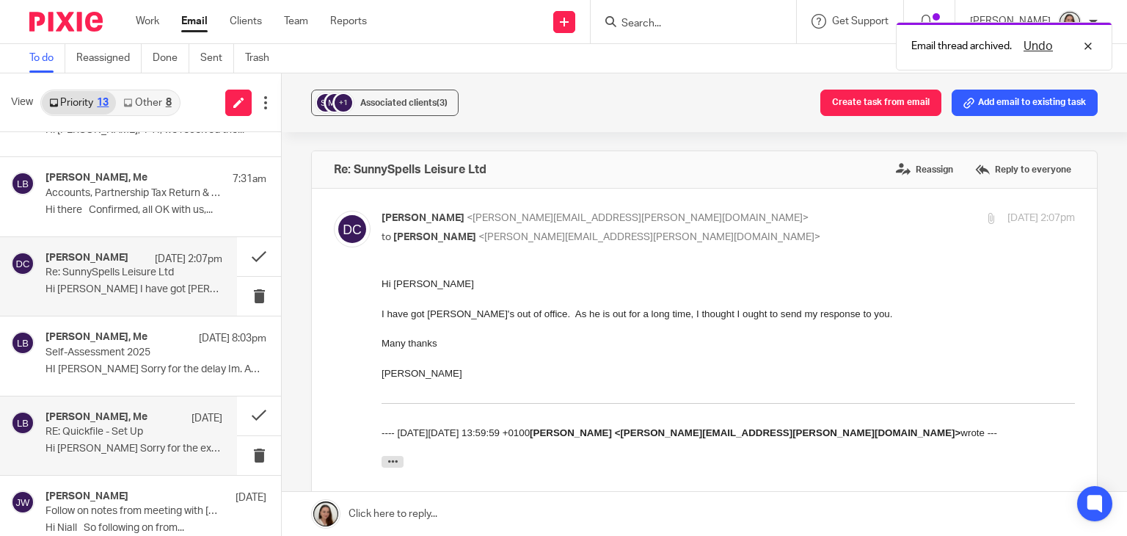
scroll to position [294, 0]
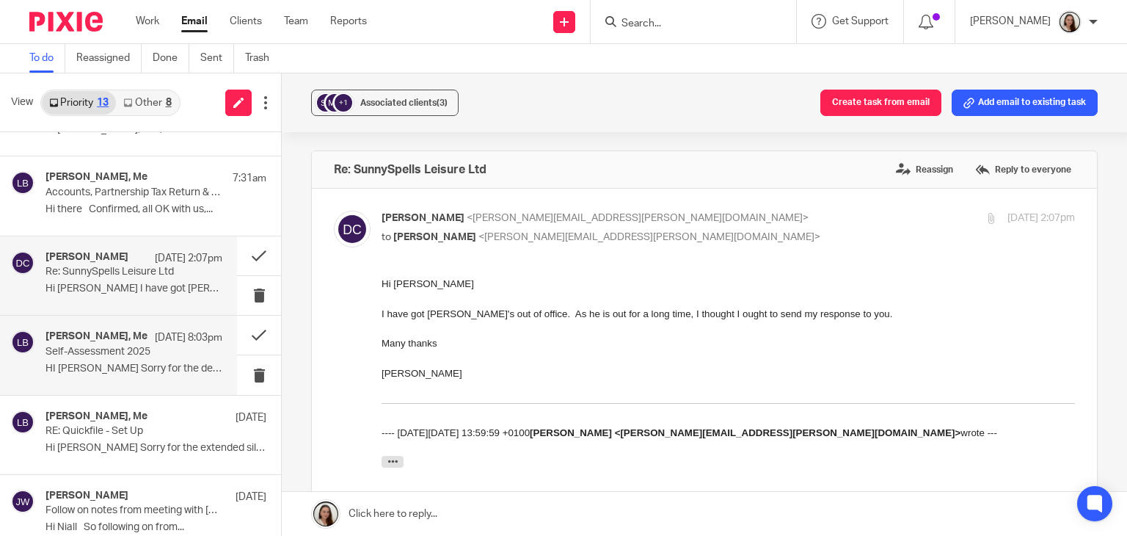
click at [90, 357] on div "Louise Prior, Me 14 Sep 8:03pm Self-Assessment 2025 HI Lori Sorry for the delay…" at bounding box center [134, 354] width 177 height 49
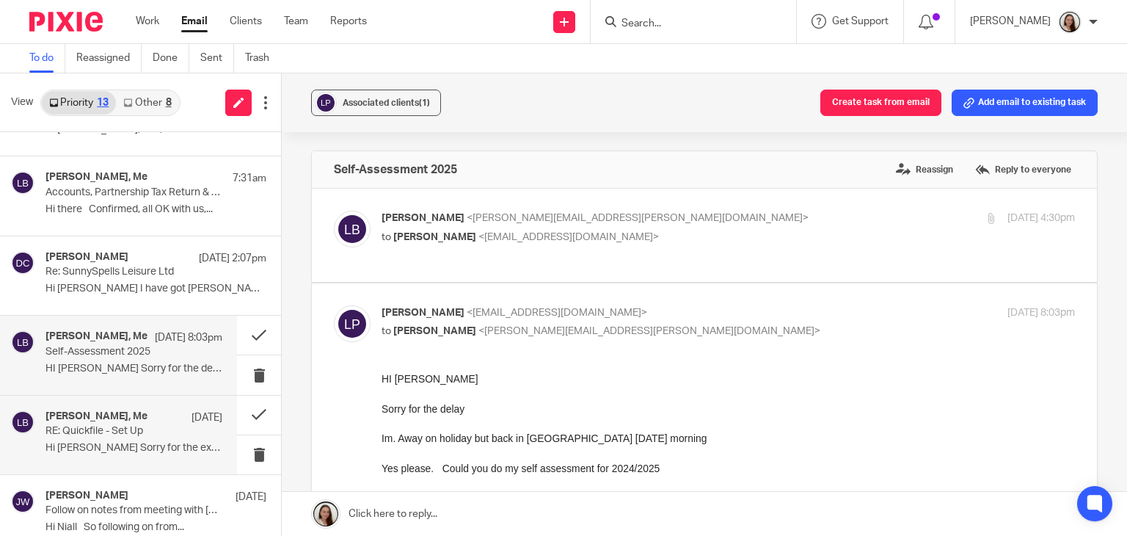
click at [100, 435] on p "RE: Quickfile - Set Up" at bounding box center [117, 431] width 142 height 12
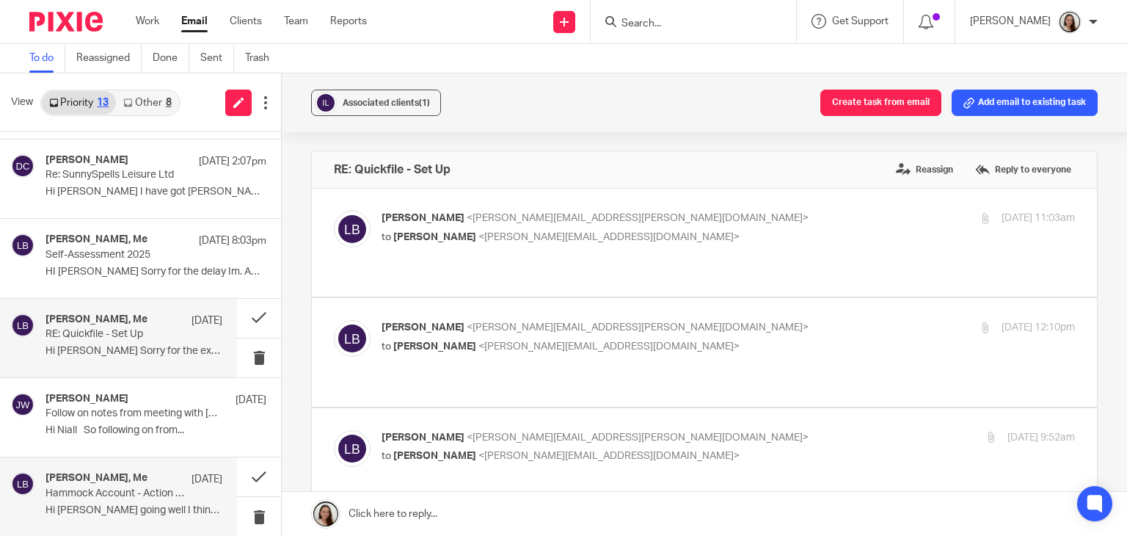
scroll to position [0, 0]
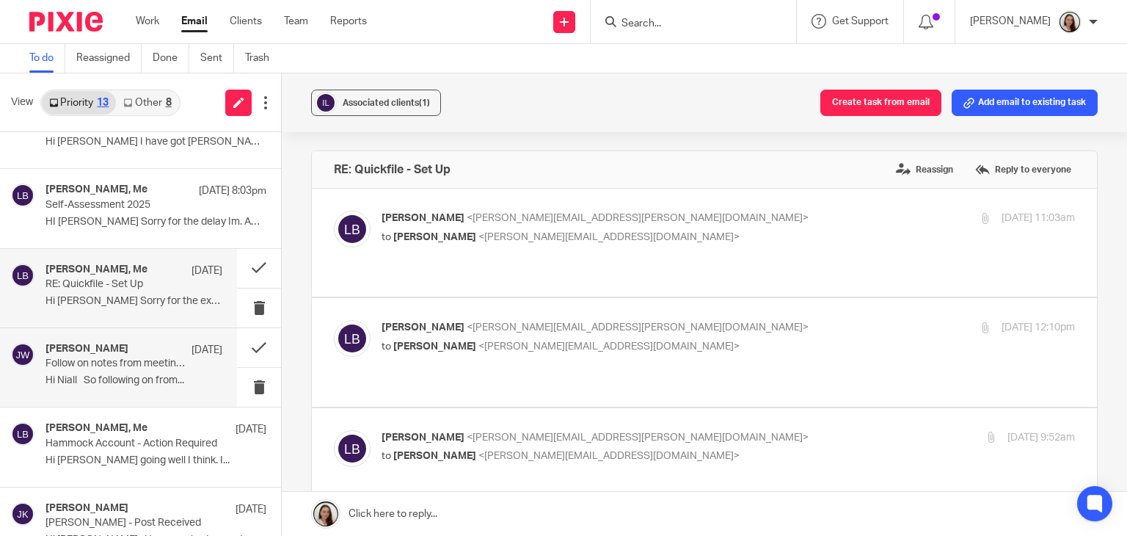
click at [87, 372] on div "Jeremy White 10 Sep Follow on notes from meeting with Emily Hi Niall So followi…" at bounding box center [134, 367] width 177 height 49
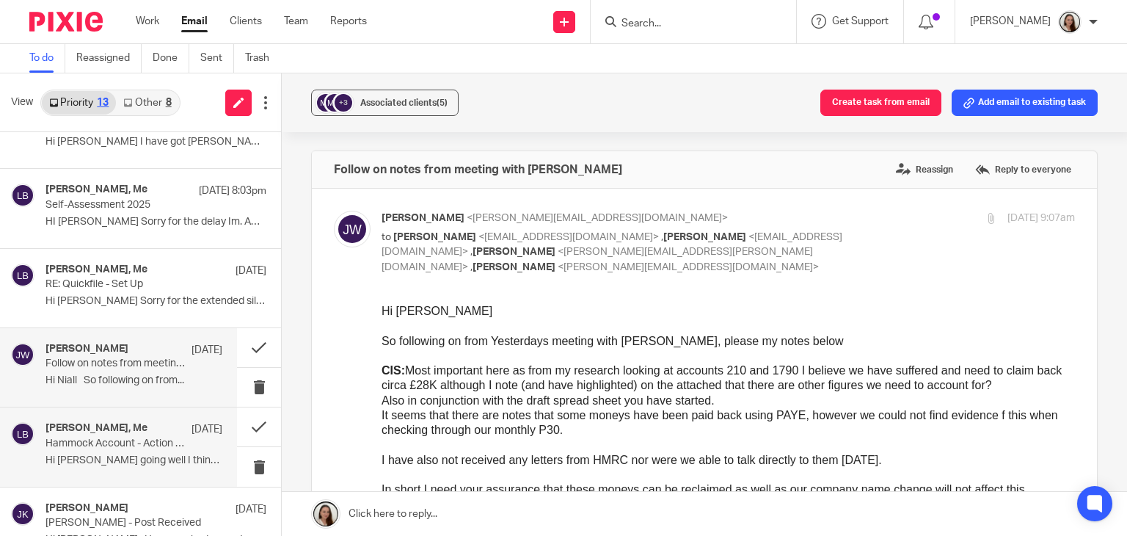
click at [103, 447] on p "Hammock Account - Action Required" at bounding box center [117, 443] width 142 height 12
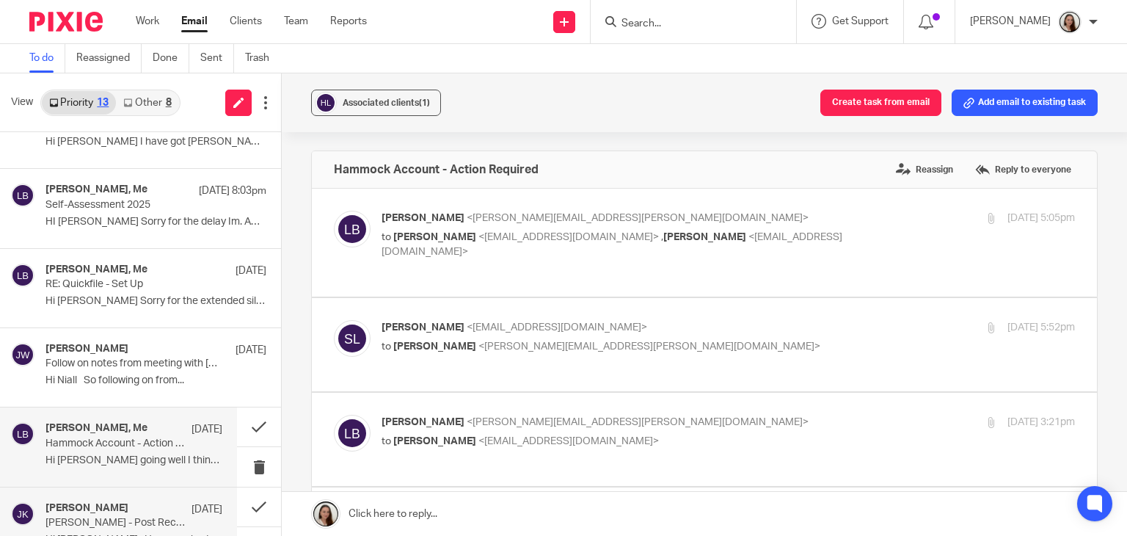
click at [118, 509] on h4 "Johanne Kassardjian" at bounding box center [87, 508] width 83 height 12
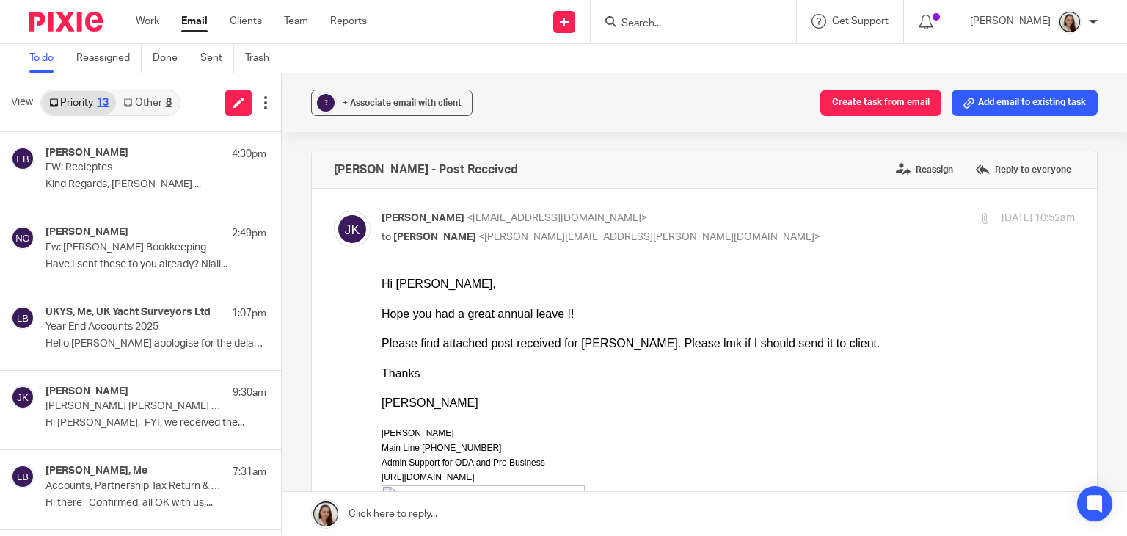
click at [135, 120] on div "View Priority 13 Other 8" at bounding box center [140, 102] width 281 height 59
click at [131, 101] on icon at bounding box center [127, 102] width 9 height 9
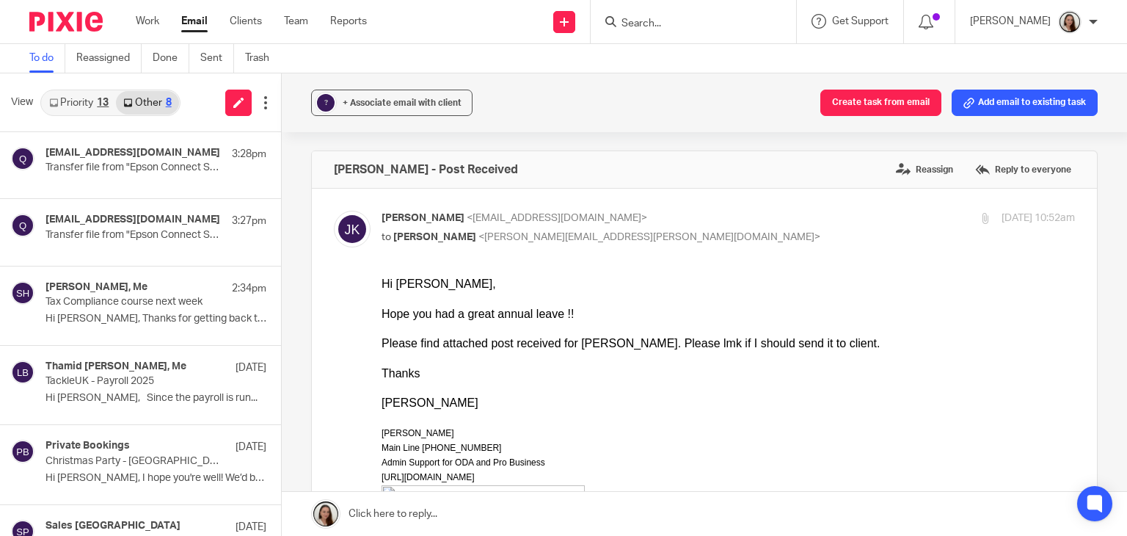
click at [108, 98] on div "13" at bounding box center [103, 103] width 12 height 10
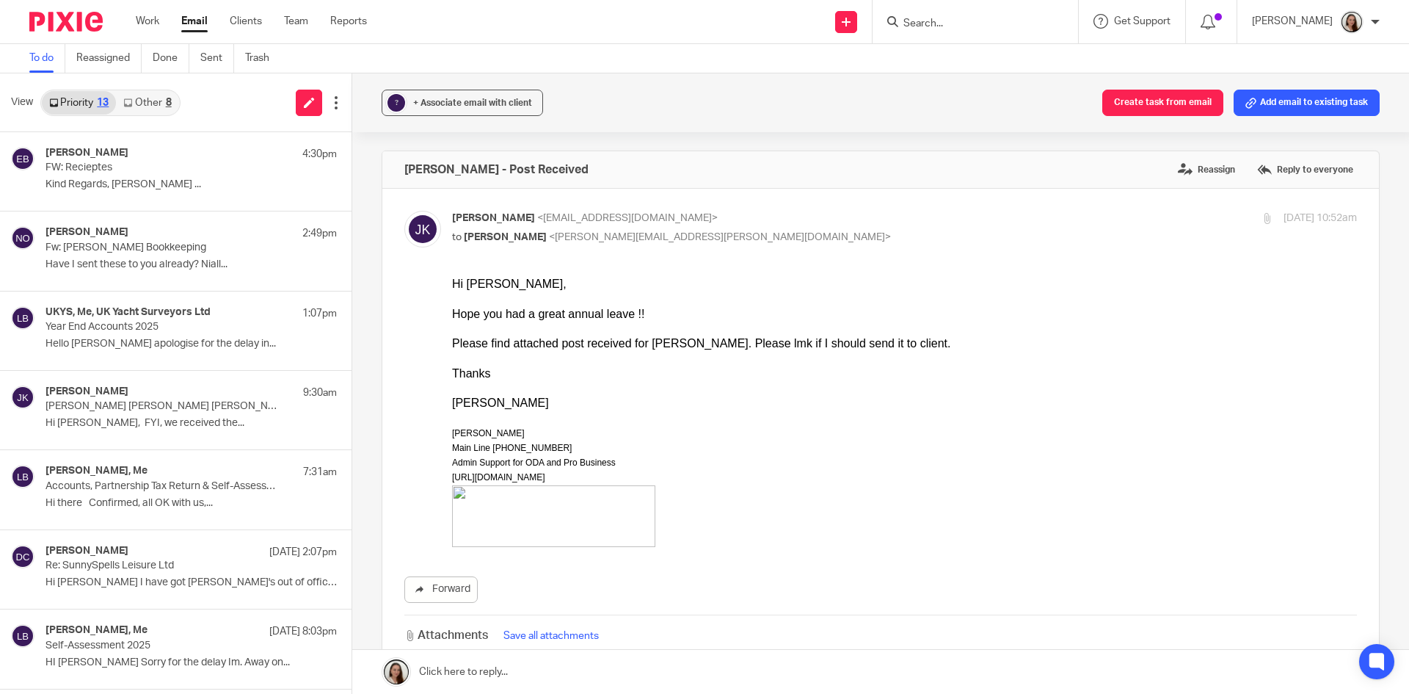
click at [137, 15] on link "Work" at bounding box center [147, 21] width 23 height 15
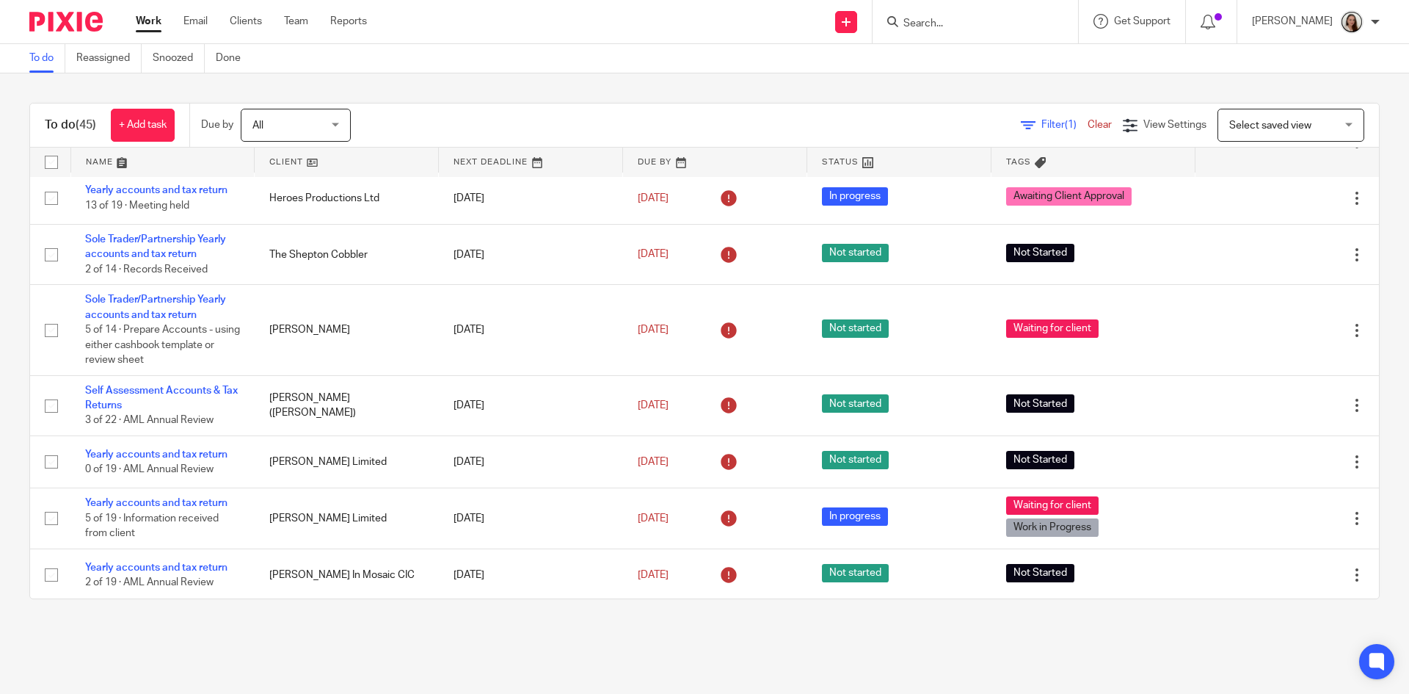
scroll to position [440, 0]
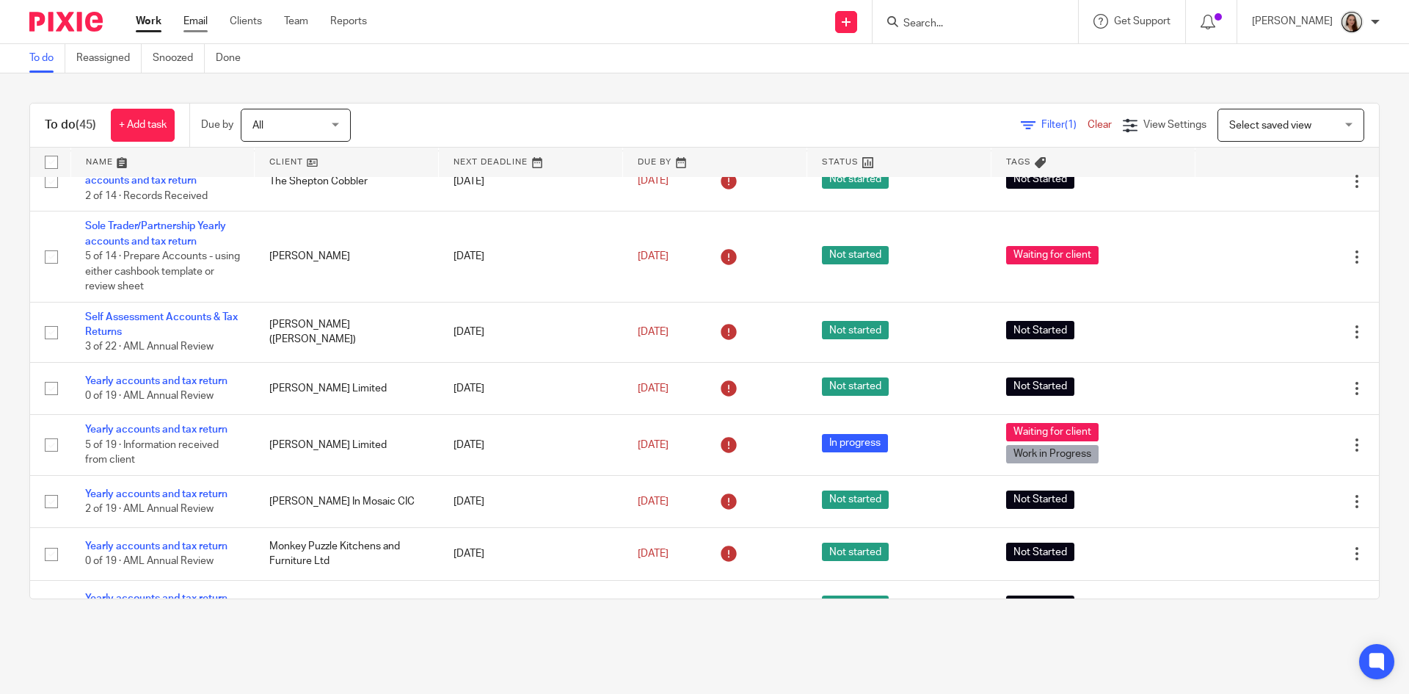
click at [194, 21] on link "Email" at bounding box center [195, 21] width 24 height 15
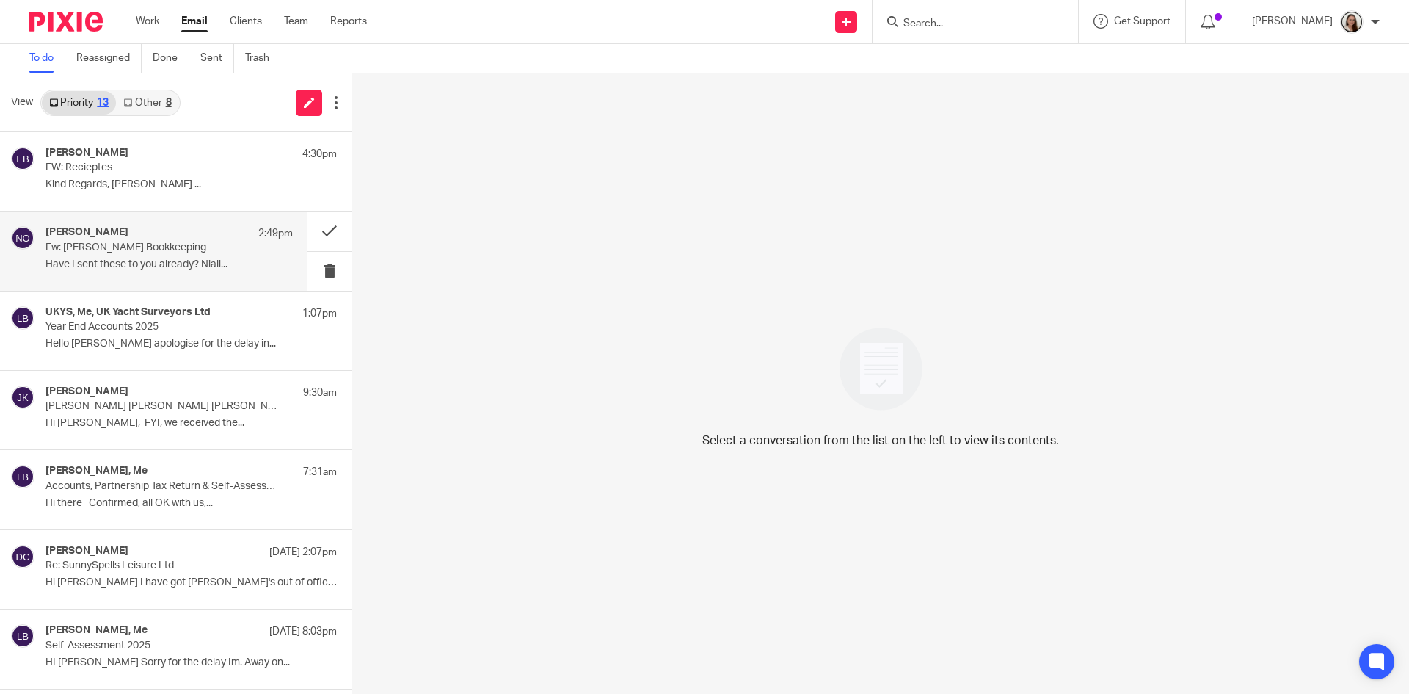
click at [154, 240] on div "Niall O'Driscoll 2:49pm Fw: Rosa Medica Bookkeeping Have I sent these to you al…" at bounding box center [169, 250] width 247 height 49
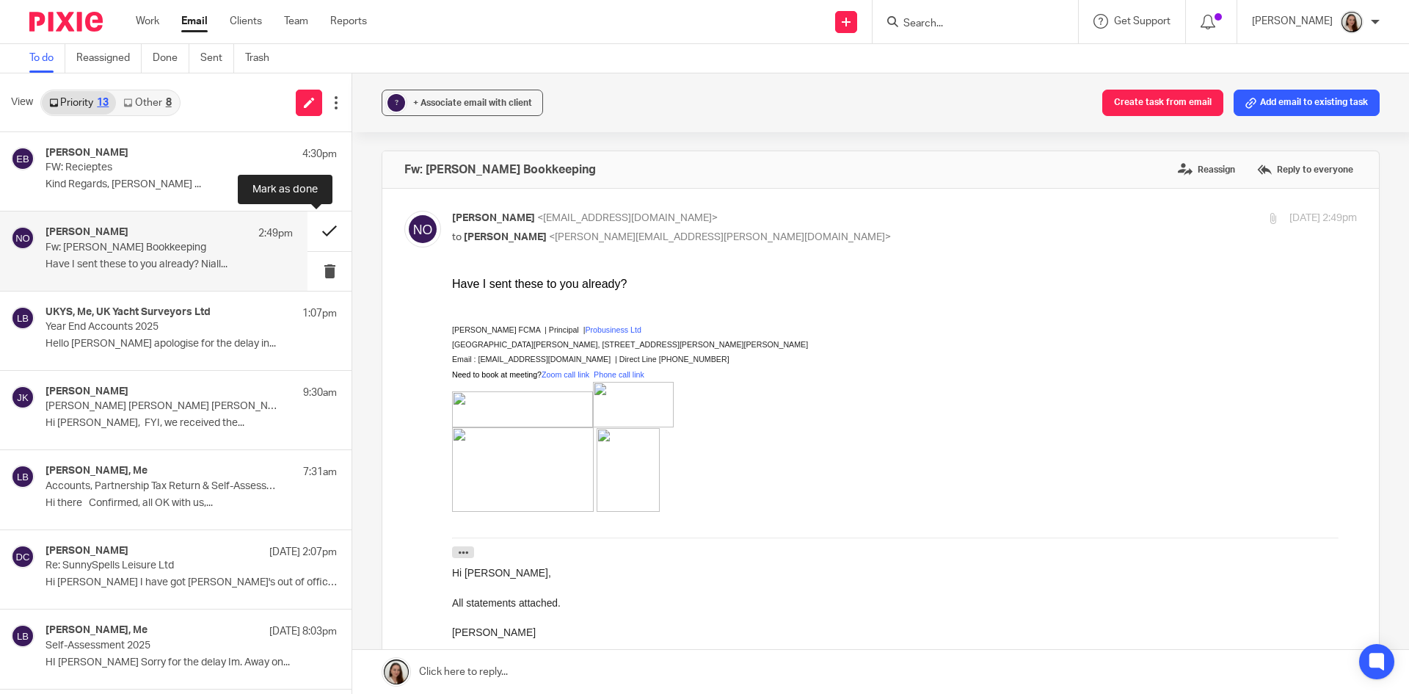
click at [323, 223] on button at bounding box center [330, 230] width 44 height 39
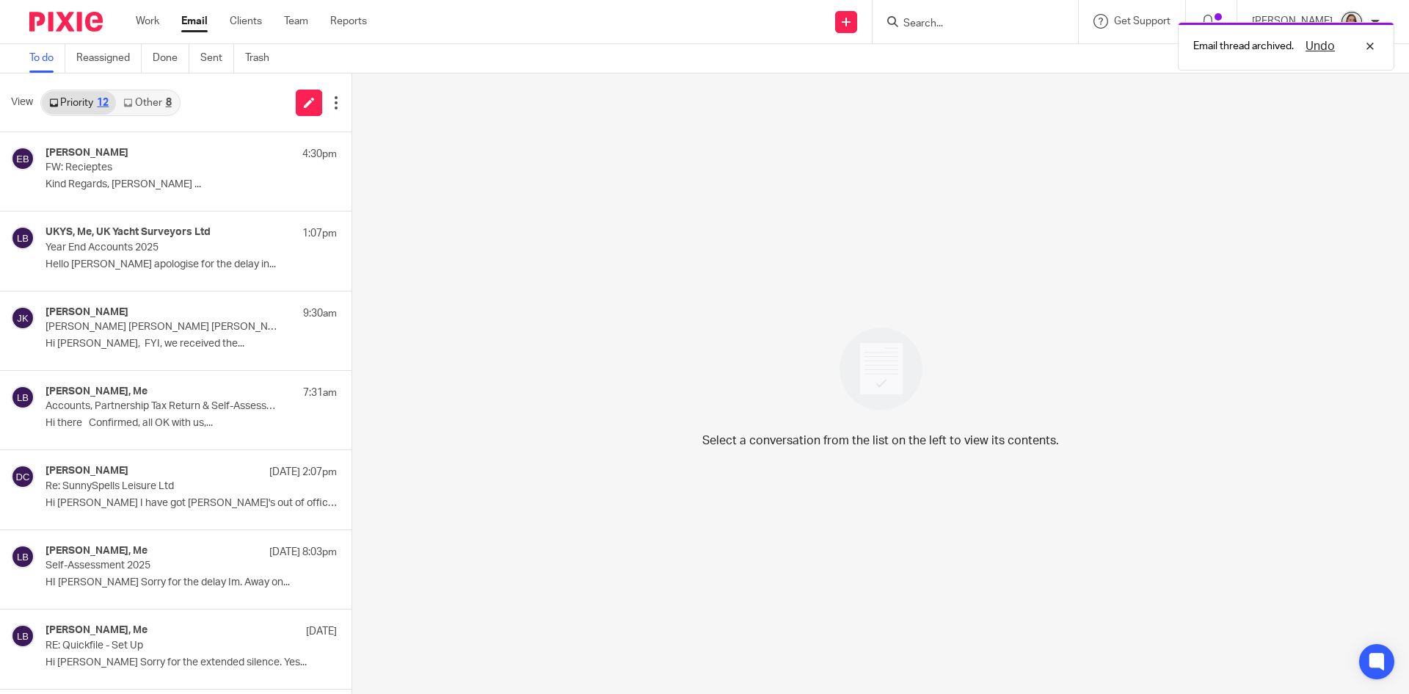
click at [1040, 24] on div "Email thread archived. Undo" at bounding box center [1050, 43] width 690 height 56
click at [989, 26] on div "Email thread archived. Undo" at bounding box center [1050, 43] width 690 height 56
click at [942, 21] on div "Email thread archived. Undo" at bounding box center [1050, 43] width 690 height 56
click at [1371, 45] on div "Undo" at bounding box center [1336, 46] width 85 height 18
click at [963, 18] on input "Search" at bounding box center [968, 24] width 132 height 13
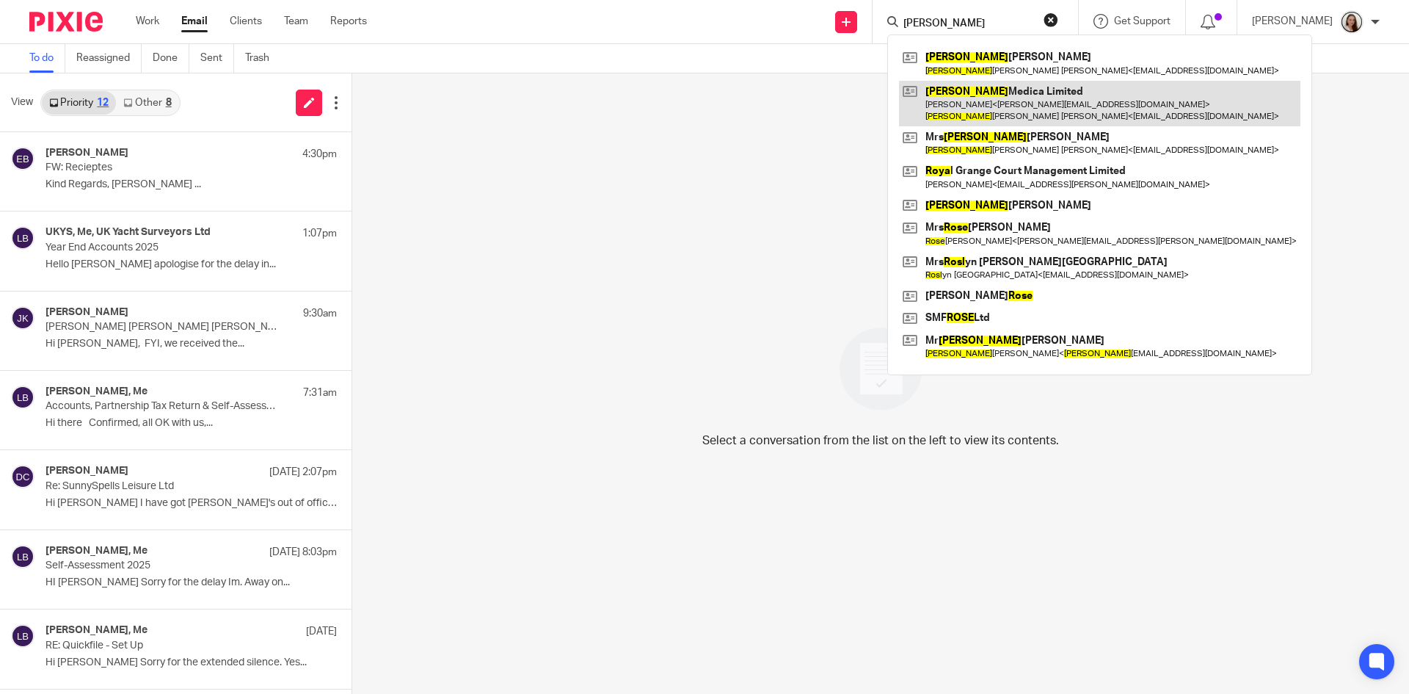
type input "rosa"
click at [1028, 101] on link at bounding box center [1099, 104] width 401 height 46
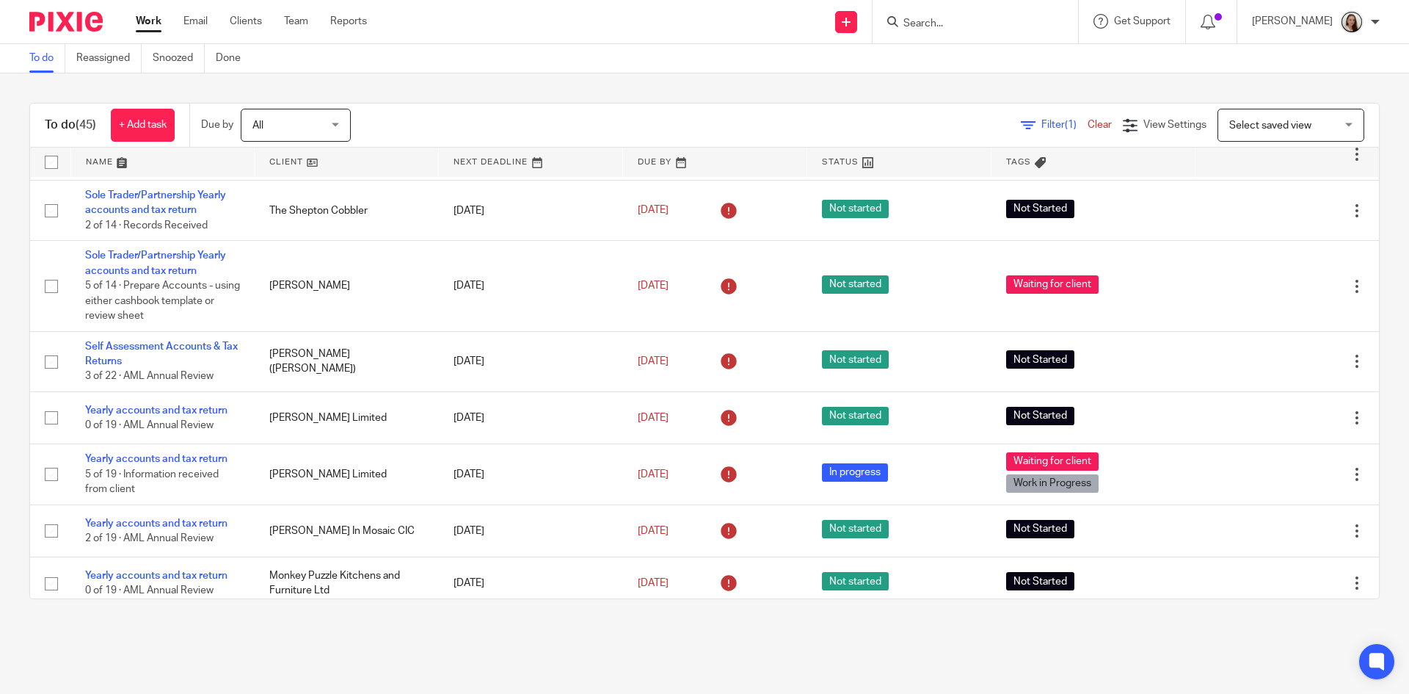
scroll to position [440, 0]
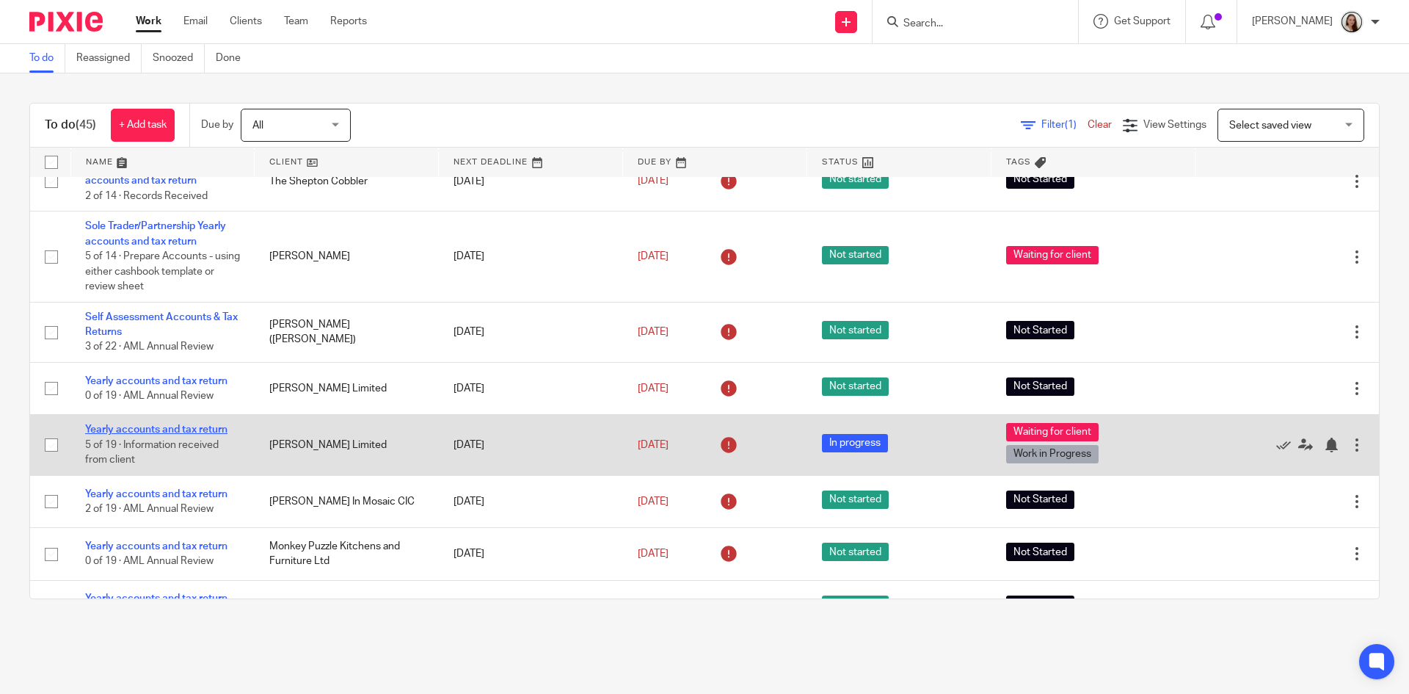
click at [147, 432] on link "Yearly accounts and tax return" at bounding box center [156, 429] width 142 height 10
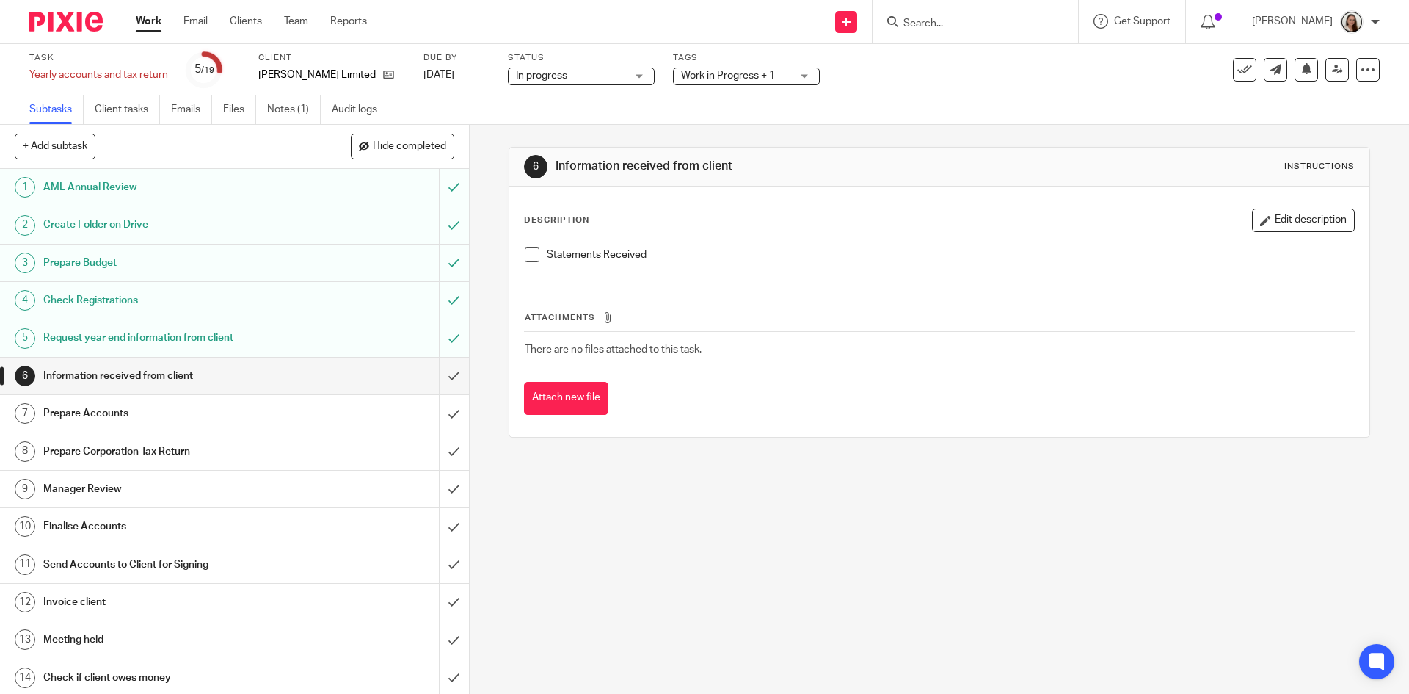
click at [708, 87] on div "Task Yearly accounts and tax return Save Yearly accounts and tax return 5 /19 C…" at bounding box center [704, 69] width 1409 height 51
click at [715, 70] on span "Work in Progress + 1" at bounding box center [728, 75] width 94 height 10
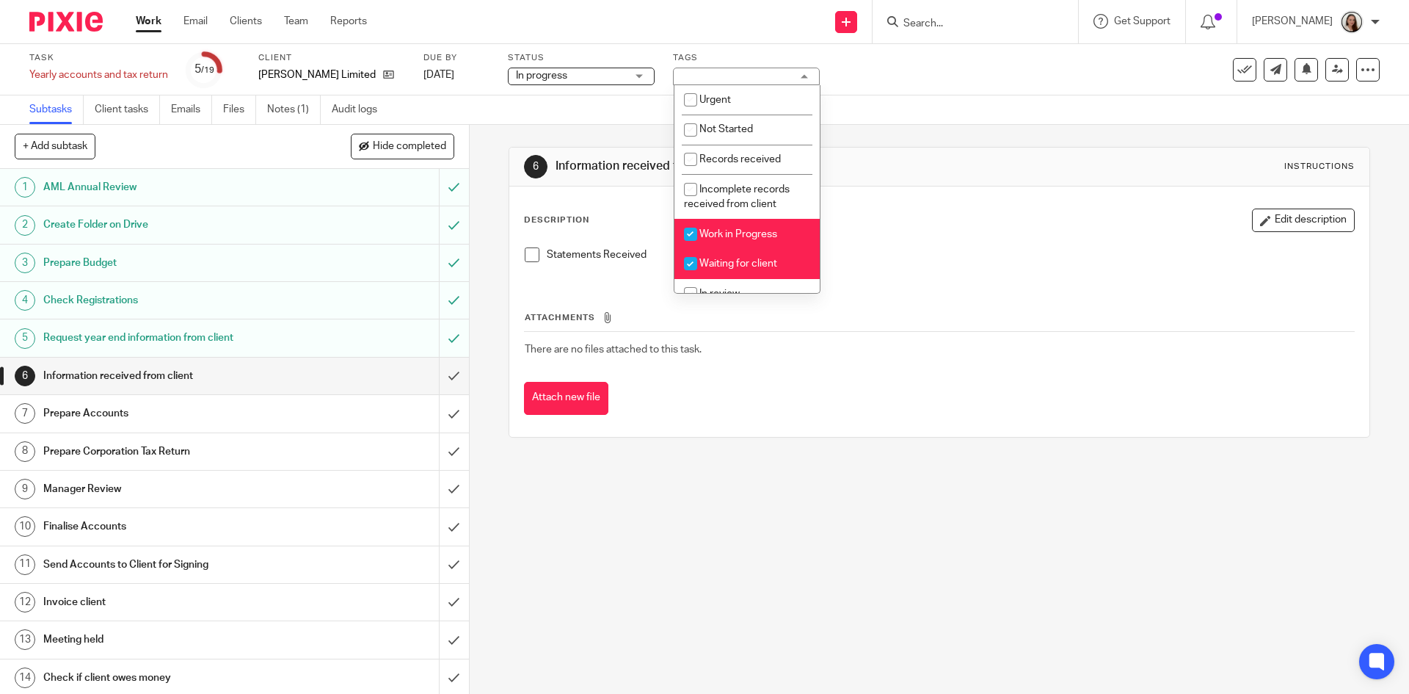
click at [731, 255] on li "Waiting for client" at bounding box center [746, 264] width 145 height 30
checkbox input "false"
click at [881, 183] on div "6 Information received from client Instructions" at bounding box center [938, 167] width 859 height 39
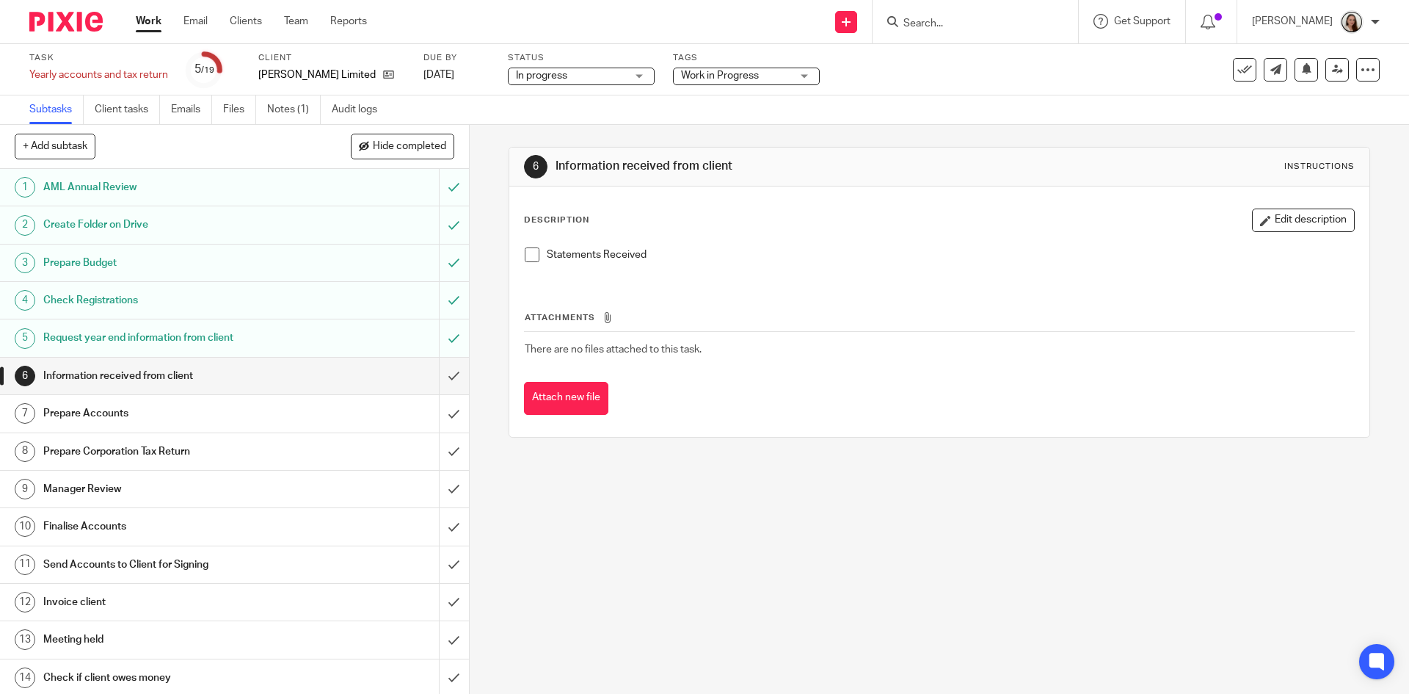
click at [536, 258] on li "Statements Received" at bounding box center [939, 258] width 829 height 22
click at [531, 256] on span at bounding box center [532, 254] width 15 height 15
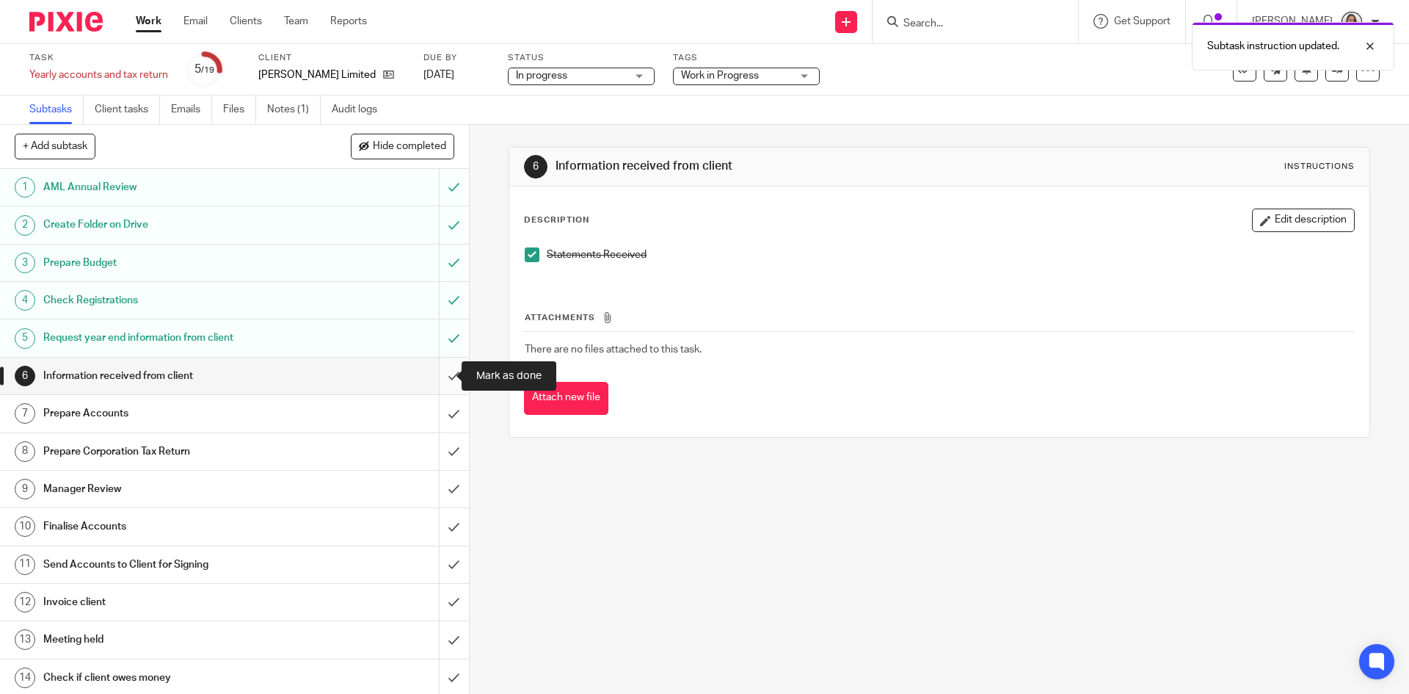
click at [436, 374] on input "submit" at bounding box center [234, 375] width 469 height 37
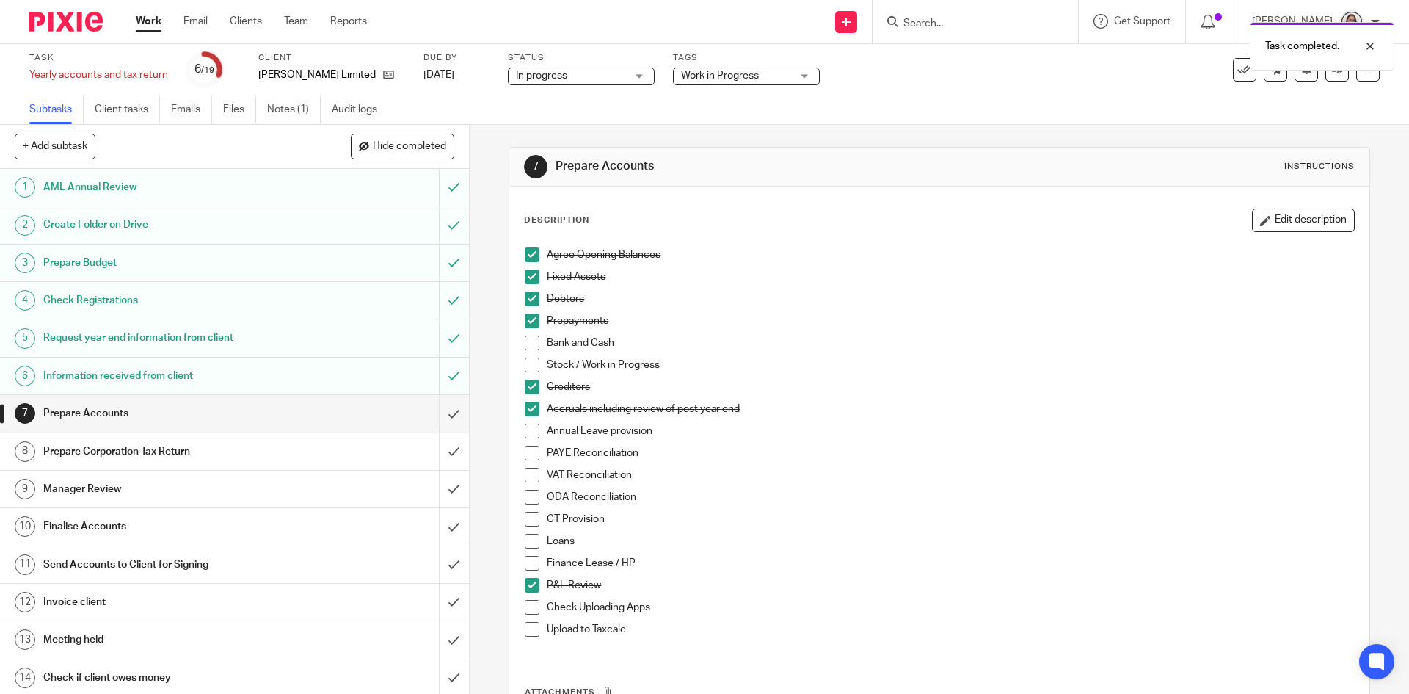
click at [101, 255] on h1 "Prepare Budget" at bounding box center [170, 263] width 254 height 22
